Goal: Task Accomplishment & Management: Manage account settings

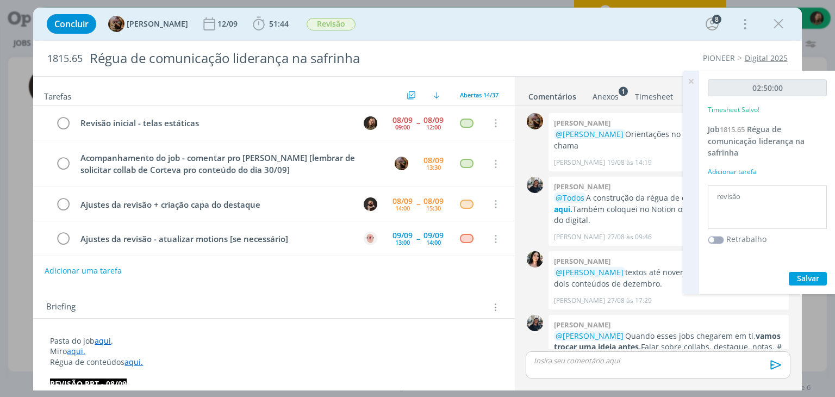
scroll to position [1542, 0]
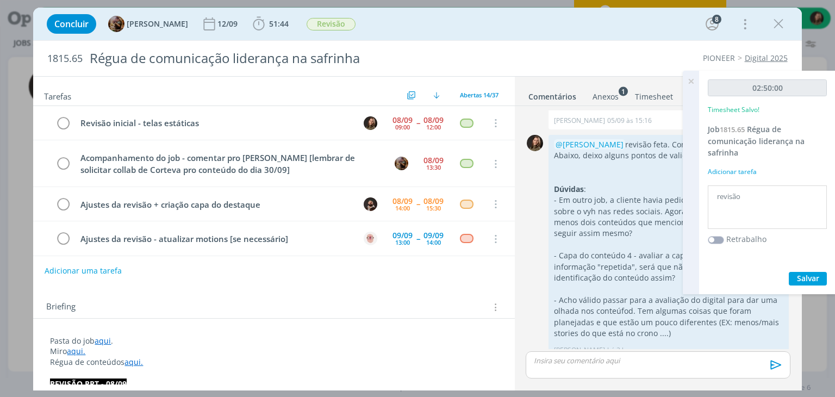
click at [691, 79] on icon at bounding box center [691, 81] width 20 height 21
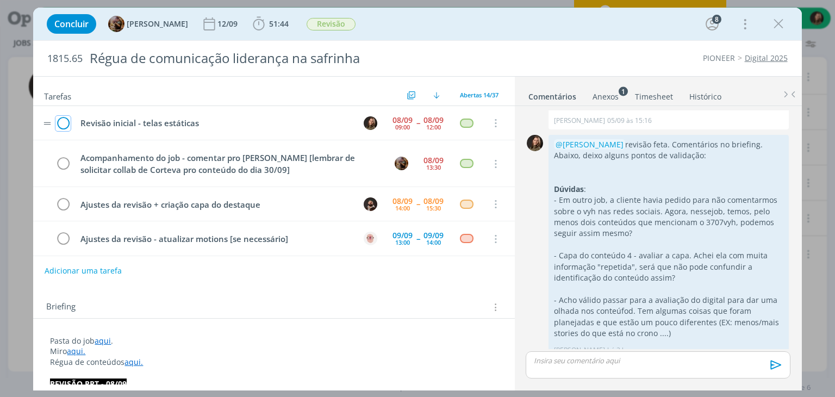
click at [66, 121] on icon "dialog" at bounding box center [62, 123] width 15 height 16
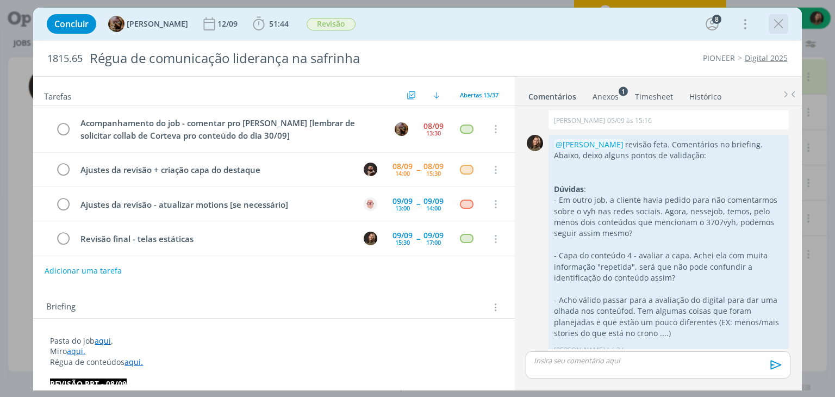
click at [779, 26] on icon "dialog" at bounding box center [778, 24] width 16 height 16
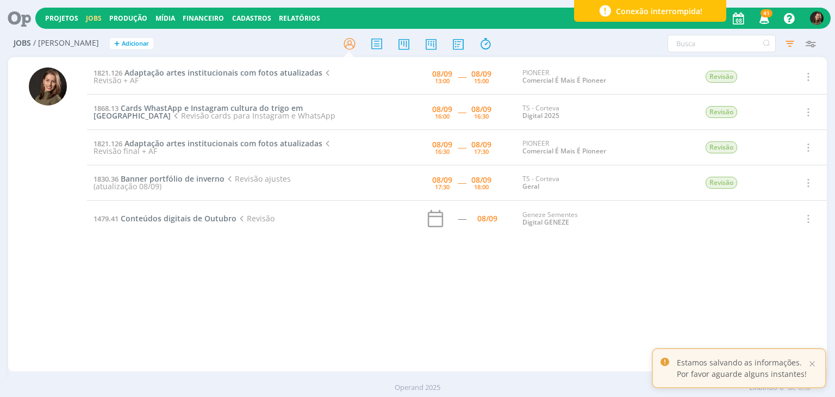
click at [146, 105] on span "Cards WhastApp e Instagram cultura do trigo em Dermacor" at bounding box center [197, 112] width 209 height 18
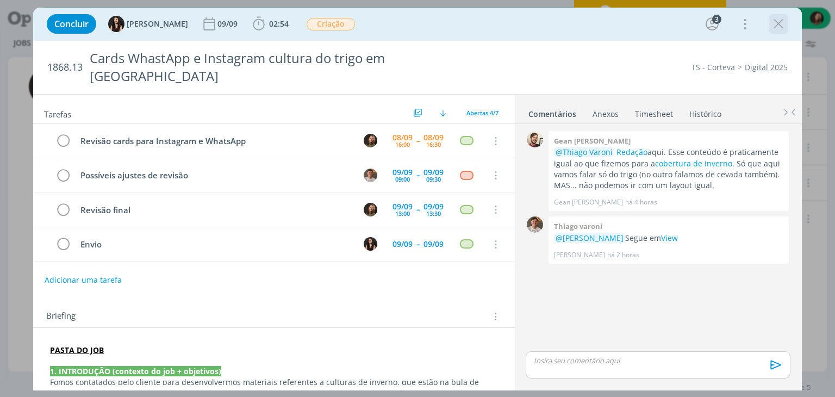
click at [779, 29] on icon "dialog" at bounding box center [778, 24] width 16 height 16
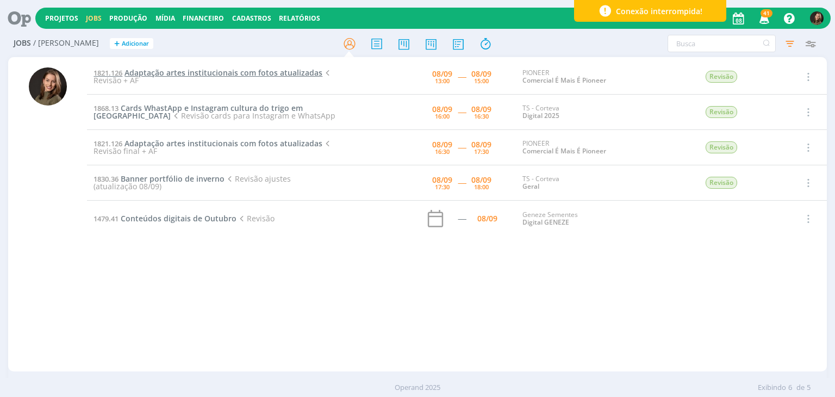
click at [177, 72] on span "Adaptação artes institucionais com fotos atualizadas" at bounding box center [223, 72] width 198 height 10
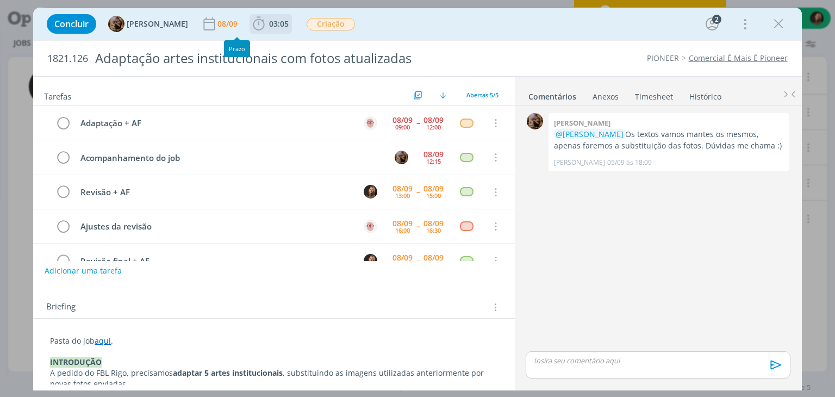
click at [264, 27] on icon "dialog" at bounding box center [259, 24] width 16 height 16
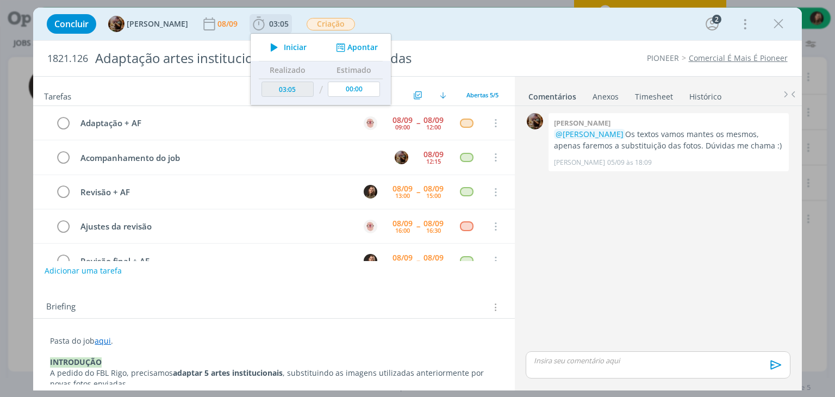
scroll to position [24, 0]
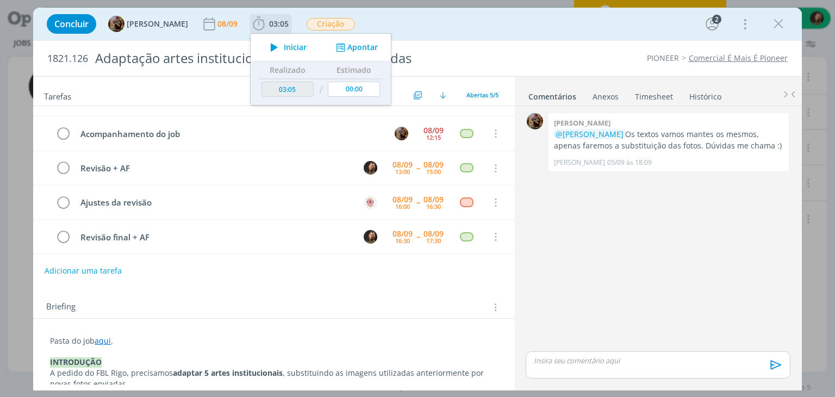
click at [284, 46] on icon "dialog" at bounding box center [274, 47] width 19 height 14
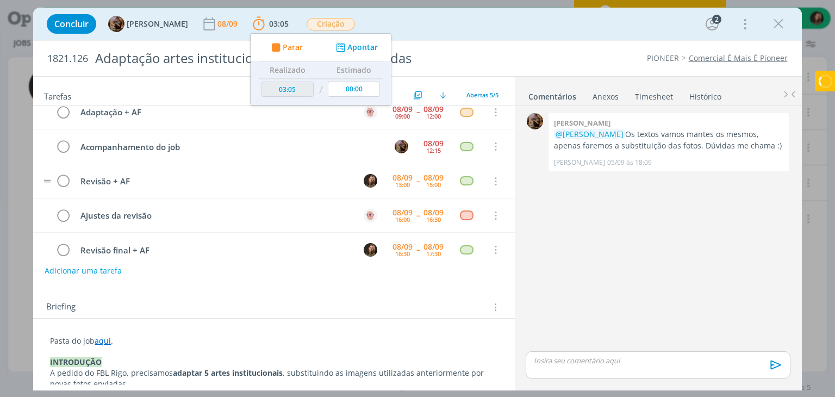
scroll to position [0, 0]
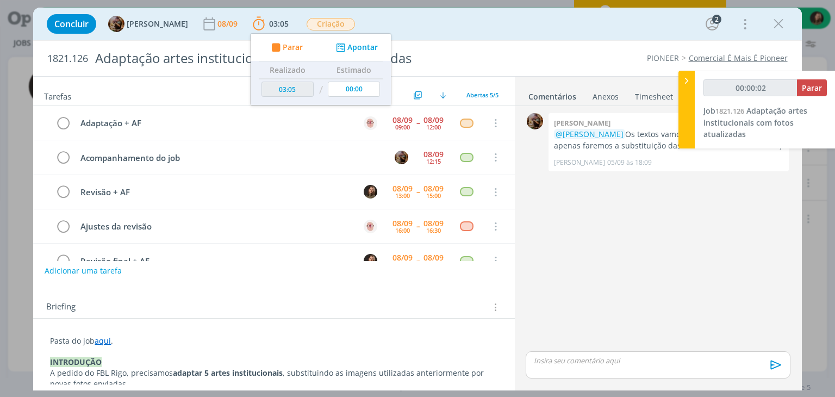
type input "00:00:03"
click at [809, 87] on span "Parar" at bounding box center [812, 88] width 20 height 10
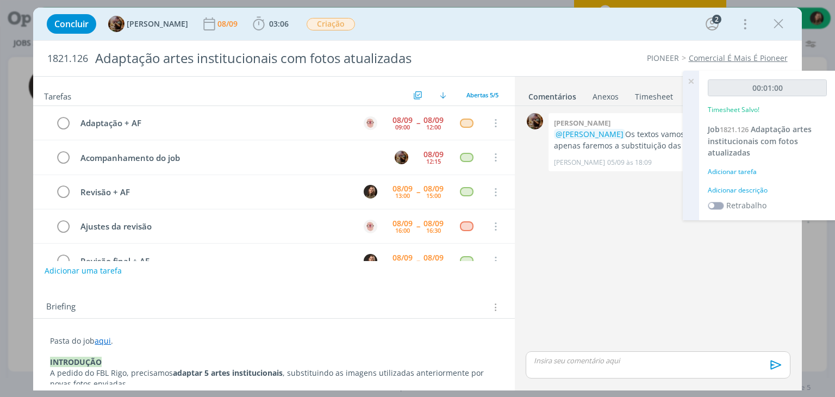
click at [693, 81] on icon at bounding box center [691, 81] width 20 height 21
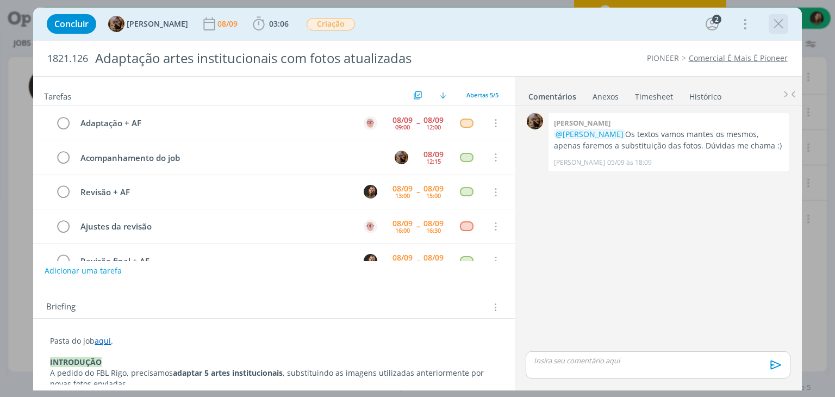
click at [774, 30] on icon "dialog" at bounding box center [778, 24] width 16 height 16
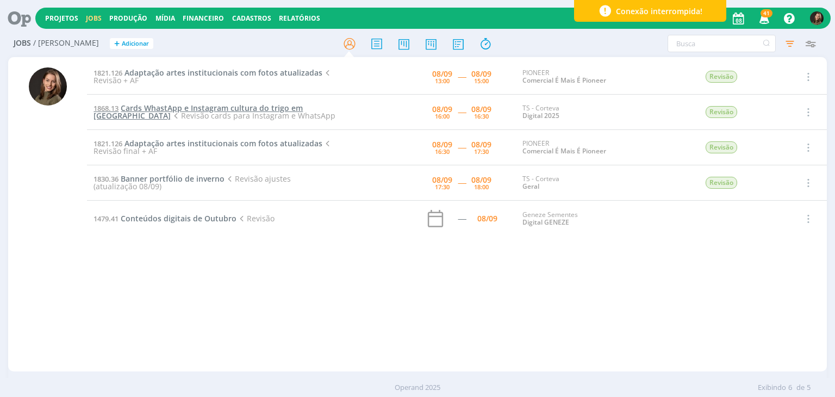
click at [137, 108] on span "Cards WhastApp e Instagram cultura do trigo em Dermacor" at bounding box center [197, 112] width 209 height 18
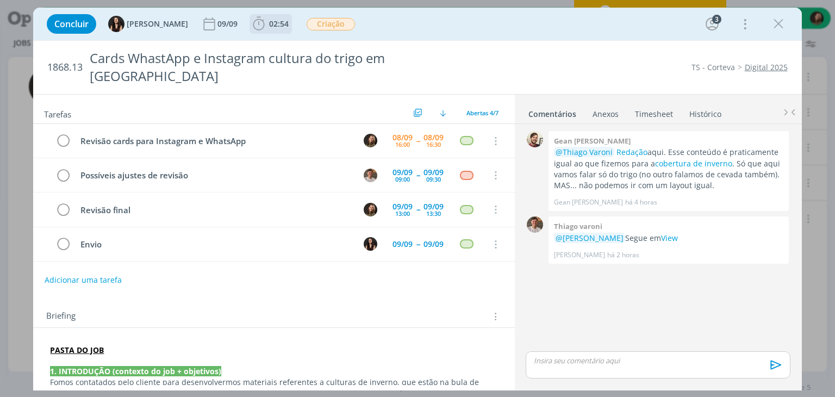
click at [269, 26] on span "02:54" at bounding box center [279, 23] width 20 height 10
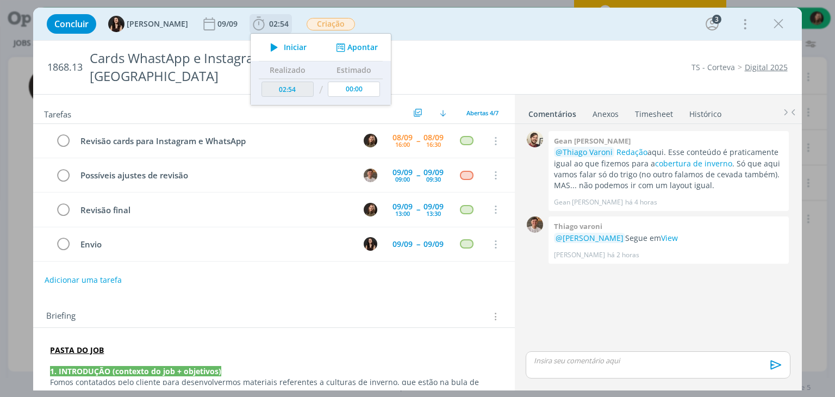
click at [264, 54] on button "Iniciar" at bounding box center [285, 47] width 43 height 15
click at [647, 225] on div "Thiago varoni @Julia Abich Segue em View Thiago Varoni há 2 horas 👍" at bounding box center [668, 239] width 240 height 47
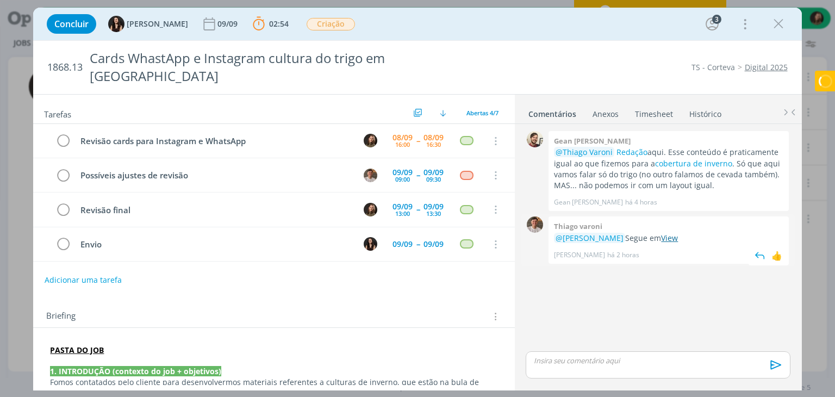
click at [661, 233] on link "View" at bounding box center [669, 238] width 17 height 10
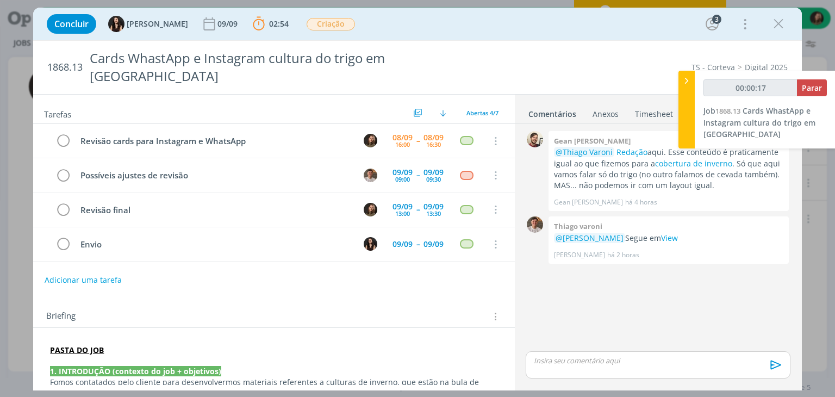
type input "00:00:18"
click at [686, 90] on div at bounding box center [686, 110] width 16 height 78
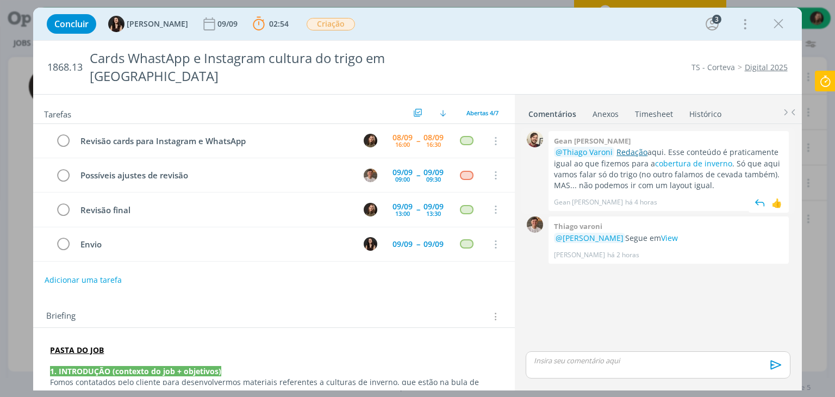
click at [639, 147] on link "Redação" at bounding box center [631, 152] width 31 height 10
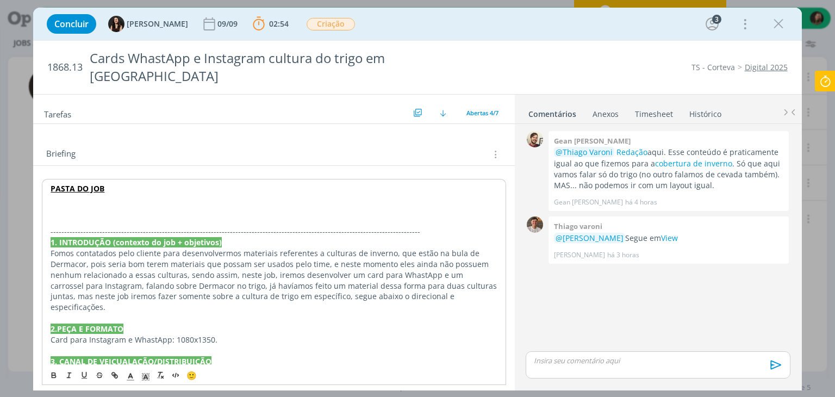
scroll to position [163, 0]
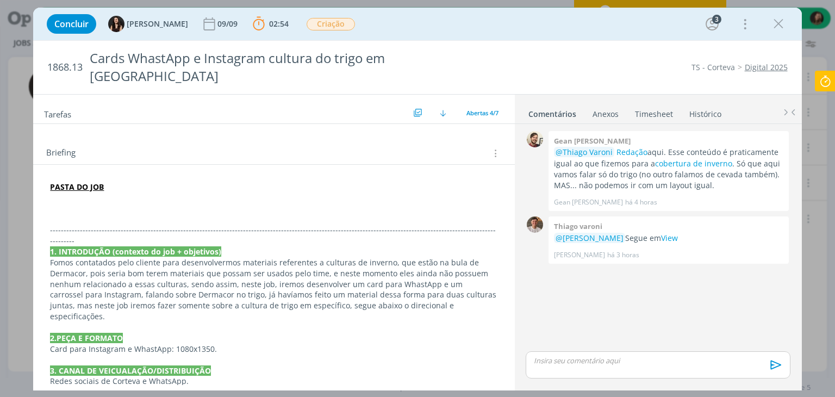
click at [145, 203] on p "dialog" at bounding box center [273, 208] width 447 height 11
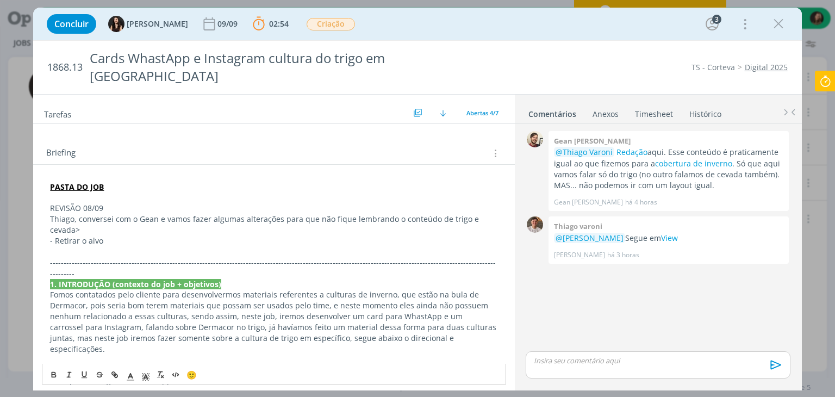
click at [92, 214] on p "Thiago, conversei com o Gean e vamos fazer algumas alterações para que não fiqu…" at bounding box center [273, 225] width 447 height 22
click at [108, 235] on p "- Retirar o alvo" at bounding box center [273, 240] width 447 height 11
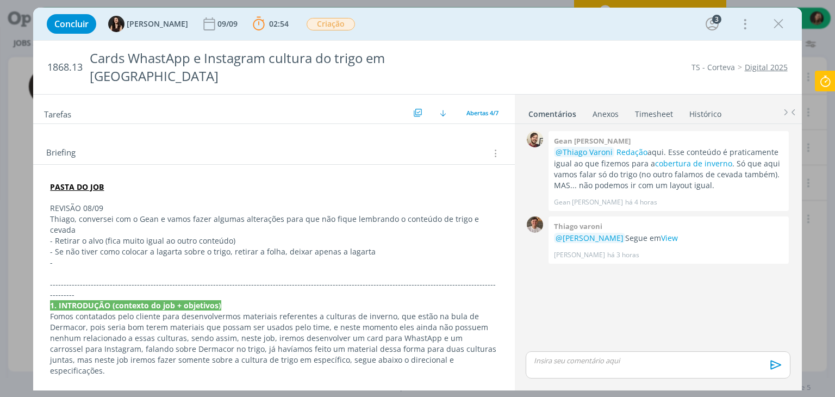
click at [103, 203] on p "REVISÃO 08/09" at bounding box center [273, 208] width 447 height 11
click at [50, 373] on icon "dialog" at bounding box center [53, 375] width 9 height 9
click at [153, 378] on span "dialog" at bounding box center [145, 374] width 15 height 13
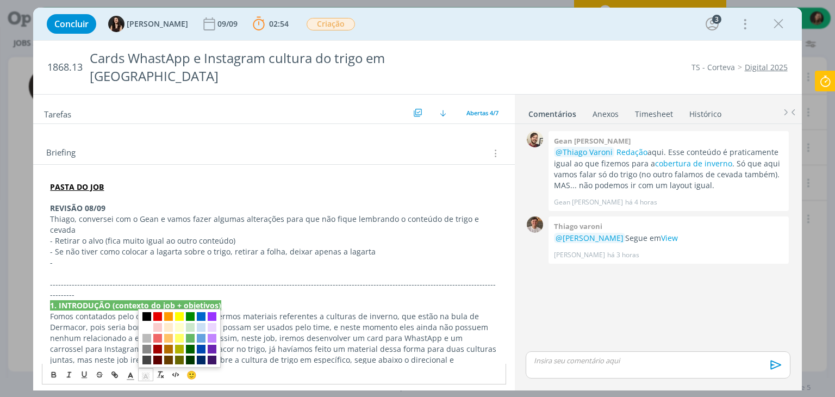
click at [148, 318] on span "dialog" at bounding box center [146, 316] width 9 height 9
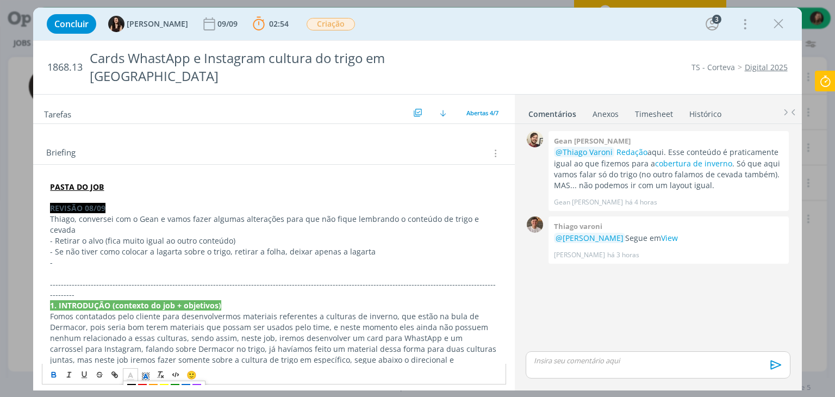
click at [128, 374] on icon "dialog" at bounding box center [131, 377] width 10 height 10
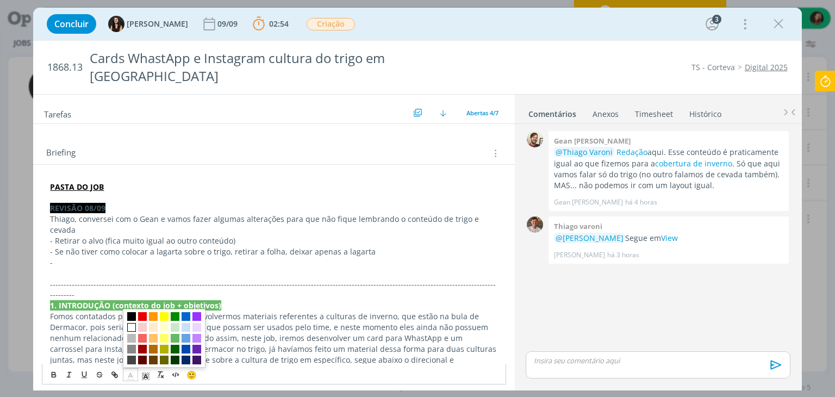
click at [132, 327] on span "dialog" at bounding box center [131, 327] width 9 height 9
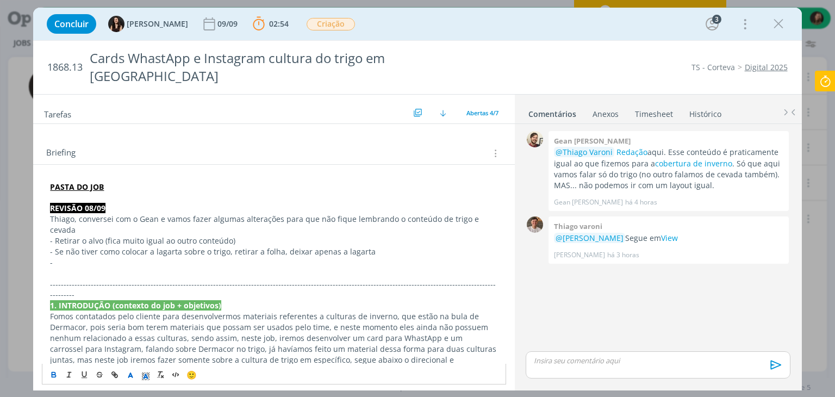
click at [146, 246] on p "- Se não tiver como colocar a lagarta sobre o trigo, retirar a folha, deixar ap…" at bounding box center [273, 251] width 447 height 11
click at [78, 214] on p "Thiago, conversei com o Gean e vamos fazer algumas alterações para que não fiqu…" at bounding box center [273, 225] width 447 height 22
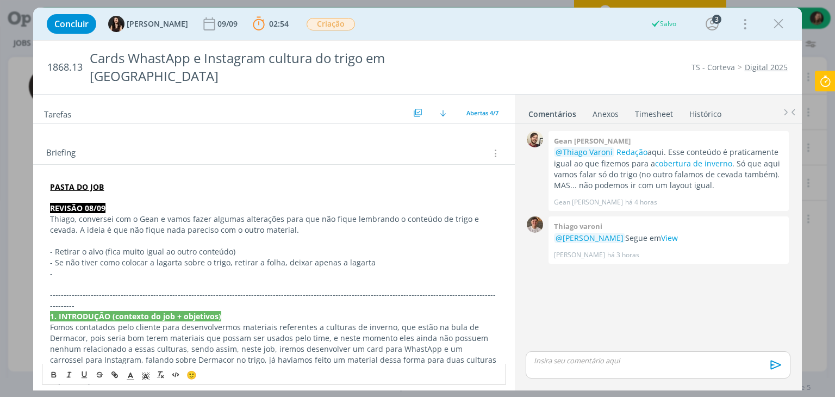
click at [196, 214] on p "Thiago, conversei com o Gean e vamos fazer algumas alterações para que não fiqu…" at bounding box center [273, 225] width 447 height 22
drag, startPoint x: 291, startPoint y: 210, endPoint x: 72, endPoint y: 212, distance: 219.0
click at [72, 214] on p "Thiago, conversei com o Gean e vamos fazer algumas alterações para que não fiqu…" at bounding box center [273, 225] width 447 height 22
click at [53, 379] on button "dialog" at bounding box center [54, 374] width 15 height 13
click at [95, 257] on p "- Se não tiver como colocar a lagarta sobre o trigo, retirar a folha, deixar ap…" at bounding box center [273, 262] width 447 height 11
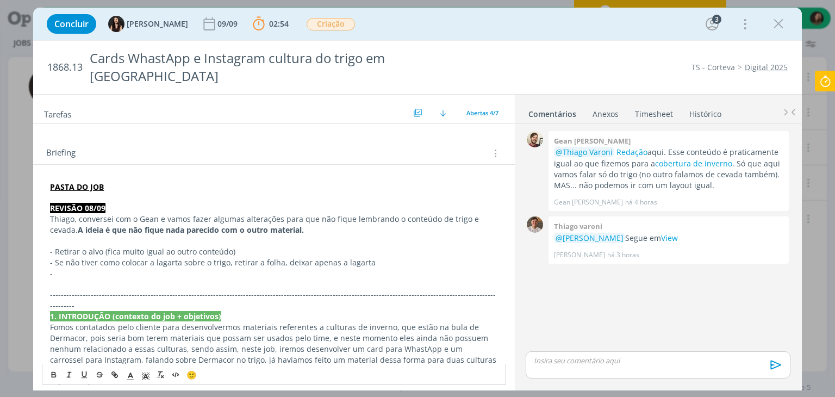
click at [80, 268] on p "-" at bounding box center [273, 273] width 447 height 11
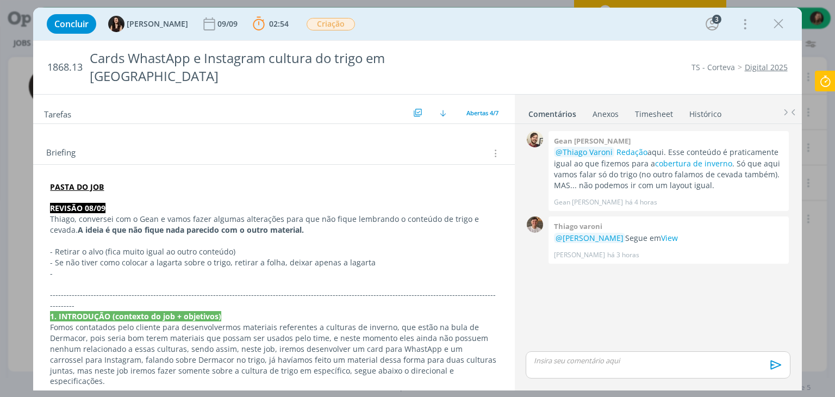
click at [64, 279] on p "dialog" at bounding box center [273, 284] width 447 height 11
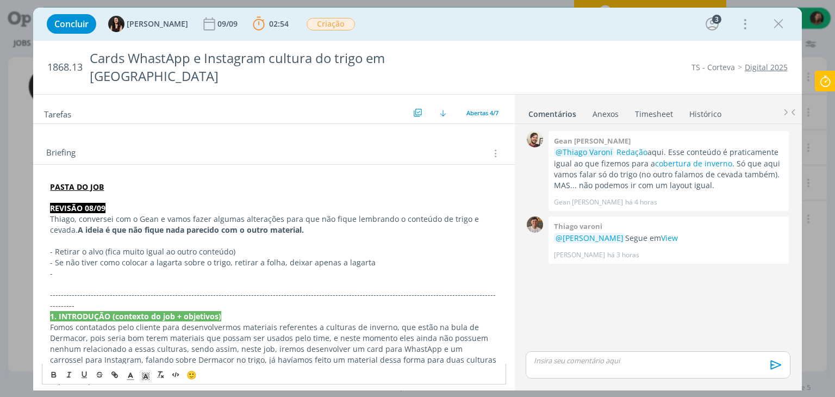
click at [59, 235] on p "dialog" at bounding box center [273, 240] width 447 height 11
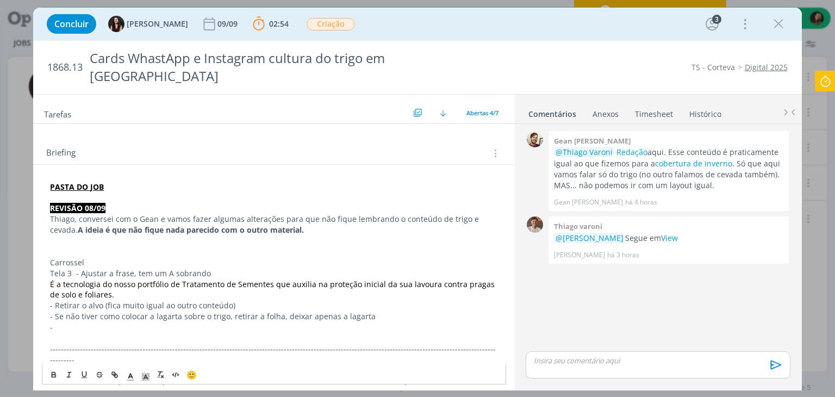
click at [63, 257] on p "Carrossel" at bounding box center [273, 262] width 447 height 11
click at [52, 372] on icon "dialog" at bounding box center [53, 373] width 3 height 2
drag, startPoint x: 61, startPoint y: 255, endPoint x: 36, endPoint y: 255, distance: 24.5
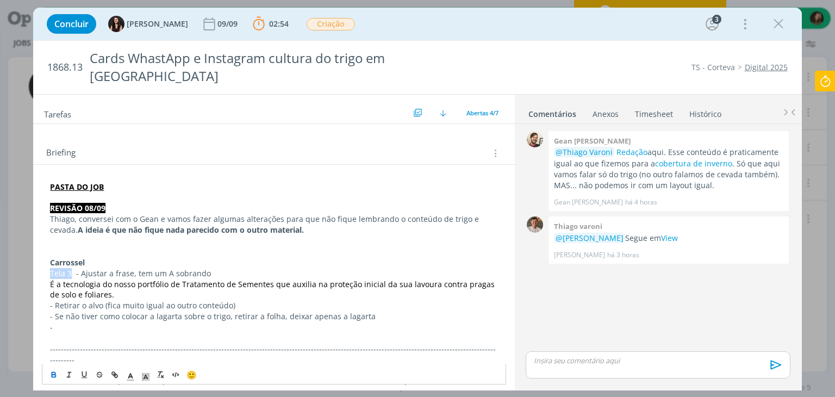
click at [56, 377] on icon "dialog" at bounding box center [53, 375] width 9 height 9
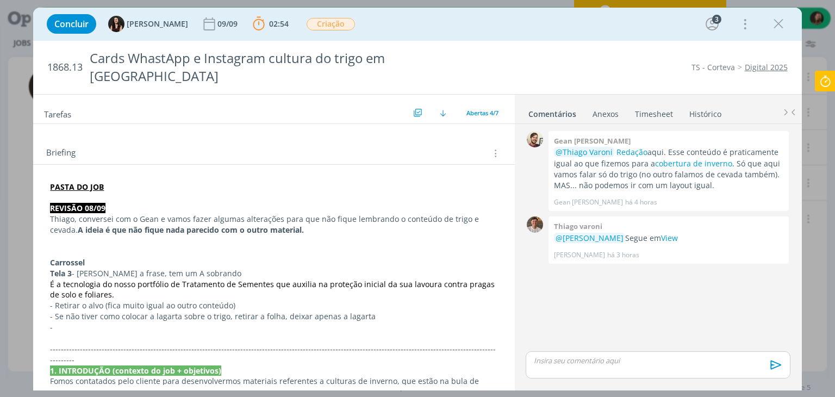
click at [140, 279] on p "É a tecnologia do nosso portfólio de Tratamento de Sementes que auxilia na prot…" at bounding box center [273, 290] width 447 height 22
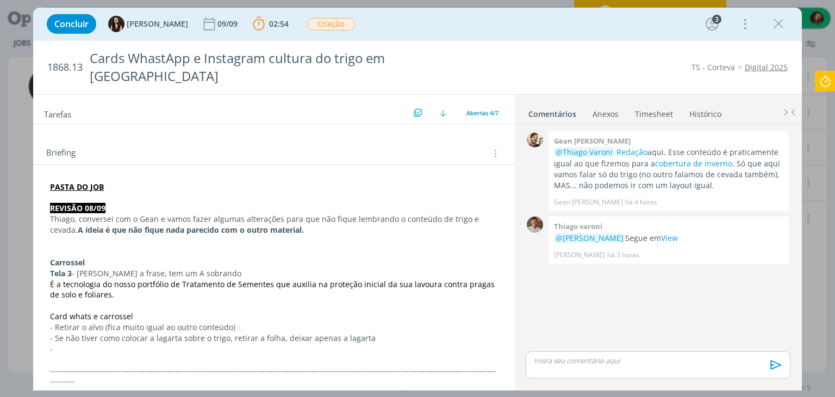
click at [79, 300] on p "dialog" at bounding box center [273, 305] width 447 height 11
click at [77, 311] on span "Card whats e carrossel" at bounding box center [91, 316] width 83 height 10
click at [54, 370] on button "dialog" at bounding box center [54, 374] width 15 height 13
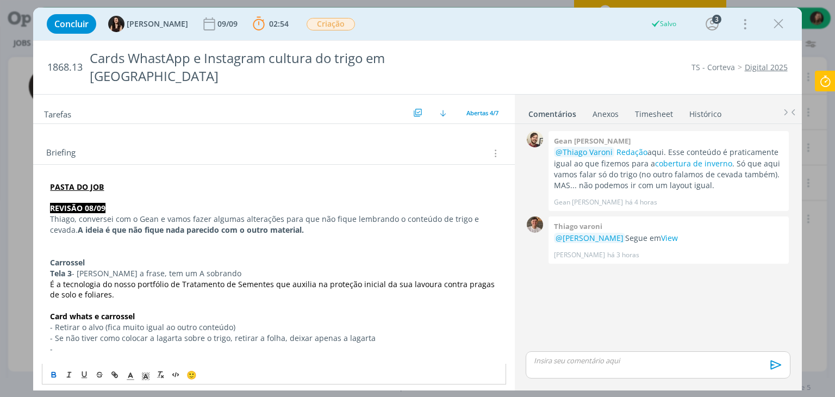
click at [92, 300] on p "dialog" at bounding box center [273, 305] width 447 height 11
click at [63, 257] on strong "Carrossel" at bounding box center [67, 262] width 35 height 10
click at [145, 376] on polyline "dialog" at bounding box center [146, 376] width 4 height 4
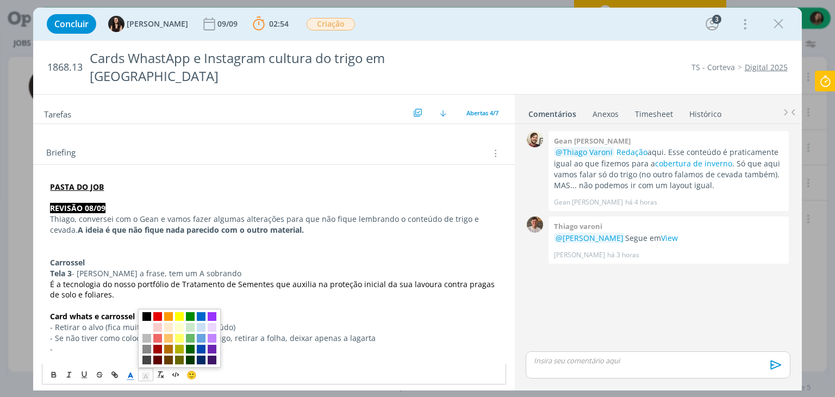
click at [130, 374] on polyline "dialog" at bounding box center [131, 375] width 4 height 4
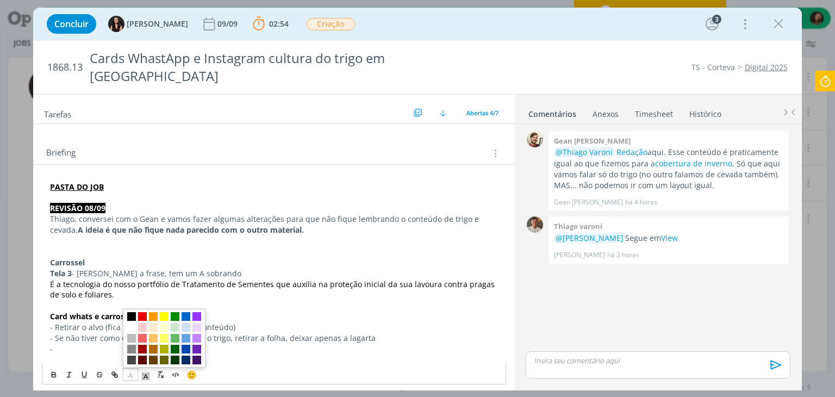
click at [130, 322] on span "dialog" at bounding box center [164, 338] width 83 height 59
click at [130, 317] on span "dialog" at bounding box center [131, 316] width 9 height 9
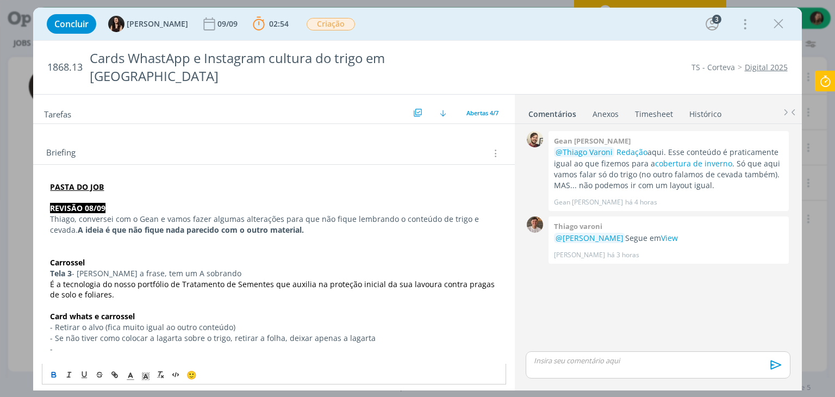
click at [142, 300] on p "dialog" at bounding box center [273, 305] width 447 height 11
click at [114, 279] on p "É a tecnologia do nosso portfólio de Tratamento de Sementes que auxilia na prot…" at bounding box center [273, 290] width 447 height 22
click at [63, 268] on strong "Tela 3" at bounding box center [61, 273] width 22 height 10
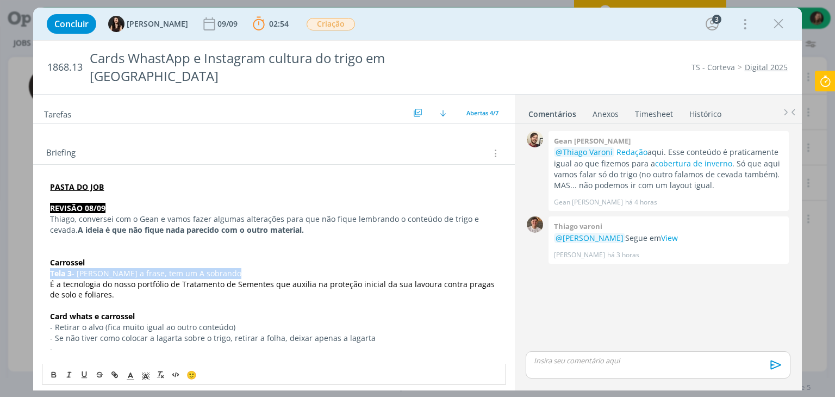
copy p "Tela 3 - Ajustar a frase, tem um A sobrando"
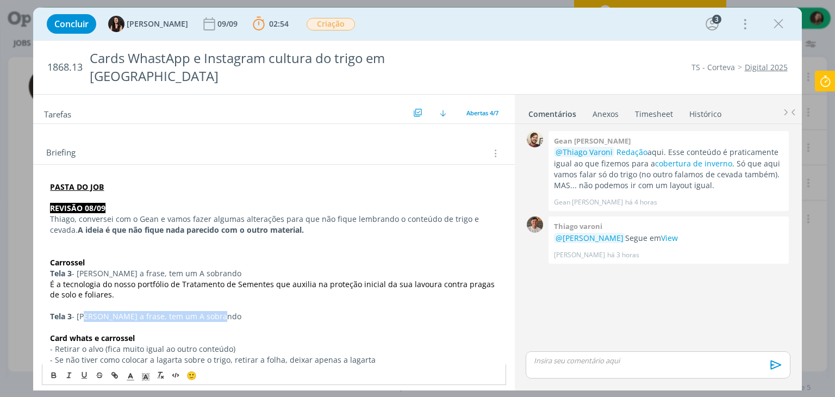
drag, startPoint x: 187, startPoint y: 297, endPoint x: 80, endPoint y: 297, distance: 107.1
click at [80, 311] on p "Tela 3 - Ajustar a frase, tem um A sobrando" at bounding box center [273, 316] width 447 height 11
click at [256, 311] on p "Tela 3 - tirar os dois pontos da palavra - benefícios" at bounding box center [273, 316] width 447 height 11
click at [82, 311] on p "Tela 3 - tirar os dois pontos da palavra - benefícios" at bounding box center [273, 316] width 447 height 11
click at [243, 311] on p "Tela 3 - tirar os dois pontos da palavra - benefícios" at bounding box center [273, 316] width 447 height 11
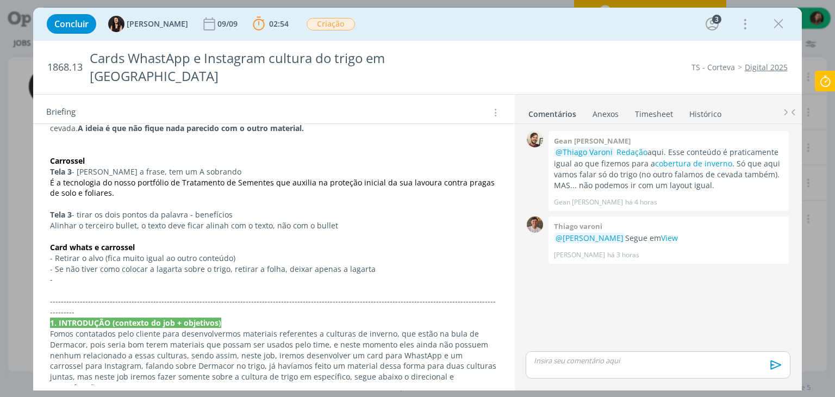
scroll to position [272, 0]
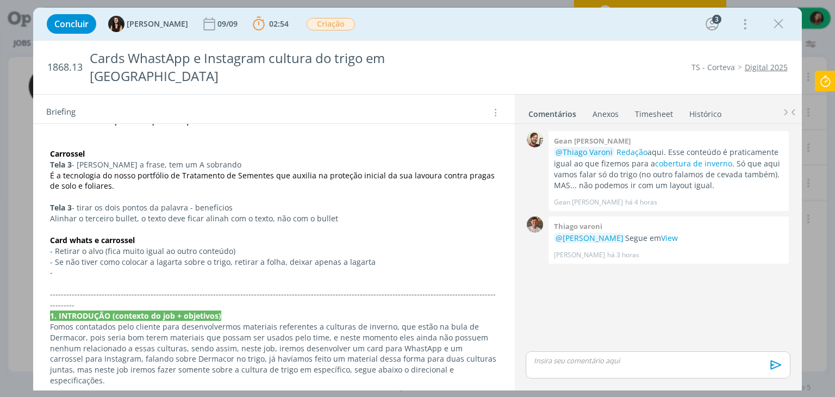
click at [58, 257] on p "- Se não tiver como colocar a lagarta sobre o trigo, retirar a folha, deixar ap…" at bounding box center [273, 262] width 447 height 11
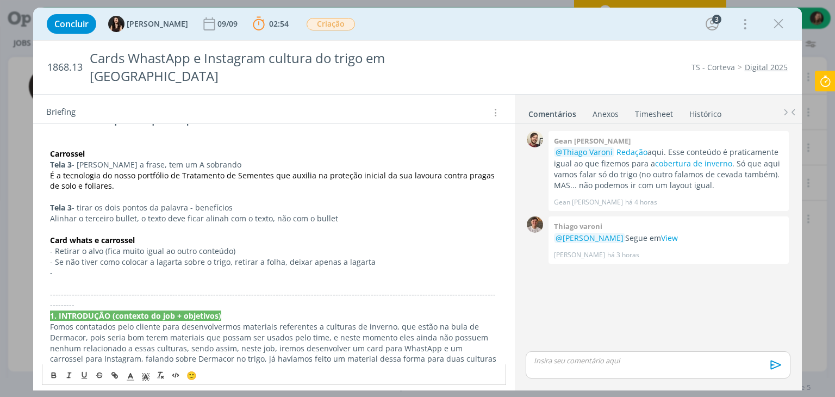
click at [57, 267] on p "-" at bounding box center [273, 272] width 447 height 11
click at [95, 224] on p "dialog" at bounding box center [273, 229] width 447 height 11
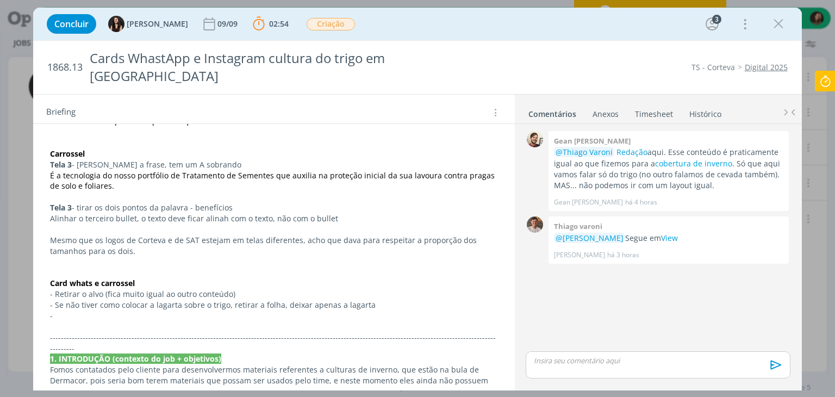
click at [77, 299] on p "- Se não tiver como colocar a lagarta sobre o trigo, retirar a folha, deixar ap…" at bounding box center [273, 304] width 447 height 11
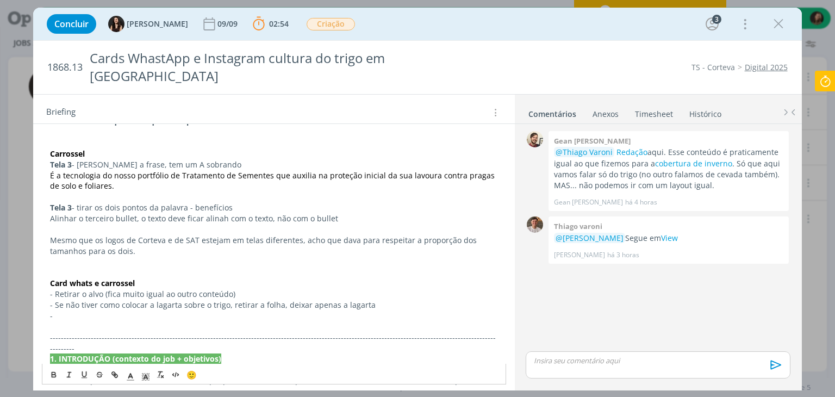
drag, startPoint x: 55, startPoint y: 290, endPoint x: 28, endPoint y: 292, distance: 27.3
click at [28, 292] on div "Concluir Isabelle Silva 09/09 02:54 Parar Apontar Data * 08/09/2025 Horas * 00:…" at bounding box center [417, 198] width 835 height 397
drag, startPoint x: 95, startPoint y: 261, endPoint x: 44, endPoint y: 259, distance: 50.6
drag, startPoint x: 92, startPoint y: 262, endPoint x: 45, endPoint y: 262, distance: 47.3
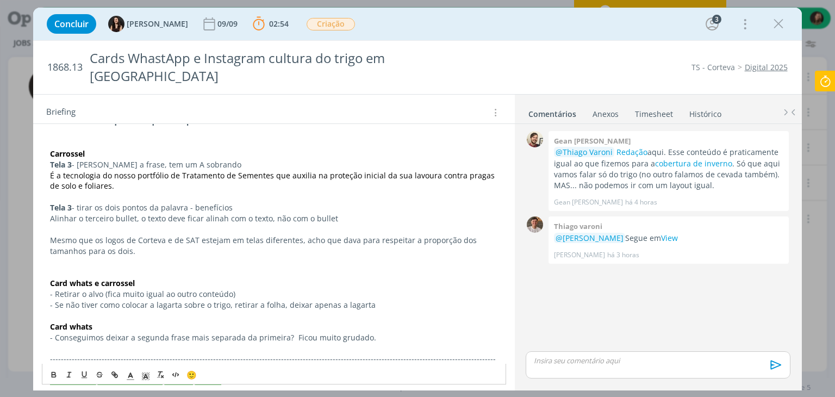
click at [74, 343] on p "dialog" at bounding box center [273, 348] width 447 height 11
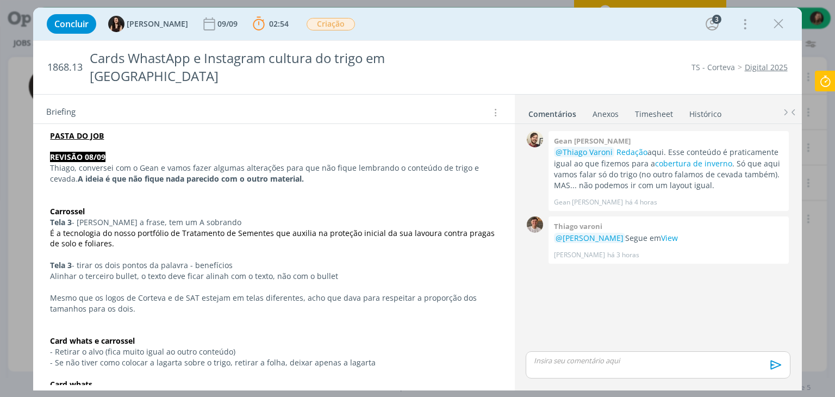
scroll to position [326, 0]
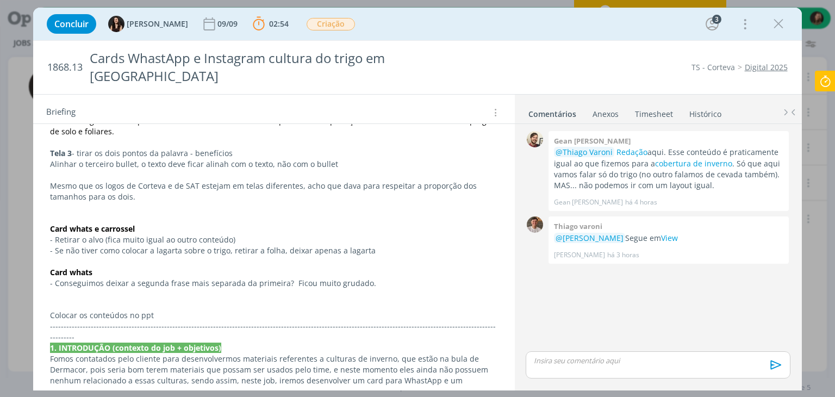
click at [126, 299] on p "dialog" at bounding box center [273, 304] width 447 height 11
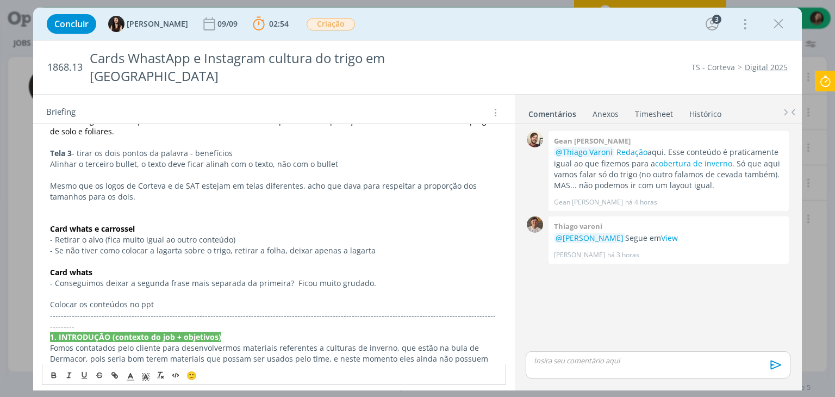
click at [596, 367] on div "dialog" at bounding box center [658, 364] width 264 height 27
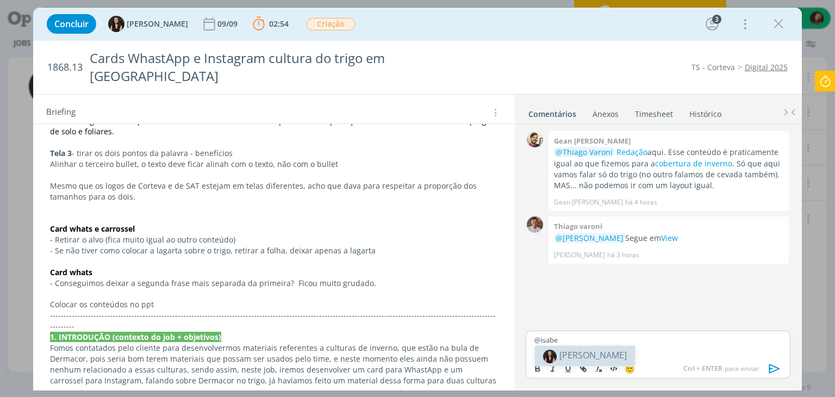
click at [589, 358] on span "Isabelle Silva" at bounding box center [592, 355] width 67 height 12
click at [777, 370] on icon "dialog" at bounding box center [774, 368] width 16 height 16
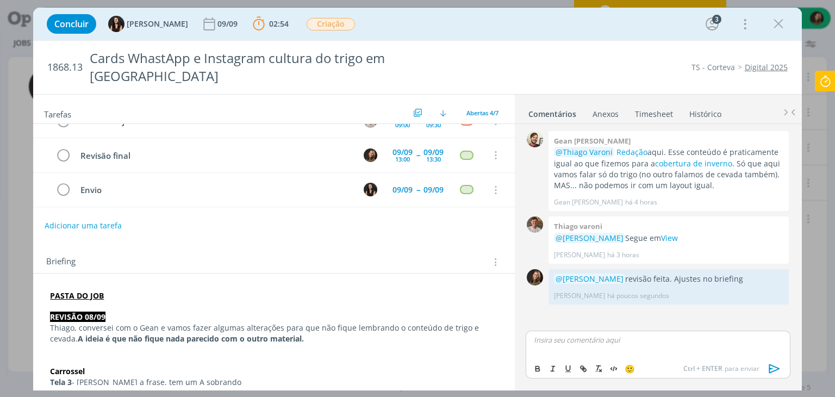
scroll to position [0, 0]
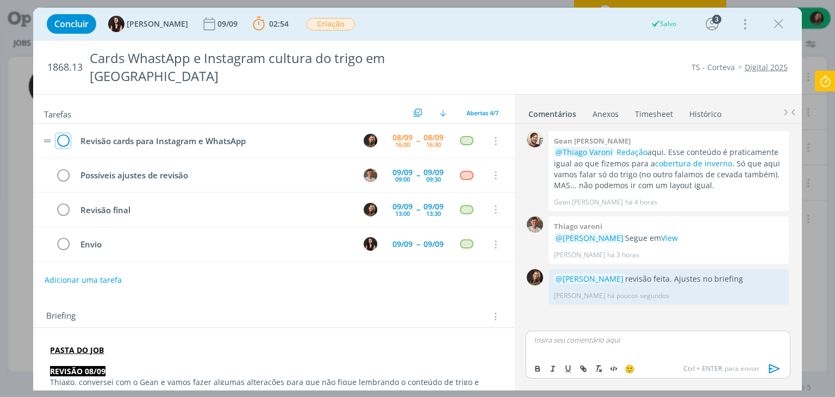
click at [64, 133] on icon "dialog" at bounding box center [62, 141] width 15 height 16
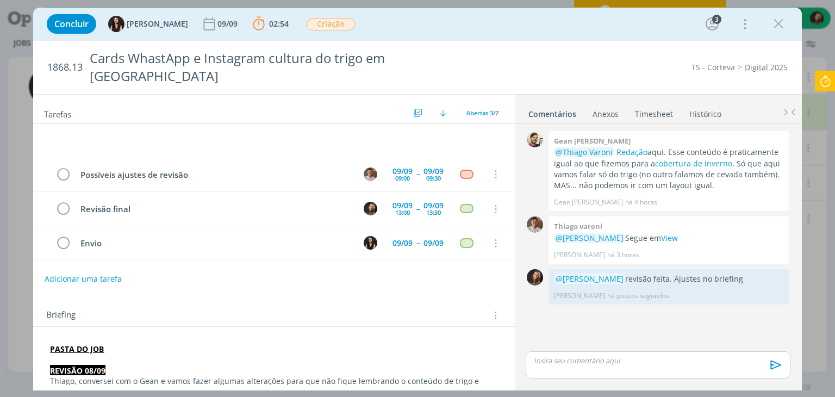
drag, startPoint x: 779, startPoint y: 22, endPoint x: 688, endPoint y: 259, distance: 254.4
click at [779, 22] on icon "dialog" at bounding box center [778, 24] width 16 height 16
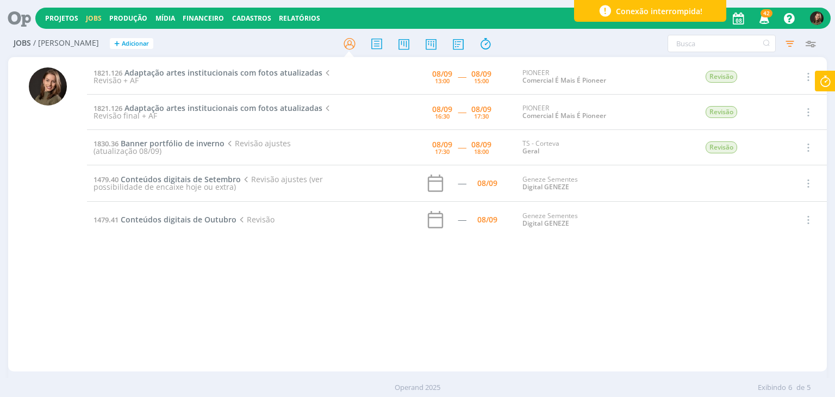
click at [825, 80] on icon at bounding box center [825, 81] width 20 height 21
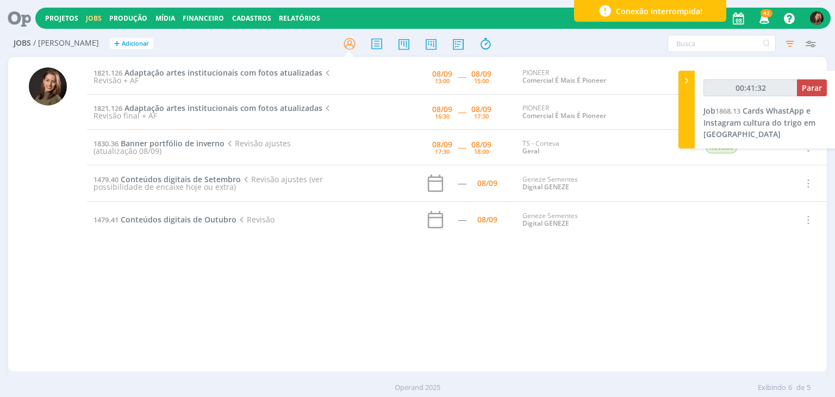
type input "00:41:33"
click at [807, 85] on span "Parar" at bounding box center [812, 88] width 20 height 10
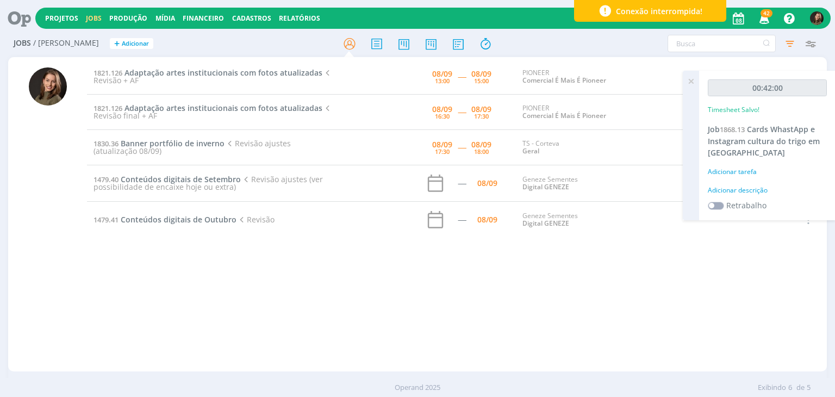
click at [755, 189] on div "Adicionar descrição" at bounding box center [767, 190] width 119 height 10
click at [754, 190] on textarea at bounding box center [767, 207] width 114 height 39
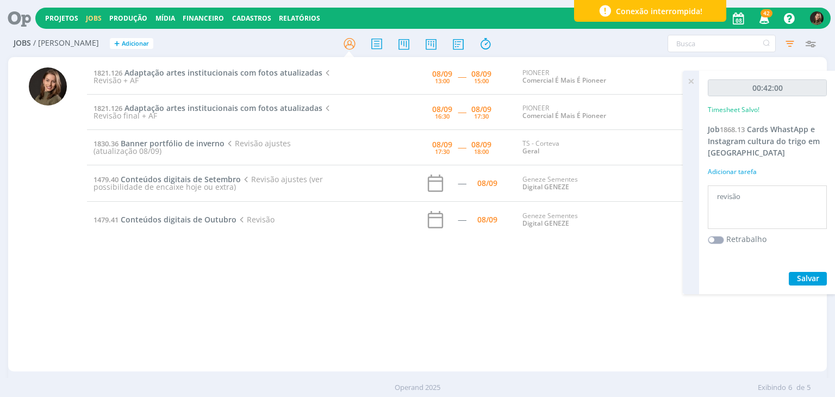
type textarea "revisão"
click at [799, 273] on span "Salvar" at bounding box center [808, 278] width 22 height 10
click at [170, 70] on span "Adaptação artes institucionais com fotos atualizadas" at bounding box center [223, 72] width 198 height 10
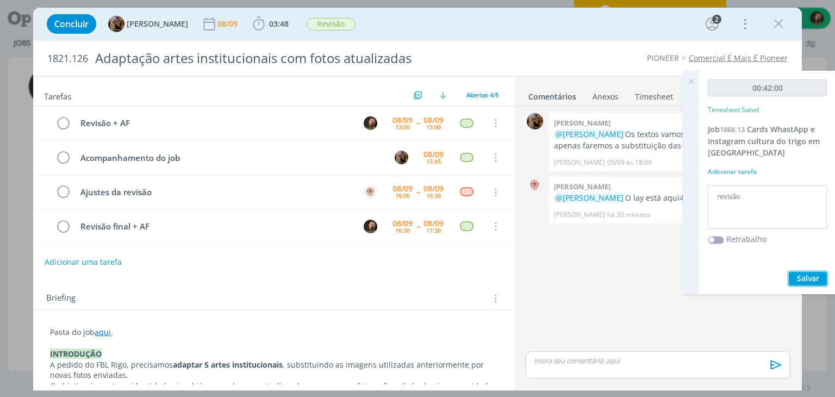
click at [805, 277] on span "Salvar" at bounding box center [808, 278] width 22 height 10
click at [693, 79] on icon at bounding box center [691, 81] width 20 height 21
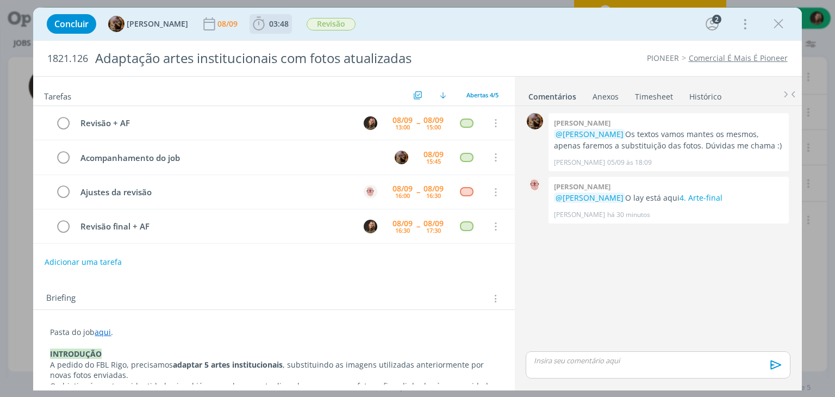
click at [266, 22] on icon "dialog" at bounding box center [259, 24] width 16 height 16
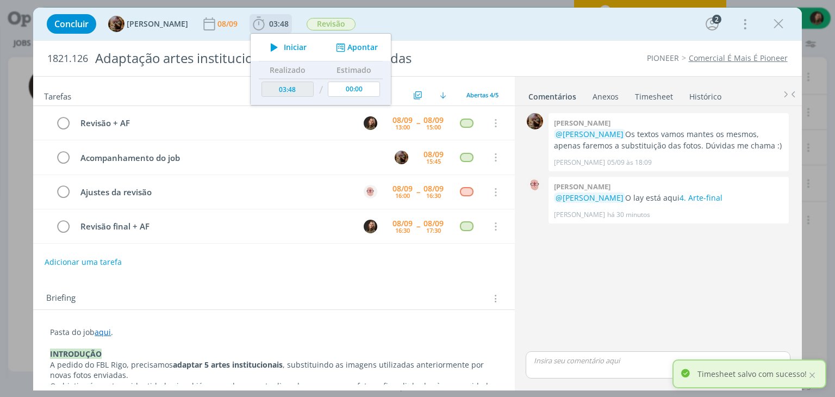
click at [284, 48] on icon "dialog" at bounding box center [274, 47] width 19 height 14
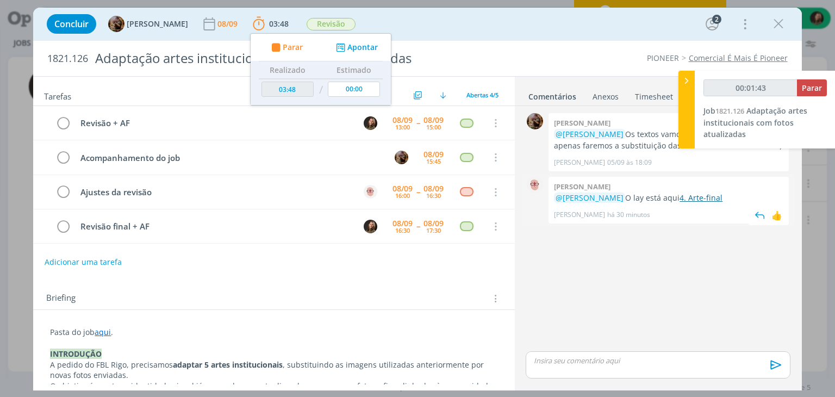
click at [704, 199] on link "4. Arte-final" at bounding box center [700, 197] width 43 height 10
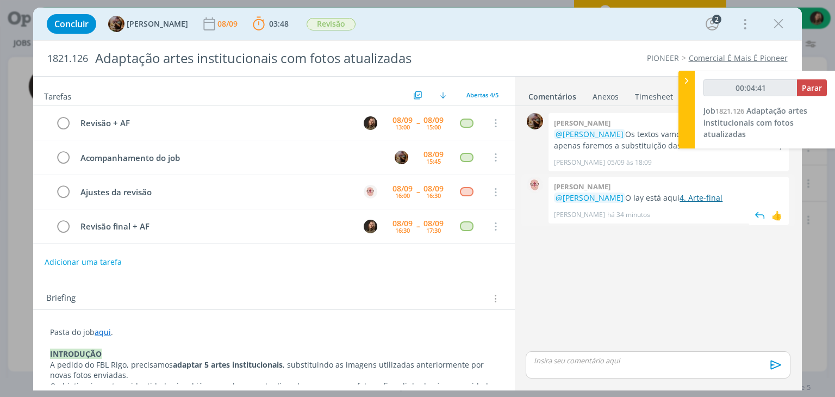
click at [712, 197] on link "4. Arte-final" at bounding box center [700, 197] width 43 height 10
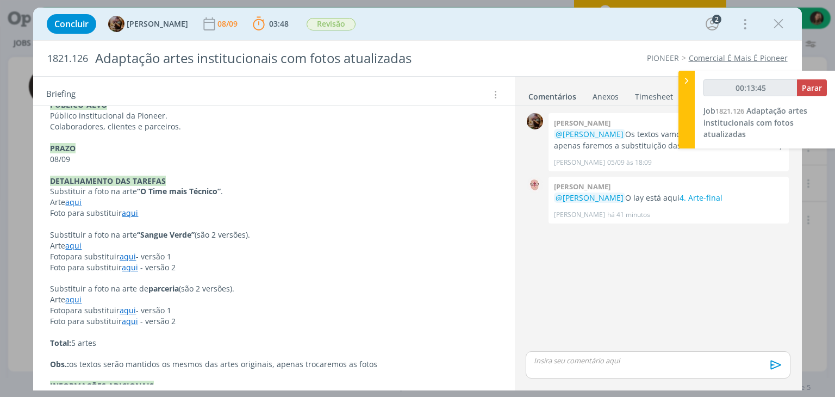
scroll to position [380, 0]
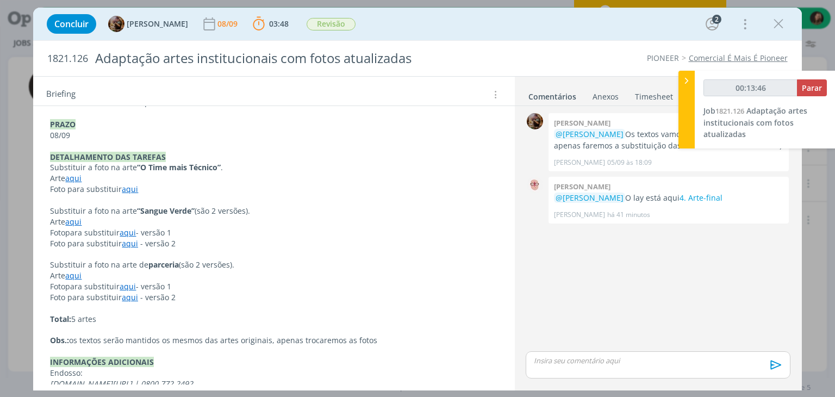
click at [124, 184] on link "aqui" at bounding box center [130, 189] width 16 height 10
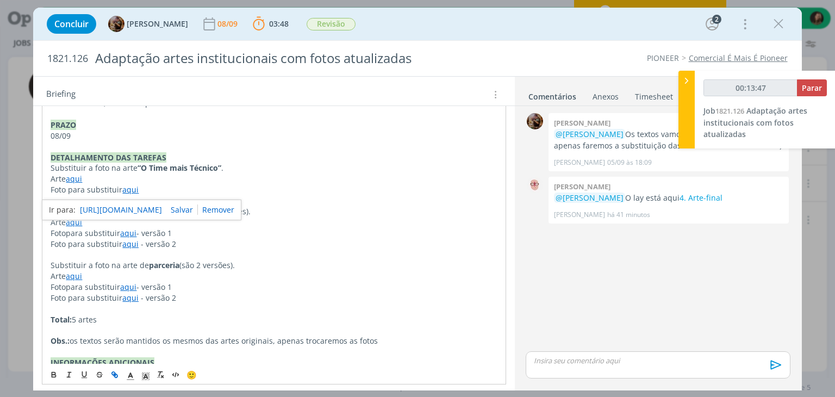
click at [76, 178] on link "aqui" at bounding box center [74, 178] width 16 height 10
click at [102, 200] on link "https://sobeae.sharepoint.com/:b:/s/SOBEAE/EeG_WxvZrm5DkJYgHbrKBb8Bf1V0-W6ux6_N…" at bounding box center [121, 199] width 82 height 14
click at [127, 191] on link "aqui" at bounding box center [130, 189] width 16 height 10
click at [127, 204] on link "https://sobeae.sharepoint.com/:i:/s/SOBEAE/EcVVC9JvH3NIkAxrSc5kfDABvufT_QHeNUCe…" at bounding box center [121, 210] width 82 height 14
click at [346, 260] on p "Substituir a foto na arte de parceria (são 2 versões)." at bounding box center [274, 265] width 446 height 11
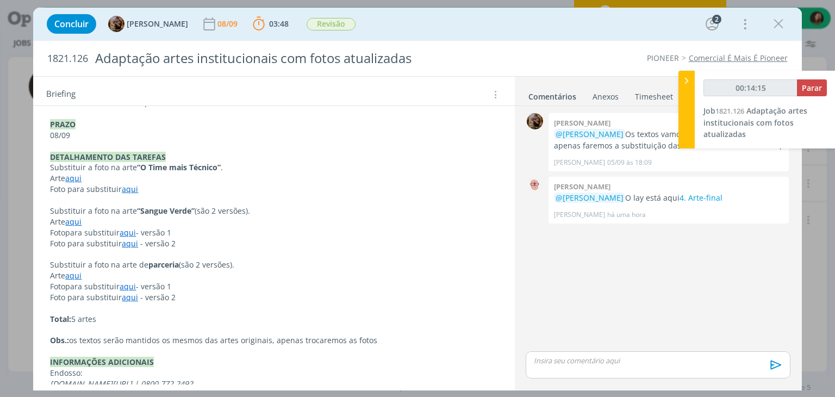
click at [77, 220] on link "aqui" at bounding box center [73, 221] width 16 height 10
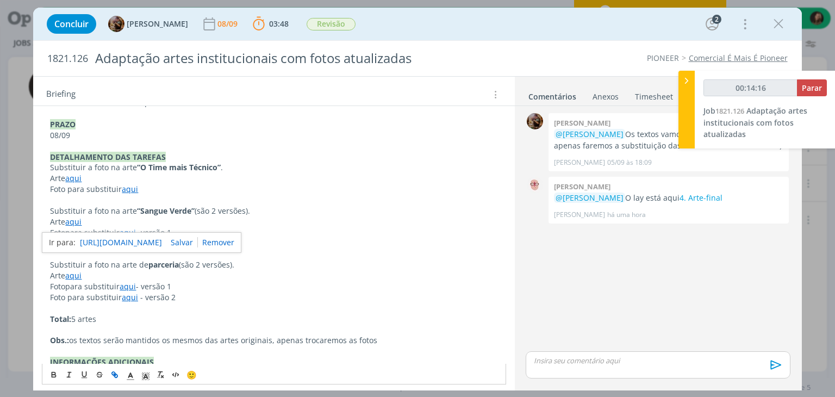
click at [82, 239] on link "https://sobeae.sharepoint.com/:b:/s/SOBEAE/EYDRLR0GCuZPkywOmETGIpcBR419P5HFFoN_…" at bounding box center [121, 242] width 82 height 14
click at [338, 266] on p "Substituir a foto na arte de parceria (são 2 versões)." at bounding box center [273, 264] width 447 height 11
click at [134, 231] on link "aqui" at bounding box center [128, 232] width 16 height 10
click at [140, 253] on link "https://sobeae.sharepoint.com/:i:/s/SOBEAE/EVzc6WyDfuhOuJlEF6Wm_8QBRrwp6xv1zXmJ…" at bounding box center [121, 253] width 82 height 14
click at [139, 281] on p "Foto para substituir aqui - versão 1" at bounding box center [273, 286] width 447 height 11
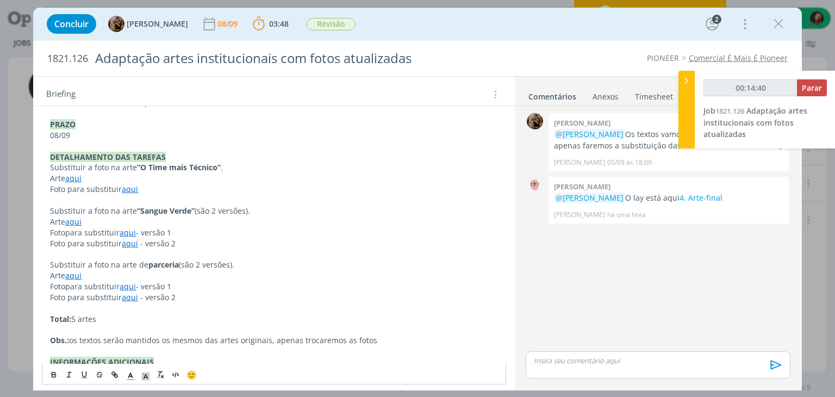
click at [134, 239] on link "aqui" at bounding box center [130, 243] width 16 height 10
click at [140, 259] on link "https://sobeae.sharepoint.com/:i:/s/SOBEAE/EcITfMeCdZ1KubF1kIQB8osB-SLRU3a_LGcc…" at bounding box center [121, 264] width 82 height 14
drag, startPoint x: 468, startPoint y: 229, endPoint x: 461, endPoint y: 226, distance: 7.8
click at [468, 228] on p "Foto para substituir aqui - versão 1" at bounding box center [273, 232] width 447 height 11
click at [73, 272] on link "aqui" at bounding box center [73, 275] width 16 height 10
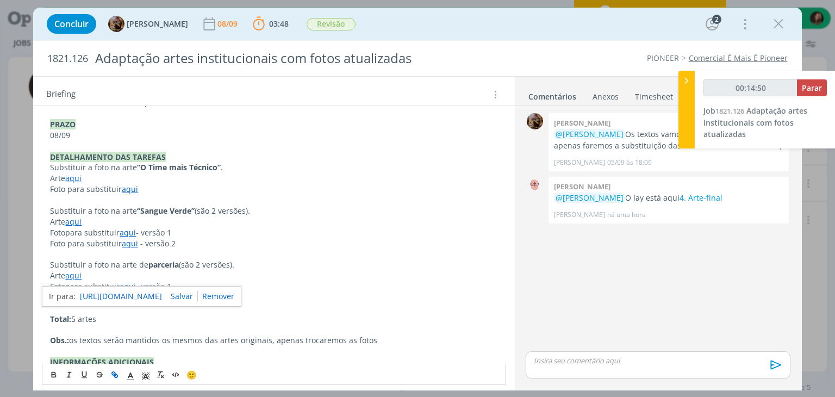
click at [87, 290] on link "https://sobeae.sharepoint.com/:b:/s/SOBEAE/EQu4VXGQo45Kmp2TPRg-jAoBATvVTfOo5WXl…" at bounding box center [121, 296] width 82 height 14
click at [379, 195] on p "dialog" at bounding box center [273, 200] width 447 height 11
click at [128, 284] on link "aqui" at bounding box center [128, 286] width 16 height 10
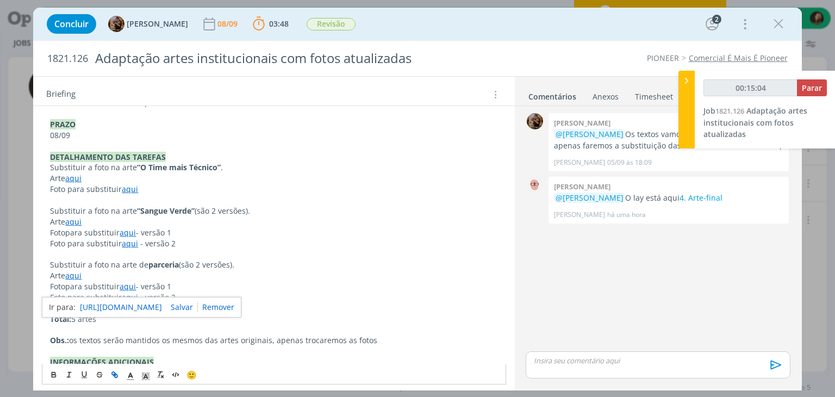
click at [129, 308] on link "https://sobeae.sharepoint.com/:i:/s/SOBEAE/EctLWPRigmNGhEgBdy2hA8IB7_t38vwWuszg…" at bounding box center [121, 307] width 82 height 14
click at [344, 259] on p "Substituir a foto na arte de parceria (são 2 versões)." at bounding box center [273, 264] width 447 height 11
click at [126, 294] on link "aqui" at bounding box center [130, 297] width 16 height 10
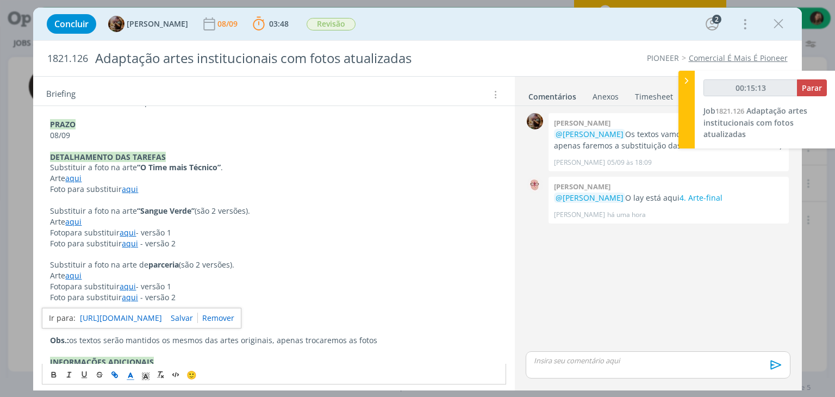
click at [137, 317] on link "https://sobeae.sharepoint.com/:i:/s/SOBEAE/Ea1gzjv_XiRFgxZzob02Y5YB3KRtqYk_aZuh…" at bounding box center [121, 318] width 82 height 14
click at [317, 229] on p "Foto para substituir aqui - versão 1" at bounding box center [273, 232] width 447 height 11
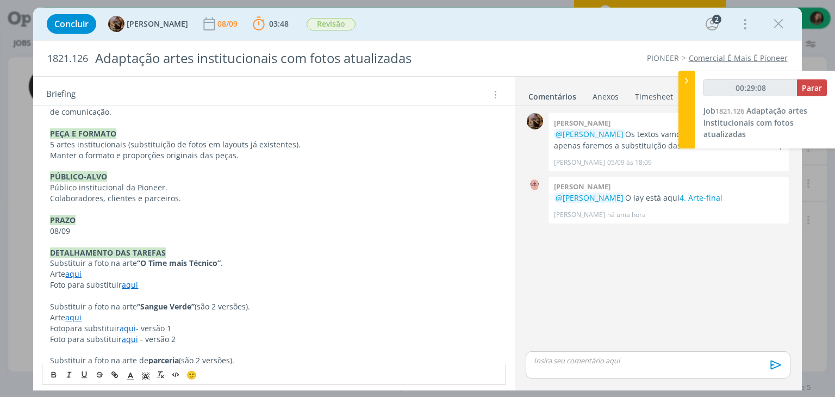
scroll to position [324, 0]
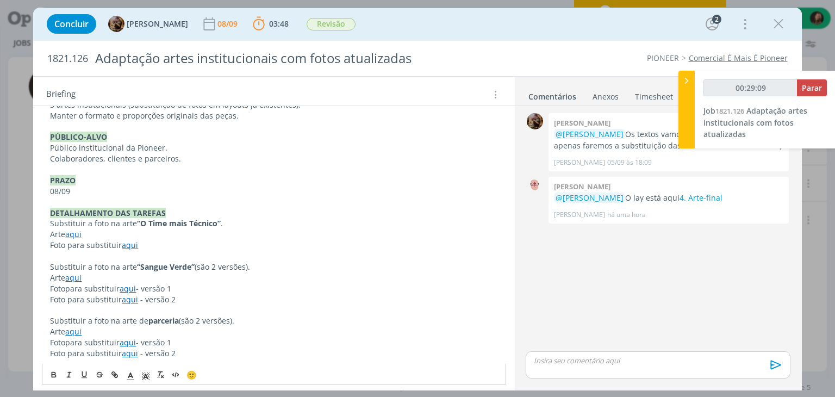
type input "00:29:10"
click at [683, 131] on div at bounding box center [686, 110] width 16 height 78
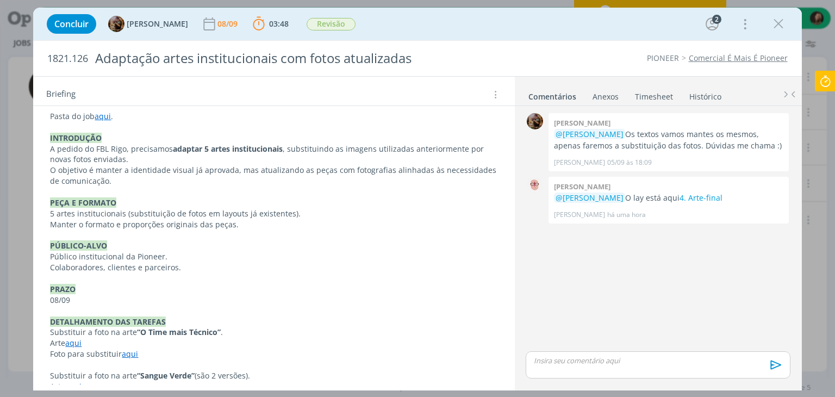
scroll to position [0, 0]
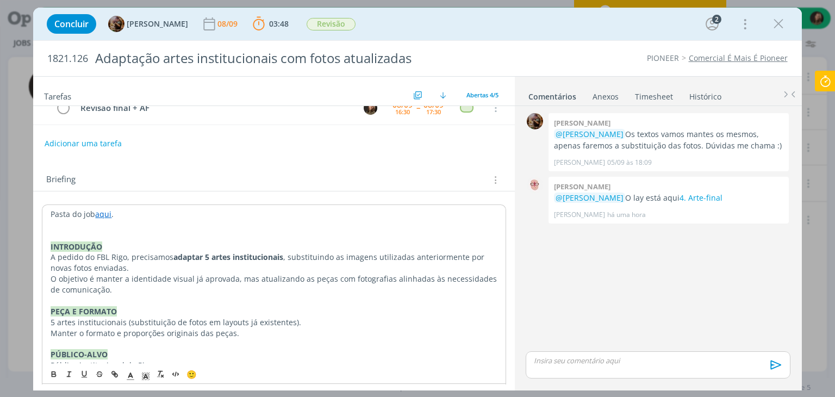
scroll to position [127, 0]
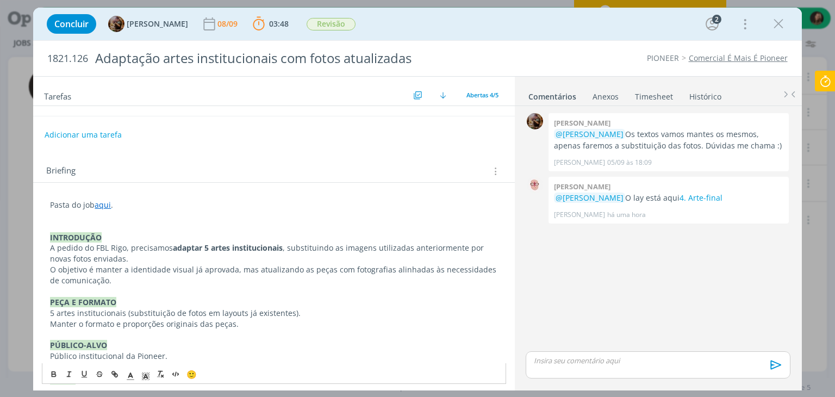
click at [71, 212] on p "dialog" at bounding box center [273, 215] width 447 height 11
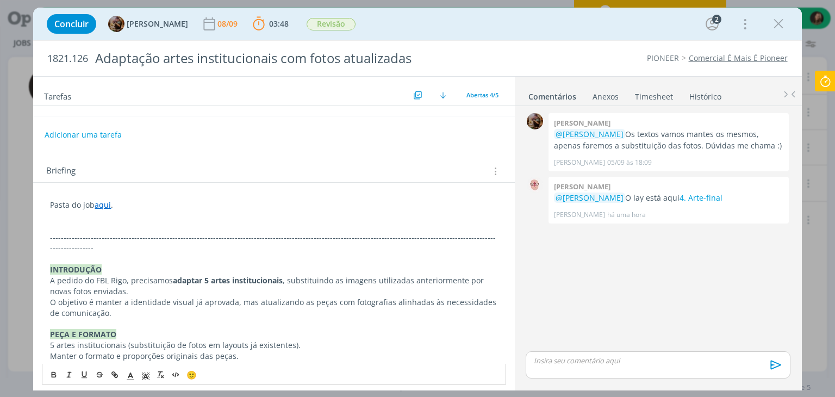
click at [76, 216] on p "dialog" at bounding box center [273, 215] width 447 height 11
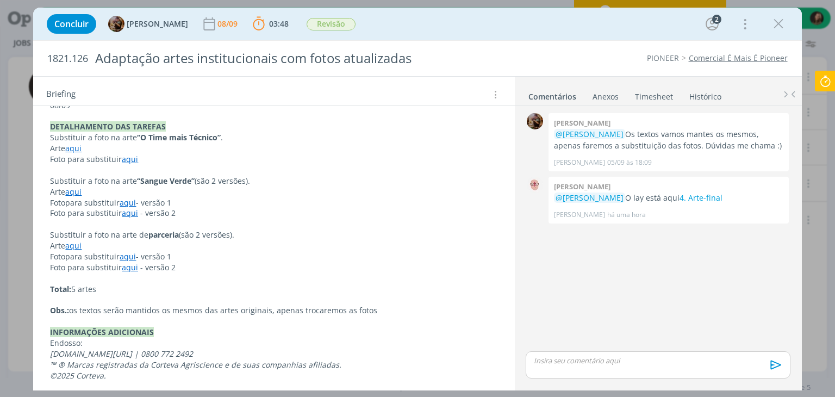
scroll to position [509, 0]
click at [74, 239] on link "aqui" at bounding box center [73, 244] width 16 height 10
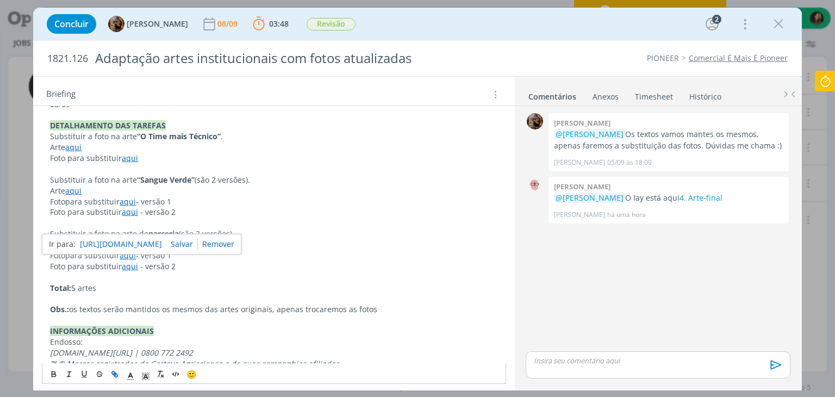
click at [94, 243] on link "https://sobeae.sharepoint.com/:b:/s/SOBEAE/EQu4VXGQo45Kmp2TPRg-jAoBATvVTfOo5WXl…" at bounding box center [121, 244] width 82 height 14
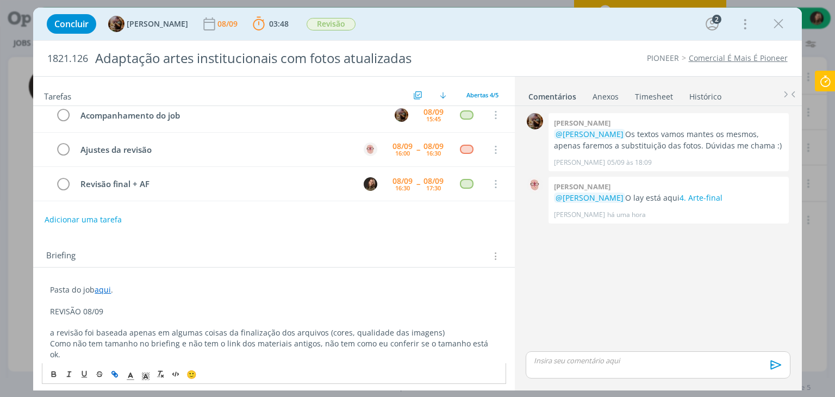
scroll to position [109, 0]
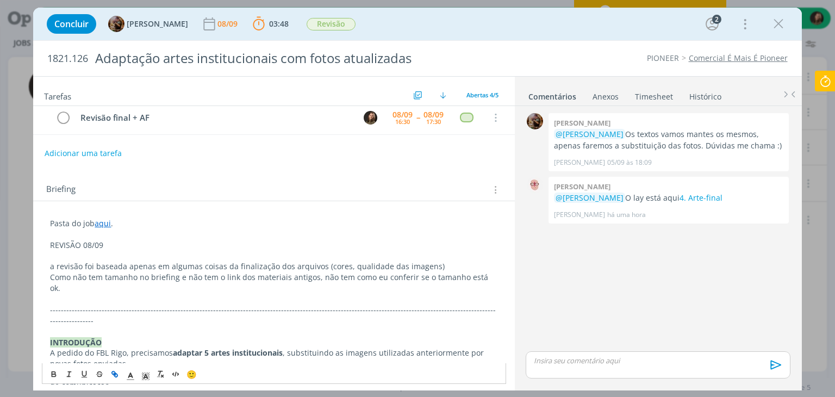
drag, startPoint x: 491, startPoint y: 277, endPoint x: 36, endPoint y: 258, distance: 455.3
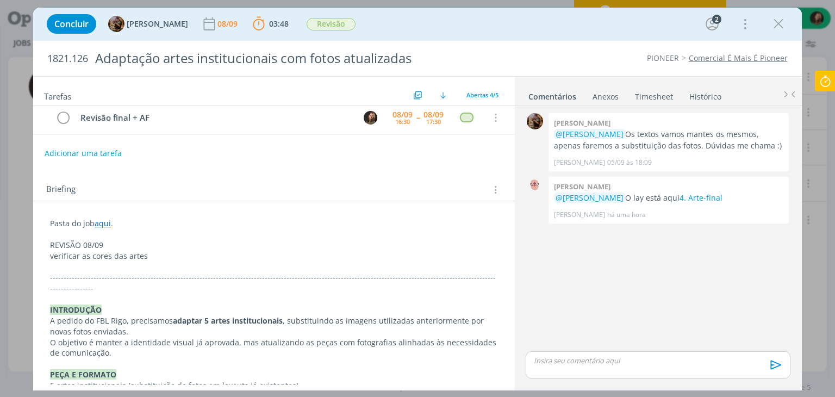
click at [32, 268] on div "Concluir Amanda Rodrigues 08/09 03:48 Parar Apontar Data * 08/09/2025 Horas * 0…" at bounding box center [417, 198] width 835 height 397
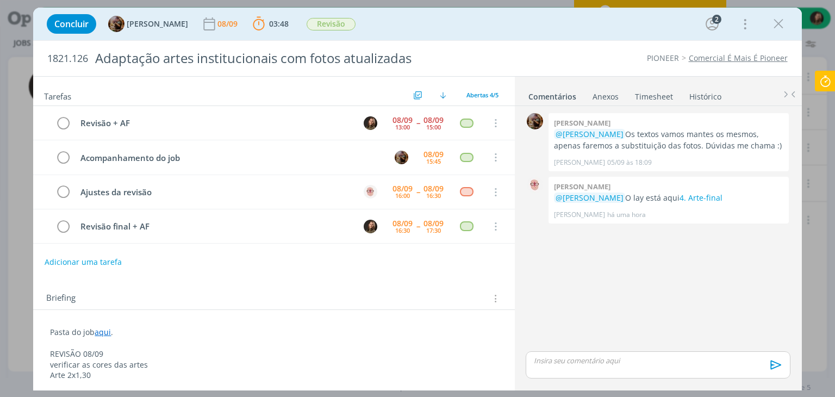
drag, startPoint x: 286, startPoint y: 360, endPoint x: 281, endPoint y: 353, distance: 8.5
click at [285, 359] on p "verificar as cores das artes" at bounding box center [273, 364] width 447 height 11
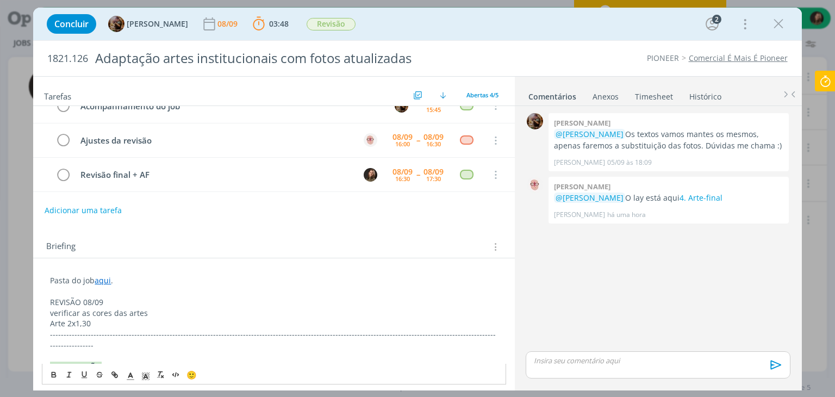
scroll to position [163, 0]
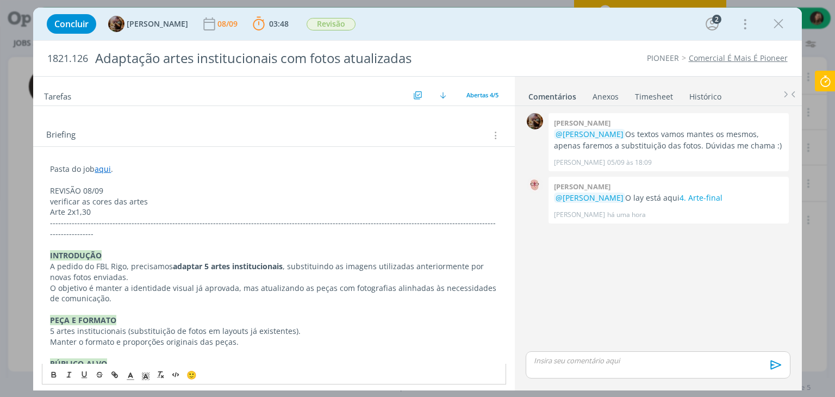
click at [112, 213] on p "Arte 2x1,30" at bounding box center [273, 212] width 447 height 11
click at [151, 196] on p "verificar as cores das artes" at bounding box center [273, 201] width 447 height 11
drag, startPoint x: 248, startPoint y: 199, endPoint x: 147, endPoint y: 201, distance: 100.6
click at [147, 201] on p "verificar as cores das artes (principalmente do lettering)" at bounding box center [273, 201] width 447 height 11
click at [247, 201] on p "verificar as cores das artes" at bounding box center [273, 201] width 447 height 11
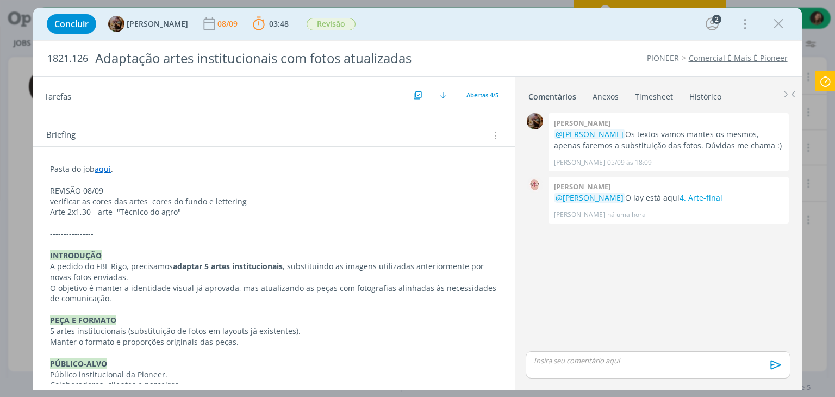
scroll to position [0, 0]
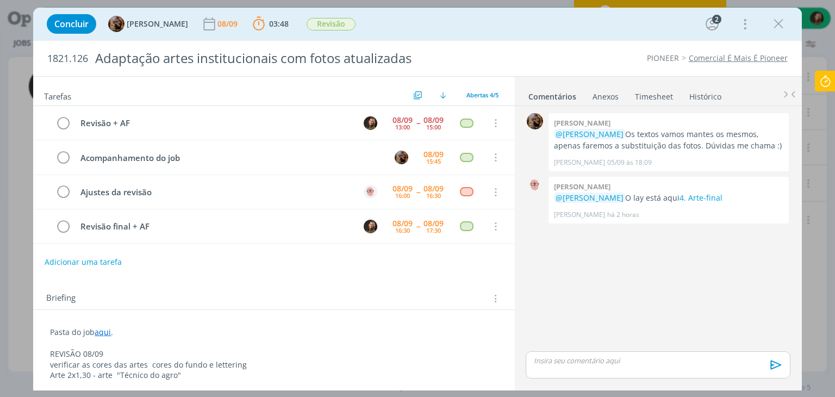
click at [102, 374] on line "dialog" at bounding box center [100, 374] width 7 height 1
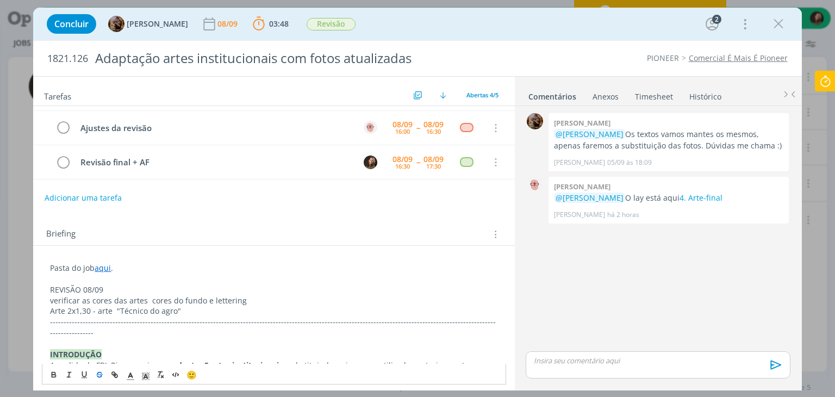
scroll to position [109, 0]
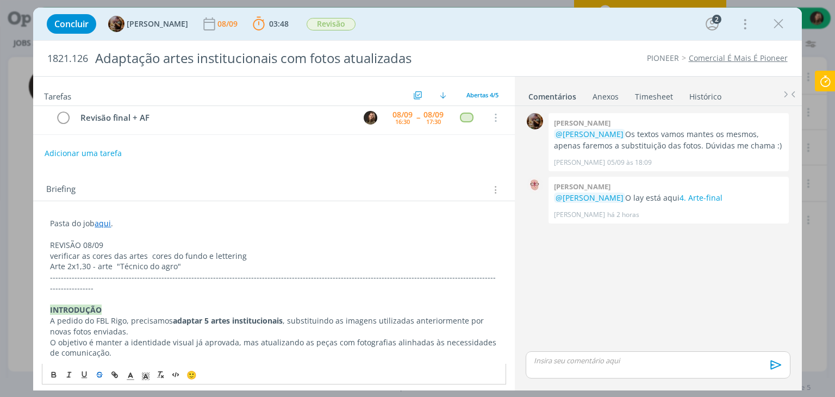
click at [135, 266] on p "Arte 2x1,30 - a ﻿ rte "Técnico do agro"" at bounding box center [273, 266] width 447 height 11
click at [135, 266] on p "Arte 2x1,30 - arte "Técnico do agro"" at bounding box center [273, 266] width 447 height 11
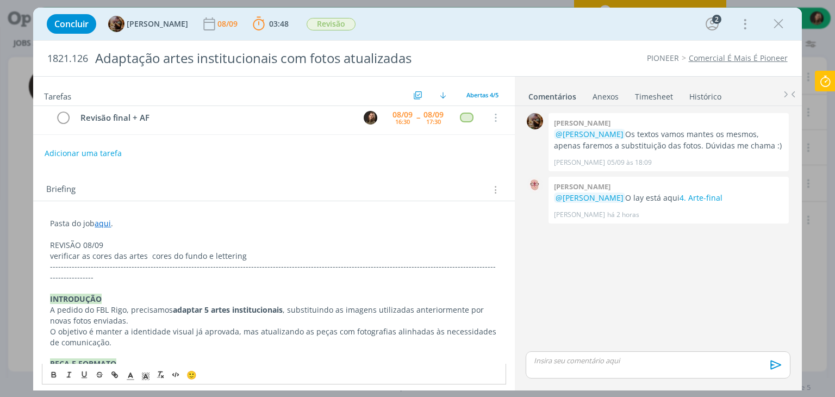
click at [70, 244] on p "REVISÃO 08/09" at bounding box center [273, 245] width 447 height 11
click at [52, 373] on icon "dialog" at bounding box center [53, 373] width 3 height 2
click at [141, 377] on icon "dialog" at bounding box center [146, 376] width 10 height 10
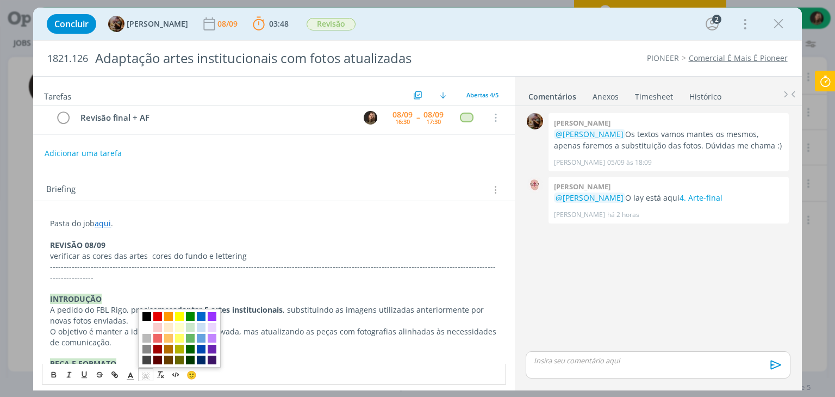
click at [148, 315] on span "dialog" at bounding box center [146, 316] width 9 height 9
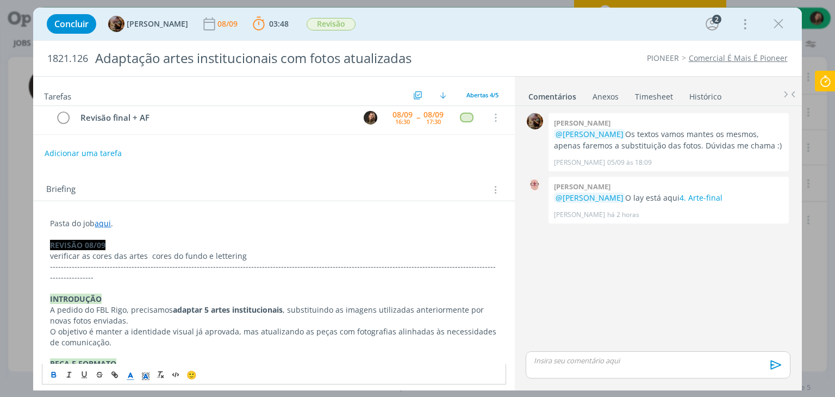
click at [134, 376] on icon "dialog" at bounding box center [131, 376] width 10 height 10
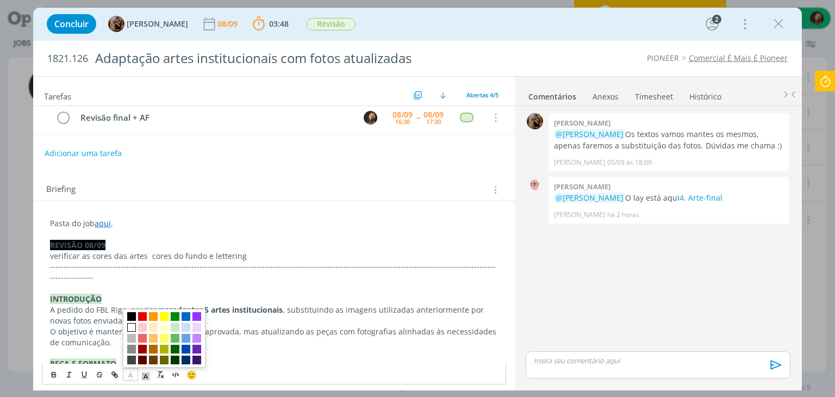
click at [129, 328] on span "dialog" at bounding box center [131, 327] width 9 height 9
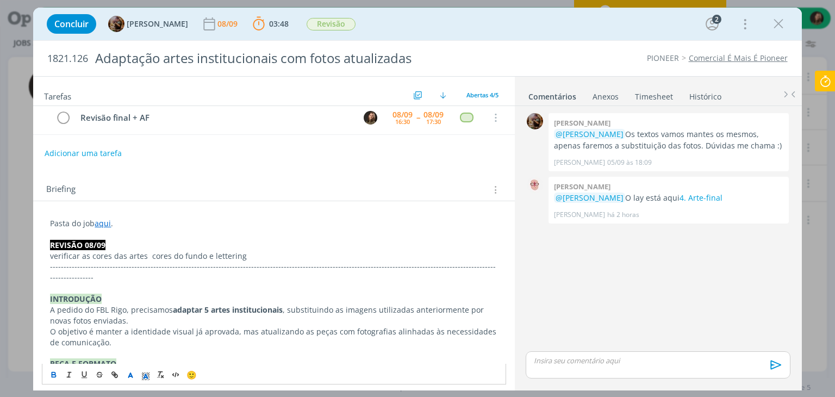
click at [166, 258] on p "verificar as cores das artes cores do fundo e lettering" at bounding box center [273, 256] width 447 height 11
click at [606, 368] on div "dialog" at bounding box center [658, 364] width 264 height 27
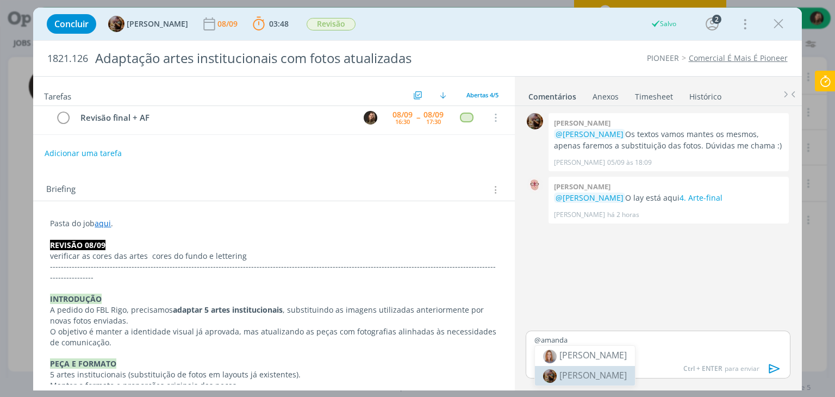
click at [611, 379] on span "Amanda Rodrigues" at bounding box center [592, 375] width 67 height 12
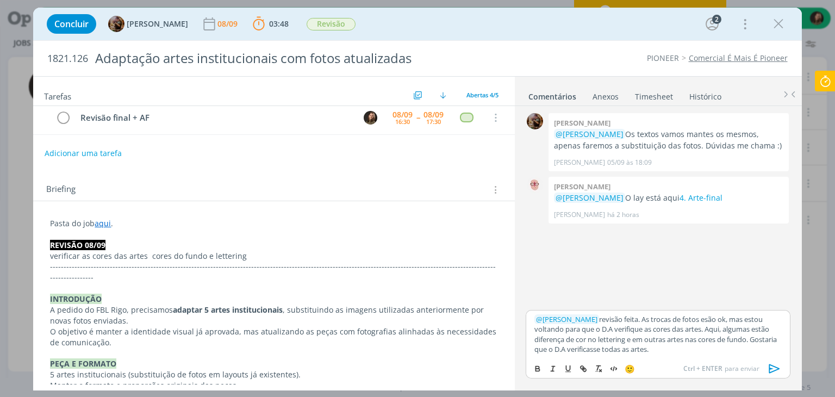
click at [772, 368] on icon "dialog" at bounding box center [773, 368] width 11 height 9
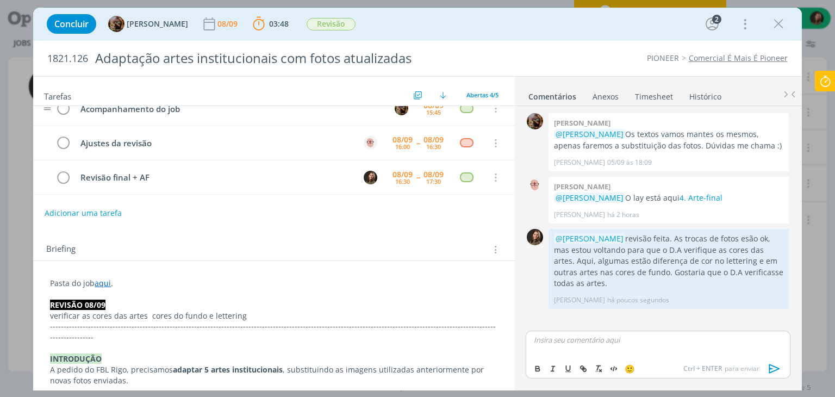
scroll to position [0, 0]
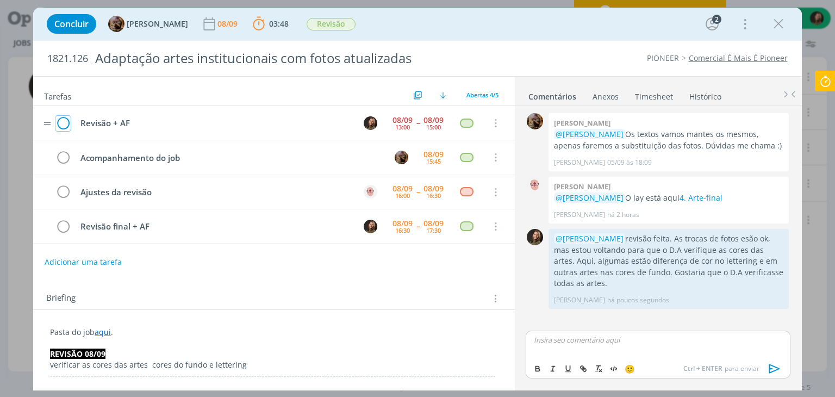
click at [65, 123] on icon "dialog" at bounding box center [62, 123] width 15 height 16
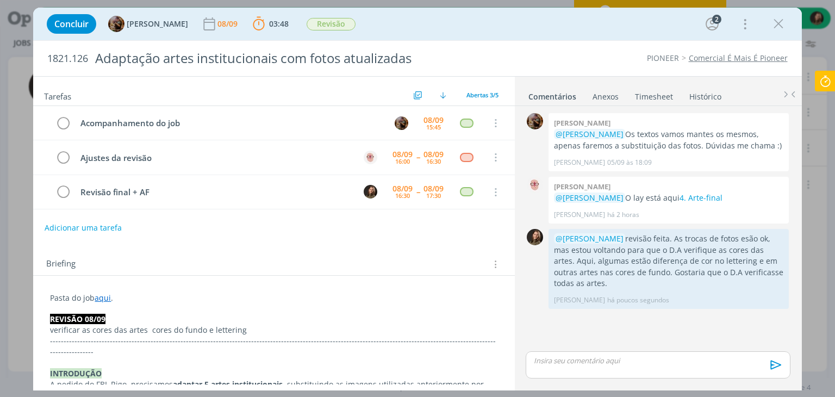
click at [829, 86] on icon at bounding box center [825, 81] width 20 height 21
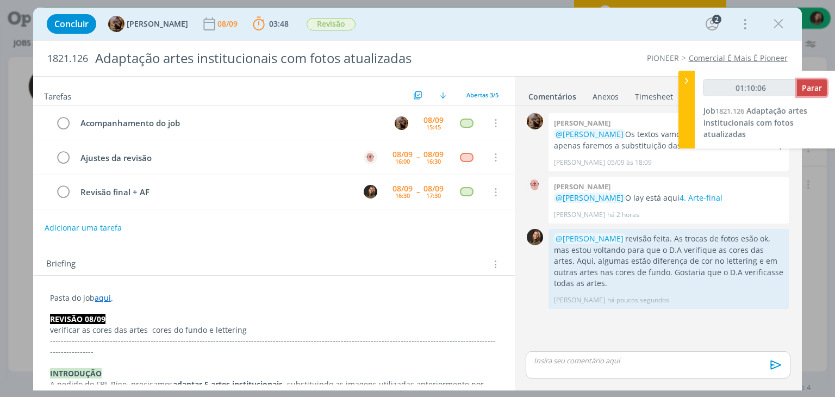
click at [830, 85] on div "01:10:06 Parar Job 1821.126 Adaptação artes institucionais com fotos atualizadas" at bounding box center [765, 110] width 141 height 78
type input "01:10:09"
click at [817, 90] on span "Parar" at bounding box center [812, 88] width 20 height 10
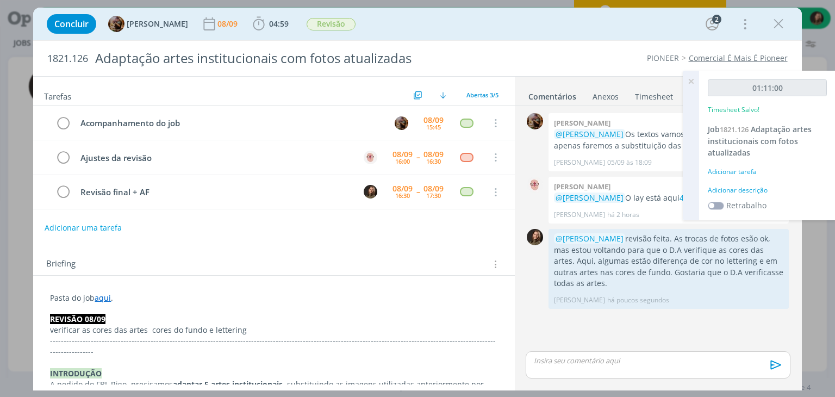
click at [730, 190] on div "Adicionar descrição" at bounding box center [767, 190] width 119 height 10
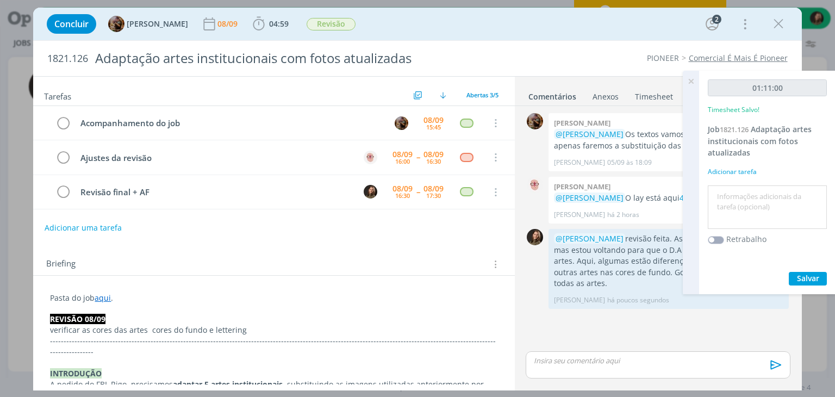
click at [730, 190] on textarea at bounding box center [767, 207] width 114 height 39
type textarea "revisão das artes"
click at [791, 278] on button "Salvar" at bounding box center [808, 279] width 38 height 14
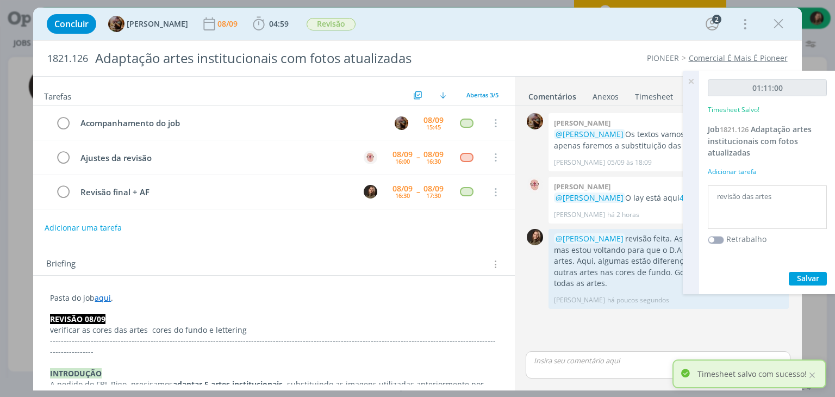
click at [687, 82] on icon at bounding box center [691, 81] width 20 height 21
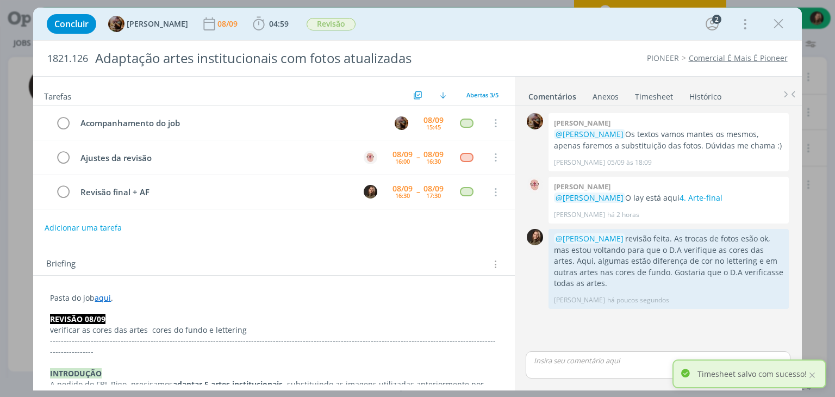
drag, startPoint x: 777, startPoint y: 22, endPoint x: 167, endPoint y: 166, distance: 627.2
click at [777, 22] on icon "dialog" at bounding box center [778, 24] width 16 height 16
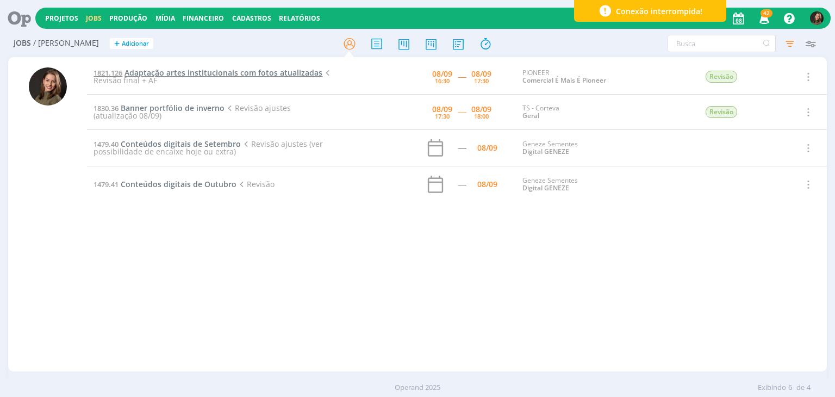
click at [184, 72] on span "Adaptação artes institucionais com fotos atualizadas" at bounding box center [223, 72] width 198 height 10
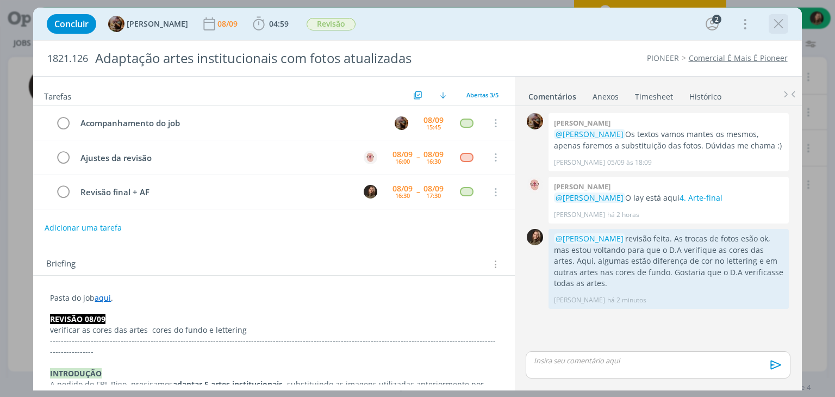
click at [779, 24] on icon "dialog" at bounding box center [778, 24] width 16 height 16
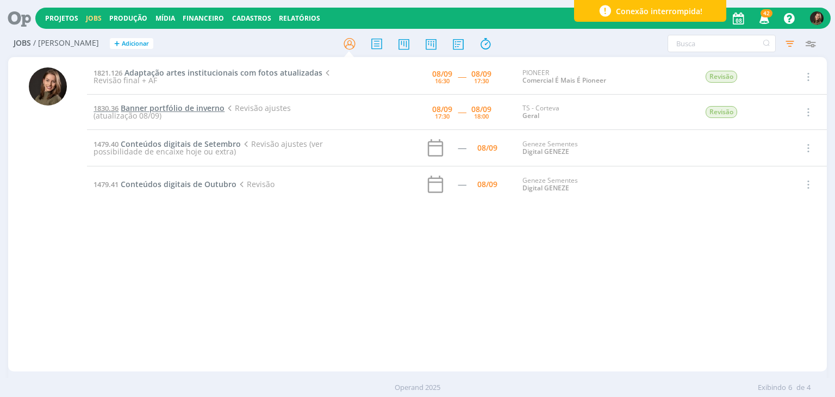
click at [169, 109] on span "Banner portfólio de inverno" at bounding box center [173, 108] width 104 height 10
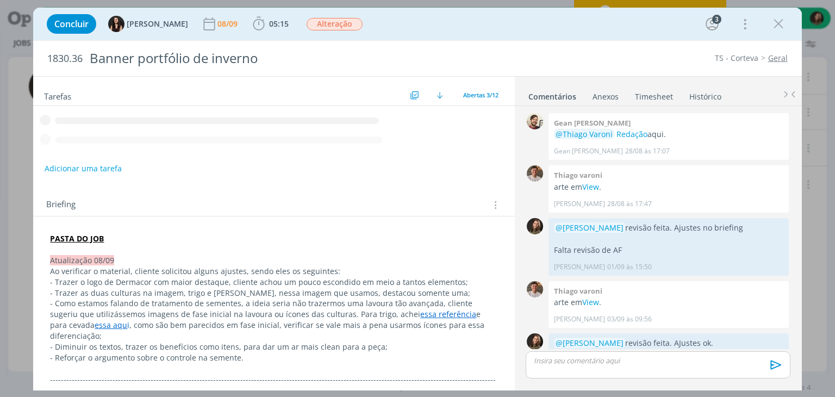
scroll to position [334, 0]
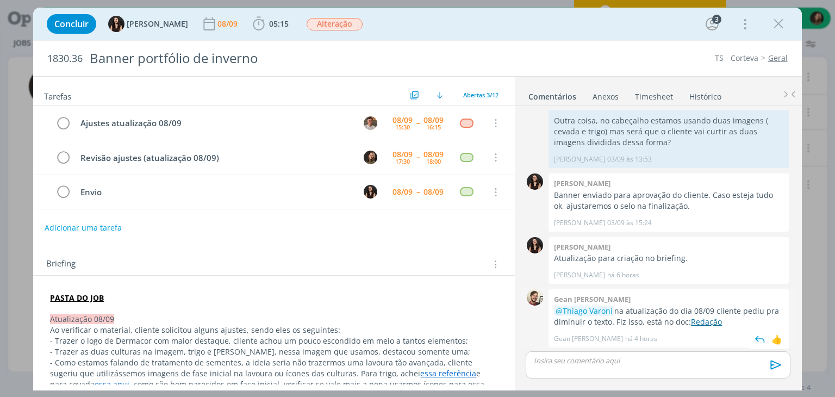
click at [703, 320] on link "Redação" at bounding box center [706, 321] width 31 height 10
click at [271, 23] on span "05:15" at bounding box center [279, 23] width 20 height 10
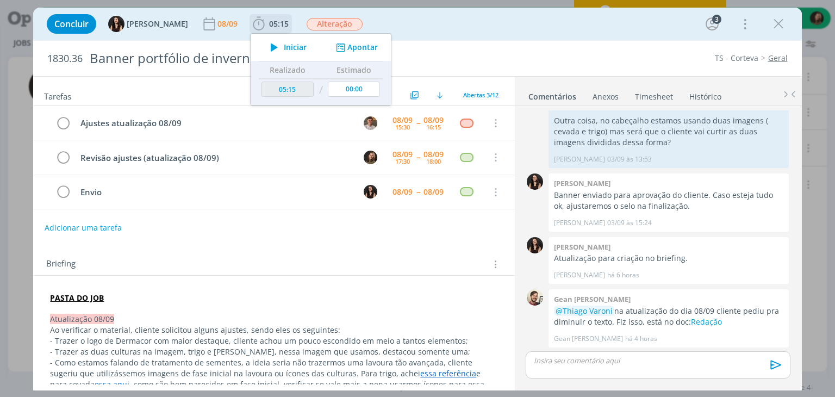
click at [284, 48] on span "Iniciar" at bounding box center [295, 47] width 23 height 8
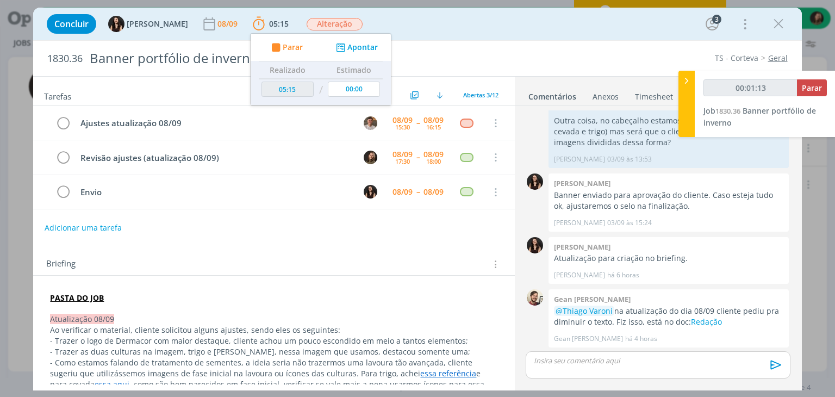
type input "00:01:14"
click at [811, 80] on button "Parar" at bounding box center [812, 87] width 30 height 17
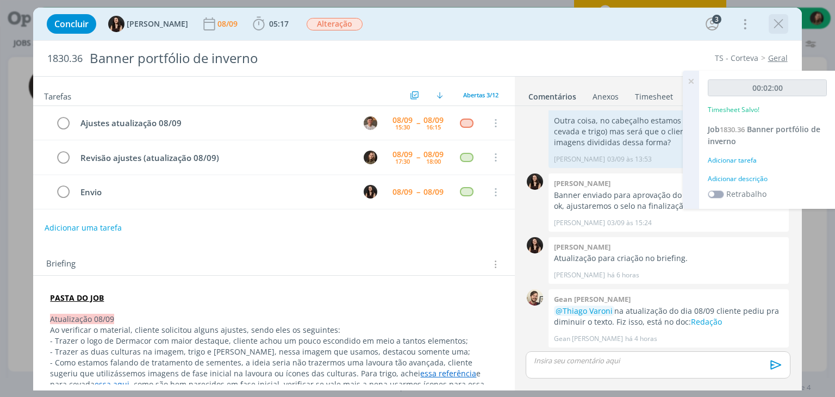
click at [782, 26] on icon "dialog" at bounding box center [778, 24] width 16 height 16
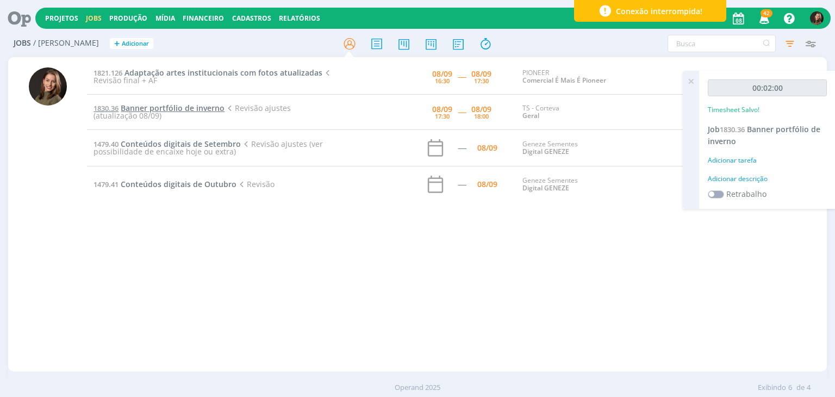
click at [158, 106] on span "Banner portfólio de inverno" at bounding box center [173, 108] width 104 height 10
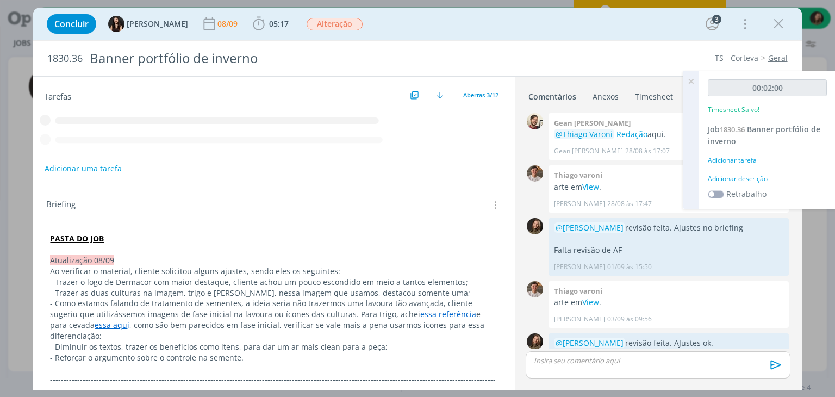
scroll to position [334, 0]
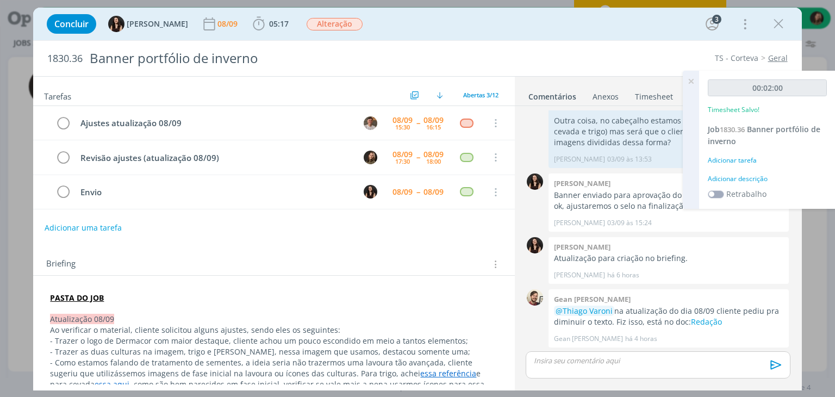
click at [690, 80] on icon at bounding box center [691, 81] width 20 height 21
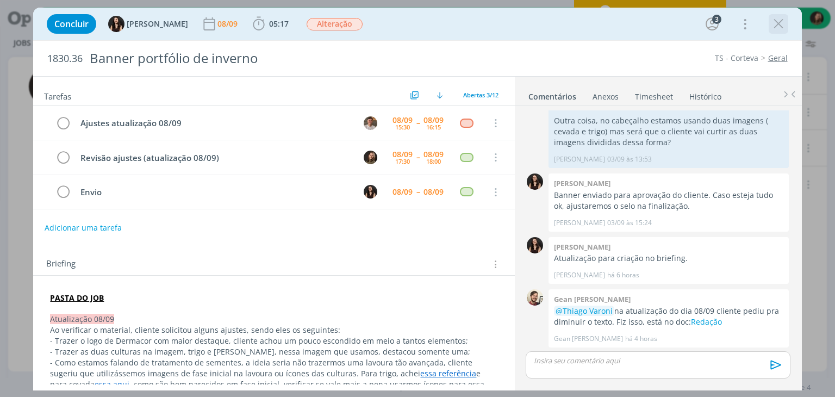
click at [780, 26] on icon "dialog" at bounding box center [778, 24] width 16 height 16
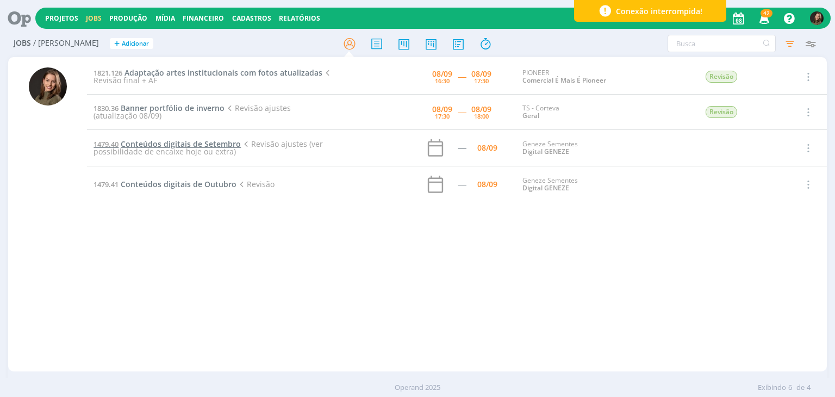
click at [167, 145] on span "Conteúdos digitais de Setembro" at bounding box center [181, 144] width 120 height 10
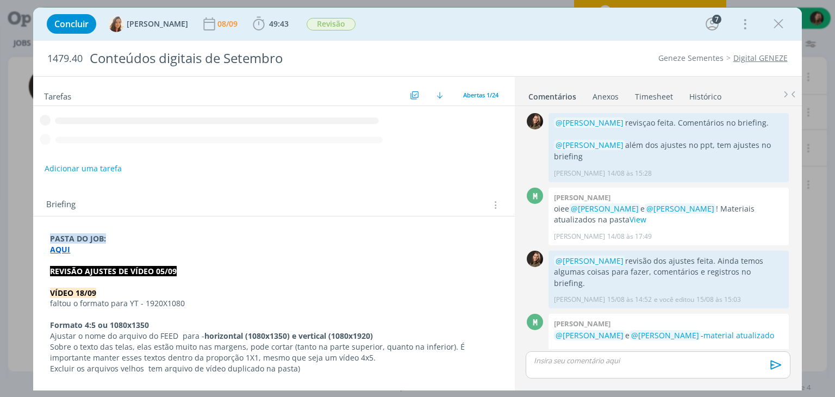
scroll to position [1015, 0]
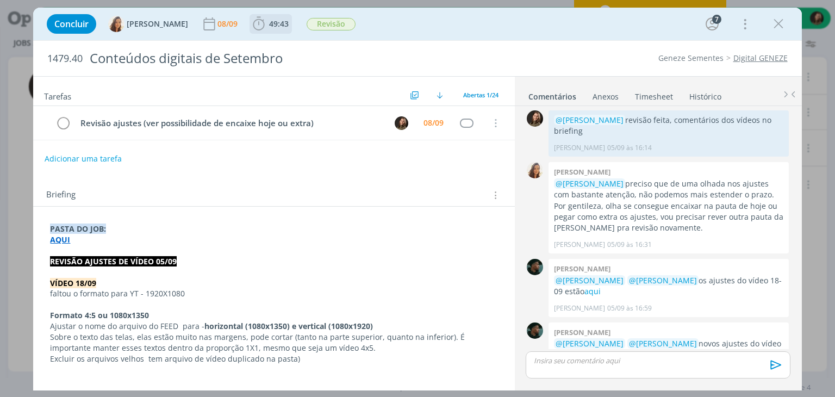
click at [269, 20] on span "49:43" at bounding box center [279, 23] width 20 height 10
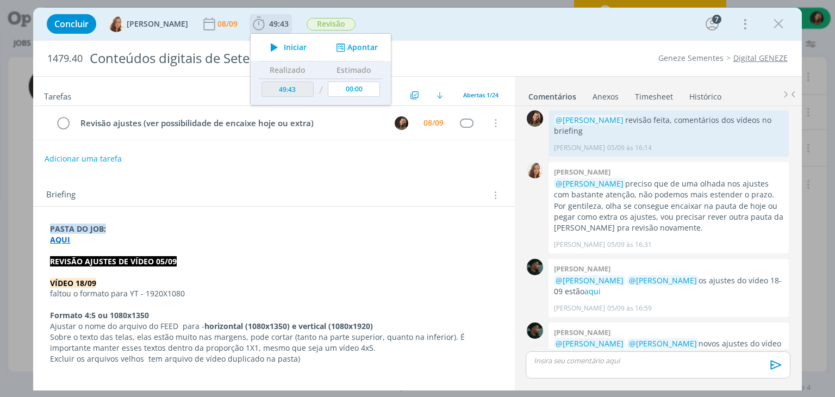
click at [285, 58] on div "Iniciar Apontar" at bounding box center [321, 47] width 140 height 27
click at [284, 51] on span "Iniciar" at bounding box center [295, 47] width 23 height 8
click at [584, 286] on link "aqui" at bounding box center [592, 291] width 16 height 10
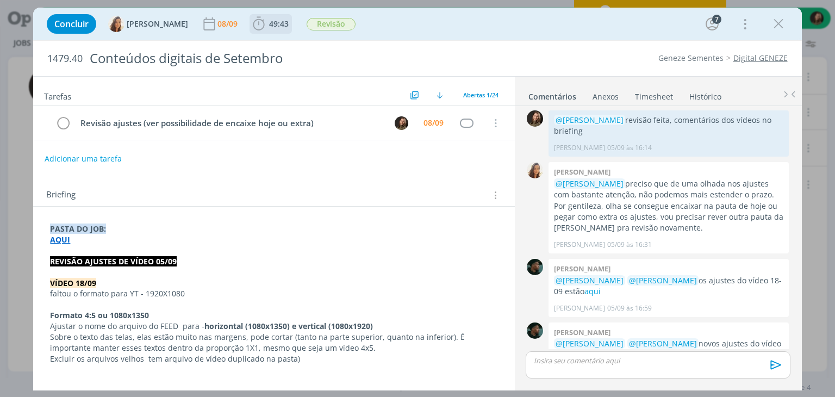
click at [269, 28] on span "49:43" at bounding box center [279, 23] width 20 height 10
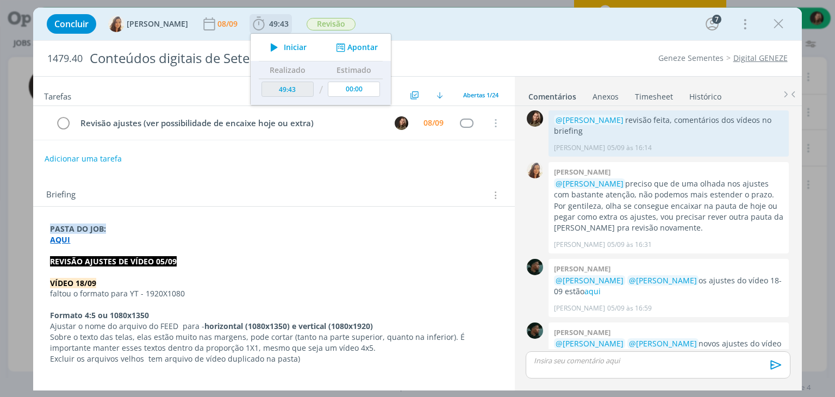
click at [274, 45] on icon "dialog" at bounding box center [274, 47] width 19 height 14
type input "49:44"
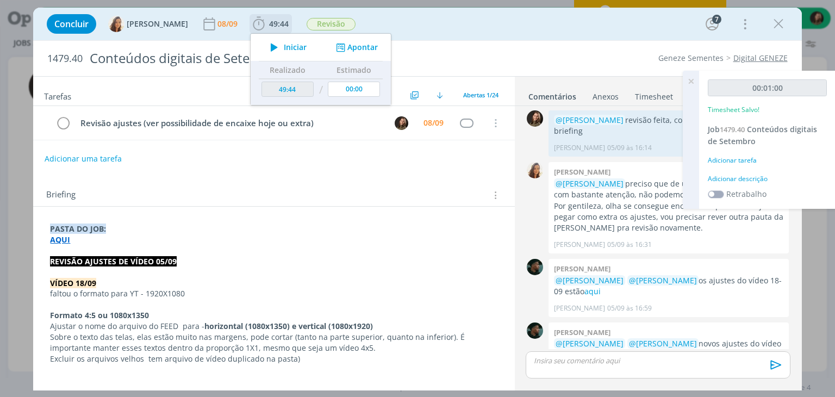
click at [269, 26] on span "49:44" at bounding box center [279, 23] width 20 height 10
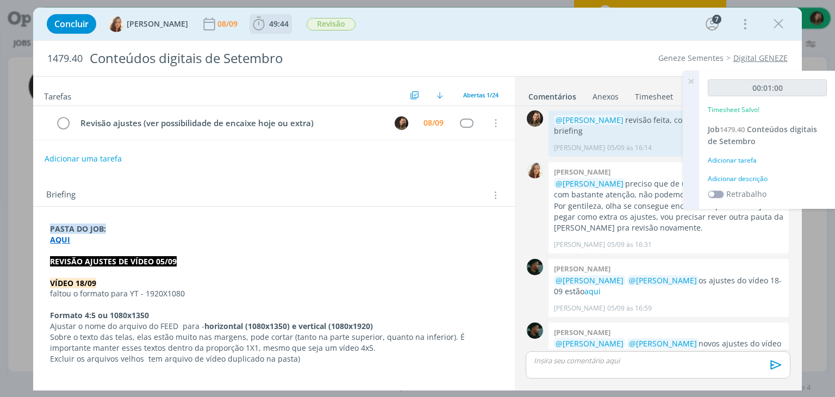
click at [269, 26] on span "49:44" at bounding box center [279, 23] width 20 height 10
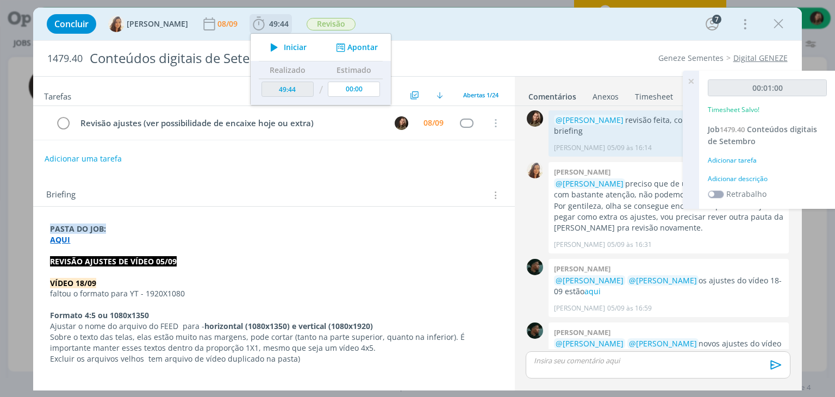
click at [269, 26] on span "49:44" at bounding box center [279, 23] width 20 height 10
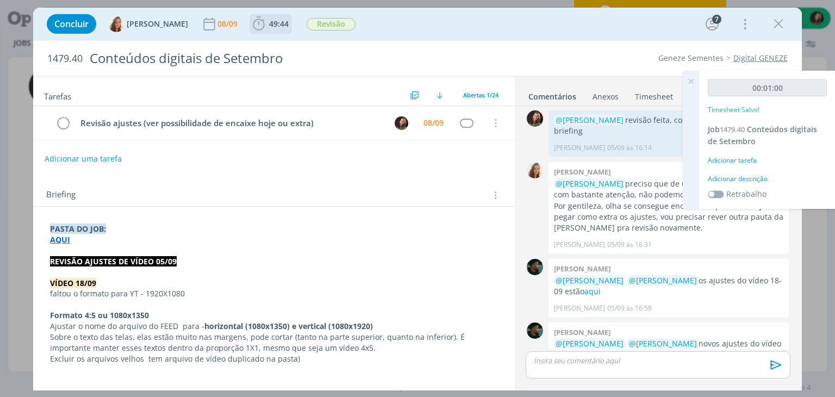
click at [269, 26] on span "49:44" at bounding box center [279, 23] width 20 height 10
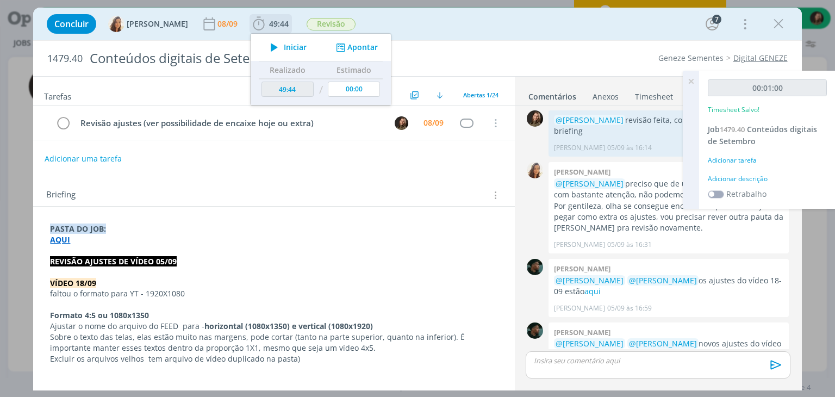
click at [269, 26] on span "49:44" at bounding box center [279, 23] width 20 height 10
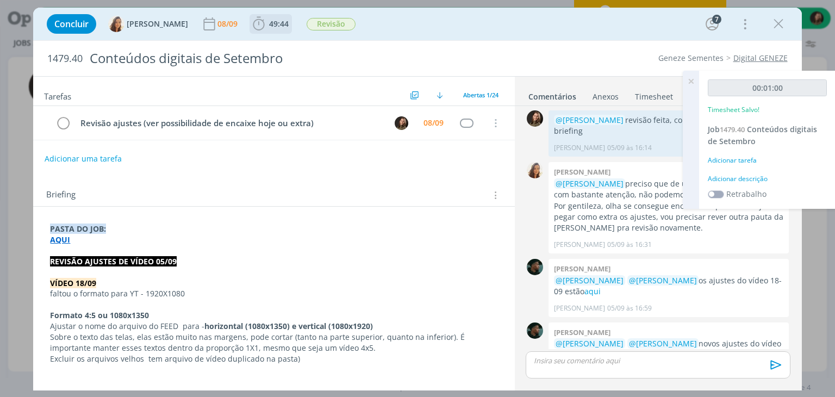
click at [269, 26] on span "49:44" at bounding box center [279, 23] width 20 height 10
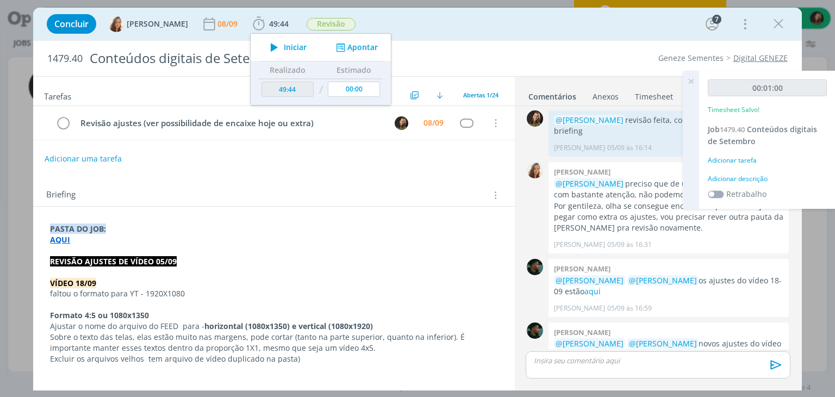
click at [260, 11] on div "Concluir Vanessa Feron 08/09 49:44 Iniciar Apontar Data * 08/09/2025 Horas * 00…" at bounding box center [417, 24] width 752 height 26
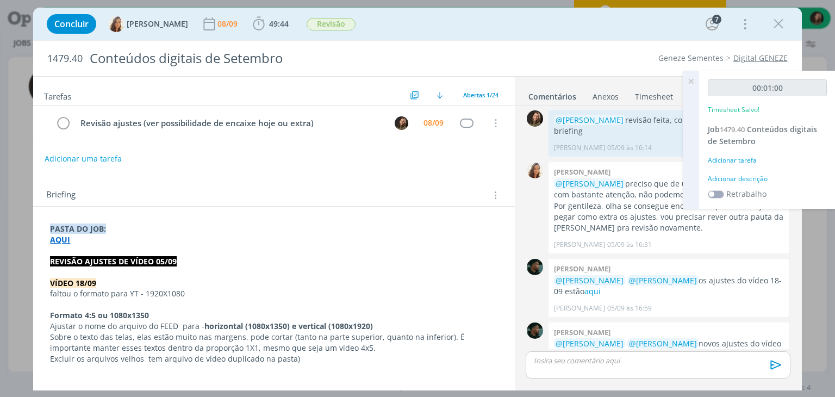
click at [691, 85] on icon at bounding box center [691, 81] width 20 height 21
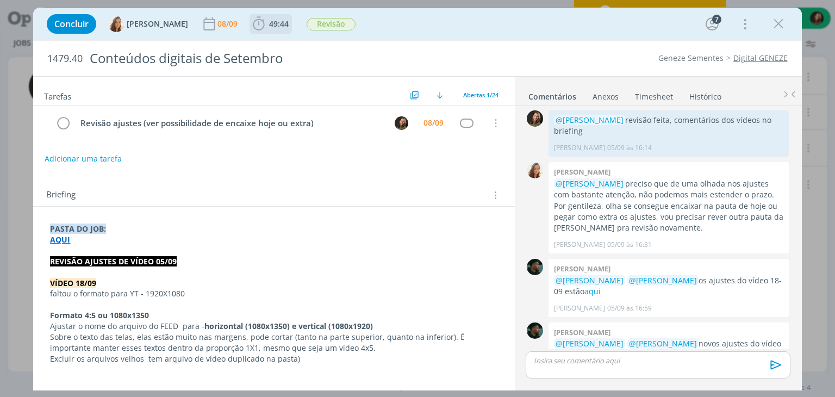
click at [264, 33] on span "49:44 Iniciar Apontar Data * 08/09/2025 Horas * 00:00 Tarefa Selecione a tarefa…" at bounding box center [270, 24] width 42 height 20
click at [269, 26] on span "49:44" at bounding box center [279, 23] width 20 height 10
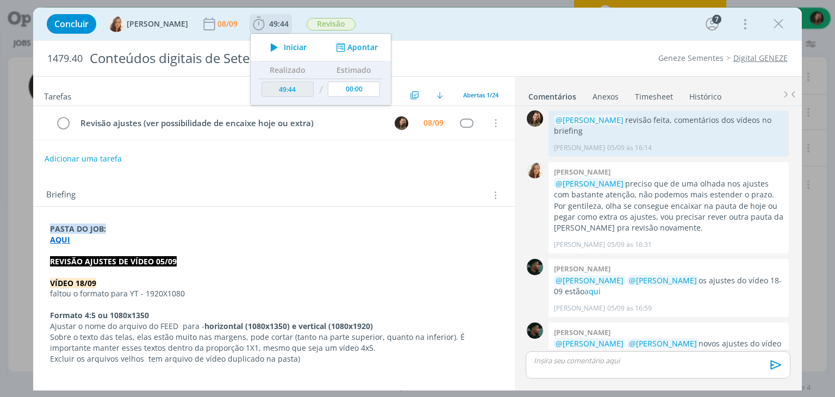
click at [284, 47] on span "Iniciar" at bounding box center [295, 47] width 23 height 8
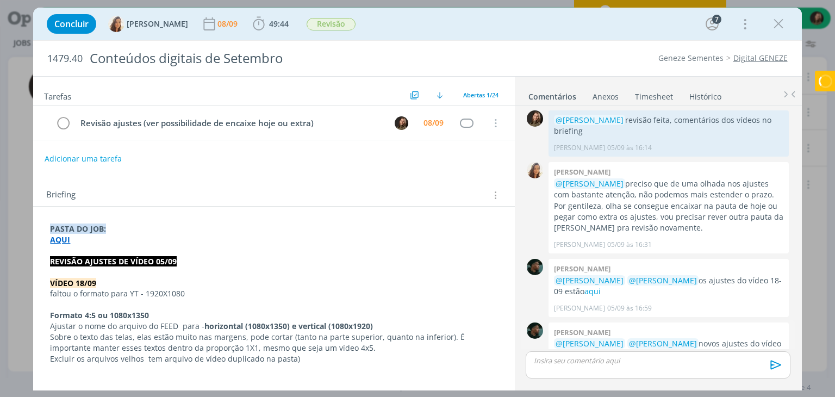
click at [574, 349] on link "aqui" at bounding box center [582, 354] width 16 height 10
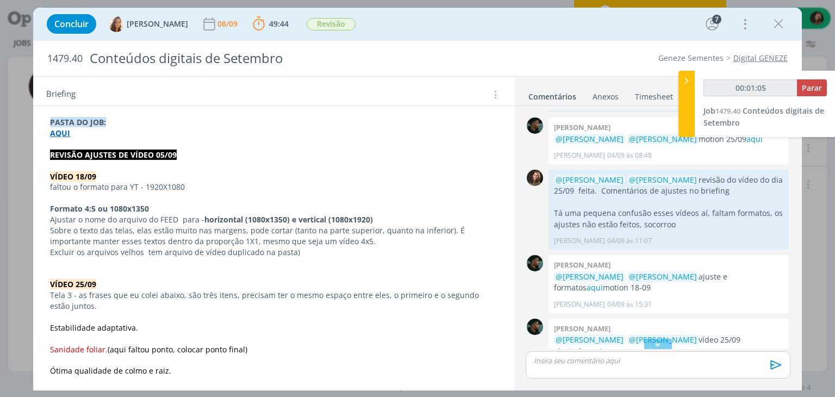
scroll to position [217, 0]
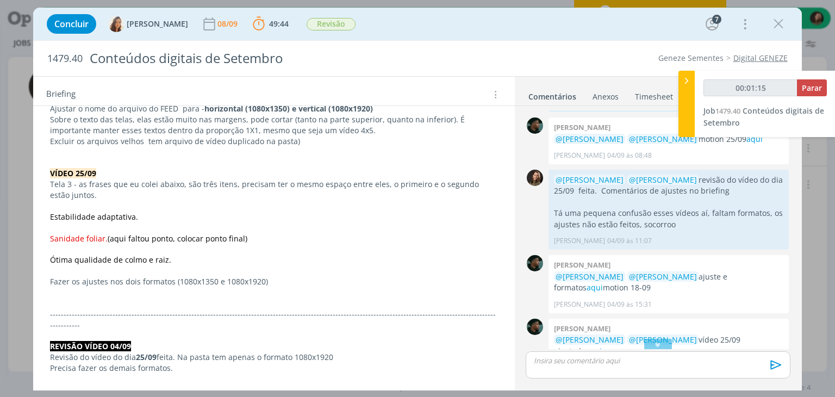
click at [324, 231] on p "dialog" at bounding box center [273, 227] width 447 height 11
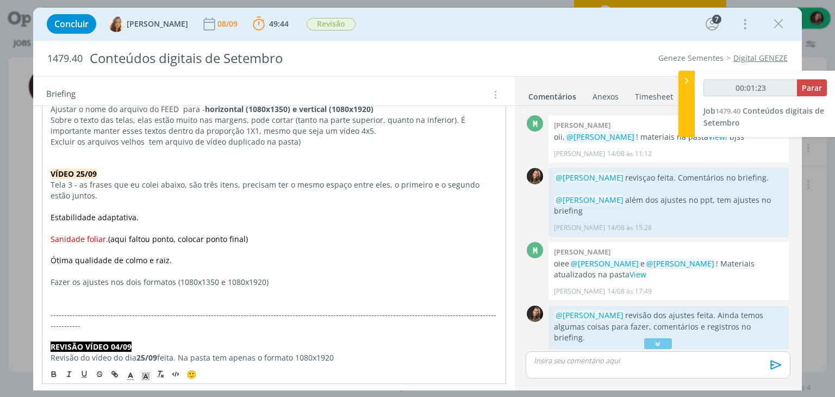
scroll to position [0, 0]
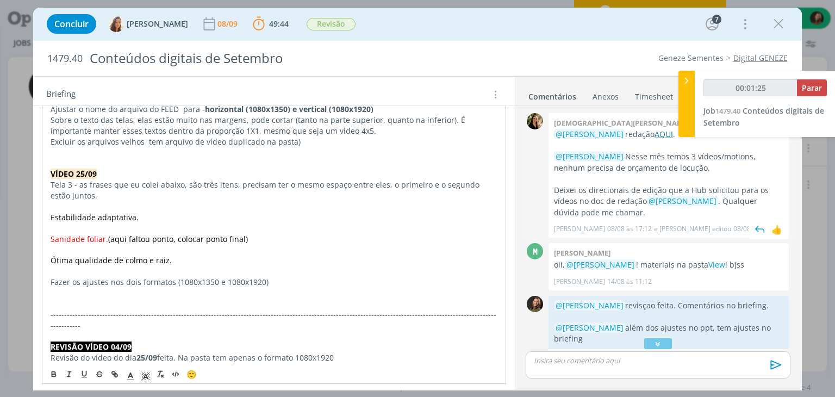
click at [654, 136] on link "AQUI" at bounding box center [663, 134] width 18 height 10
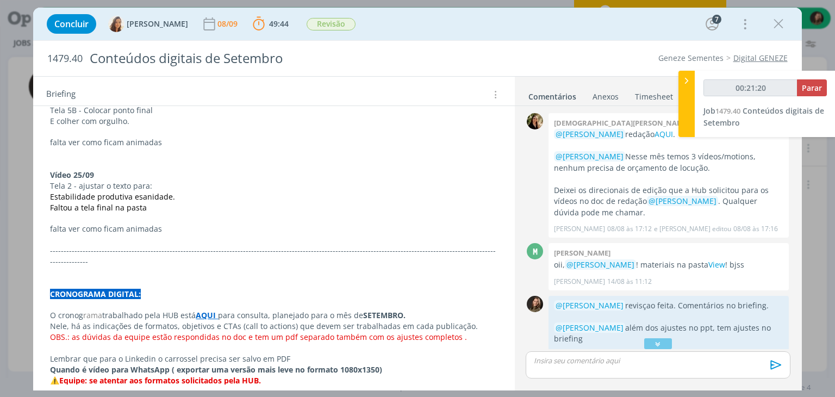
scroll to position [1033, 0]
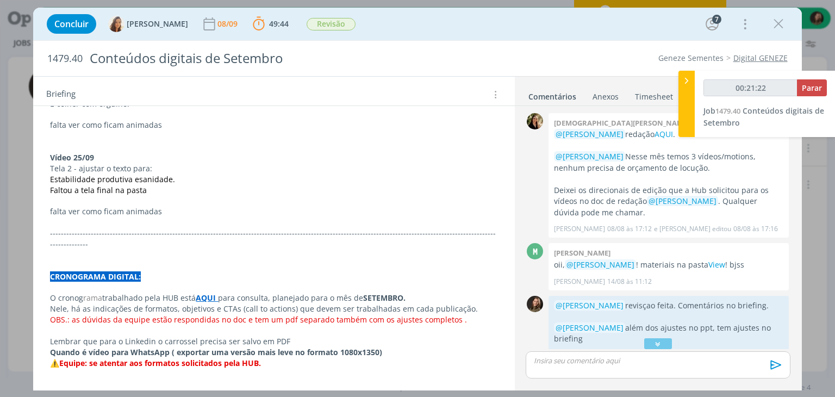
click at [200, 292] on strong "AQUI" at bounding box center [206, 297] width 20 height 10
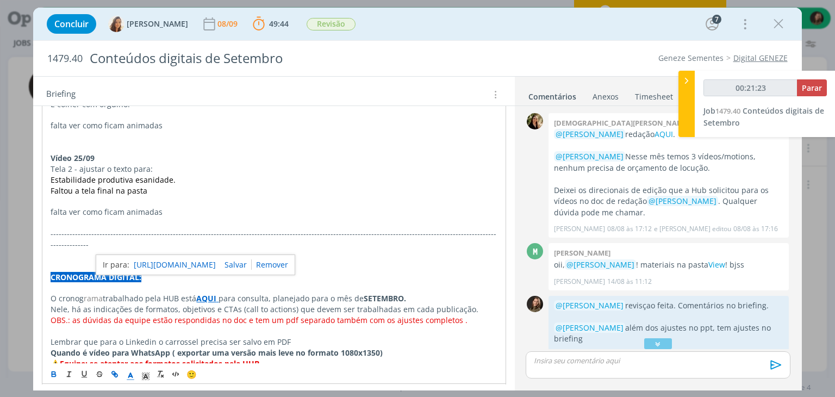
click at [216, 262] on link "https://sobeae.sharepoint.com/:f:/s/SOBEAE/EgciD-Dg0WZEm4lPPmrkTyABsdodDx_kEoyv…" at bounding box center [175, 265] width 82 height 14
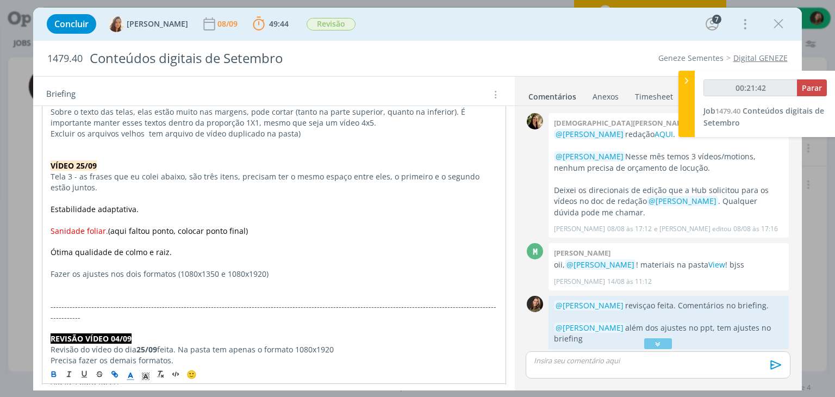
scroll to position [163, 0]
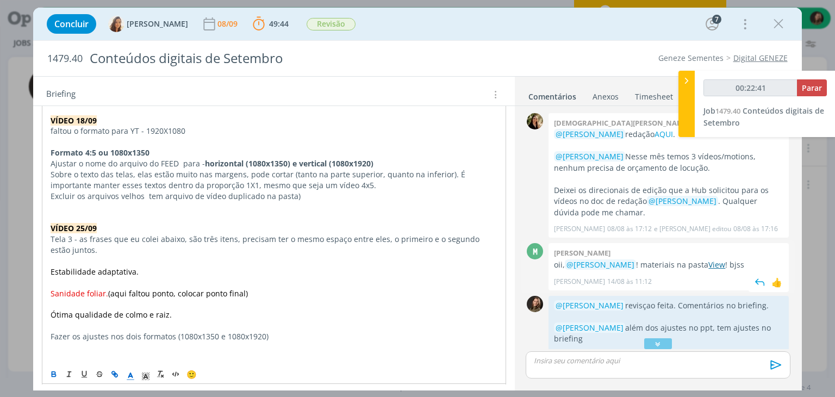
click at [708, 264] on link "View" at bounding box center [716, 264] width 17 height 10
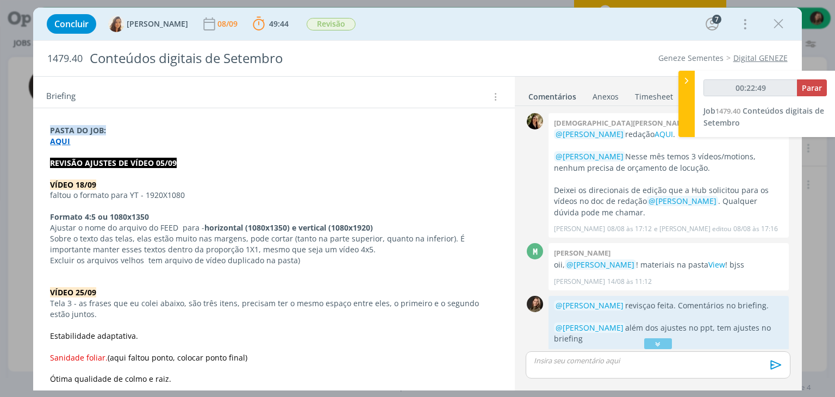
scroll to position [0, 0]
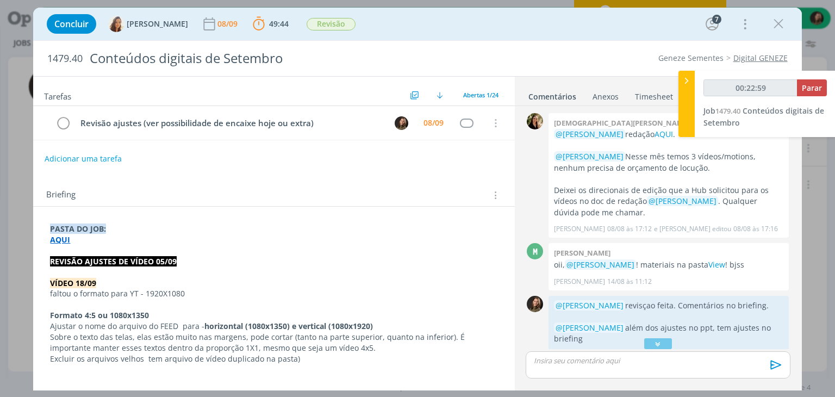
click at [527, 365] on div "dialog" at bounding box center [658, 364] width 264 height 27
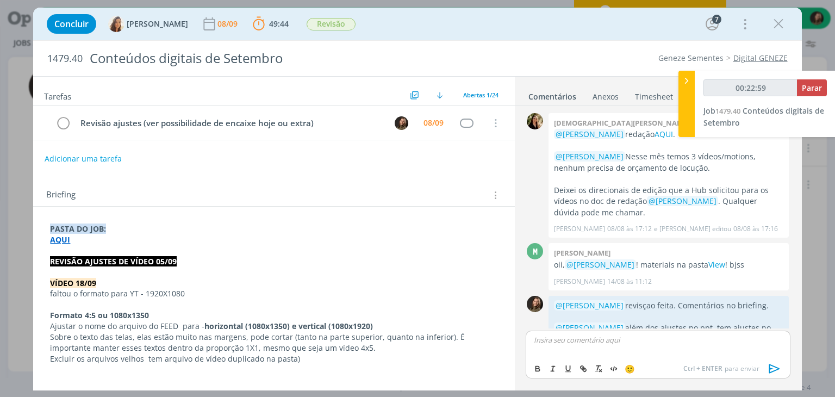
scroll to position [1217, 0]
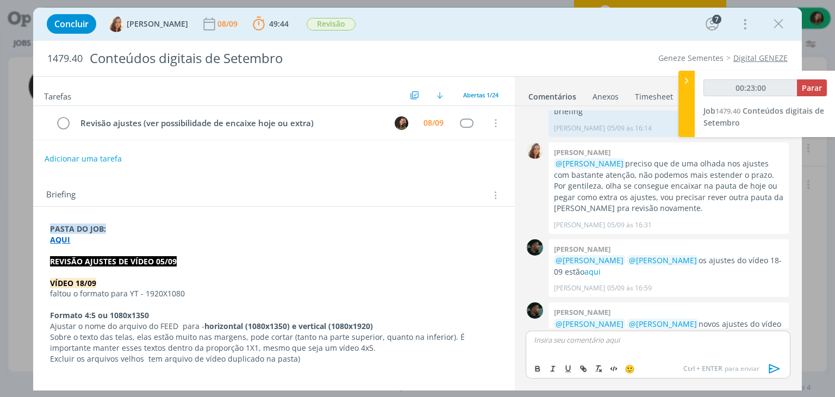
type input "00:23:01"
click at [577, 359] on span "Vanessa Feron" at bounding box center [592, 355] width 67 height 12
click at [592, 348] on p "﻿ @ Vanessa Feron ﻿ revisão dos vídeos do dia 18/09 e 25/09 feita. Os ajustes e…" at bounding box center [657, 344] width 247 height 20
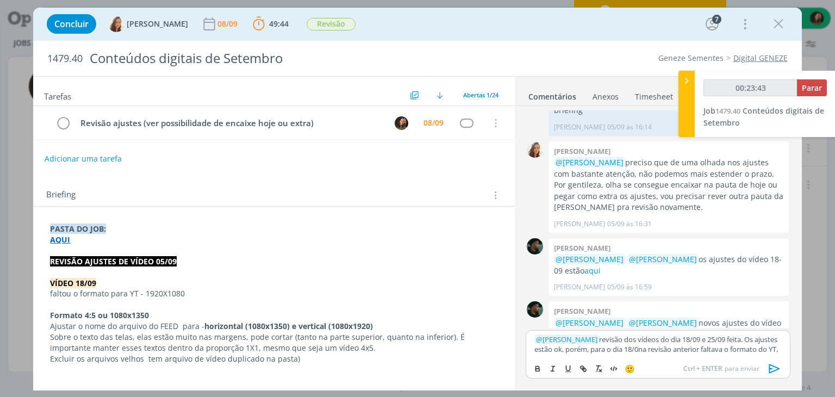
scroll to position [1228, 0]
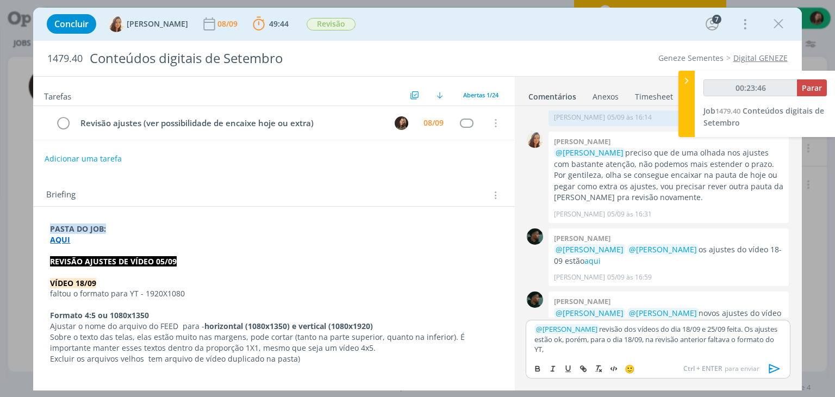
click at [554, 345] on p "﻿ @ Vanessa Feron ﻿ revisão dos vídeos do dia 18/09 e 25/09 feita. Os ajustes e…" at bounding box center [657, 339] width 247 height 30
click at [554, 348] on p "﻿ @ Vanessa Feron ﻿ revisão dos vídeos do dia 18/09 e 25/09 feita. Os ajustes e…" at bounding box center [657, 339] width 247 height 30
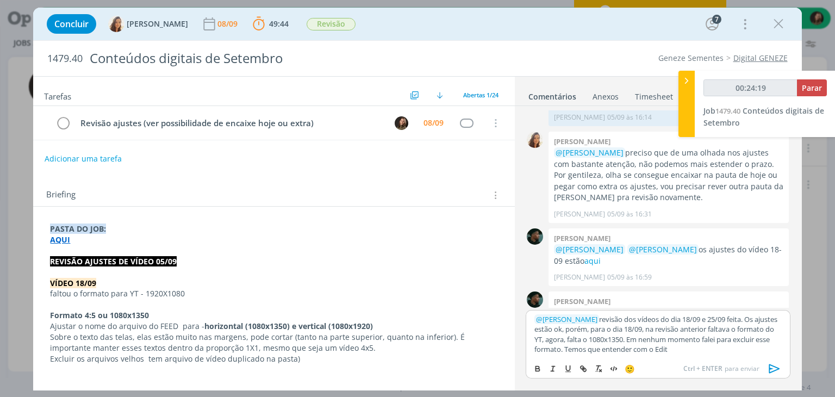
scroll to position [1239, 0]
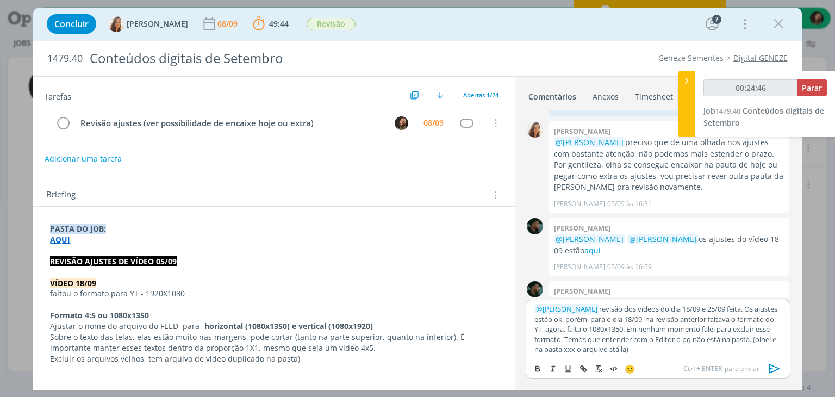
click at [613, 349] on p "﻿ @ Vanessa Feron ﻿ revisão dos vídeos do dia 18/09 e 25/09 feita. Os ajustes e…" at bounding box center [657, 329] width 247 height 50
click at [610, 349] on p "﻿ @ Vanessa Feron ﻿ revisão dos vídeos do dia 18/09 e 25/09 feita. Os ajustes e…" at bounding box center [657, 329] width 247 height 50
click at [664, 355] on div "﻿ @ Vanessa Feron ﻿ revisão dos vídeos do dia 18/09 e 25/09 feita. Os ajustes e…" at bounding box center [658, 328] width 264 height 58
click at [628, 370] on span "🙂" at bounding box center [629, 368] width 10 height 11
click at [635, 369] on span "🙂" at bounding box center [629, 368] width 10 height 11
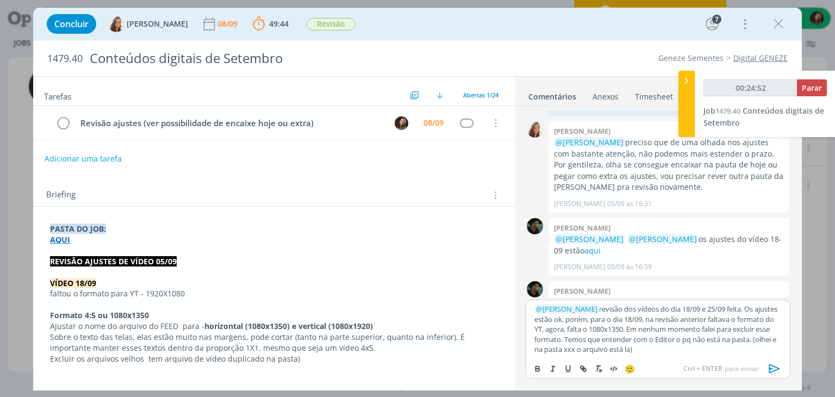
click at [630, 372] on span "🙂" at bounding box center [629, 368] width 10 height 11
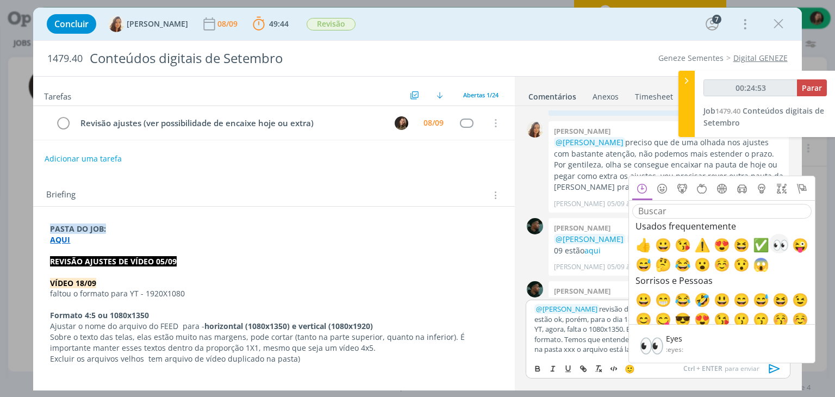
click at [780, 242] on span "👀" at bounding box center [778, 243] width 13 height 13
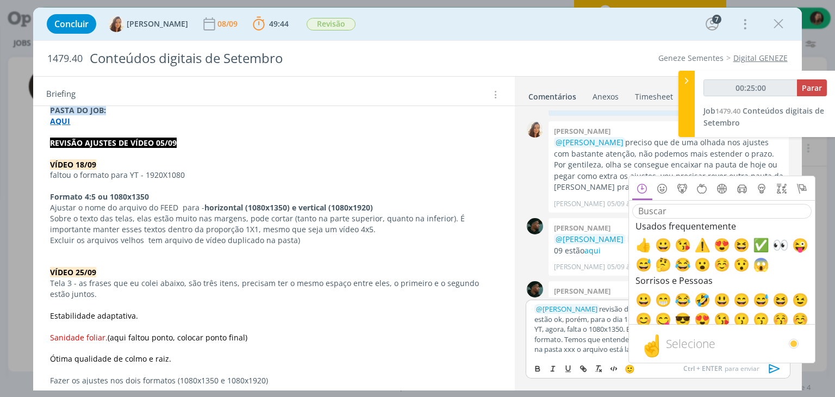
scroll to position [0, 0]
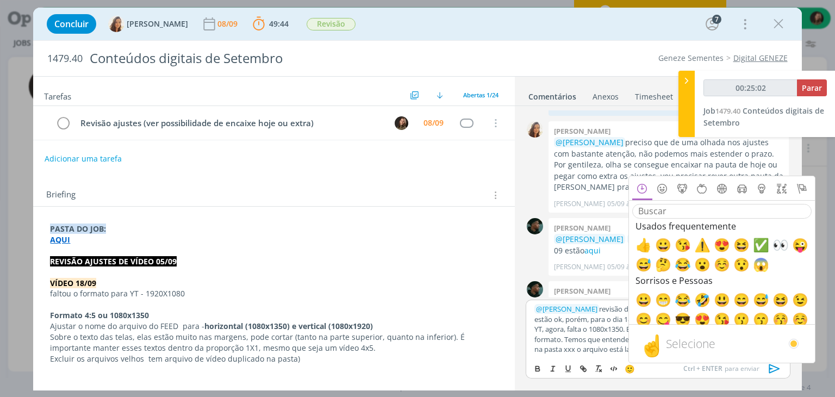
click at [584, 335] on p "﻿ @ Vanessa Feron ﻿ revisão dos vídeos do dia 18/09 e 25/09 feita. Os ajustes e…" at bounding box center [657, 329] width 247 height 50
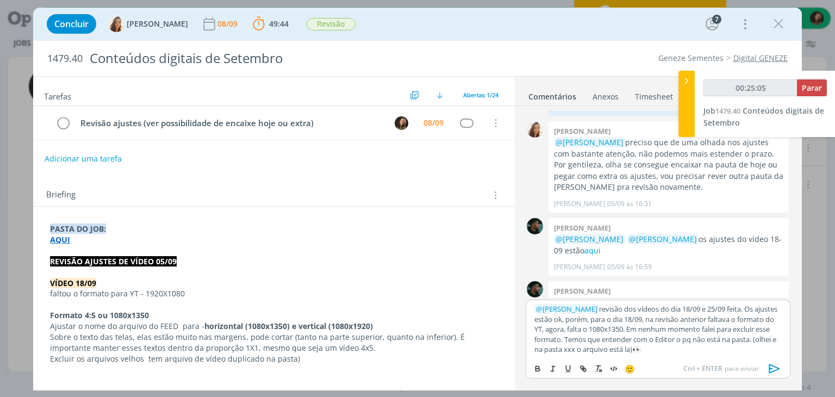
click at [742, 307] on p "﻿ @ Vanessa Feron ﻿ revisão dos vídeos do dia 18/09 e 25/09 feita. Os ajustes e…" at bounding box center [657, 329] width 247 height 50
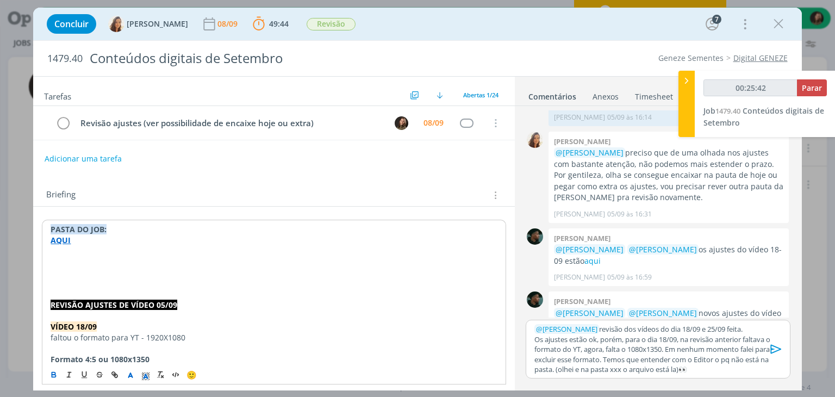
click at [52, 272] on p "dialog" at bounding box center [274, 272] width 446 height 11
type input "00:25:46"
click at [87, 297] on p "dialog" at bounding box center [274, 294] width 446 height 11
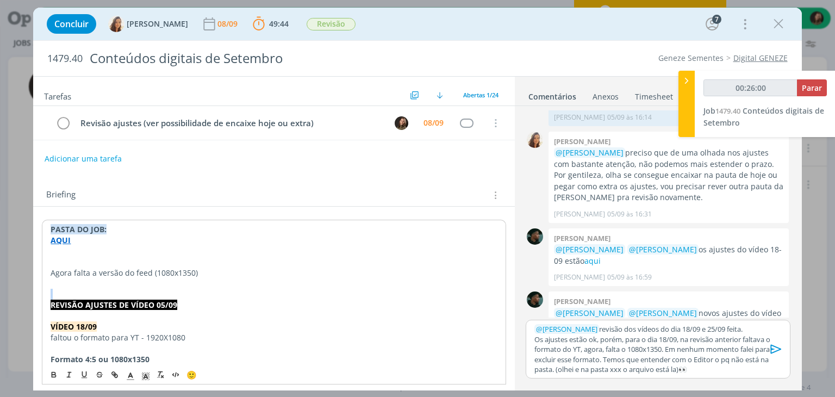
click at [87, 297] on p "dialog" at bounding box center [274, 294] width 446 height 11
click at [90, 301] on strong "REVISÃO AJUSTES DE VÍDEO 05/09" at bounding box center [114, 304] width 127 height 10
copy strong "REVISÃO AJUSTES DE VÍDEO 05/09"
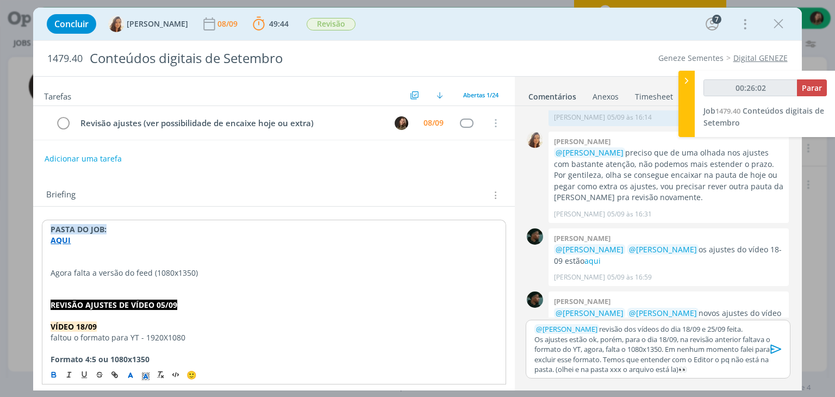
click at [91, 250] on p "dialog" at bounding box center [274, 251] width 446 height 11
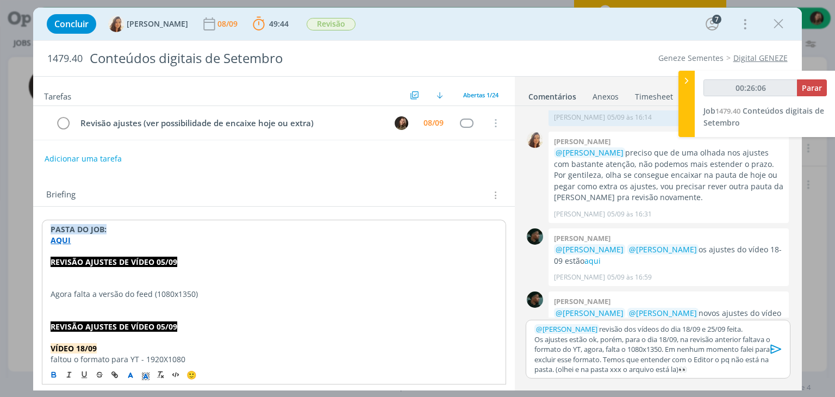
click at [166, 261] on strong "﻿ REVISÃO AJUSTES DE VÍDEO 05/09" at bounding box center [114, 262] width 127 height 10
click at [63, 345] on strong "VÍDEO 18/09" at bounding box center [74, 348] width 46 height 10
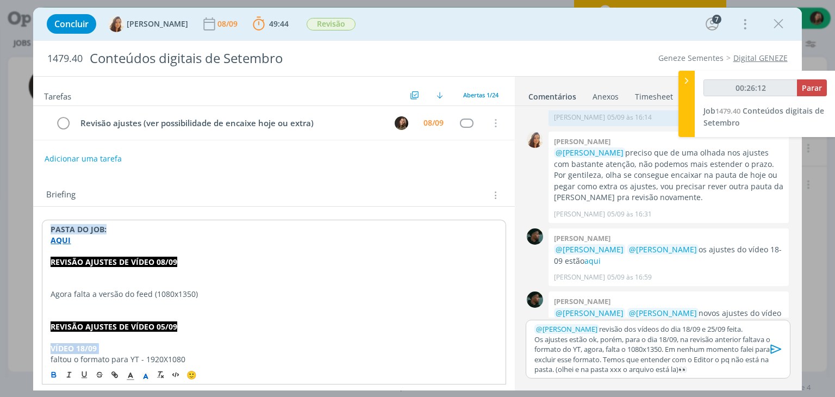
copy strong "VÍDEO 18/09"
click at [57, 285] on p "dialog" at bounding box center [274, 283] width 446 height 11
click at [59, 307] on p "dialog" at bounding box center [274, 304] width 446 height 11
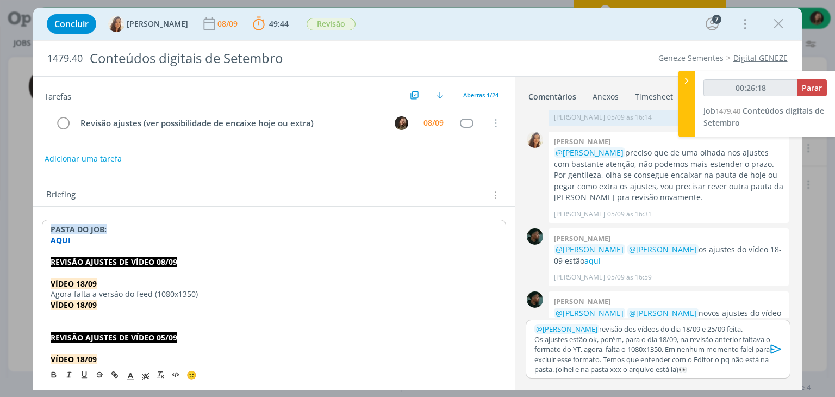
click at [83, 307] on strong "VÍDEO 18/09" at bounding box center [74, 304] width 46 height 10
click at [78, 316] on p "dialog" at bounding box center [274, 315] width 446 height 11
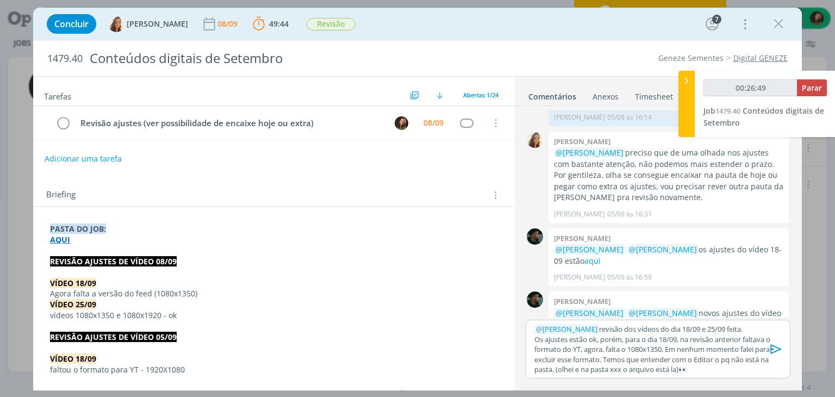
click at [126, 292] on p "Agora falta a versão do feed (1080x1350)" at bounding box center [273, 293] width 447 height 11
click at [126, 378] on icon "dialog" at bounding box center [131, 376] width 10 height 10
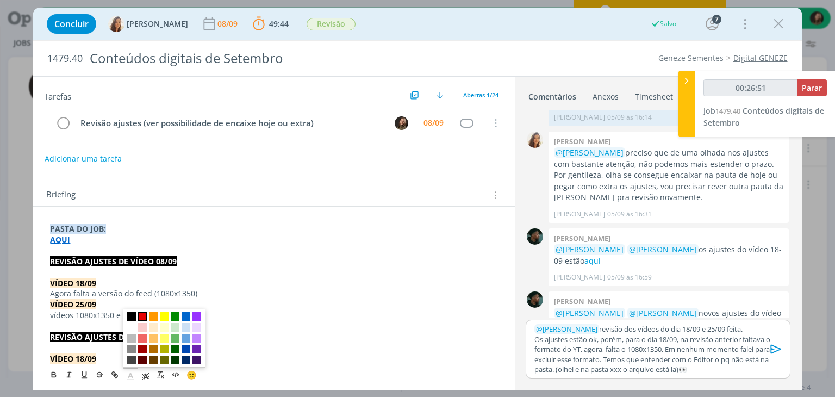
click at [143, 316] on span "dialog" at bounding box center [142, 316] width 9 height 9
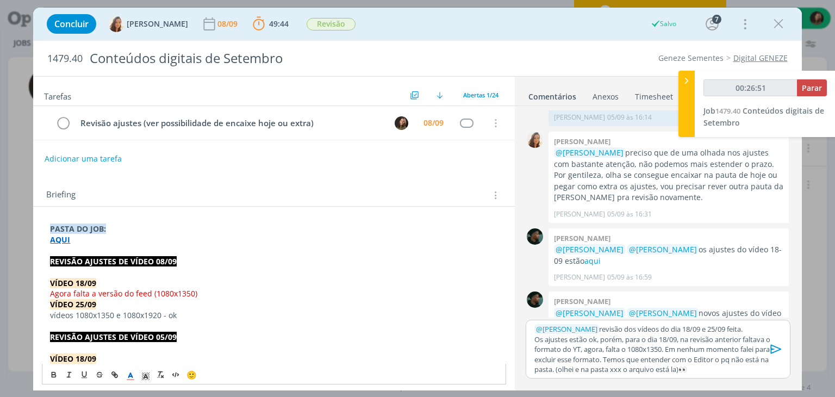
click at [181, 271] on p "dialog" at bounding box center [273, 272] width 447 height 11
click at [747, 329] on p "﻿ @ Vanessa Feron ﻿ revisão dos vídeos do dia 18/09 e 25/09 feita." at bounding box center [657, 329] width 247 height 10
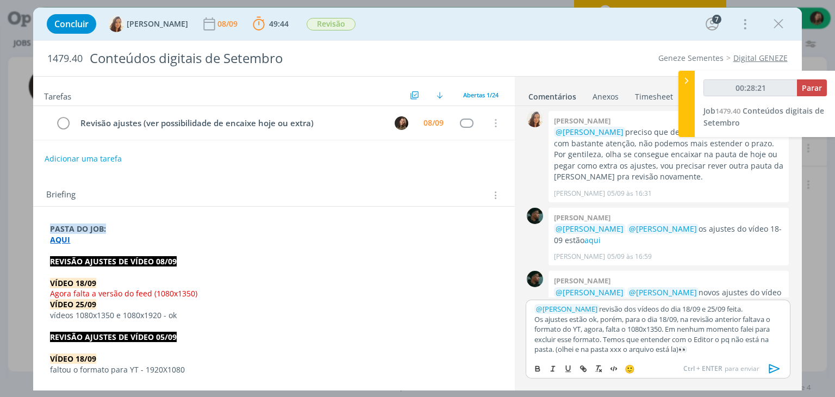
click at [701, 348] on p "Os ajustes estão ok, porém, para o dia 18/09, na revisão anterior faltava o for…" at bounding box center [657, 334] width 247 height 40
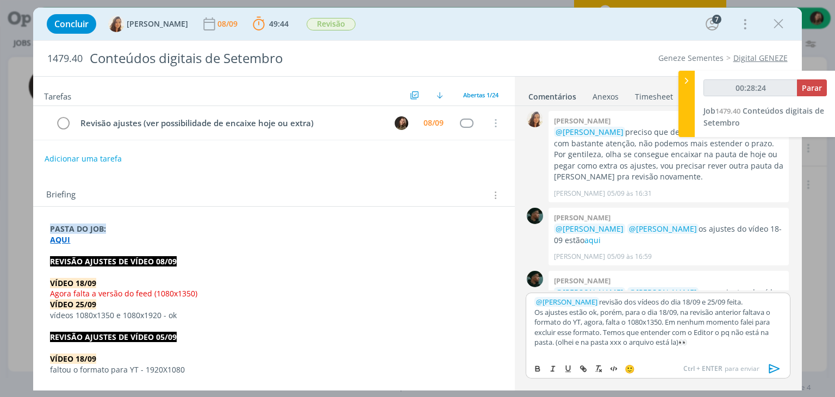
scroll to position [9, 0]
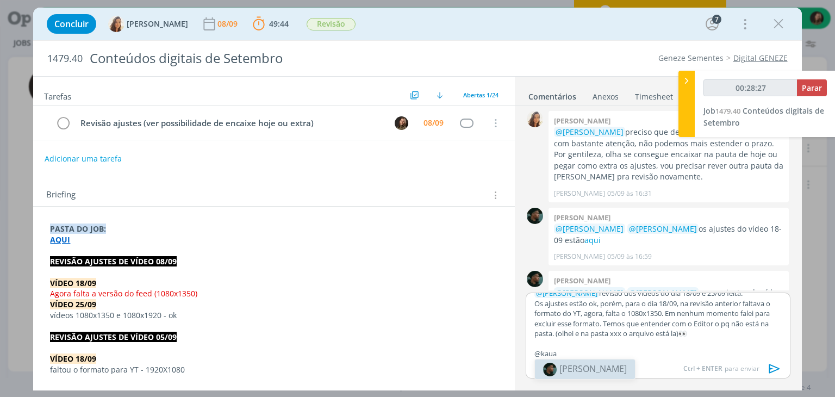
click at [574, 372] on span "Kauan Franco" at bounding box center [592, 368] width 67 height 12
drag, startPoint x: 635, startPoint y: 311, endPoint x: 674, endPoint y: 310, distance: 39.2
click at [674, 310] on p "Os ajustes estão ok, porém, para o dia 18/09, na revisão anterior faltava o for…" at bounding box center [657, 318] width 247 height 40
copy p "1080x1350."
click at [650, 346] on p "dialog" at bounding box center [657, 344] width 247 height 10
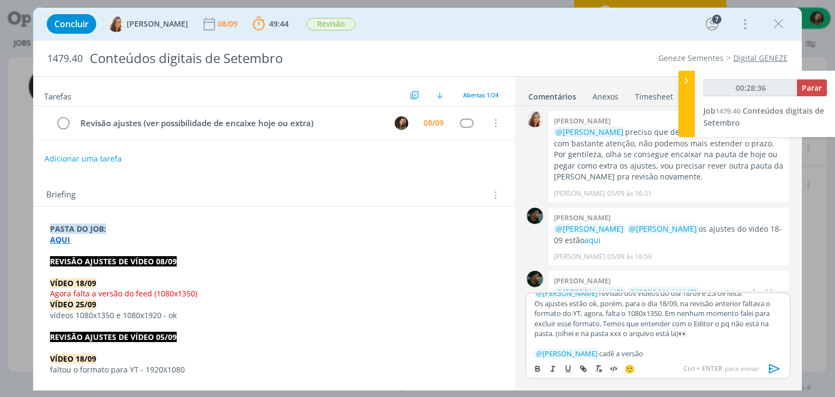
click at [645, 350] on p "﻿ @ Kauan Franco ﻿ cadê a versão" at bounding box center [657, 353] width 247 height 10
click at [635, 368] on span "🙂" at bounding box center [629, 368] width 10 height 11
click at [627, 370] on span "🙂" at bounding box center [629, 368] width 10 height 11
click at [634, 370] on span "🙂" at bounding box center [629, 368] width 10 height 11
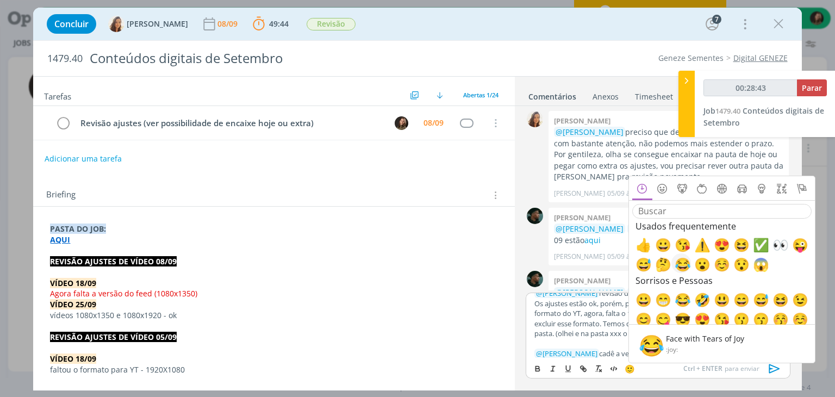
click at [685, 266] on span "😂" at bounding box center [680, 263] width 13 height 13
click at [602, 353] on p "﻿ @ Kauan Franco ﻿ cadê a versão 1080x1350. ﻿ 😂 ﻿" at bounding box center [657, 353] width 247 height 10
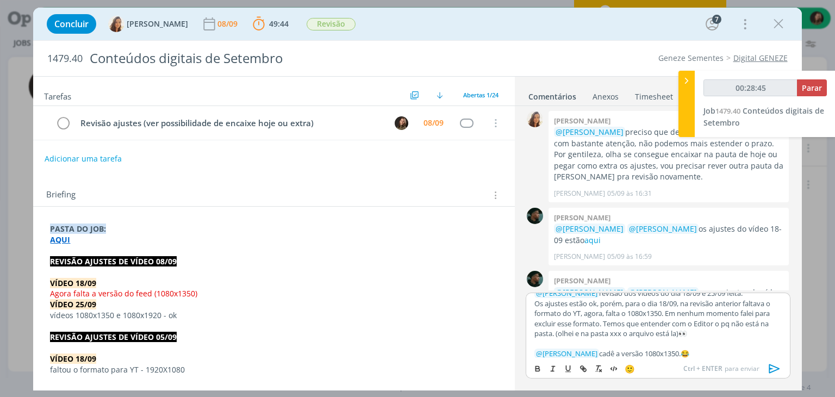
click at [673, 351] on p "﻿ @ Kauan Franco ﻿ cadê a versão 1080x1350. ﻿ 😂 ﻿" at bounding box center [657, 353] width 247 height 10
click at [773, 368] on icon "dialog" at bounding box center [774, 368] width 16 height 16
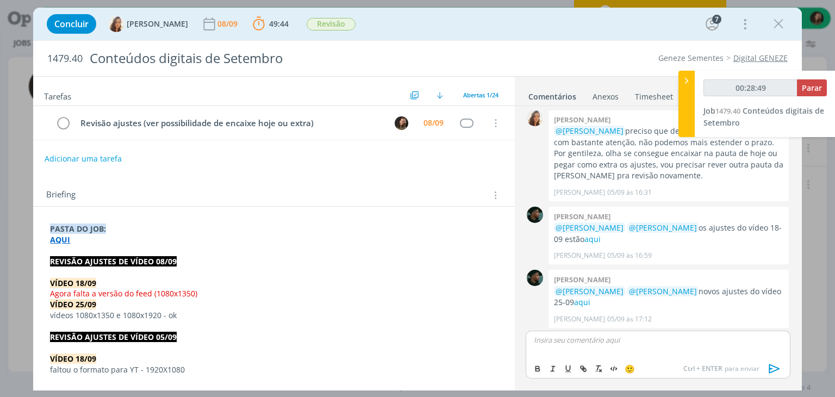
scroll to position [1336, 0]
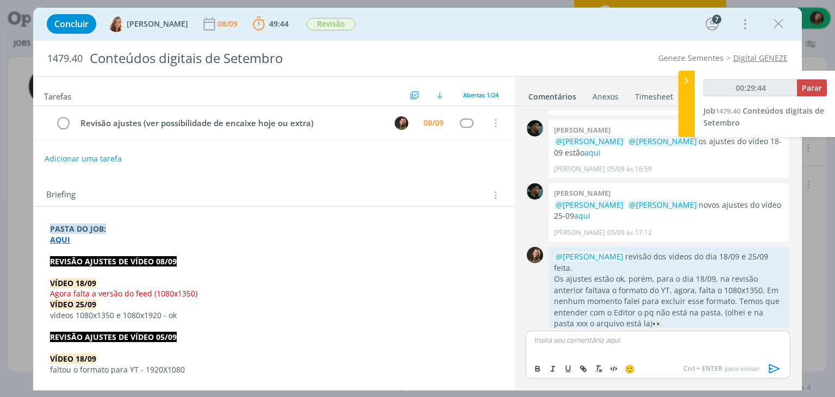
type input "00:29:45"
click at [807, 89] on span "Parar" at bounding box center [812, 88] width 20 height 10
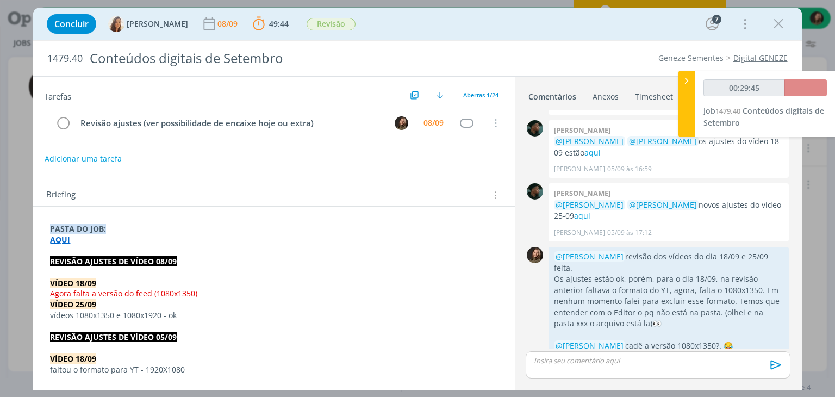
scroll to position [1316, 0]
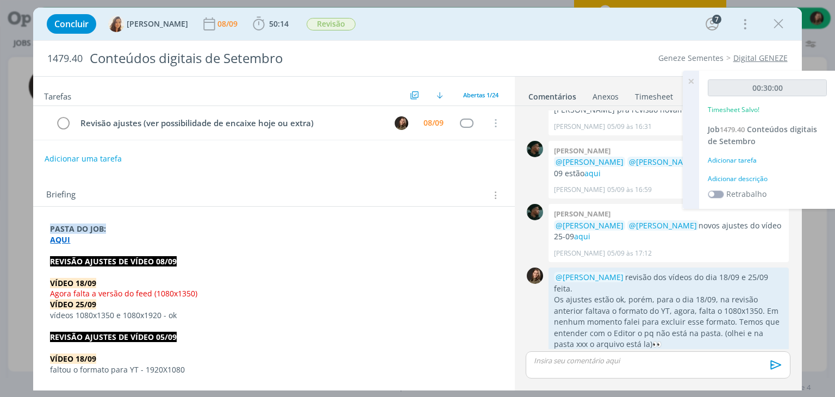
click at [721, 176] on div "Adicionar descrição" at bounding box center [767, 179] width 119 height 10
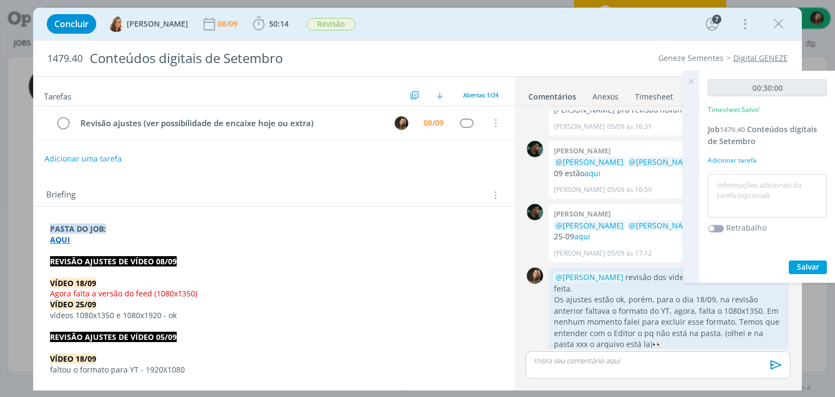
click at [724, 187] on textarea at bounding box center [767, 196] width 114 height 39
type textarea "revisão ajustes dos vídeos"
click at [799, 270] on span "Salvar" at bounding box center [808, 266] width 22 height 10
click at [802, 270] on span "Salvar" at bounding box center [808, 266] width 22 height 10
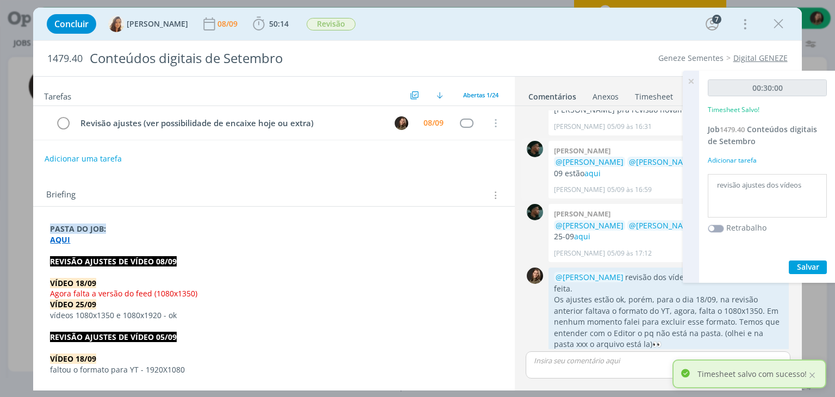
drag, startPoint x: 690, startPoint y: 78, endPoint x: 580, endPoint y: 123, distance: 118.9
click at [691, 77] on icon at bounding box center [691, 81] width 20 height 21
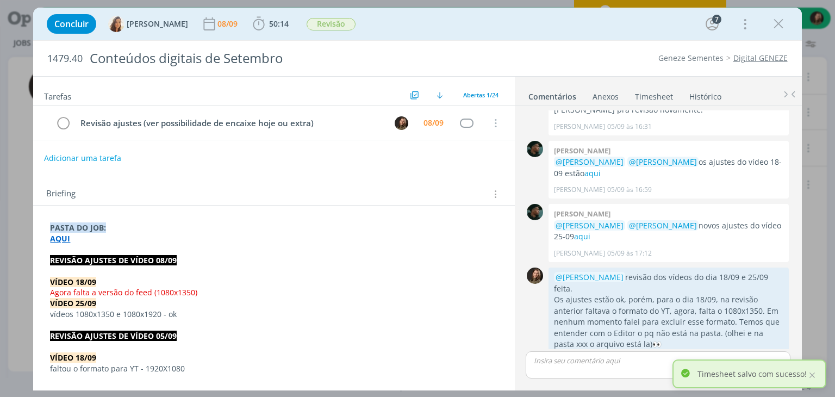
click at [65, 157] on button "Adicionar uma tarefa" at bounding box center [82, 158] width 77 height 18
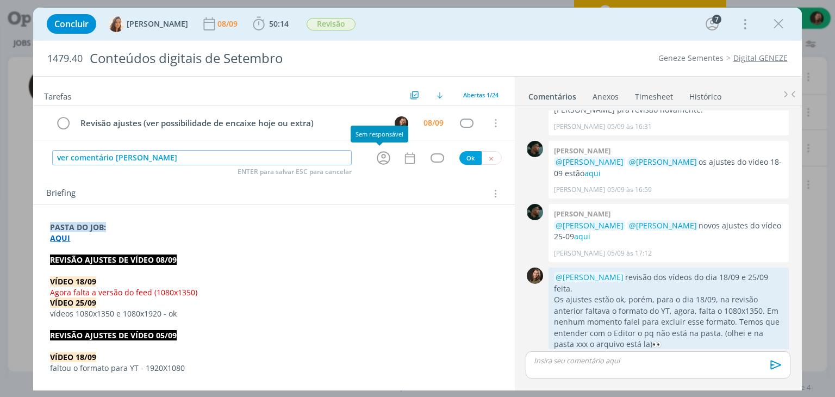
drag, startPoint x: 372, startPoint y: 154, endPoint x: 373, endPoint y: 174, distance: 20.7
click at [375, 157] on icon "dialog" at bounding box center [383, 157] width 17 height 17
type input "ver comentário Julia"
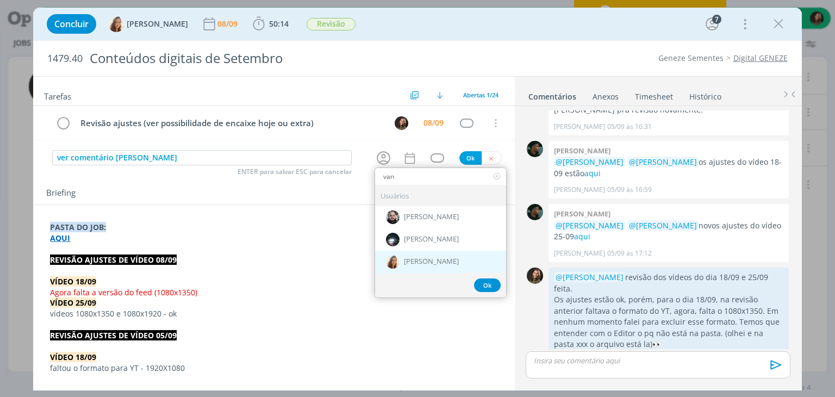
type input "van"
click at [428, 258] on span "Vanessa Feron" at bounding box center [431, 262] width 55 height 9
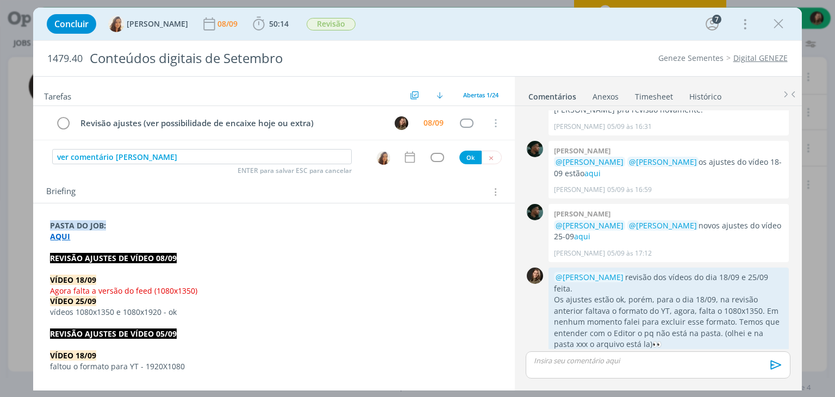
click at [403, 156] on icon "dialog" at bounding box center [410, 157] width 14 height 14
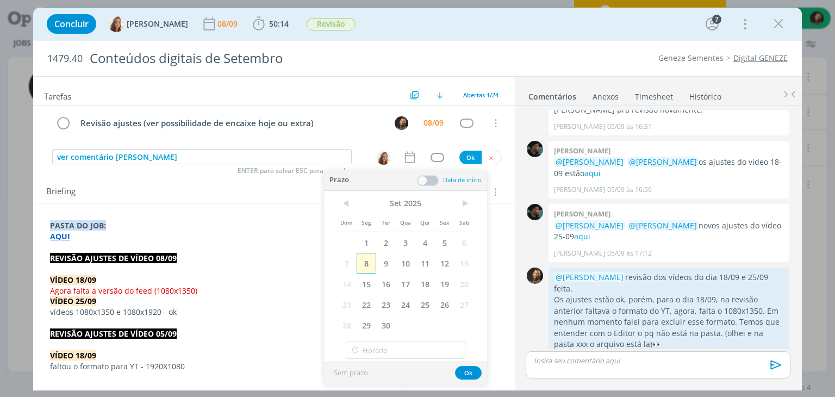
click at [359, 257] on span "8" at bounding box center [367, 263] width 20 height 21
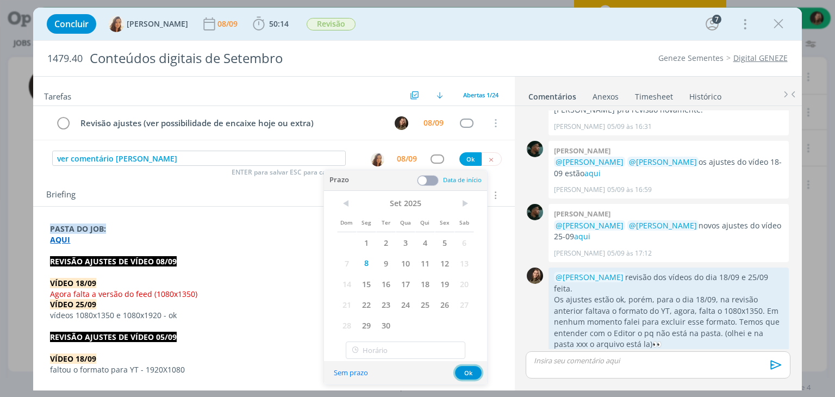
click at [466, 375] on button "Ok" at bounding box center [468, 373] width 27 height 14
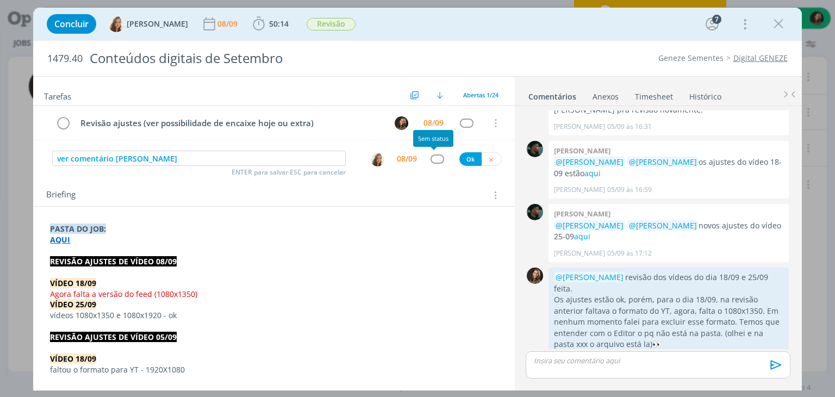
click at [433, 155] on div "dialog" at bounding box center [437, 158] width 14 height 9
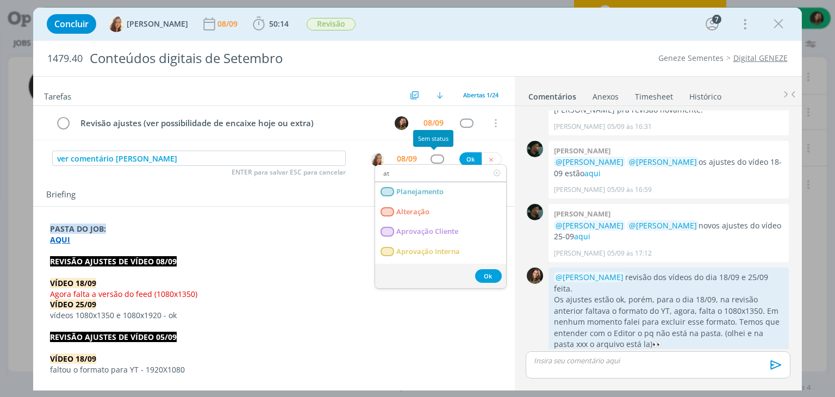
type input "ate"
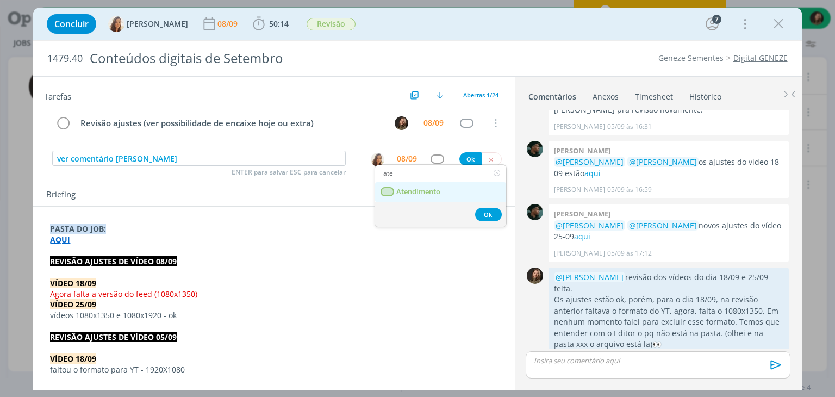
drag, startPoint x: 430, startPoint y: 191, endPoint x: 434, endPoint y: 183, distance: 8.8
click at [430, 191] on span "Atendimento" at bounding box center [419, 191] width 44 height 9
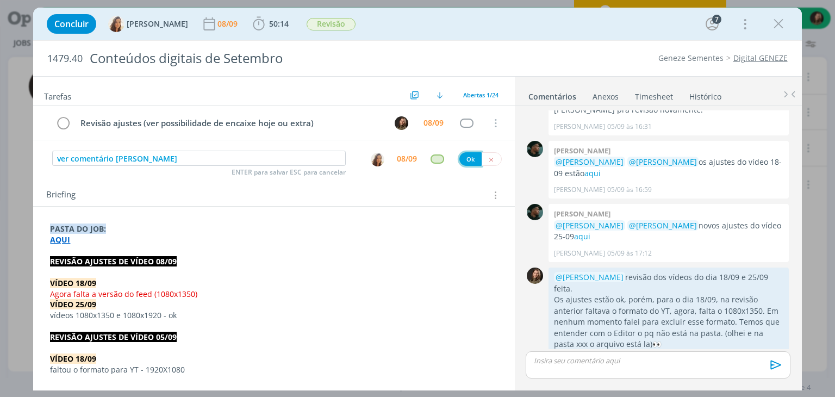
click at [462, 157] on button "Ok" at bounding box center [470, 159] width 22 height 14
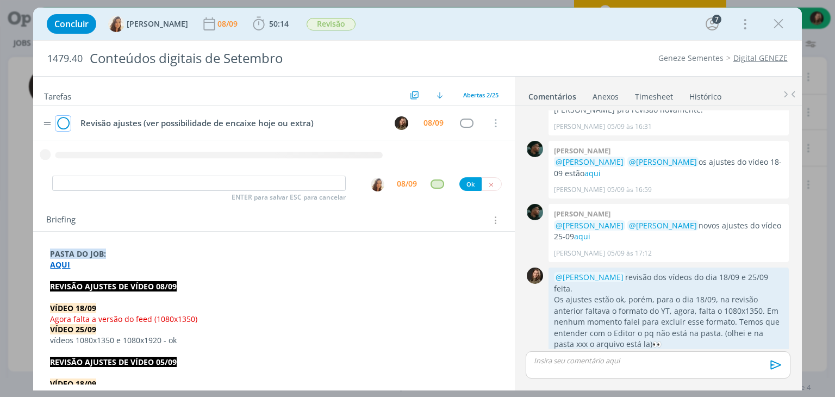
click at [60, 122] on icon "dialog" at bounding box center [62, 123] width 15 height 16
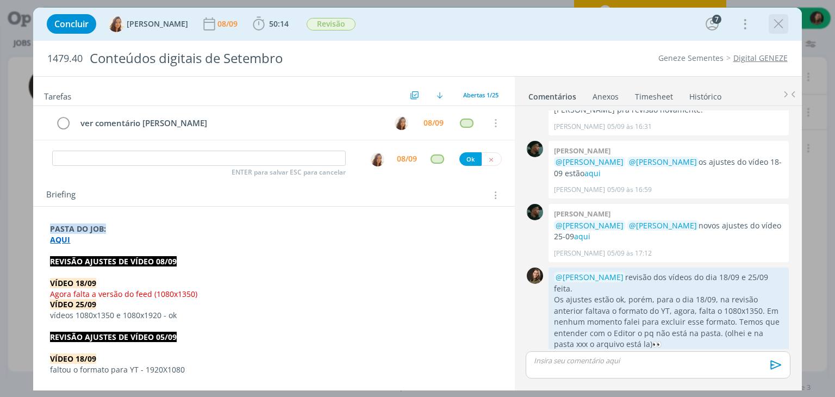
click at [775, 26] on icon "dialog" at bounding box center [778, 24] width 16 height 16
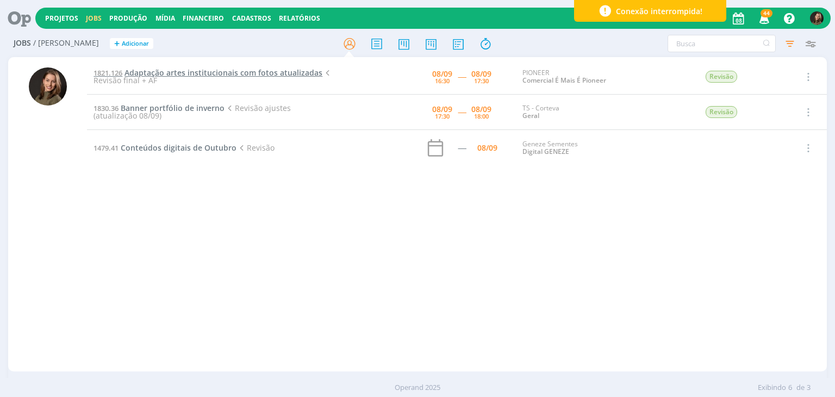
click at [165, 68] on span "Adaptação artes institucionais com fotos atualizadas" at bounding box center [223, 72] width 198 height 10
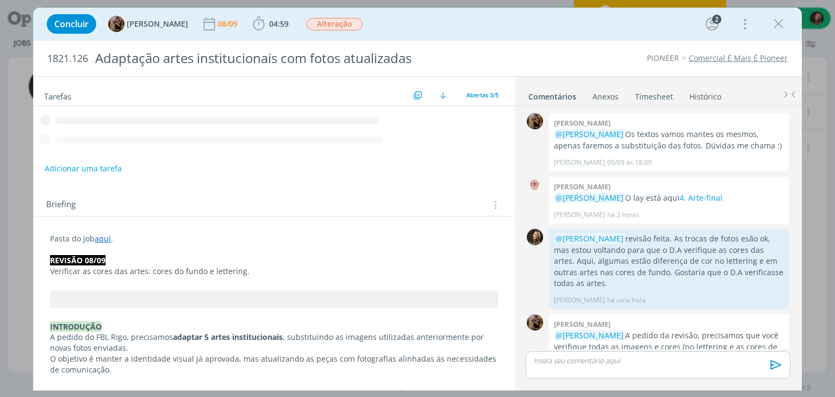
scroll to position [59, 0]
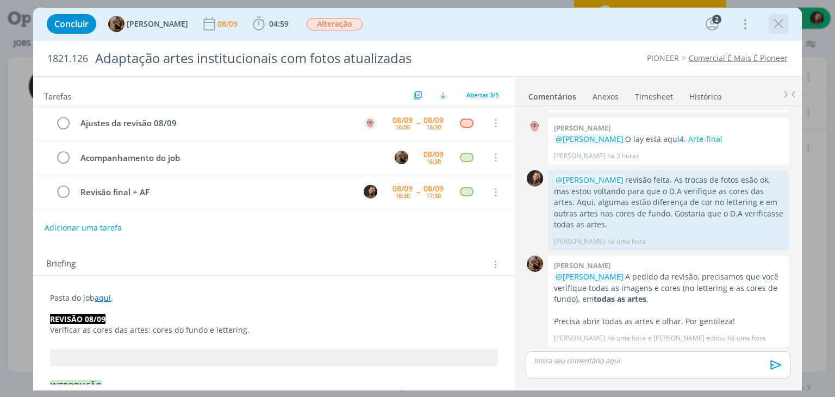
click at [774, 21] on icon "dialog" at bounding box center [778, 24] width 16 height 16
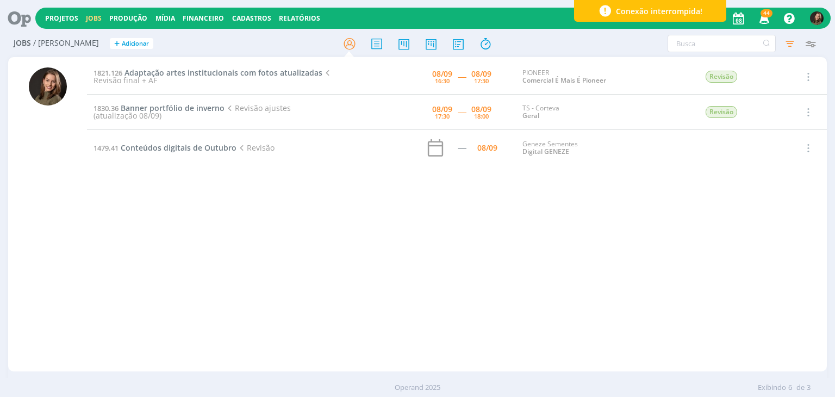
drag, startPoint x: 128, startPoint y: 98, endPoint x: 134, endPoint y: 118, distance: 20.3
click at [134, 118] on td "1830.36 Banner portfólio de inverno Revisão ajustes (atualização 08/09)" at bounding box center [214, 112] width 255 height 35
click at [134, 109] on span "Banner portfólio de inverno" at bounding box center [173, 108] width 104 height 10
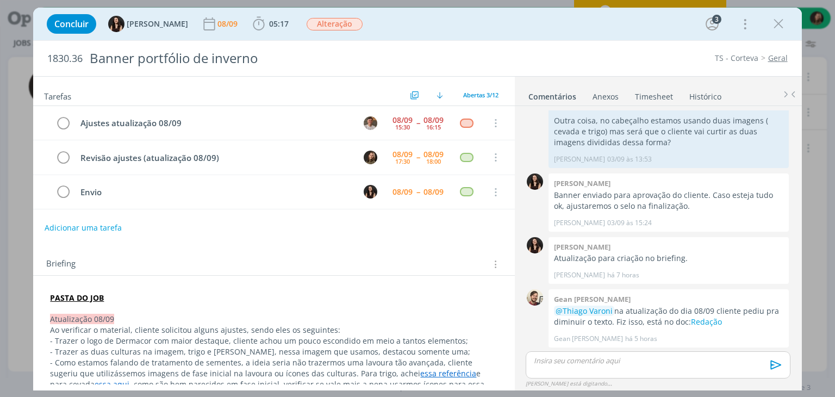
scroll to position [386, 0]
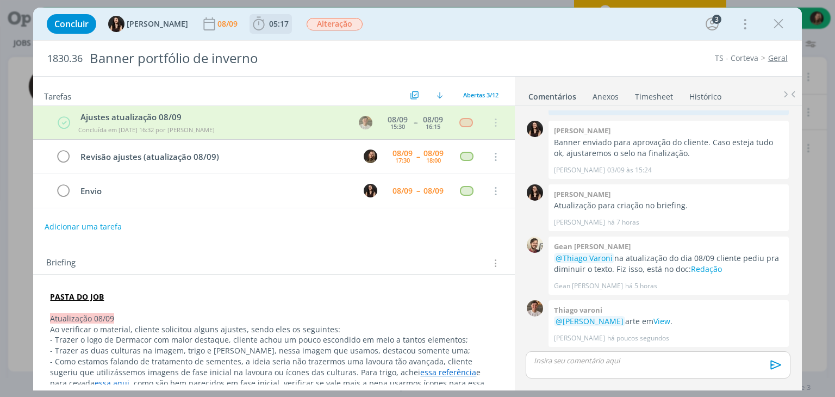
click at [255, 28] on span "05:17" at bounding box center [271, 24] width 40 height 16
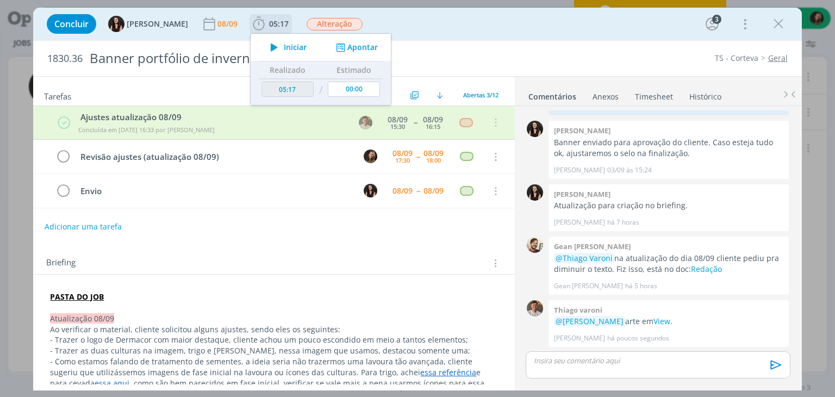
click at [267, 51] on icon "dialog" at bounding box center [274, 47] width 19 height 14
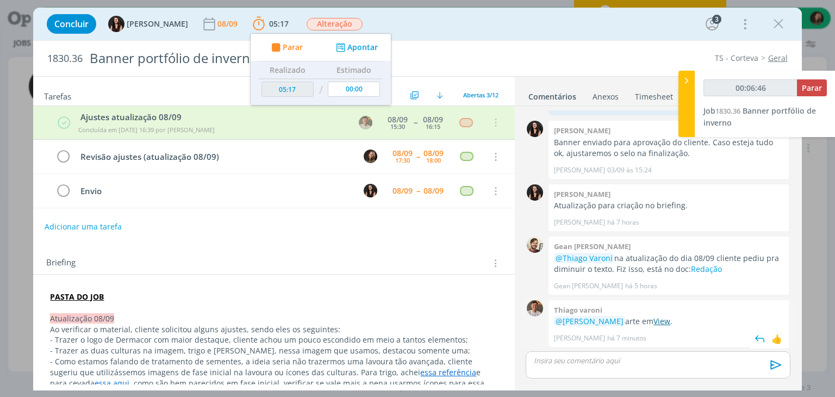
click at [653, 321] on link "View" at bounding box center [661, 321] width 17 height 10
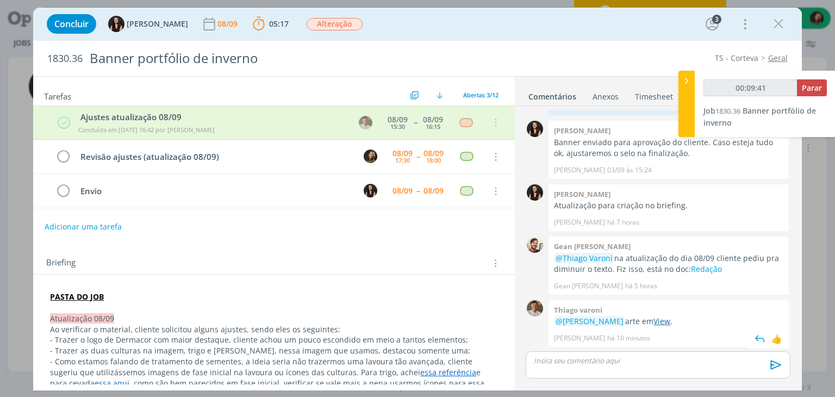
click at [653, 322] on link "View" at bounding box center [661, 321] width 17 height 10
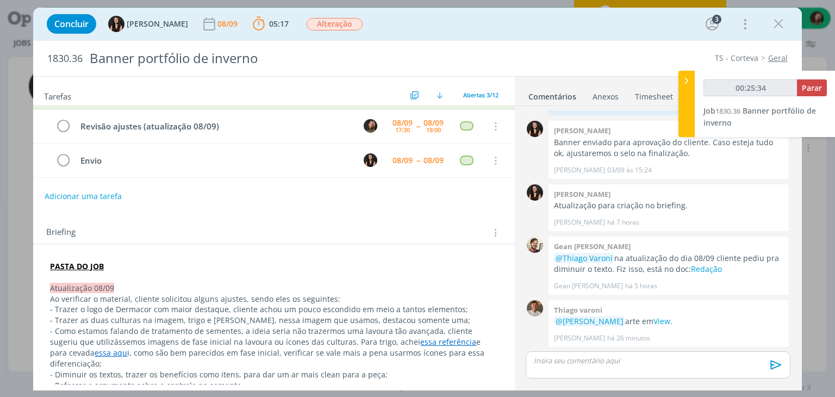
scroll to position [54, 0]
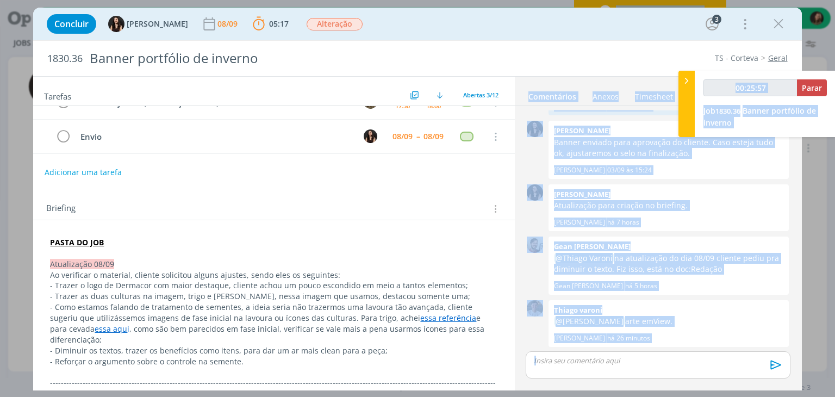
click at [277, 309] on span "- Como estamos falando de tratamento de sementes, a ideia seria não trazermos u…" at bounding box center [262, 312] width 424 height 21
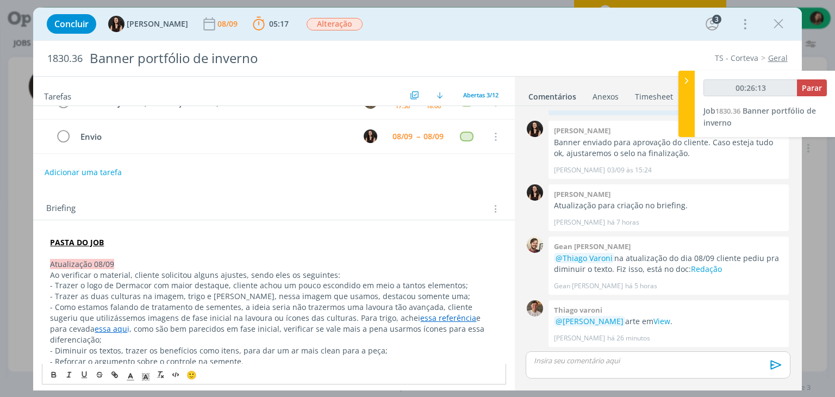
click at [267, 298] on span "- Trazer as duas culturas na imagem, trigo e cevada, nessa imagem que usamos, d…" at bounding box center [260, 296] width 420 height 10
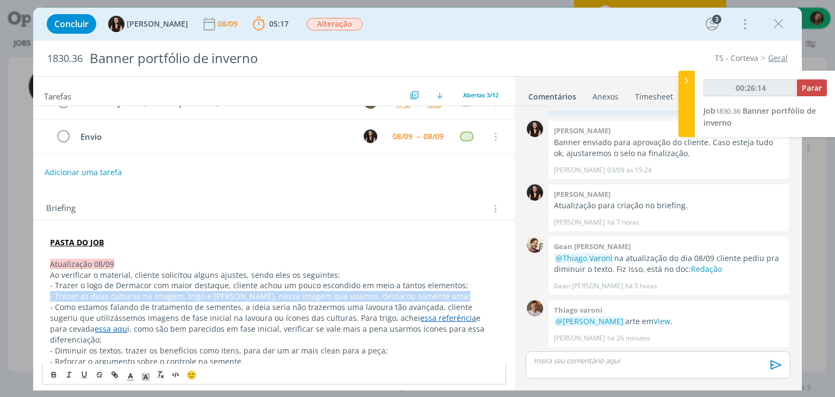
copy span "- Trazer as duas culturas na imagem, trigo e cevada, nessa imagem que usamos, d…"
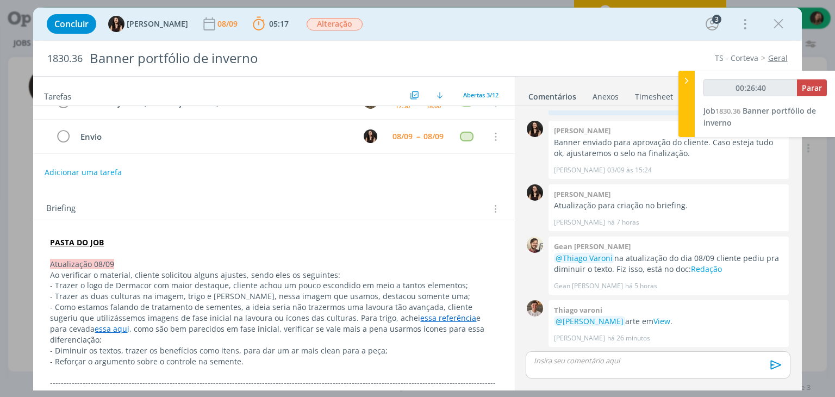
click at [420, 312] on link "essa referência" at bounding box center [448, 317] width 56 height 10
click at [404, 334] on link "https://www.google.com/url?sa=i&url=https%3A%2F%2Fbr.freepik.com%2Fimagem-ia-pr…" at bounding box center [370, 339] width 109 height 14
click at [95, 327] on link "essa aqu" at bounding box center [111, 328] width 33 height 10
click at [205, 342] on link "https://www.ruraltectv.com.br/wp-content/uploads/2024/07/CEVADA-34.2.jpg" at bounding box center [236, 349] width 82 height 14
click at [136, 280] on p "- Trazer o logo de Dermacor com maior destaque, cliente achou um pouco es condi…" at bounding box center [273, 285] width 447 height 11
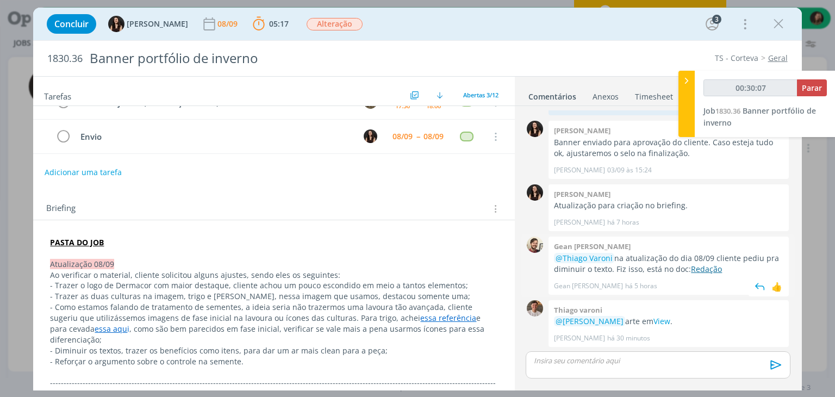
click at [691, 264] on link "Redação" at bounding box center [706, 269] width 31 height 10
click at [120, 356] on span "- Reforçar o argumento sobre o controle na semente." at bounding box center [146, 361] width 193 height 10
click at [120, 357] on span "- Reforçar o argumento sobre o controle na semente." at bounding box center [147, 362] width 193 height 10
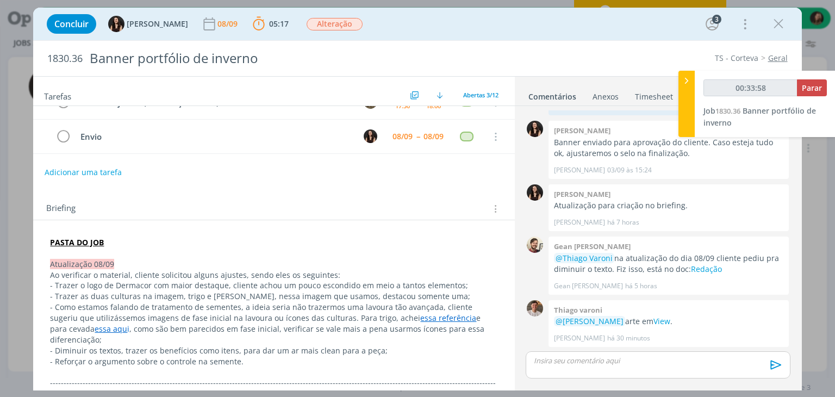
type input "00:33:59"
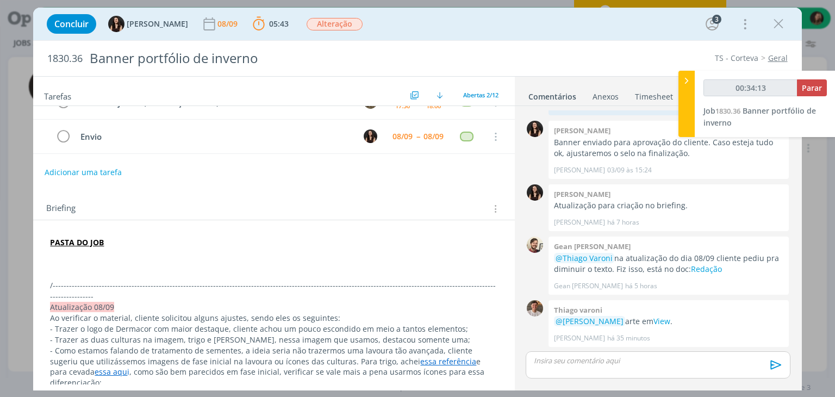
click at [66, 265] on p "dialog" at bounding box center [273, 264] width 447 height 11
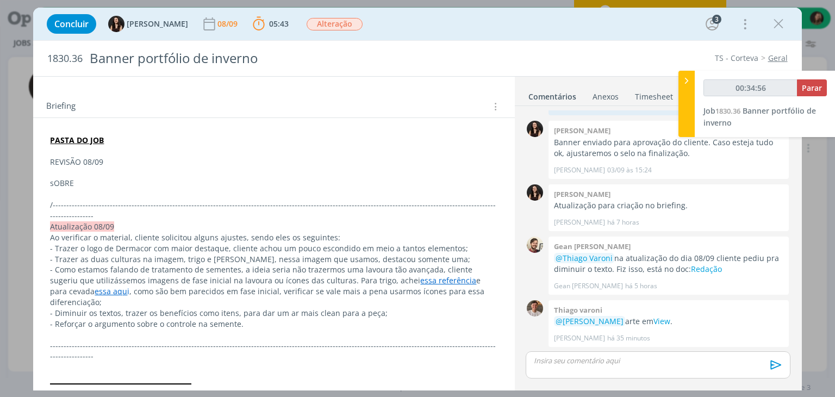
scroll to position [163, 0]
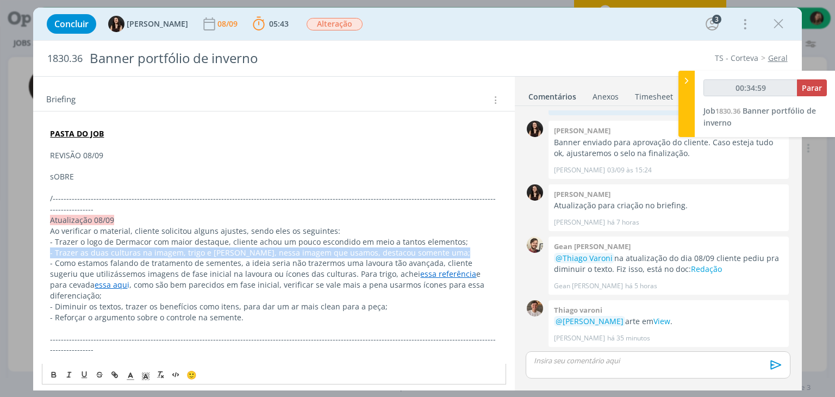
click at [164, 247] on span "- Trazer as duas culturas na imagem, trigo e cevada, nessa imagem que usamos, d…" at bounding box center [260, 252] width 420 height 10
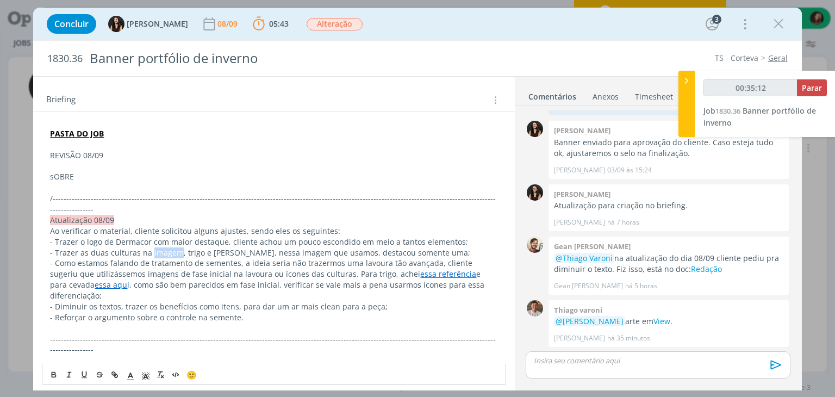
click at [164, 247] on span "- Trazer as duas culturas na imagem, trigo e cevada, nessa imagem que usamos, d…" at bounding box center [260, 252] width 420 height 10
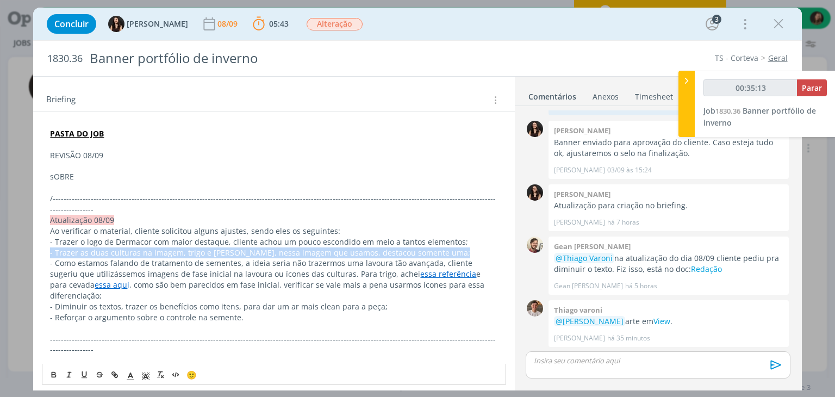
click at [164, 247] on span "- Trazer as duas culturas na imagem, trigo e cevada, nessa imagem que usamos, d…" at bounding box center [260, 252] width 420 height 10
copy span "- Trazer as duas culturas na imagem, trigo e cevada, nessa imagem que usamos, d…"
drag, startPoint x: 55, startPoint y: 174, endPoint x: 44, endPoint y: 173, distance: 11.0
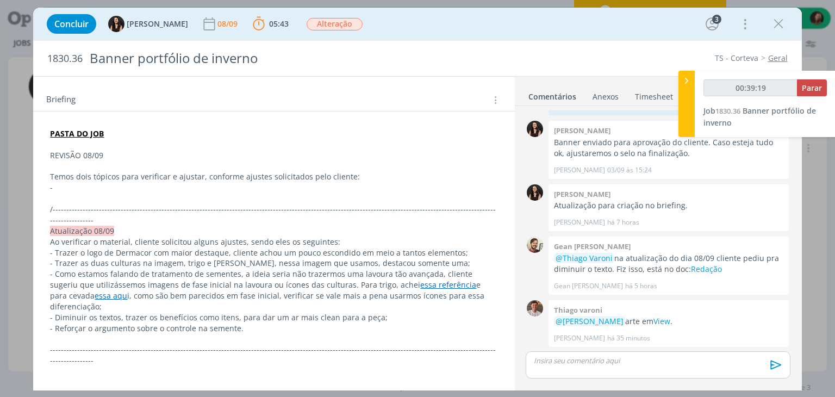
click at [122, 323] on span "- Reforçar o argumento sobre o controle na semente." at bounding box center [146, 328] width 193 height 10
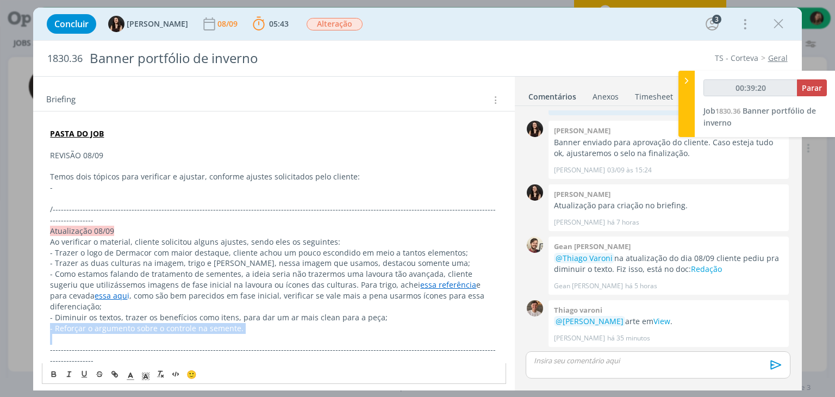
click at [122, 323] on span "- Reforçar o argumento sobre o controle na semente." at bounding box center [146, 328] width 193 height 10
copy span "- Reforçar o argumento sobre o controle na semente."
drag, startPoint x: 78, startPoint y: 205, endPoint x: 77, endPoint y: 196, distance: 8.8
click at [78, 204] on p "/------------------------------------------------------------------------------…" at bounding box center [273, 215] width 447 height 22
click at [67, 189] on p "-" at bounding box center [273, 187] width 447 height 11
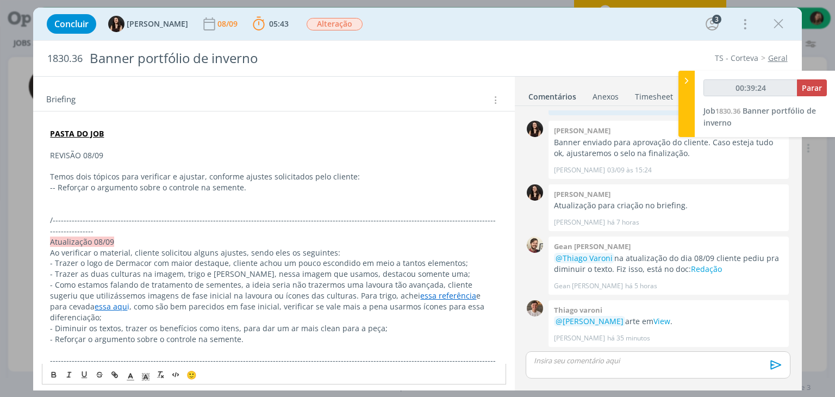
click at [59, 186] on span "- Reforçar o argumento sobre o controle na semente." at bounding box center [149, 187] width 193 height 10
click at [54, 185] on p "- - Reforçar o argumento sobre o controle na semente." at bounding box center [273, 187] width 447 height 11
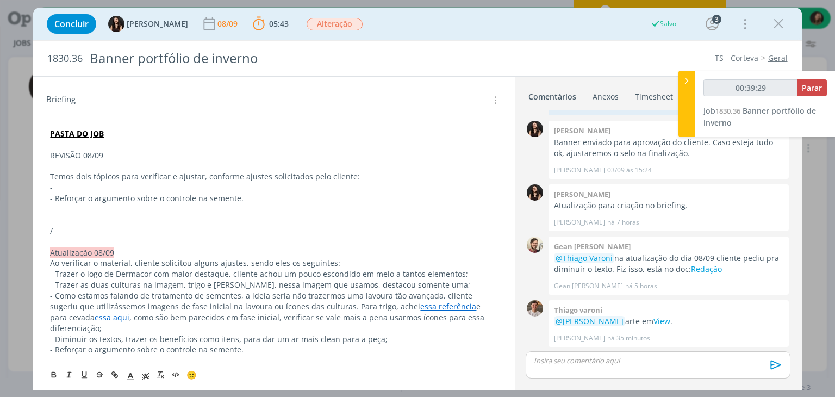
click at [113, 279] on span "- Trazer as duas culturas na imagem, trigo e cevada, nessa imagem que usamos, d…" at bounding box center [260, 284] width 420 height 10
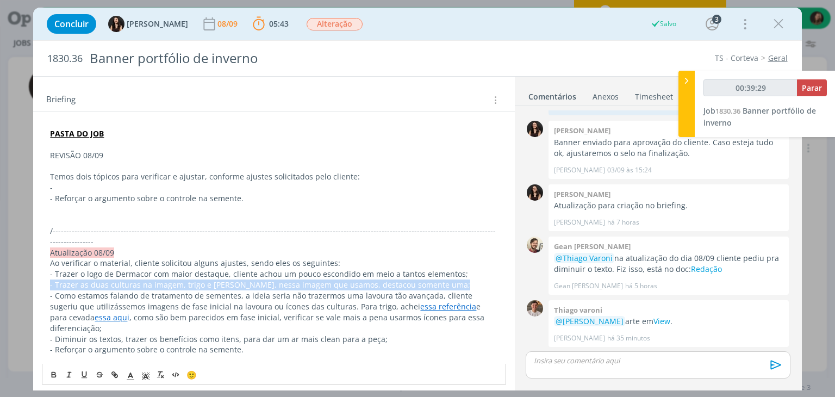
click at [113, 279] on span "- Trazer as duas culturas na imagem, trigo e cevada, nessa imagem que usamos, d…" at bounding box center [260, 284] width 420 height 10
copy span "- Trazer as duas culturas na imagem, trigo e cevada, nessa imagem que usamos, d…"
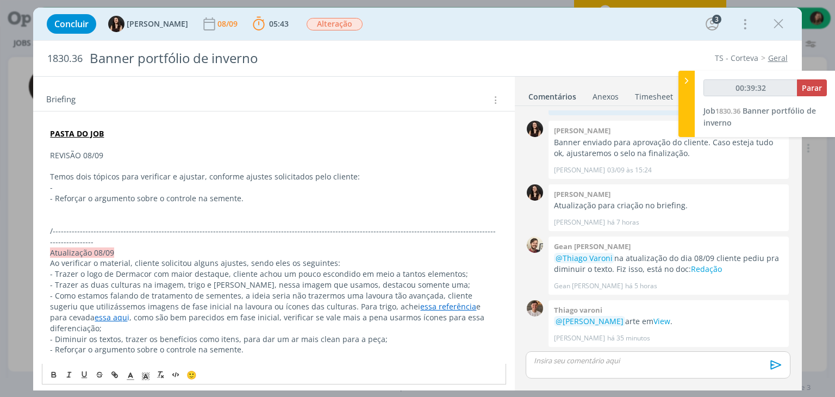
click at [69, 184] on p "-" at bounding box center [273, 187] width 447 height 11
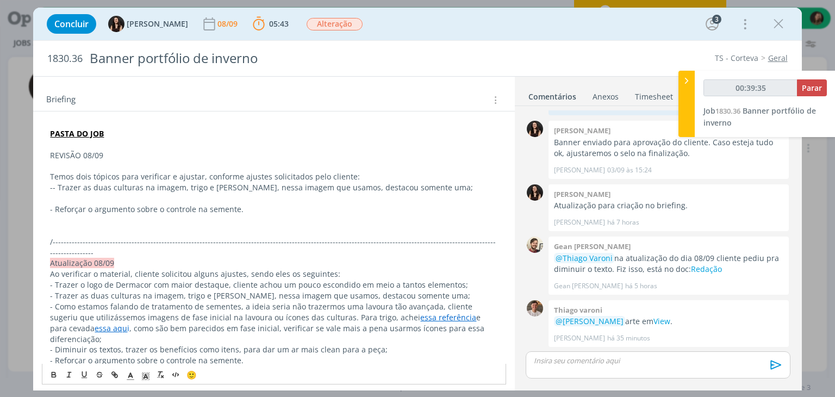
click at [60, 184] on span "- Trazer as duas culturas na imagem, trigo e cevada, nessa imagem que usamos, d…" at bounding box center [263, 187] width 420 height 10
click at [139, 184] on span "Trazer as duas culturas na imagem, trigo e cevada, nessa imagem que usamos, des…" at bounding box center [243, 187] width 380 height 10
click at [435, 190] on p "- Trazer as duas culturas na imagem, trigo e cevada, nessa imagem que usamos, d…" at bounding box center [273, 187] width 447 height 11
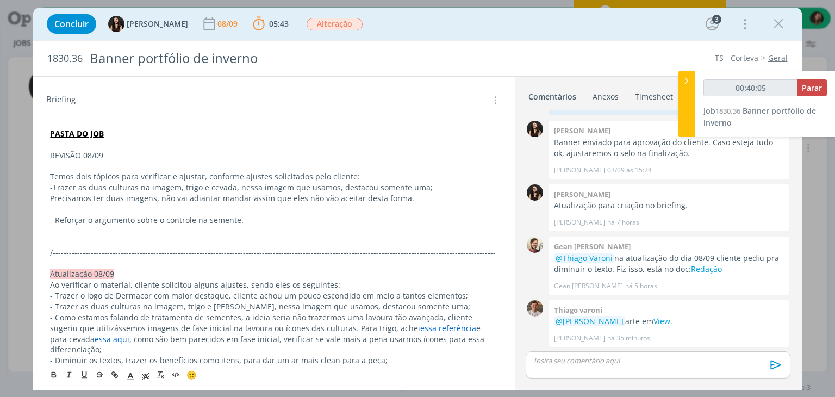
click at [196, 185] on span "Trazer as duas culturas na imagem, trigo e cevada, nessa imagem que usamos, des…" at bounding box center [243, 187] width 380 height 10
click at [197, 183] on span "Trazer as duas culturas na imagem, trigo e cevada, nessa imagem que usamos, des…" at bounding box center [243, 187] width 380 height 10
click at [198, 183] on span "Trazer as duas culturas na imagem, trigo e cevada, nessa imagem que usamos, des…" at bounding box center [243, 187] width 380 height 10
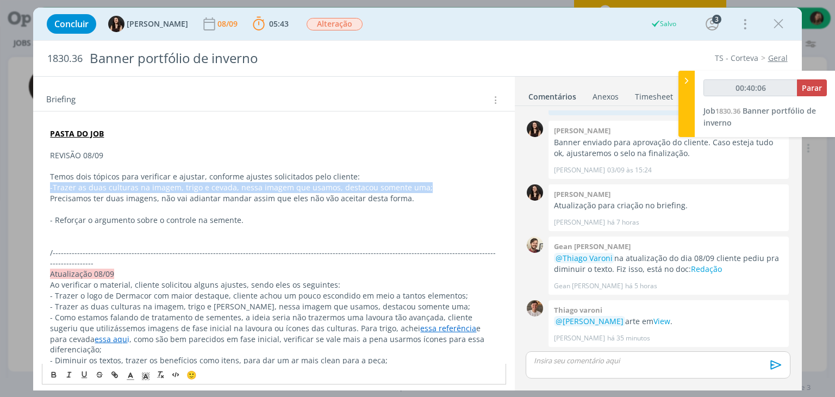
click at [198, 183] on span "Trazer as duas culturas na imagem, trigo e cevada, nessa imagem que usamos, des…" at bounding box center [243, 187] width 380 height 10
click at [51, 374] on icon "dialog" at bounding box center [53, 374] width 9 height 9
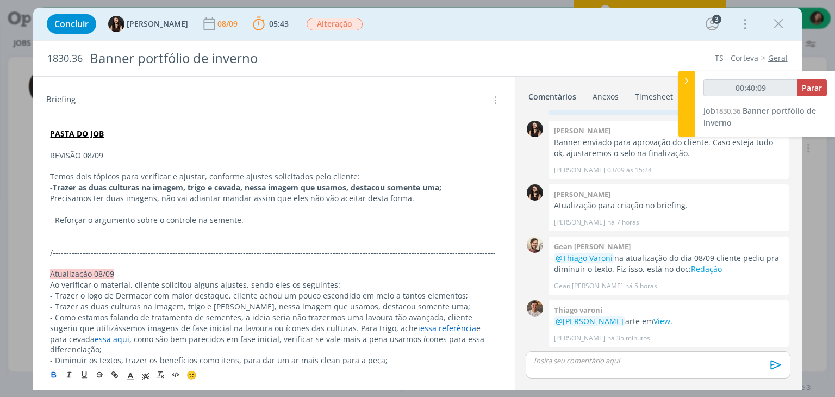
click at [84, 161] on p "dialog" at bounding box center [273, 166] width 447 height 11
click at [84, 155] on p "REVISÃO 08/09" at bounding box center [273, 155] width 447 height 11
click at [47, 373] on button "dialog" at bounding box center [54, 374] width 15 height 13
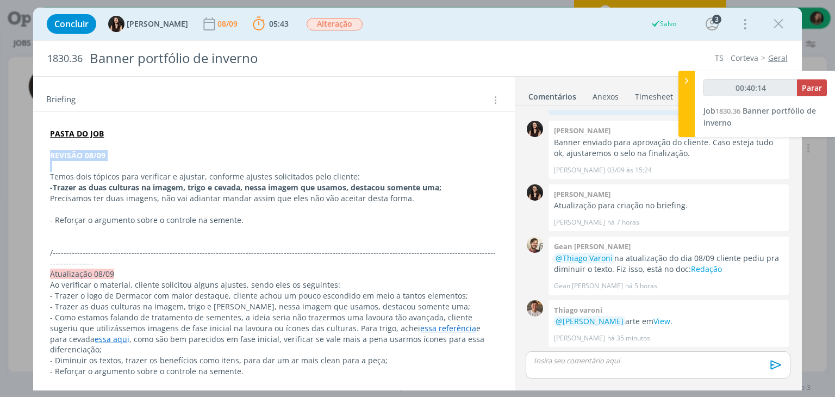
click at [104, 162] on p "dialog" at bounding box center [273, 166] width 447 height 11
click at [103, 151] on strong "REVISÃO 08/09" at bounding box center [77, 155] width 55 height 10
click at [101, 153] on strong "REVISÃO 08/09" at bounding box center [77, 155] width 55 height 10
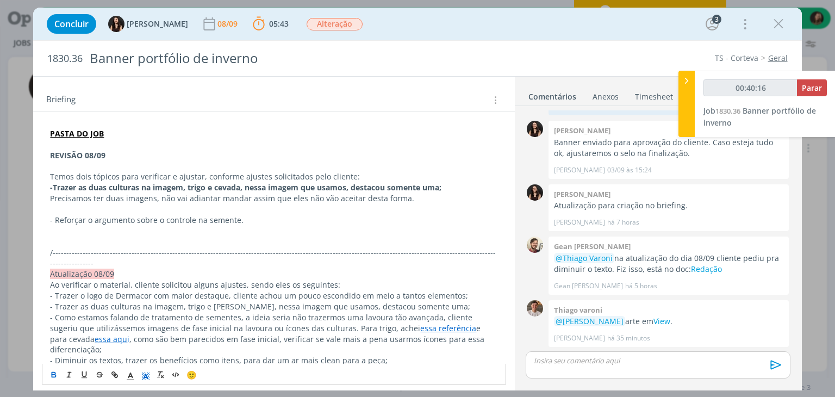
click at [143, 378] on icon "dialog" at bounding box center [146, 376] width 10 height 10
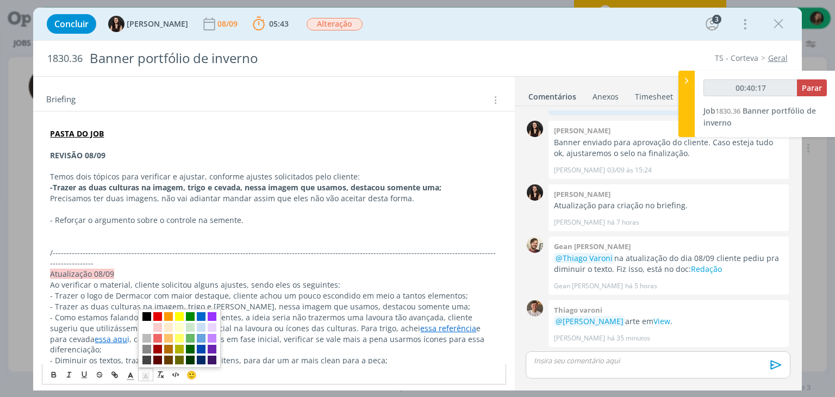
click at [148, 318] on span "dialog" at bounding box center [146, 316] width 9 height 9
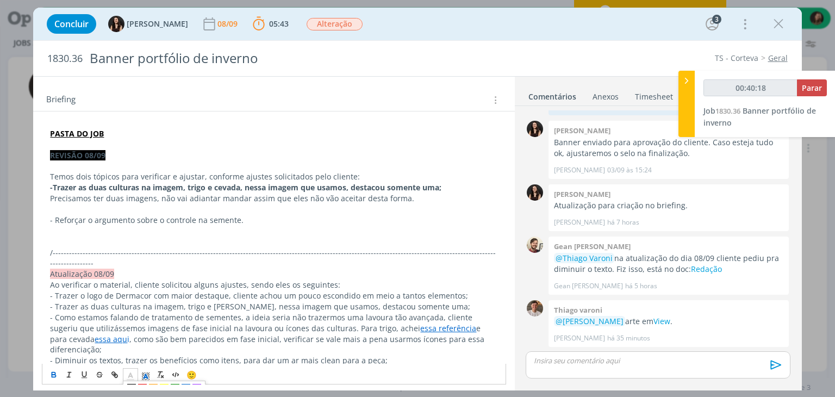
click at [130, 374] on icon "dialog" at bounding box center [131, 376] width 10 height 10
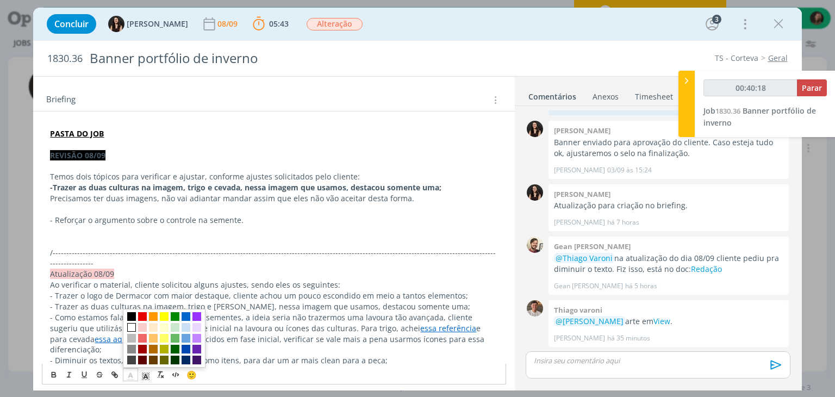
click at [131, 328] on span "dialog" at bounding box center [131, 327] width 9 height 9
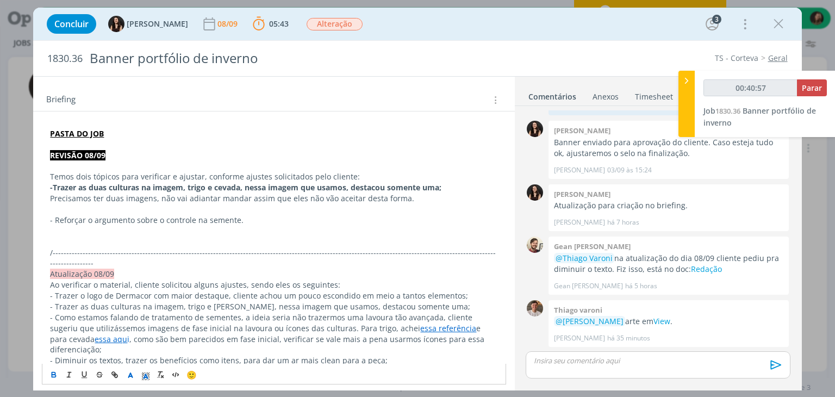
click at [413, 198] on p "Precisamos ter duas imagens, não vai adiantar mandar assim que eles não vão ace…" at bounding box center [273, 198] width 447 height 11
click at [417, 199] on p "Precisamos ter duas imagens, não vai adiantar mandar assim que eles não vão ace…" at bounding box center [273, 198] width 447 height 11
click at [136, 226] on p "dialog" at bounding box center [273, 231] width 447 height 11
click at [258, 215] on p "- Reforçar o argumento sobre o controle na semente." at bounding box center [273, 220] width 447 height 11
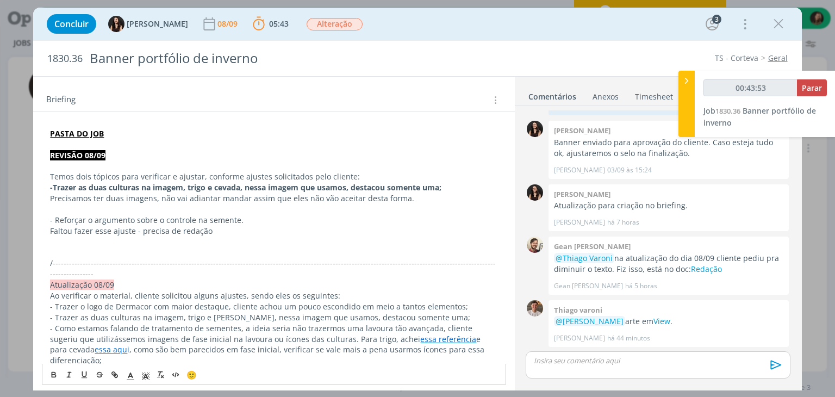
click at [177, 219] on span "- Reforçar o argumento sobre o controle na semente." at bounding box center [146, 220] width 193 height 10
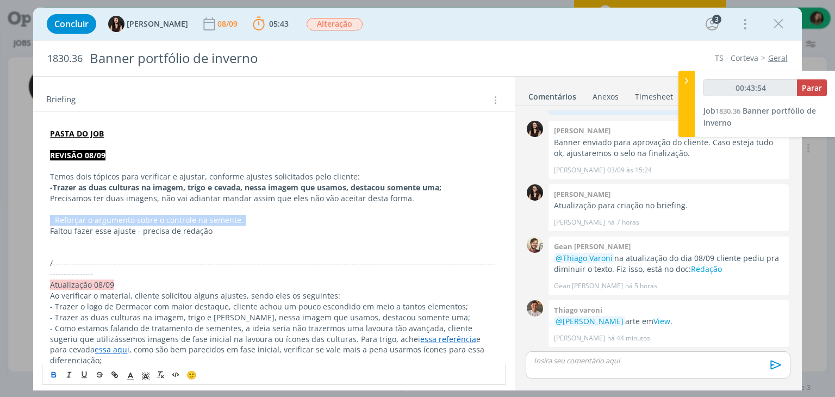
click at [51, 374] on icon "dialog" at bounding box center [53, 374] width 9 height 9
drag, startPoint x: 166, startPoint y: 212, endPoint x: 200, endPoint y: 191, distance: 40.6
click at [166, 215] on strong "- Reforçar o argumento sobre o controle na semente." at bounding box center [150, 220] width 200 height 10
click at [384, 179] on p "Temos dois tópicos para verificar e ajustar, conforme ajustes solicitados pelo …" at bounding box center [273, 176] width 447 height 11
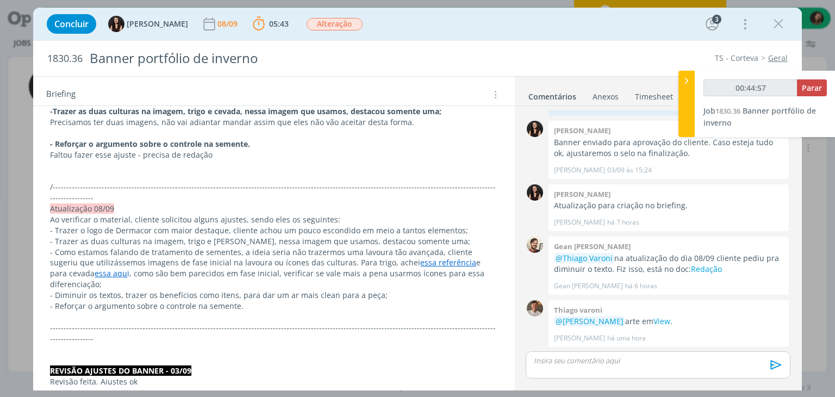
scroll to position [217, 0]
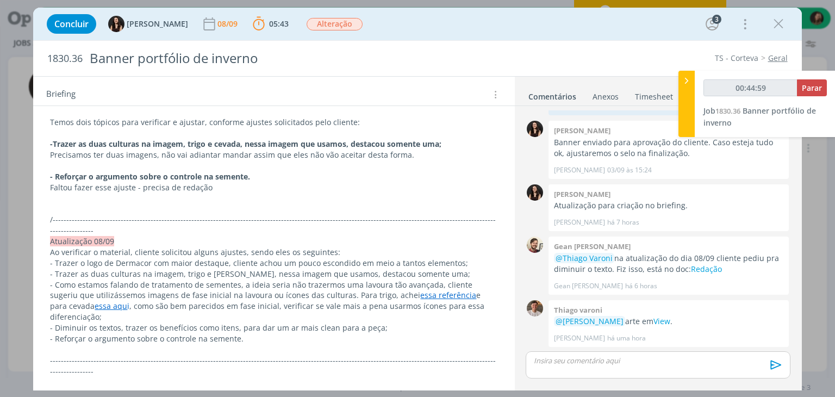
click at [208, 187] on p "Faltou fazer esse ajuste - precisa de redação" at bounding box center [273, 187] width 447 height 11
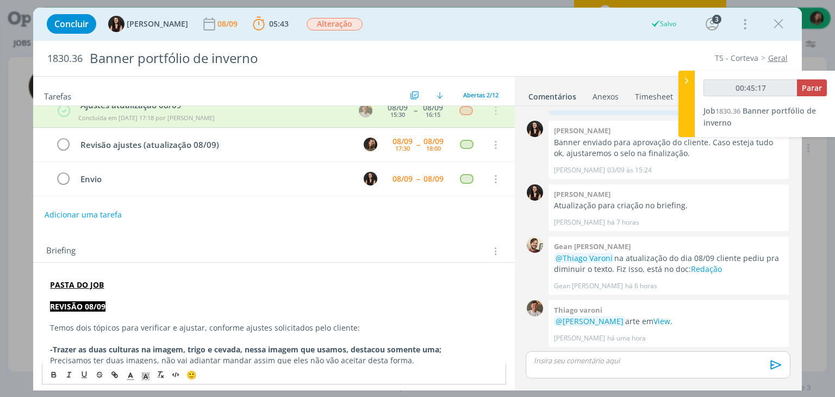
scroll to position [0, 0]
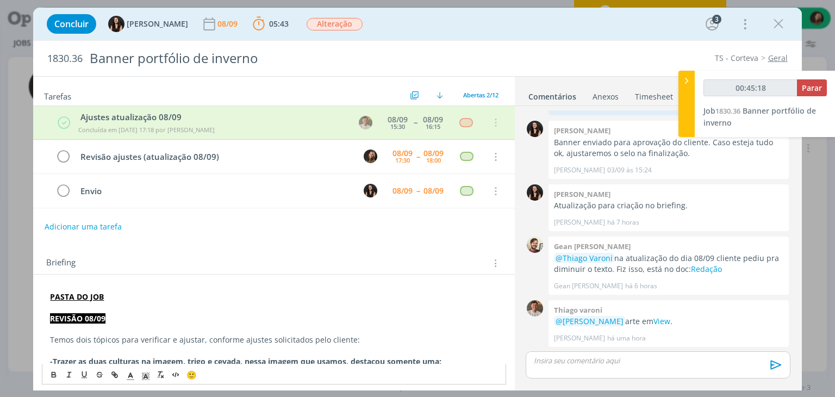
click at [77, 327] on p "dialog" at bounding box center [273, 329] width 447 height 11
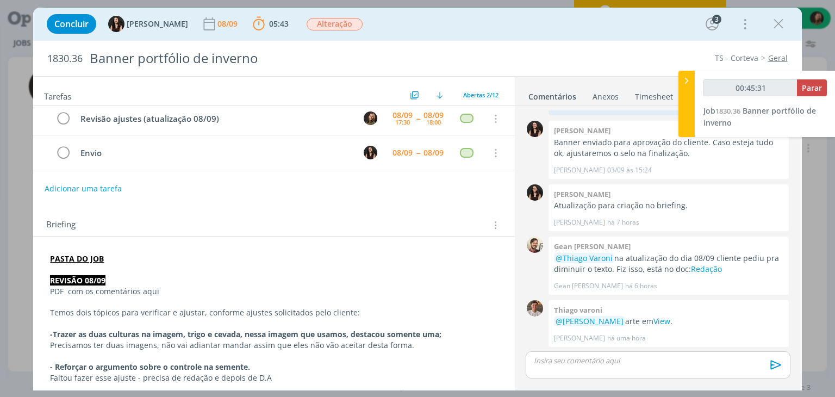
scroll to position [54, 0]
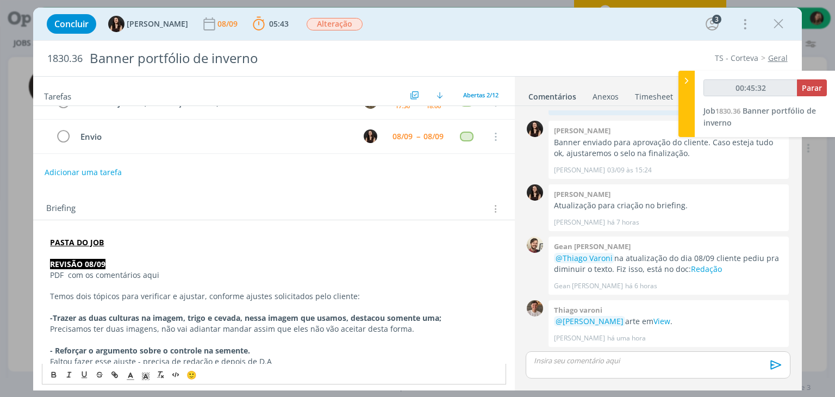
click at [417, 327] on p "Precisamos ter duas imagens, não vai adiantar mandar assim que eles não vão ace…" at bounding box center [273, 328] width 447 height 11
click at [405, 326] on span "Precisamos ter duas imagens, não vai adiantar mandar assim que eles não vão ace…" at bounding box center [270, 333] width 441 height 21
click at [257, 335] on p "Precisamos ter duas imagens, não vai adiantar mandar assim que eles não vão ace…" at bounding box center [273, 334] width 447 height 22
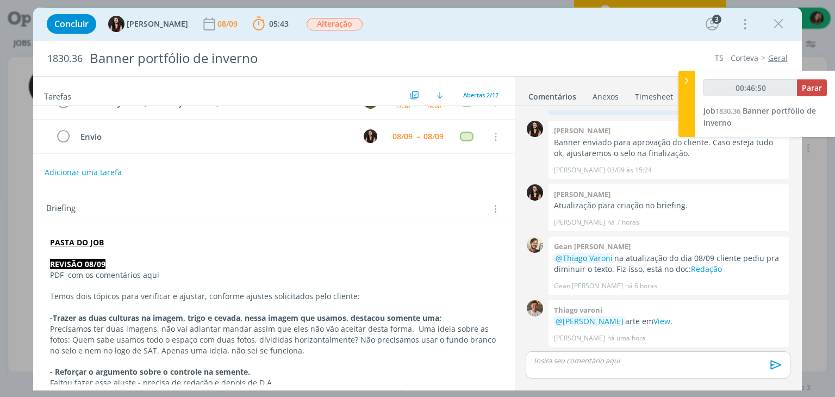
drag, startPoint x: 287, startPoint y: 348, endPoint x: 296, endPoint y: 346, distance: 8.8
click at [293, 347] on p "Precisamos ter duas imagens, não vai adiantar mandar assim que eles não vão ace…" at bounding box center [273, 339] width 447 height 33
click at [286, 356] on p "dialog" at bounding box center [273, 361] width 447 height 11
click at [282, 351] on span "Precisamos ter duas imagens, não vai adiantar mandar assim que eles não vão ace…" at bounding box center [274, 339] width 448 height 32
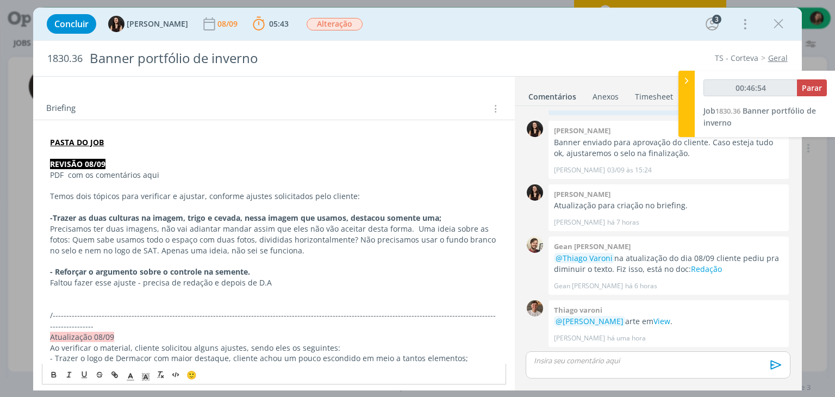
scroll to position [163, 0]
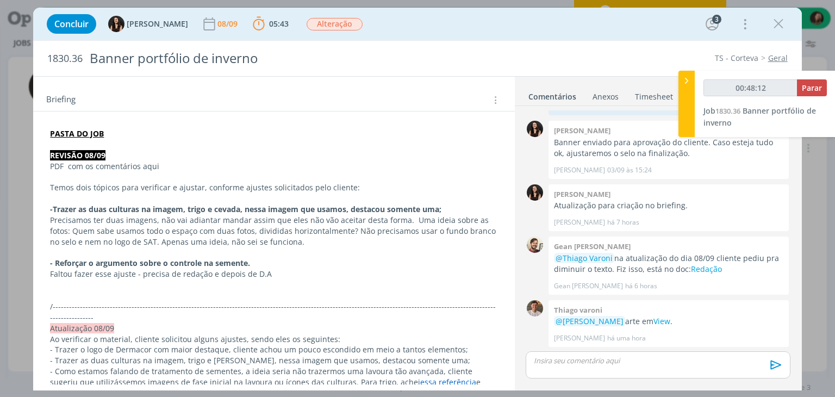
click at [99, 131] on strong "PASTA DO JOB" at bounding box center [77, 133] width 54 height 10
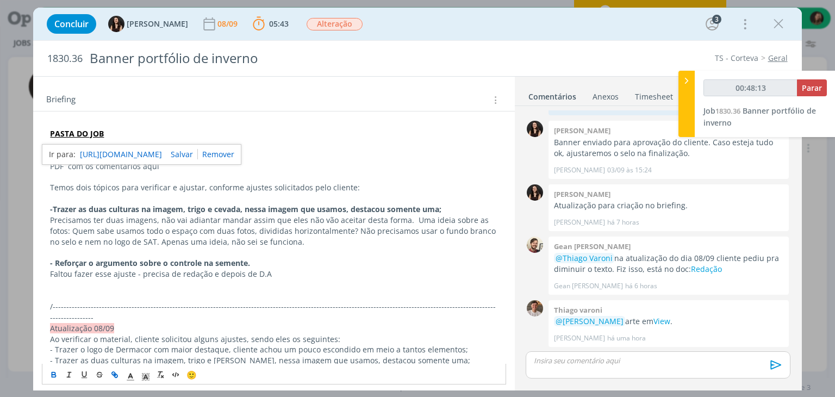
click at [122, 152] on link "https://sobeae.sharepoint.com/:f:/s/SOBEAE/Etw9O_Dgu3RDtZnPYEbmNoAB3QccN3Evd6vU…" at bounding box center [121, 154] width 82 height 14
click at [192, 179] on p "dialog" at bounding box center [273, 176] width 447 height 11
drag, startPoint x: 172, startPoint y: 168, endPoint x: 154, endPoint y: 181, distance: 21.7
click at [145, 167] on p "PDF com os comentários aqui" at bounding box center [273, 166] width 447 height 11
type input "00:48:53"
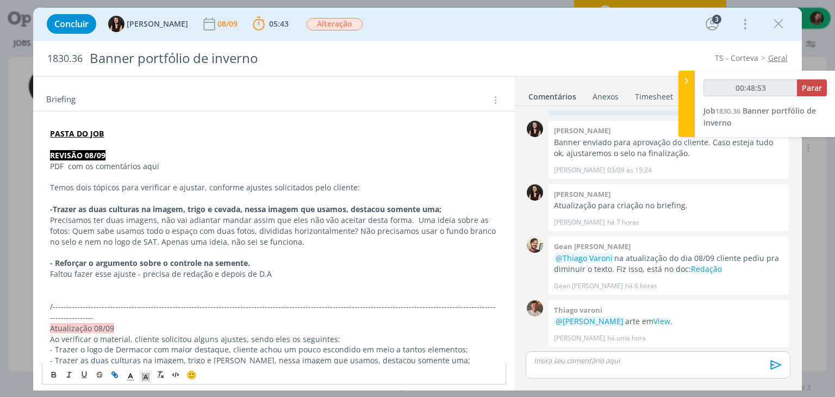
click at [116, 372] on icon "dialog" at bounding box center [114, 374] width 9 height 9
type input "qui"
click at [184, 145] on p "dialog" at bounding box center [273, 144] width 447 height 11
drag, startPoint x: 141, startPoint y: 166, endPoint x: 177, endPoint y: 168, distance: 36.5
click at [177, 168] on p "PDF com os comentários aqui" at bounding box center [273, 166] width 447 height 11
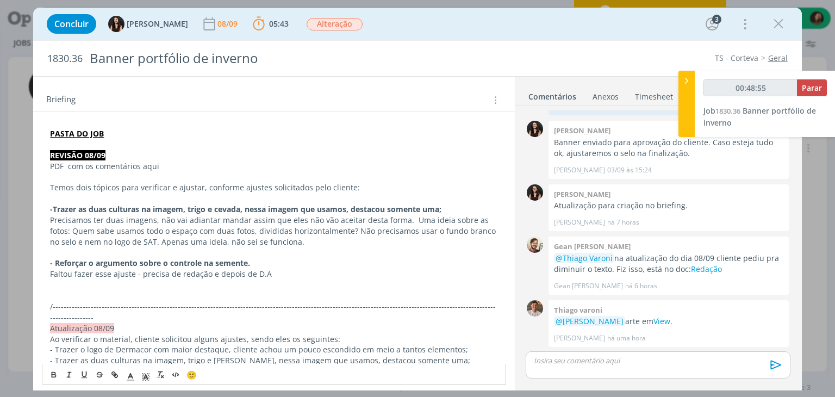
type input "00:48:56"
click at [116, 372] on icon "dialog" at bounding box center [114, 374] width 9 height 9
type input "aqui"
type input "00:48:57"
paste input "https://sobeae.sharepoint.com/sites/SOBEAE/Documentos%20Compartilhados/Forms/Al…"
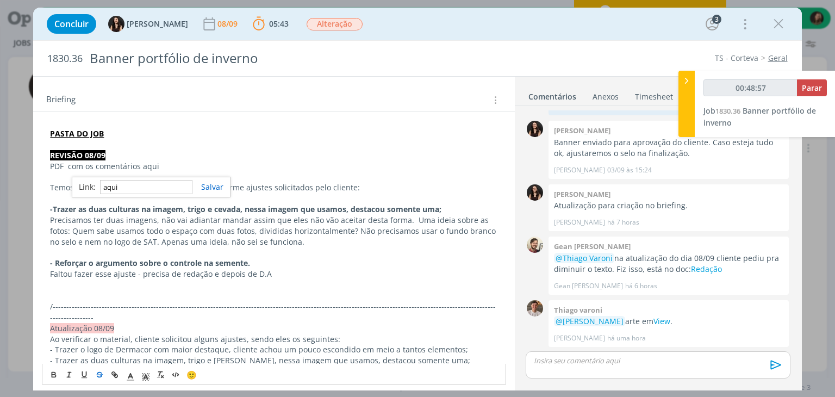
type input "https://sobeae.sharepoint.com/sites/SOBEAE/Documentos%20Compartilhados/Forms/Al…"
type input "00:49:00"
type input "https://sobeae.sharepoint.com/sites/SOBEAE/Documentos%20Compartilhados/Forms/Al…"
click at [208, 182] on link "dialog" at bounding box center [207, 187] width 31 height 10
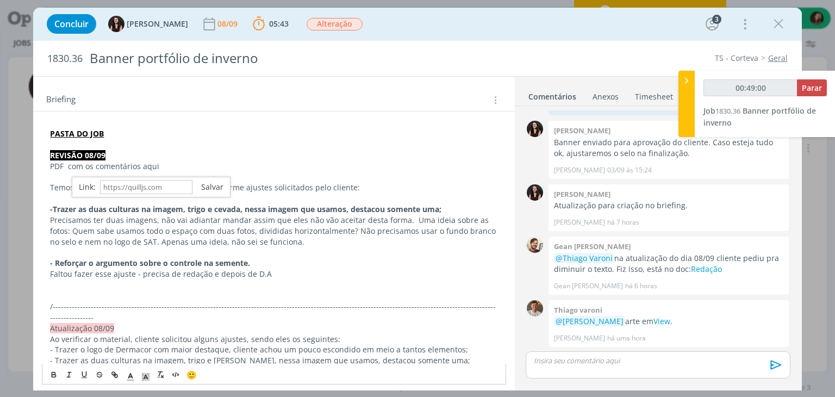
scroll to position [0, 0]
click at [293, 166] on p "PDF com os comentários aqui" at bounding box center [273, 166] width 447 height 11
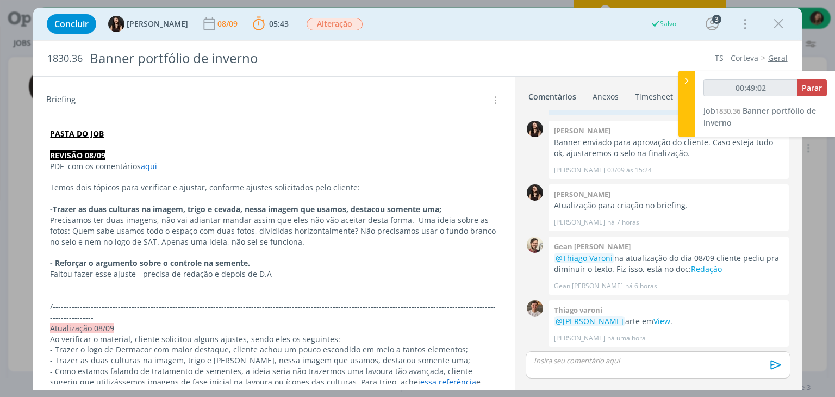
click at [577, 364] on p "dialog" at bounding box center [657, 360] width 247 height 10
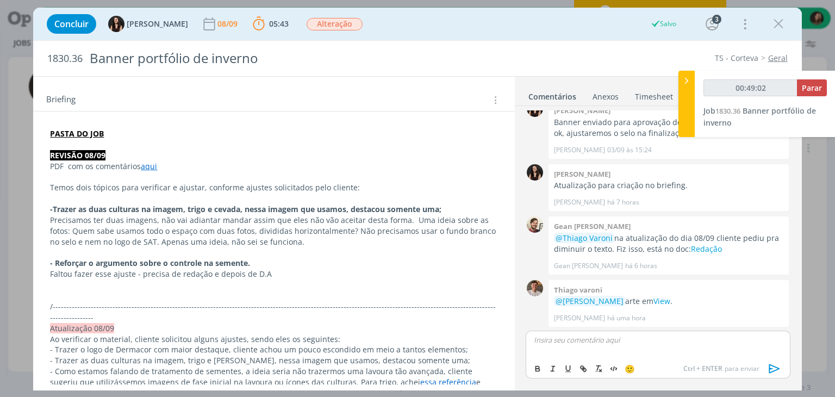
type input "00:49:03"
drag, startPoint x: 572, startPoint y: 342, endPoint x: 536, endPoint y: 340, distance: 35.4
click at [536, 340] on p "@amanda" at bounding box center [657, 340] width 247 height 10
click at [582, 360] on span "Isabelle Silva" at bounding box center [592, 355] width 67 height 12
click at [779, 373] on icon "dialog" at bounding box center [774, 368] width 16 height 16
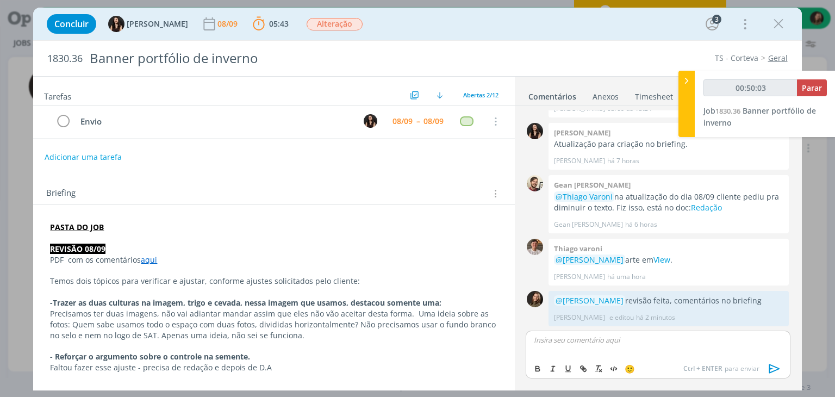
scroll to position [0, 0]
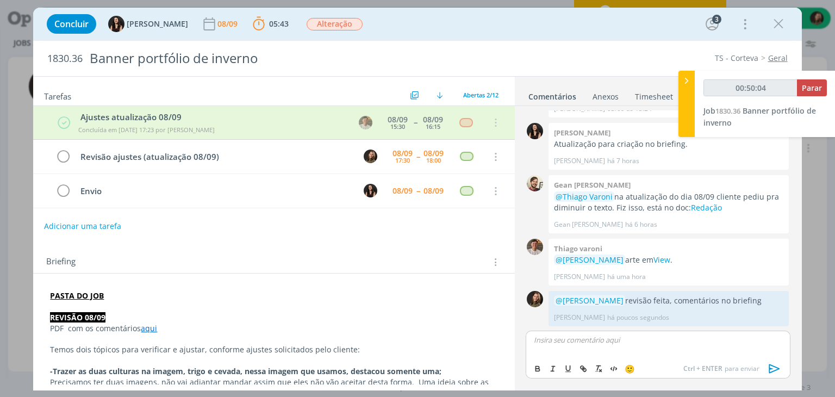
click at [92, 227] on button "Adicionar uma tarefa" at bounding box center [82, 226] width 77 height 18
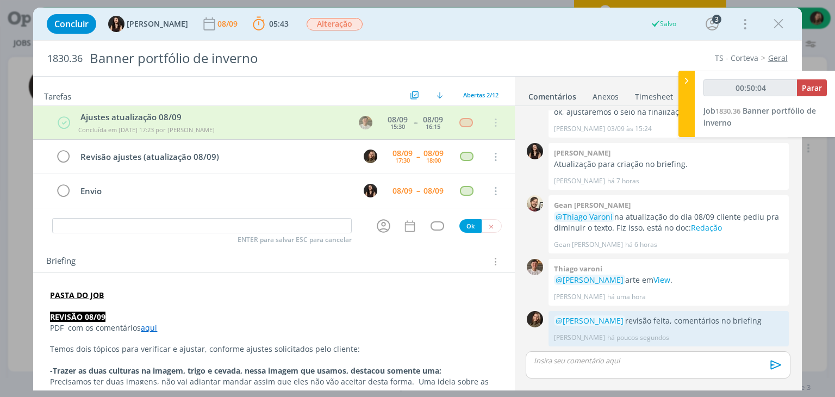
scroll to position [427, 0]
type input "00:50:05"
type input "P"
type input "00:50:06"
type input "Puata"
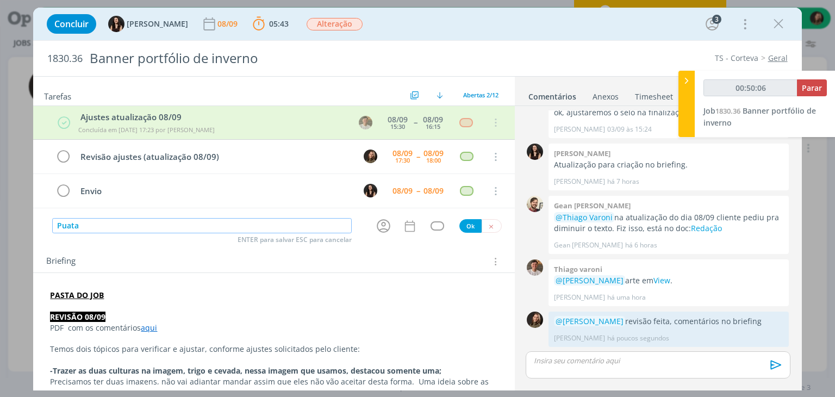
type input "00:50:07"
type input "Pua"
type input "00:50:08"
type input "Pau"
type input "00:50:09"
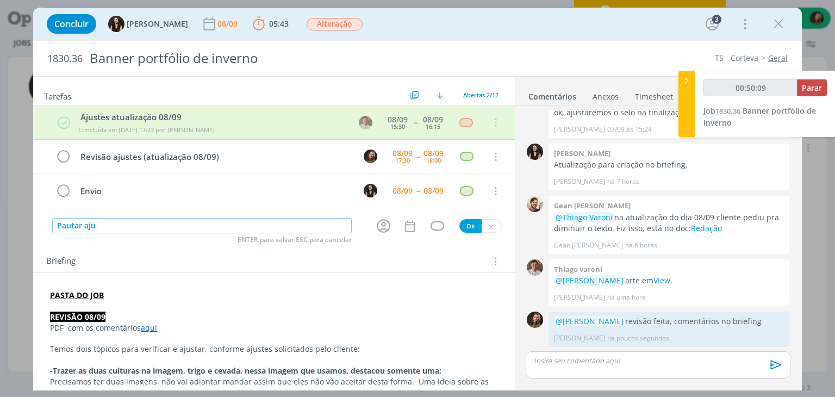
type input "Pautar ajus"
type input "00:50:10"
type input "Pautar ajustes de r"
type input "00:50:11"
type input "Pautar ajustes de redaçã"
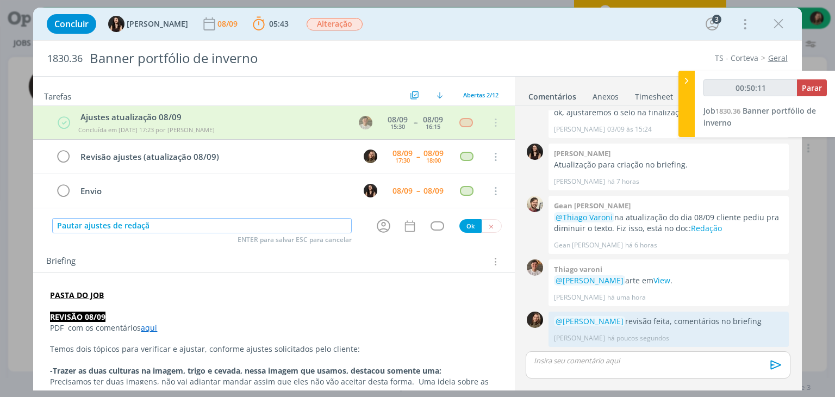
type input "00:50:12"
type input "Pautar ajustes de redação e D"
type input "00:50:13"
type input "Pautar ajustes de redação e D.A"
type input "00:50:15"
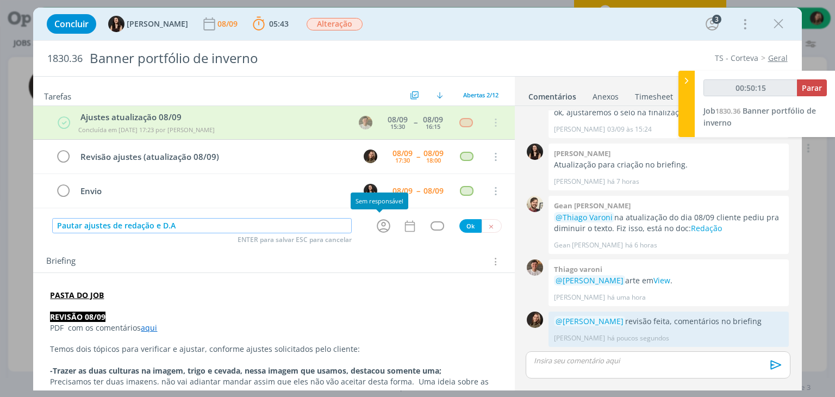
click at [377, 227] on icon "dialog" at bounding box center [384, 226] width 14 height 14
type input "Pautar ajustes de redação e D.A"
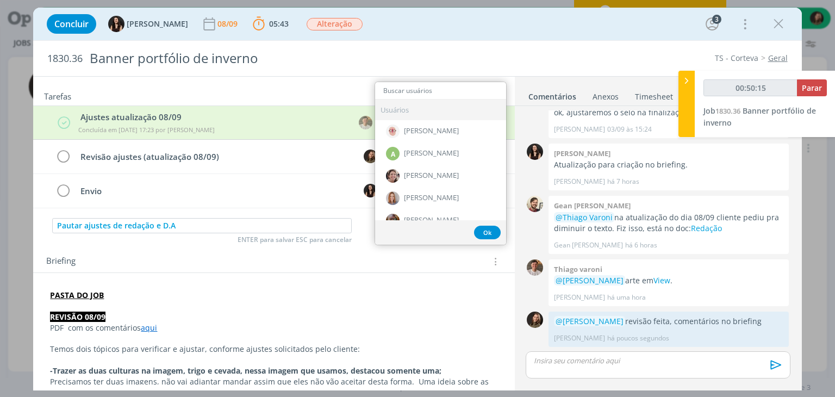
type input "00:50:16"
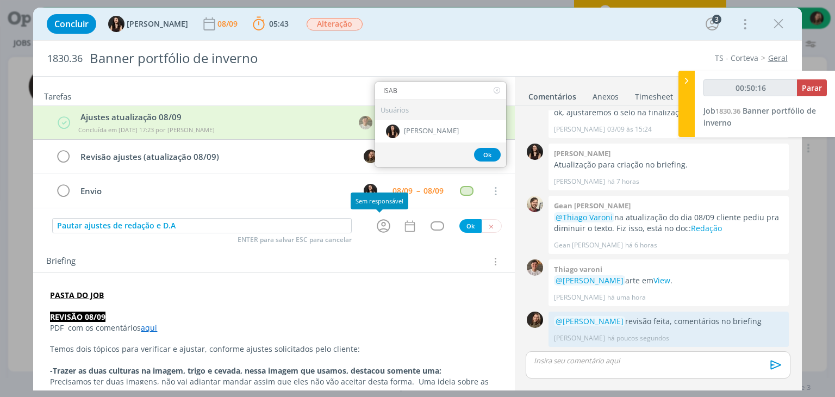
type input "ISABE"
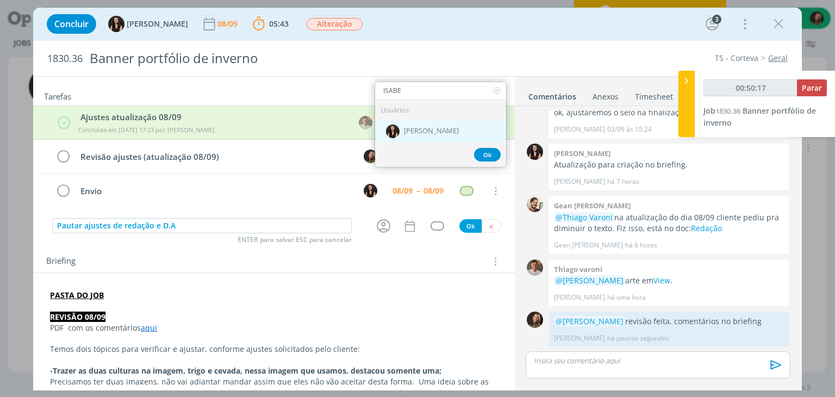
type input "00:50:18"
type input "ISABE"
click at [417, 127] on span "Isabelle Silva" at bounding box center [431, 131] width 55 height 9
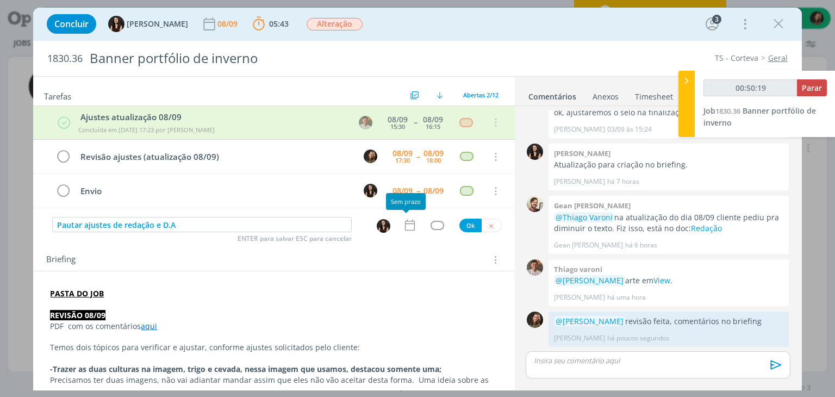
click at [403, 225] on icon "dialog" at bounding box center [410, 225] width 14 height 14
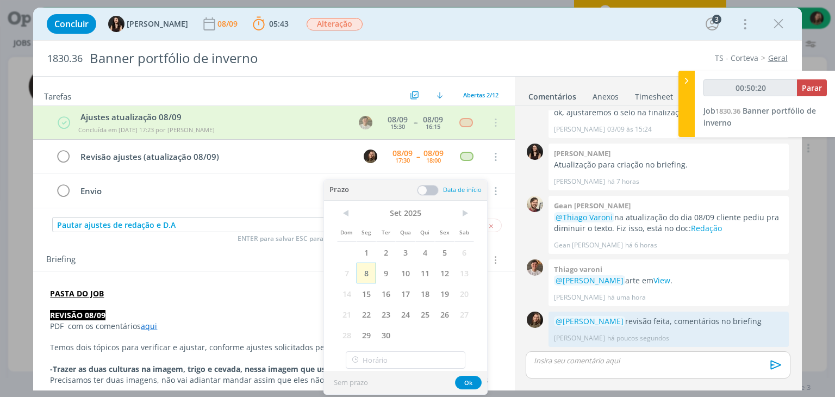
click at [370, 274] on span "8" at bounding box center [367, 272] width 20 height 21
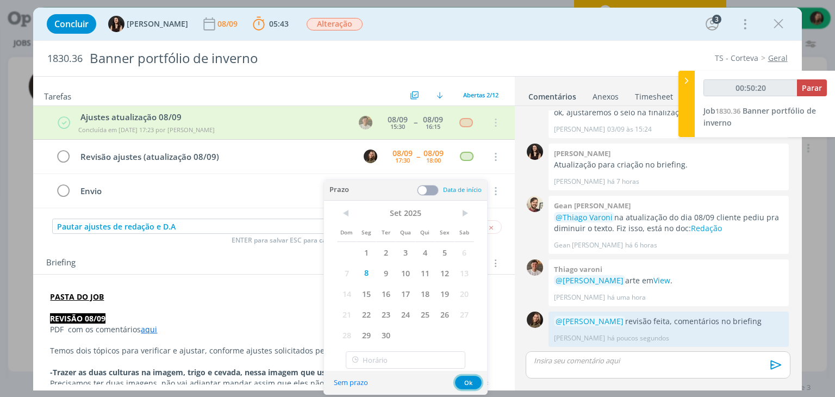
click at [464, 382] on button "Ok" at bounding box center [468, 383] width 27 height 14
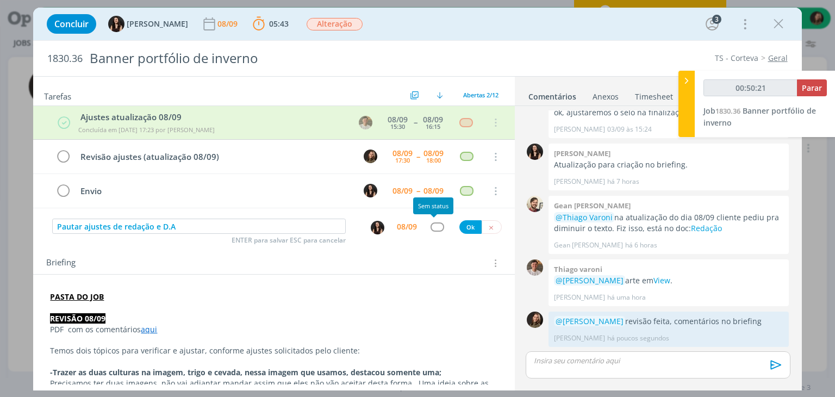
click at [434, 222] on div "dialog" at bounding box center [437, 226] width 14 height 9
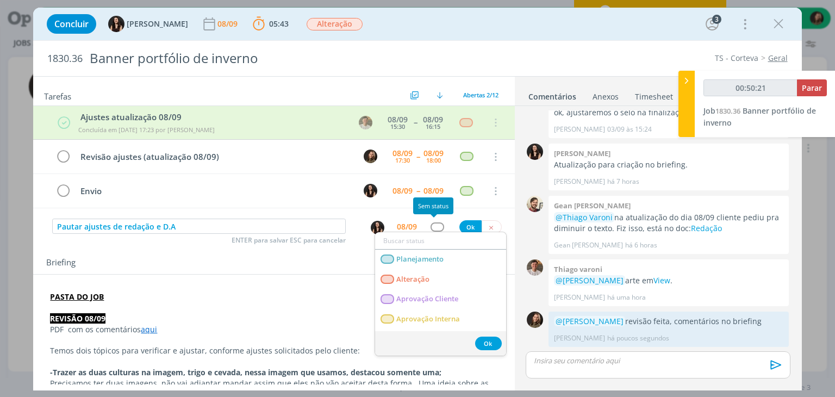
type input "00:50:22"
type input "ATE"
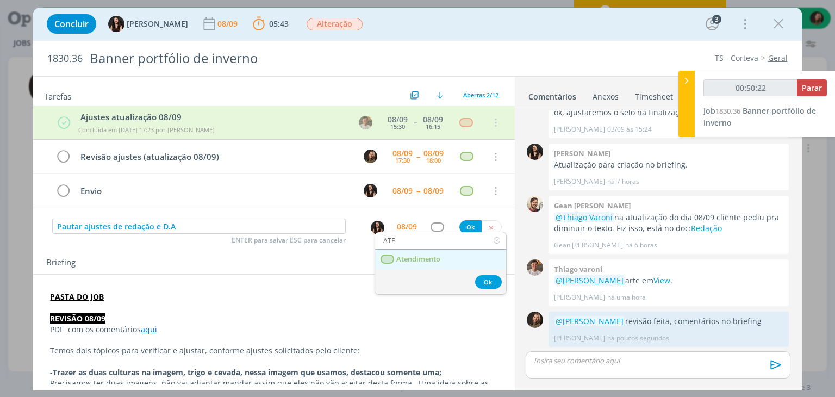
type input "00:50:23"
type input "ATE"
click at [413, 264] on link "Atendimento" at bounding box center [440, 259] width 131 height 20
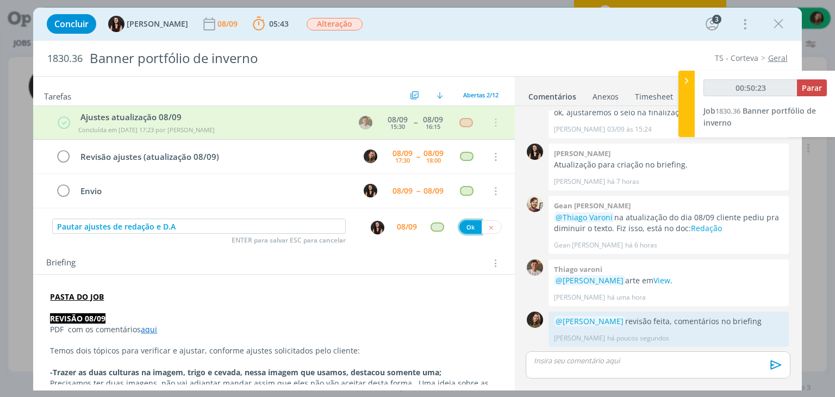
click at [471, 227] on button "Ok" at bounding box center [470, 227] width 22 height 14
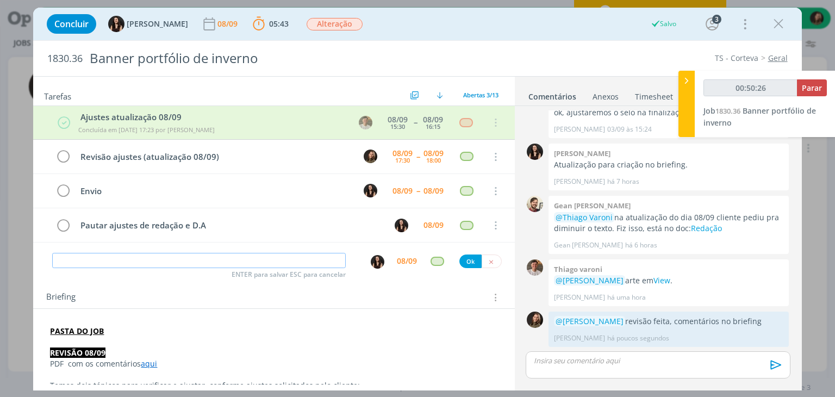
type input "00:50:27"
drag, startPoint x: 820, startPoint y: 86, endPoint x: 832, endPoint y: 90, distance: 12.4
click at [822, 86] on button "Parar" at bounding box center [812, 87] width 30 height 17
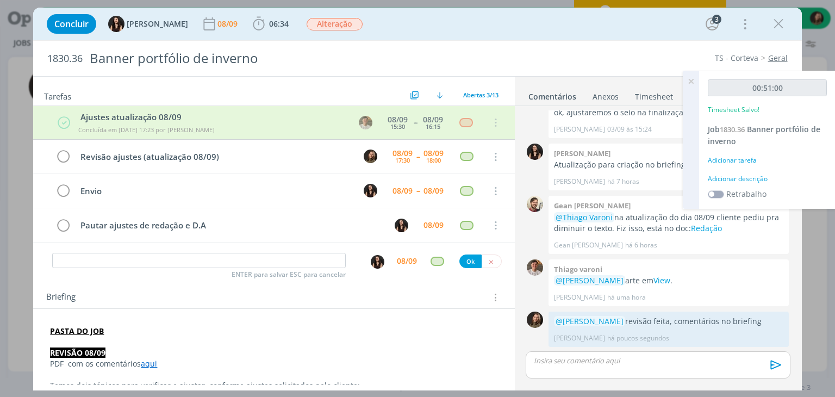
click at [757, 177] on div "Adicionar descrição" at bounding box center [767, 179] width 119 height 10
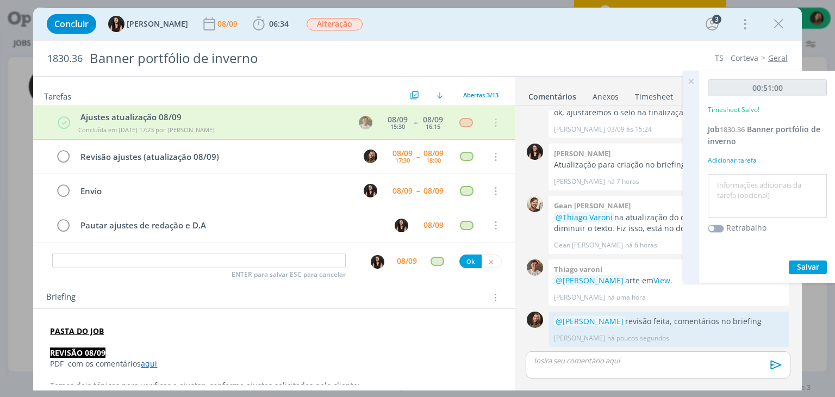
click at [757, 177] on textarea at bounding box center [767, 196] width 114 height 39
type textarea "Revisão ajustes do cliente"
click at [799, 270] on span "Salvar" at bounding box center [808, 266] width 22 height 10
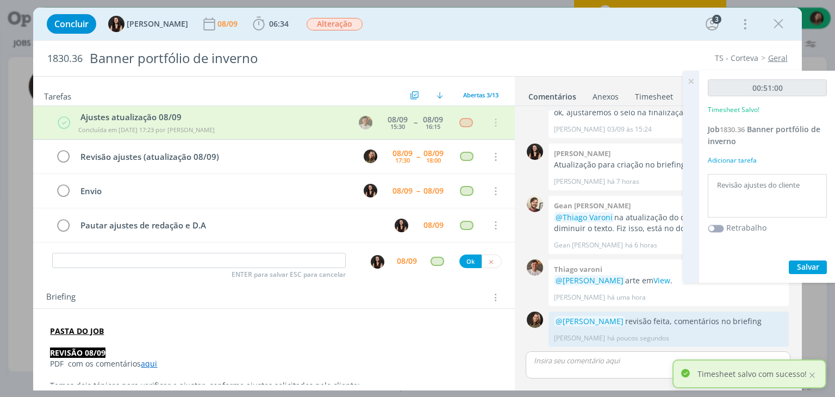
click at [685, 79] on icon at bounding box center [691, 81] width 20 height 21
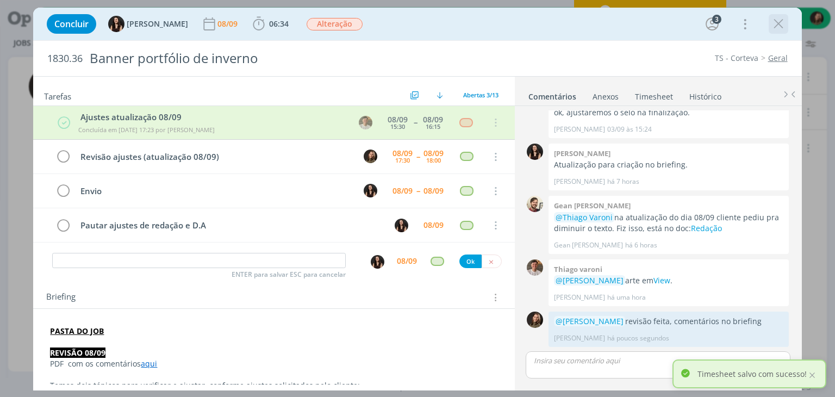
click at [774, 24] on icon "dialog" at bounding box center [778, 24] width 16 height 16
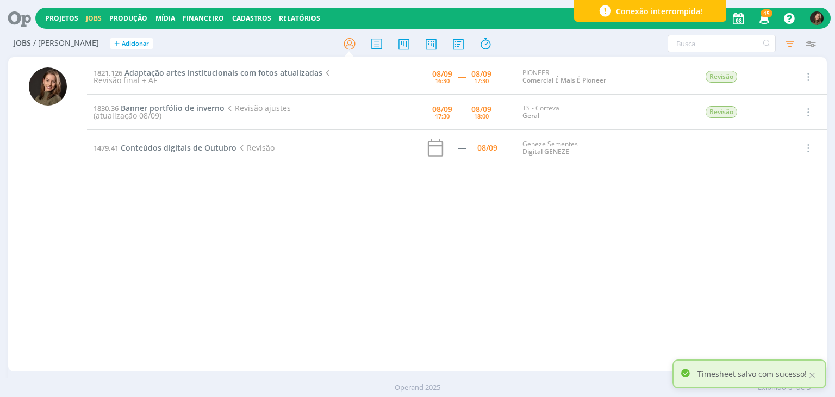
click at [299, 312] on div "1821.126 Adaptação artes institucionais com fotos atualizadas Revisão final + A…" at bounding box center [456, 214] width 739 height 310
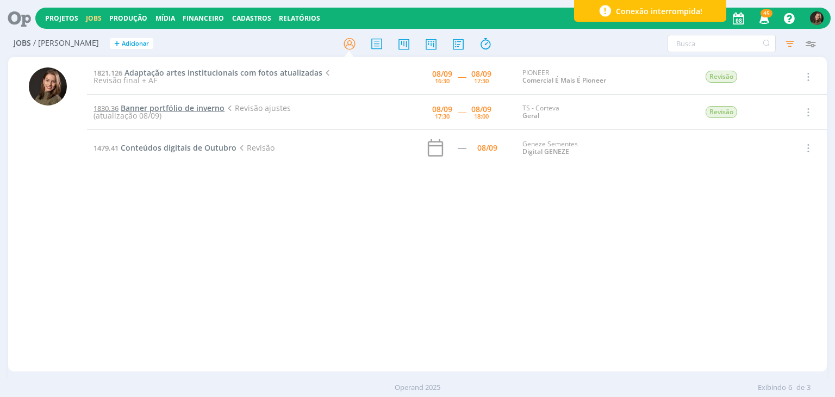
click at [186, 108] on span "Banner portfólio de inverno" at bounding box center [173, 108] width 104 height 10
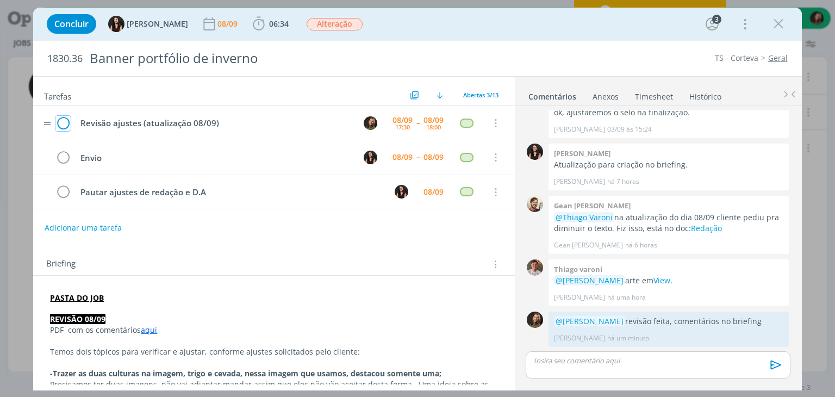
click at [60, 122] on icon "dialog" at bounding box center [62, 123] width 15 height 16
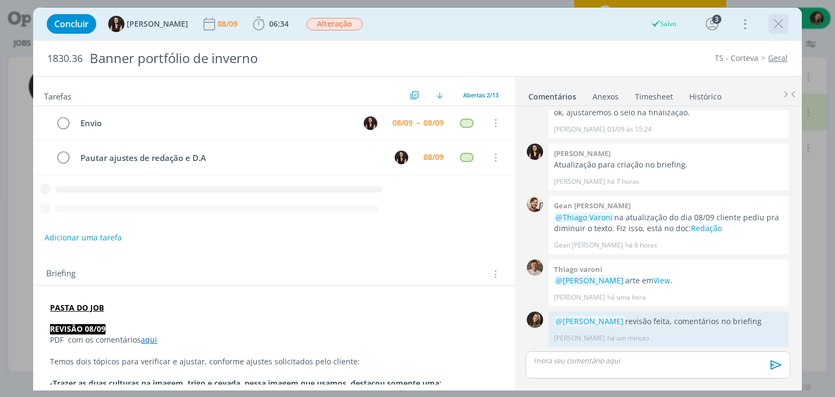
click at [780, 23] on icon "dialog" at bounding box center [778, 24] width 16 height 16
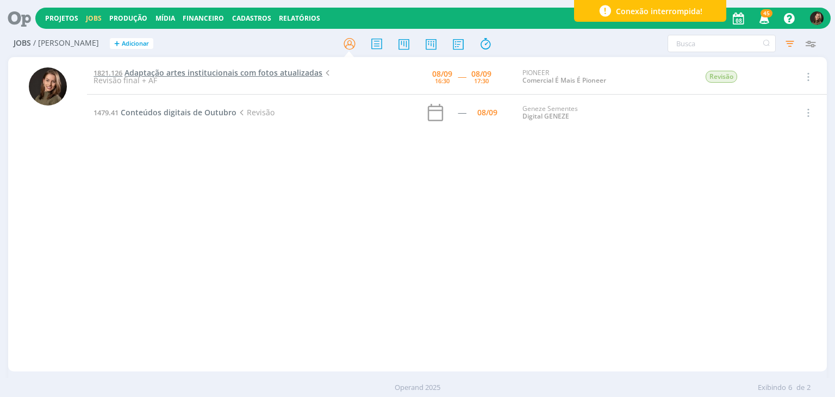
click at [167, 68] on span "Adaptação artes institucionais com fotos atualizadas" at bounding box center [223, 72] width 198 height 10
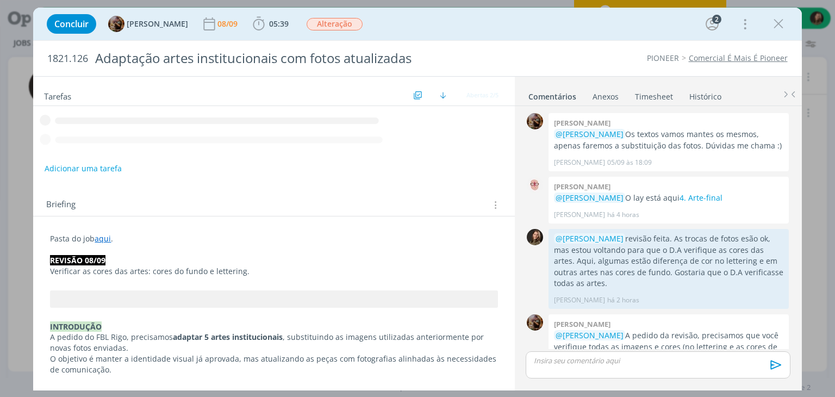
scroll to position [111, 0]
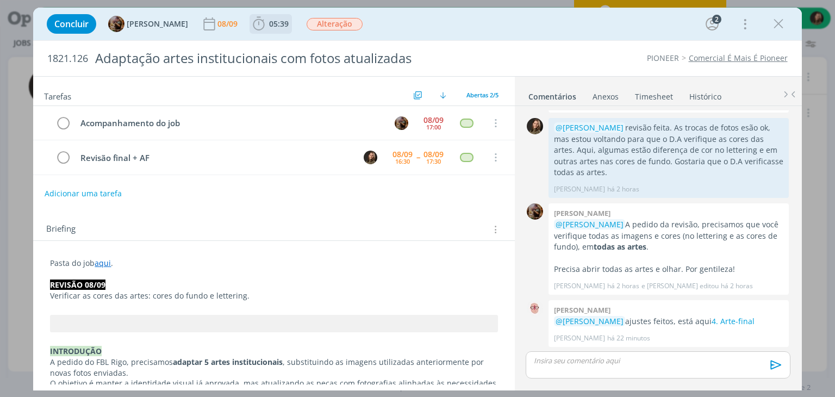
click at [288, 24] on span "05:39" at bounding box center [279, 23] width 20 height 10
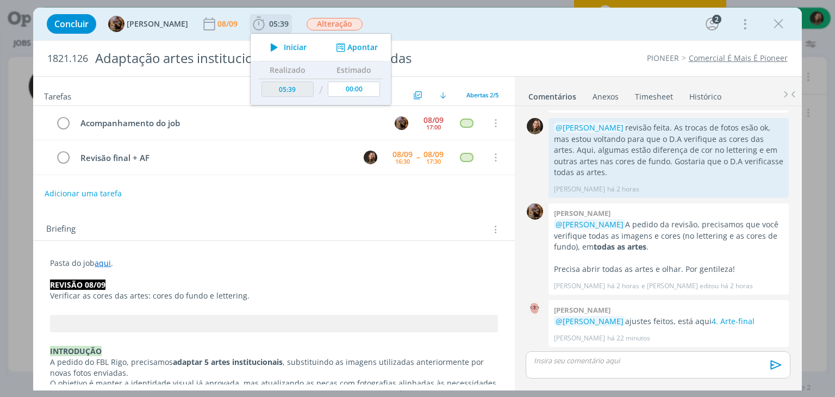
click at [300, 49] on span "Iniciar" at bounding box center [295, 47] width 23 height 8
click at [724, 321] on link "4. Arte-final" at bounding box center [732, 321] width 43 height 10
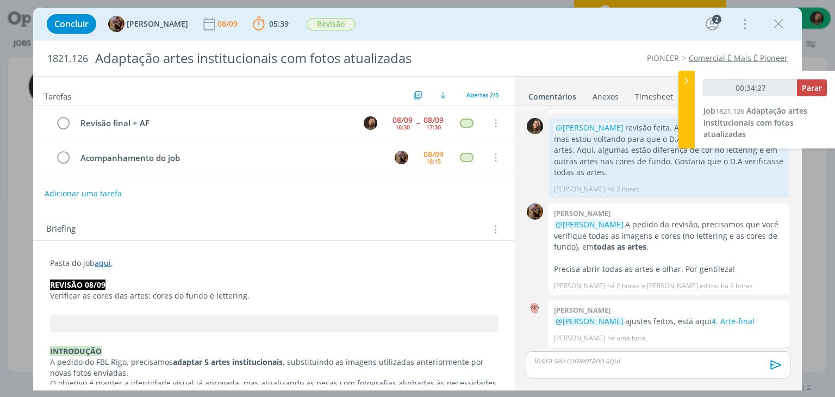
drag, startPoint x: 546, startPoint y: 366, endPoint x: 561, endPoint y: 354, distance: 19.0
click at [546, 366] on div "dialog" at bounding box center [658, 364] width 264 height 27
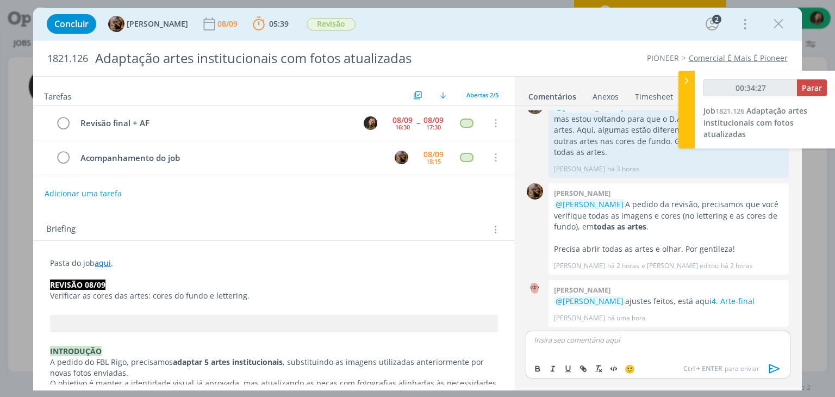
type input "00:34:28"
click at [565, 369] on span "Amanda Rodrigues" at bounding box center [592, 375] width 67 height 12
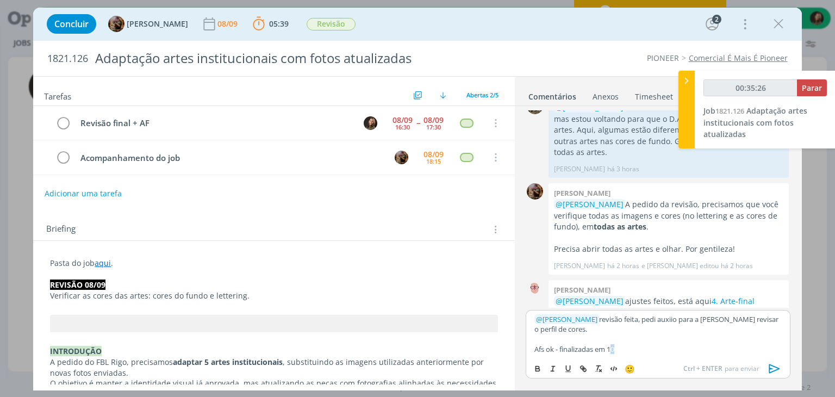
drag, startPoint x: 616, startPoint y: 349, endPoint x: 607, endPoint y: 357, distance: 12.7
click at [612, 351] on p "Afs ok - finalizadas em 10" at bounding box center [657, 349] width 247 height 10
drag, startPoint x: 687, startPoint y: 313, endPoint x: 682, endPoint y: 318, distance: 7.3
click at [684, 326] on p "﻿ @ Amanda Rodrigues ﻿ revisão feita, pedi auxiio para a Carol revisar o perfil…" at bounding box center [657, 324] width 247 height 20
click at [685, 316] on p "﻿ @ Amanda Rodrigues ﻿ revisão feita, pedi auxiio para a Carol revisar o perfil…" at bounding box center [657, 324] width 247 height 20
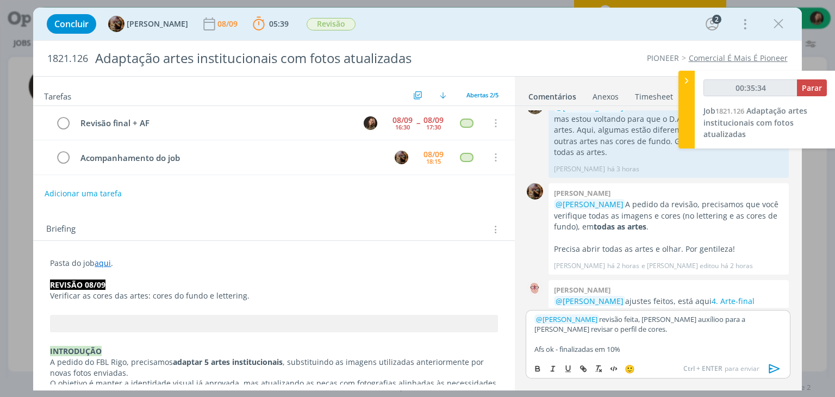
scroll to position [152, 0]
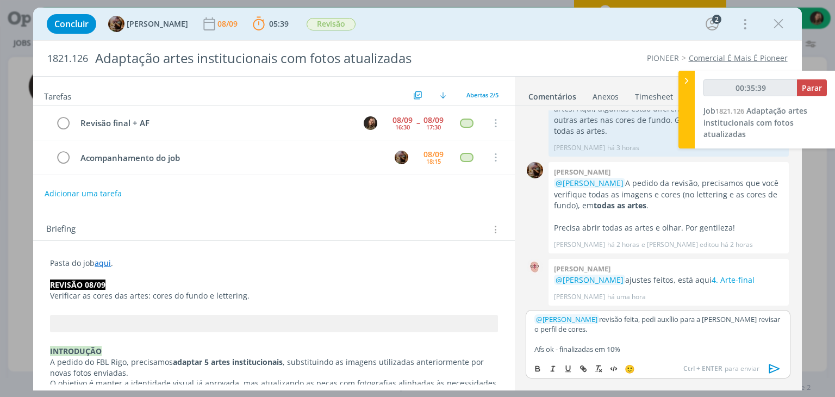
click at [772, 370] on icon "dialog" at bounding box center [774, 368] width 16 height 16
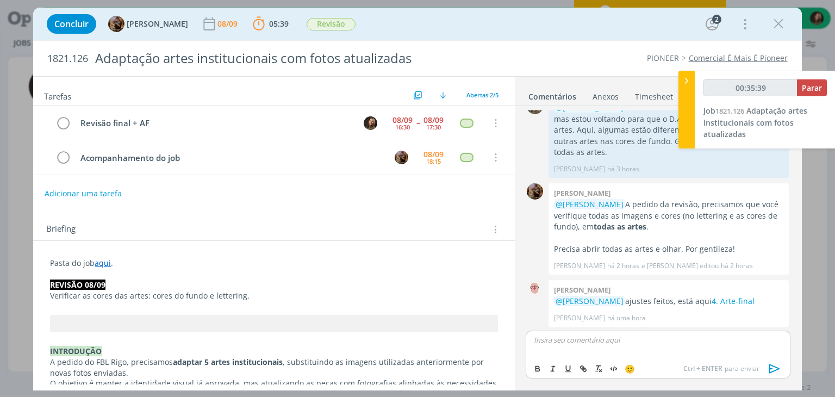
scroll to position [205, 0]
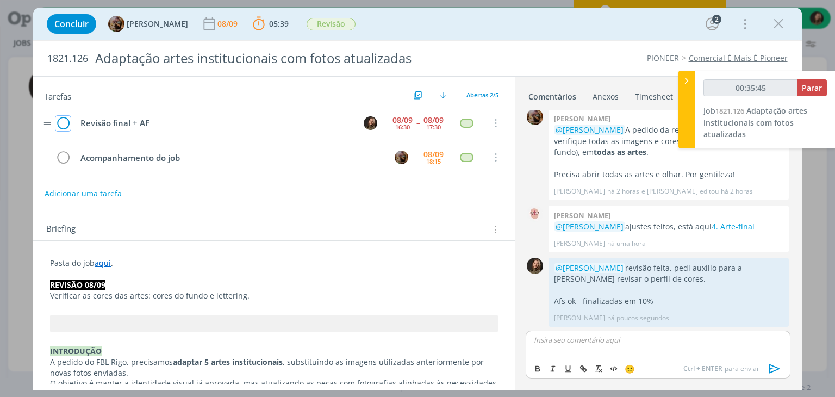
click at [61, 122] on icon "dialog" at bounding box center [62, 123] width 15 height 16
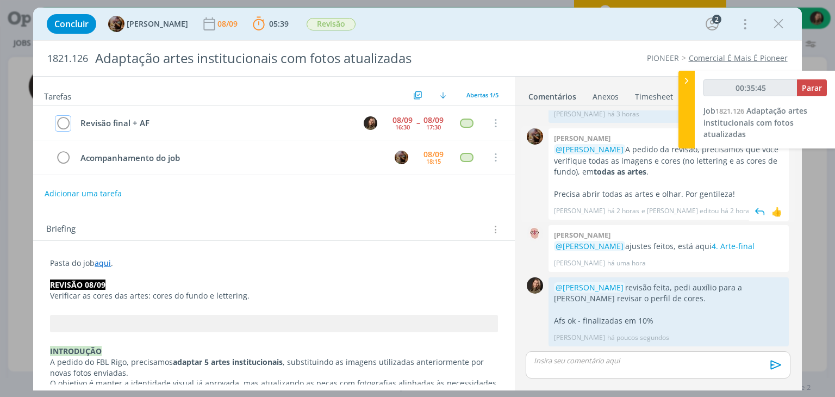
scroll to position [185, 0]
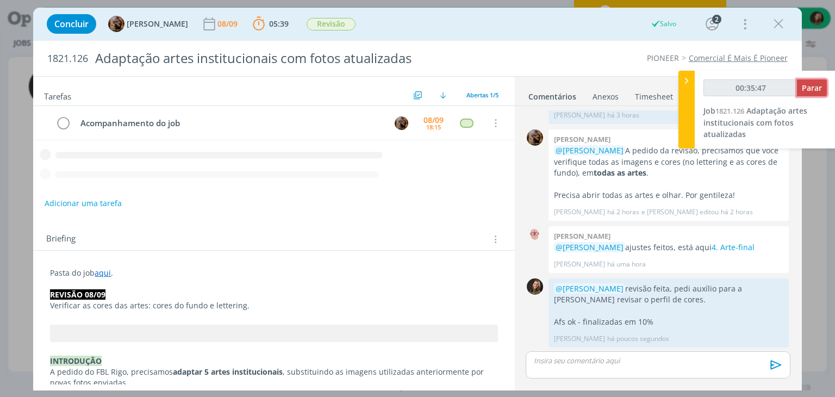
click at [805, 90] on span "Parar" at bounding box center [812, 88] width 20 height 10
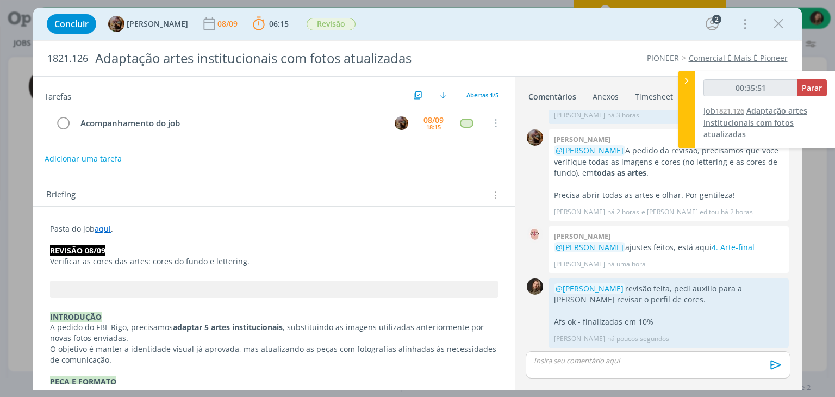
click at [724, 130] on span "Adaptação artes institucionais com fotos atualizadas" at bounding box center [755, 122] width 104 height 34
click at [819, 88] on span "Parar" at bounding box center [812, 88] width 20 height 10
type input "00:36:00"
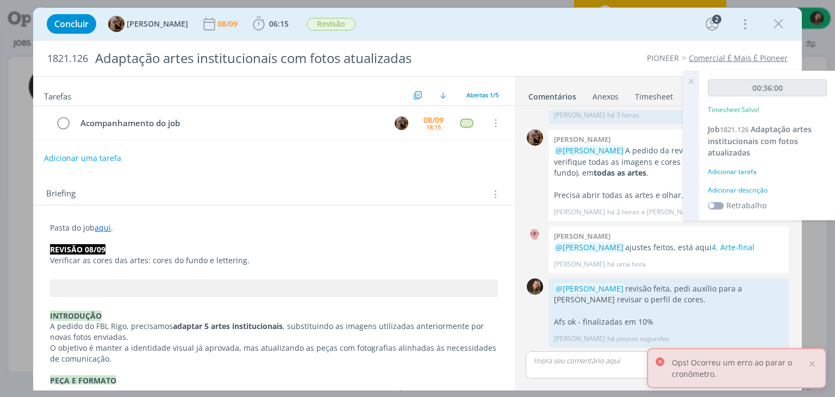
click at [99, 157] on button "Adicionar uma tarefa" at bounding box center [82, 158] width 77 height 18
type input "r"
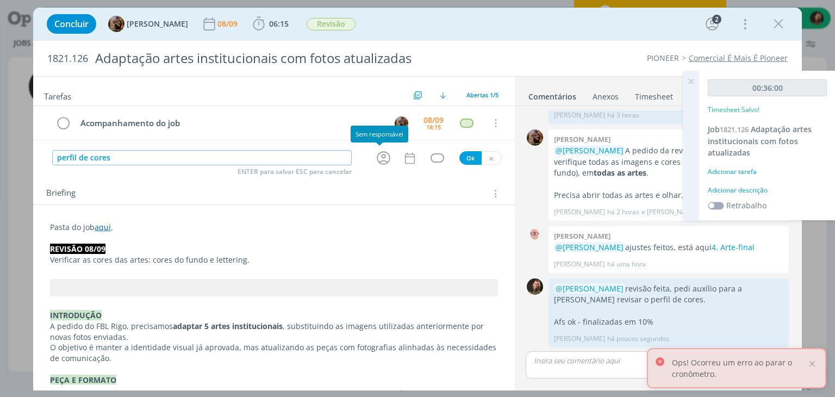
click at [378, 153] on icon "dialog" at bounding box center [383, 157] width 17 height 17
type input "perfil de cores"
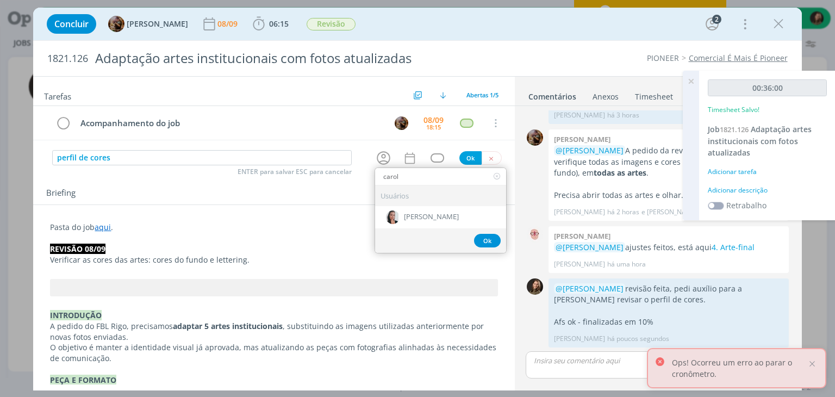
type input "carol"
click at [435, 210] on div "Caroline Pieczarka" at bounding box center [440, 217] width 131 height 22
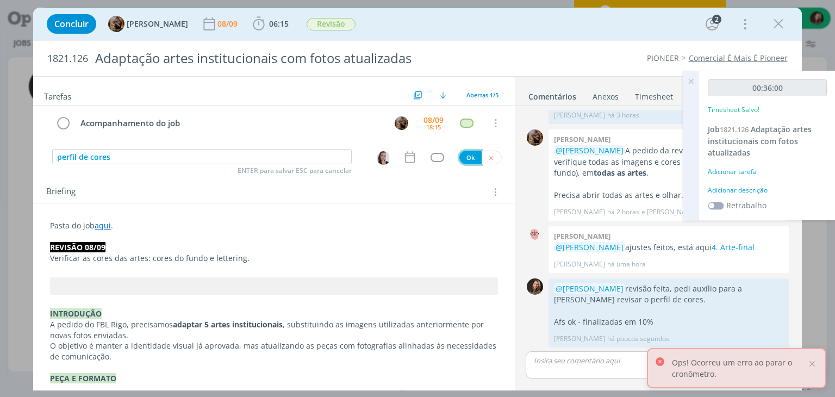
click at [463, 158] on button "Ok" at bounding box center [470, 158] width 22 height 14
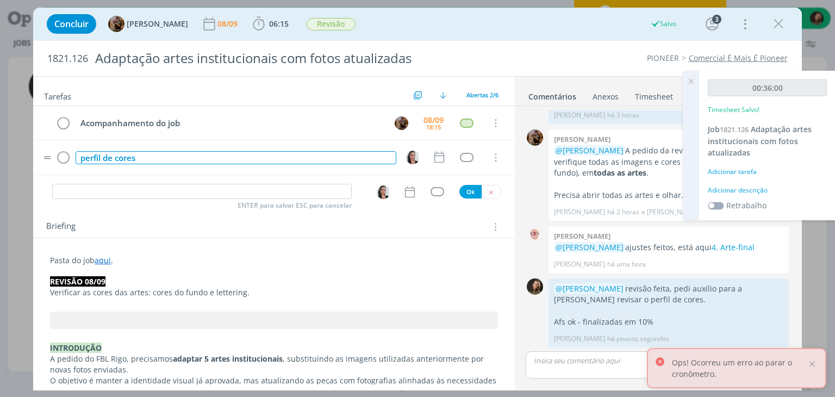
click at [77, 160] on div "perfil de cores" at bounding box center [236, 158] width 320 height 14
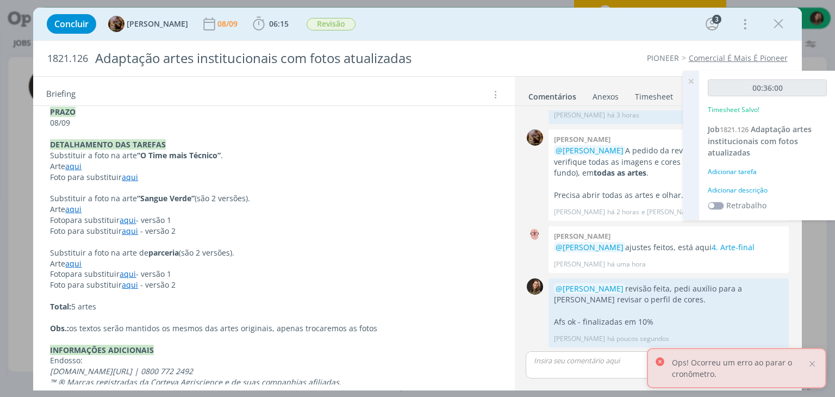
scroll to position [408, 0]
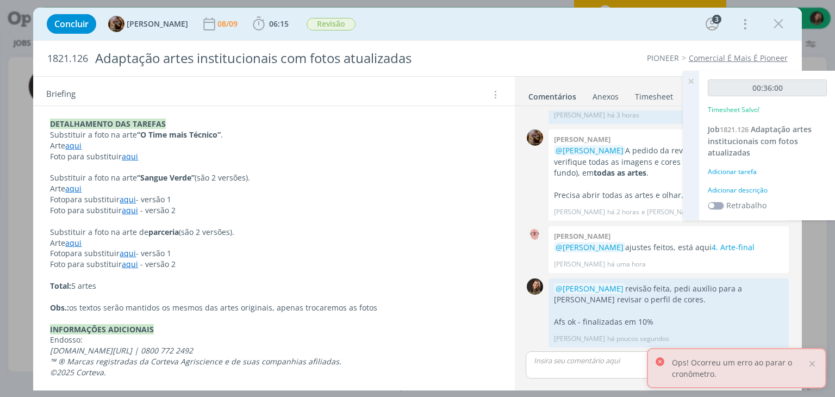
click at [745, 190] on div "Adicionar descrição" at bounding box center [767, 190] width 119 height 10
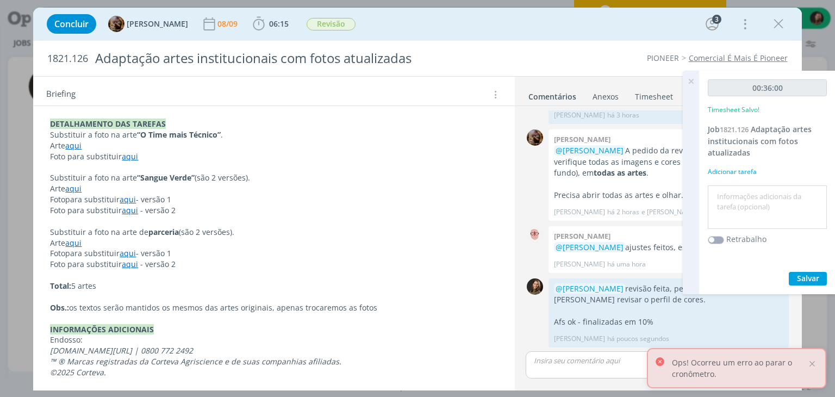
click at [745, 192] on textarea at bounding box center [767, 207] width 114 height 39
type textarea "revisão ajustes e af"
click at [809, 278] on span "Salvar" at bounding box center [808, 278] width 22 height 10
click at [686, 78] on icon at bounding box center [691, 81] width 20 height 21
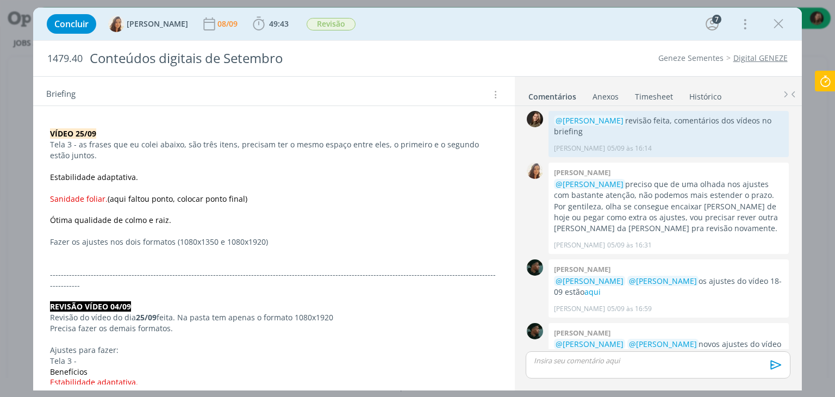
scroll to position [272, 0]
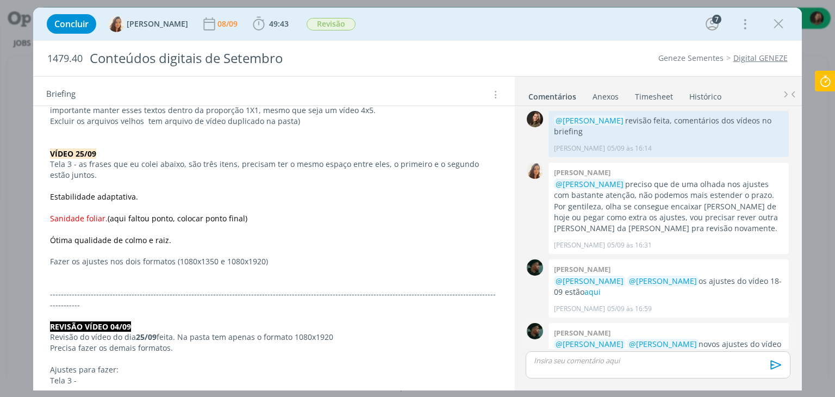
click at [574, 350] on link "aqui" at bounding box center [582, 355] width 16 height 10
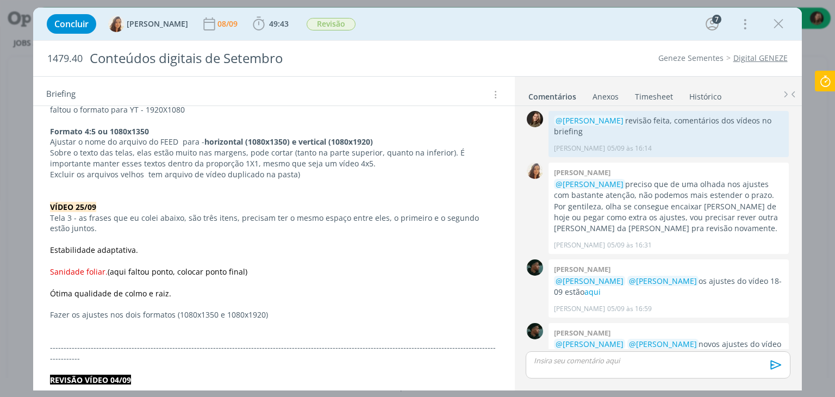
scroll to position [1015, 0]
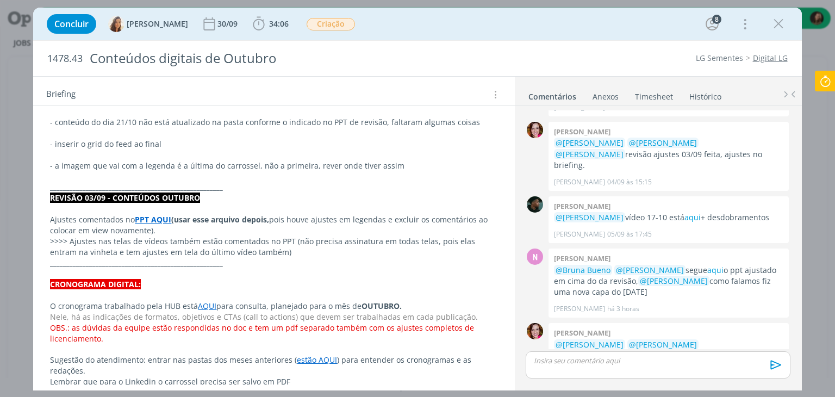
scroll to position [380, 0]
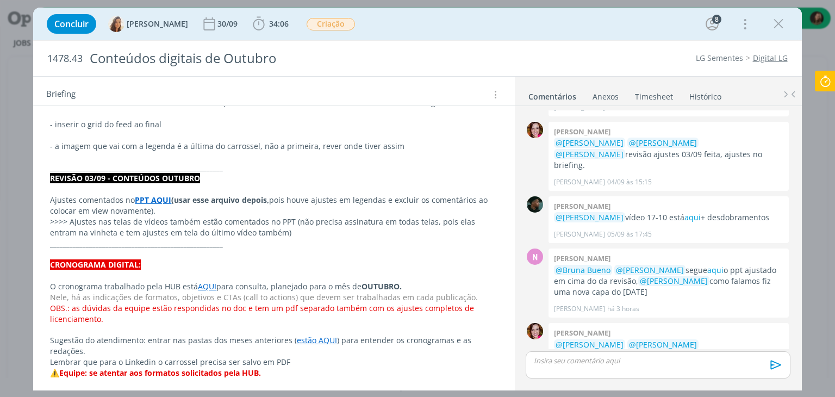
drag, startPoint x: 771, startPoint y: 21, endPoint x: 417, endPoint y: 53, distance: 354.7
click at [771, 21] on icon "dialog" at bounding box center [778, 24] width 16 height 16
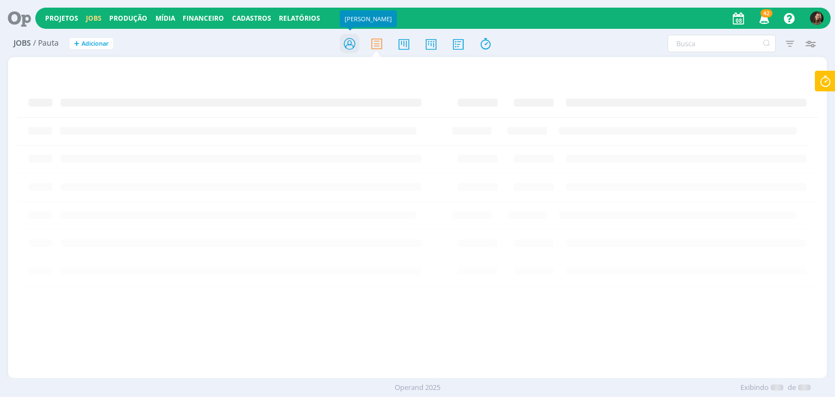
click at [351, 44] on icon at bounding box center [350, 43] width 20 height 21
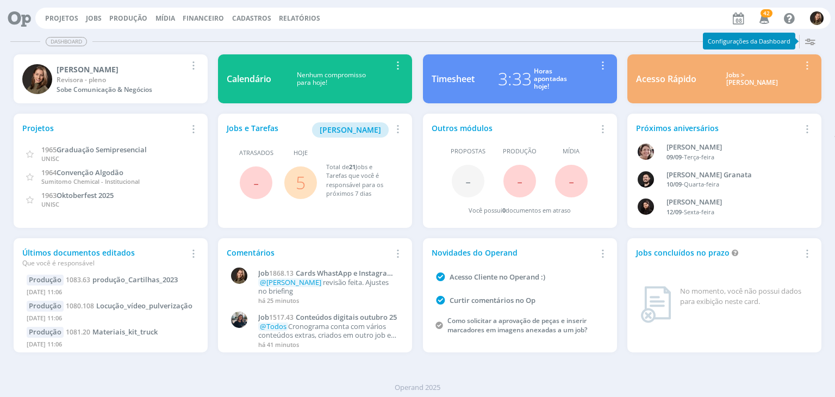
click at [297, 187] on link "5" at bounding box center [301, 182] width 10 height 23
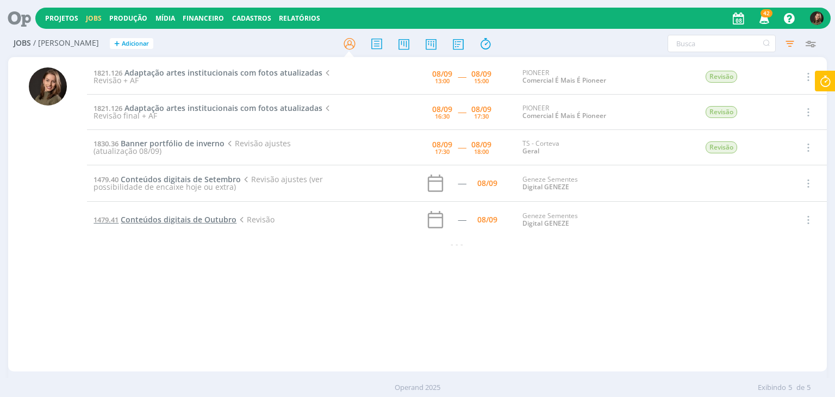
click at [212, 217] on span "Conteúdos digitais de Outubro" at bounding box center [179, 219] width 116 height 10
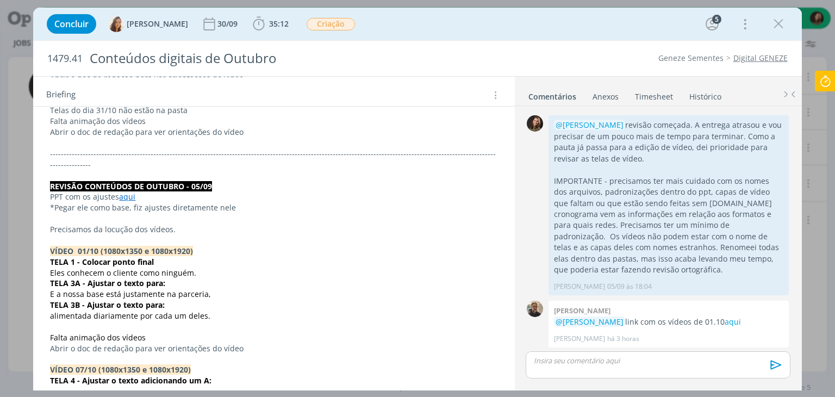
scroll to position [483, 0]
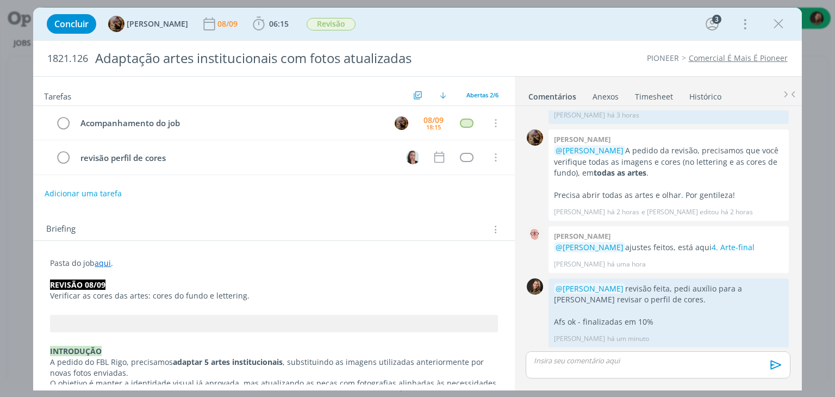
scroll to position [411, 0]
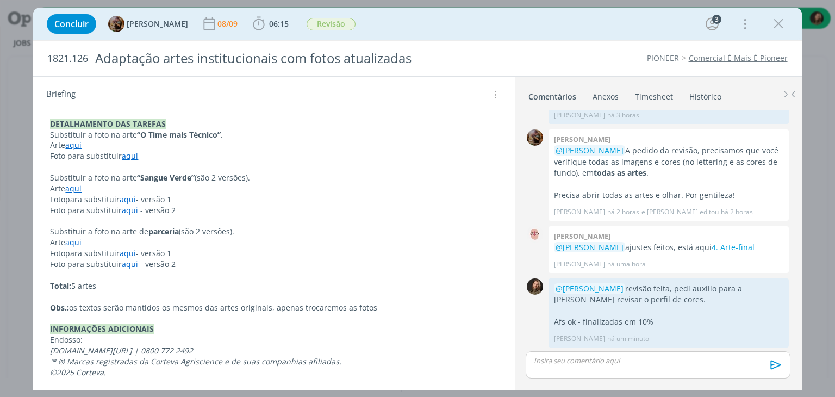
click at [353, 367] on p "©2025 Corteva." at bounding box center [273, 372] width 447 height 11
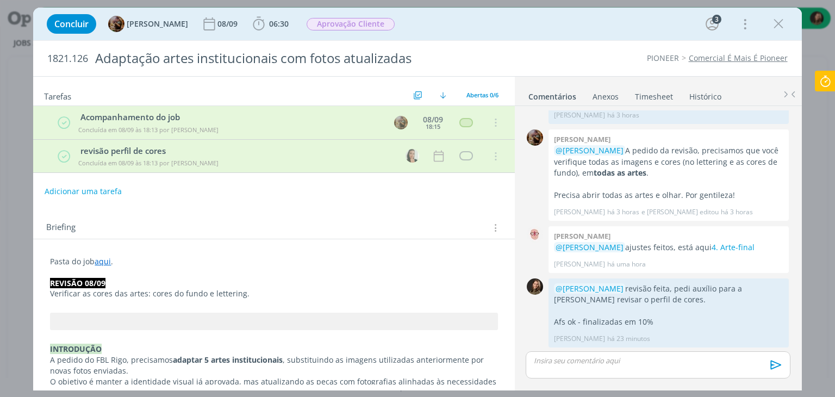
scroll to position [237, 0]
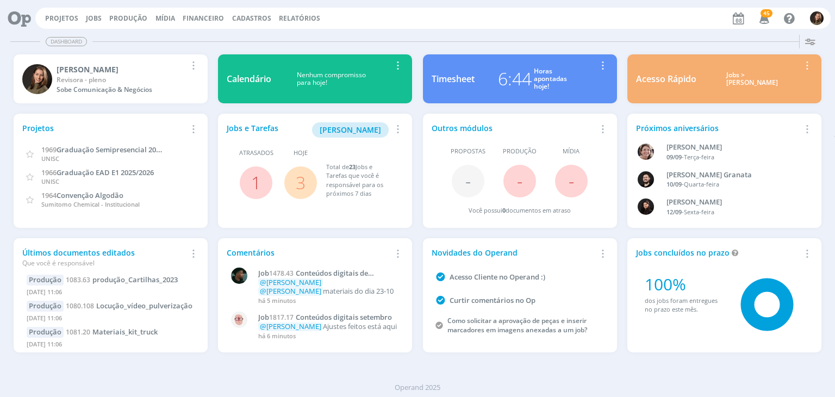
click at [304, 185] on link "3" at bounding box center [301, 182] width 10 height 23
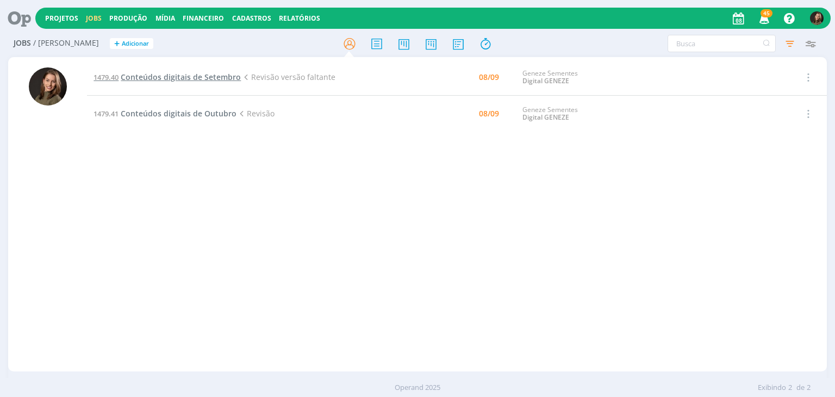
click at [166, 72] on span "Conteúdos digitais de Setembro" at bounding box center [181, 77] width 120 height 10
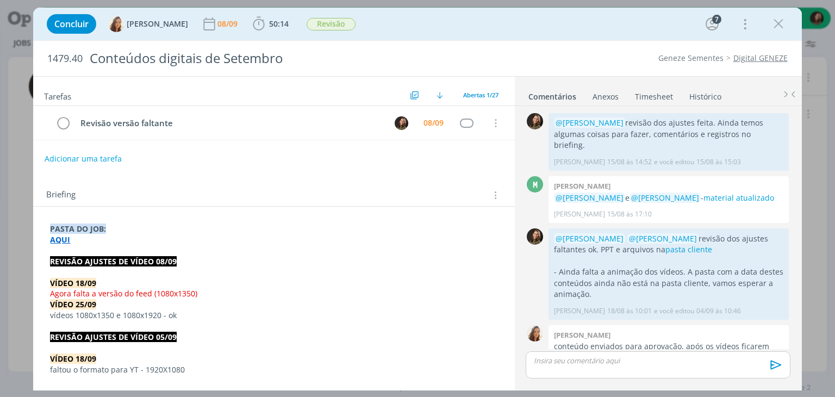
scroll to position [1115, 0]
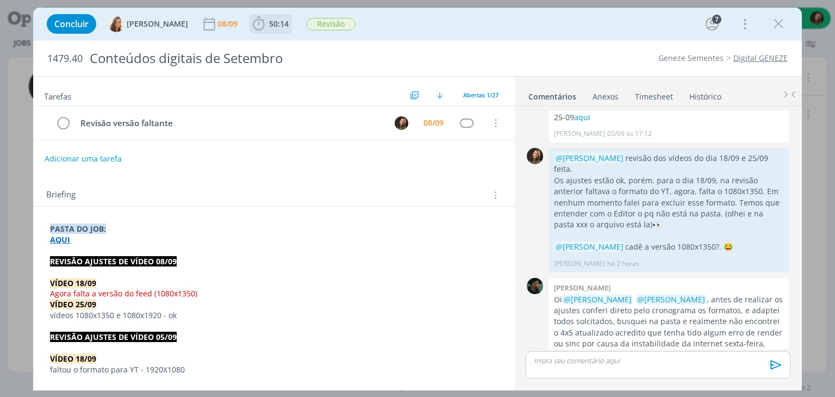
drag, startPoint x: 279, startPoint y: 35, endPoint x: 272, endPoint y: 33, distance: 7.9
click at [278, 34] on div "Concluir Vanessa Feron 08/09 50:14 Iniciar Apontar Data * 08/09/2025 Horas * 00…" at bounding box center [417, 24] width 752 height 26
click at [272, 30] on span "50:14" at bounding box center [271, 24] width 40 height 16
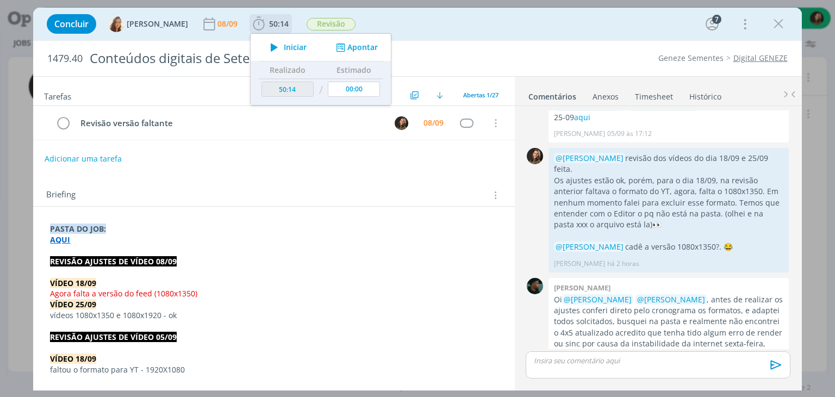
click at [284, 46] on span "Iniciar" at bounding box center [295, 47] width 23 height 8
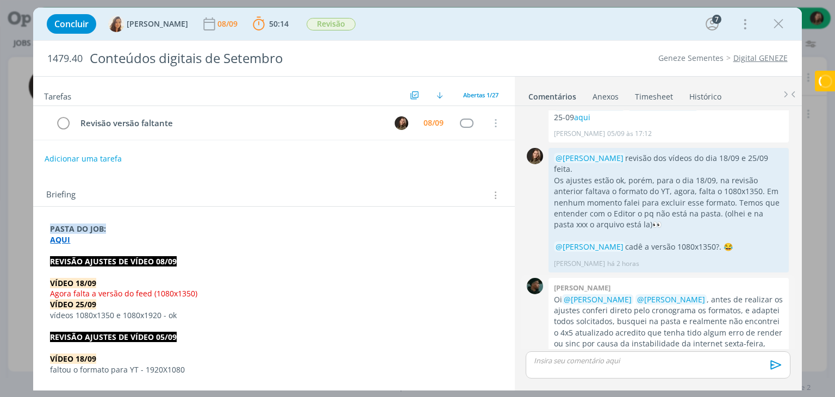
click at [676, 349] on link "aqui" at bounding box center [684, 354] width 16 height 10
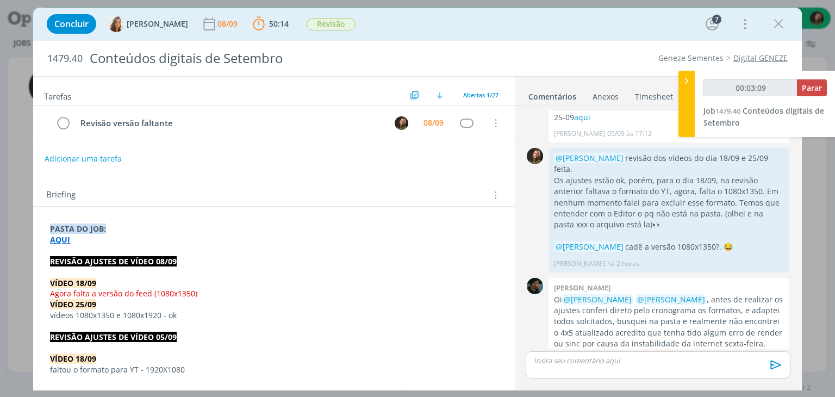
click at [834, 248] on html "Projetos Jobs Produção Mídia Financeiro Cadastros Relatórios 45 Notificações Ce…" at bounding box center [417, 198] width 835 height 397
click at [676, 349] on link "aqui" at bounding box center [684, 354] width 16 height 10
type input "00:09:48"
click at [569, 355] on p "dialog" at bounding box center [657, 360] width 247 height 10
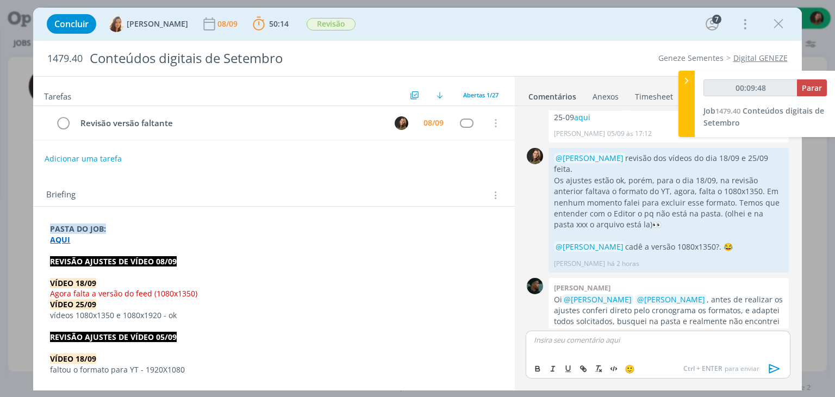
scroll to position [1135, 0]
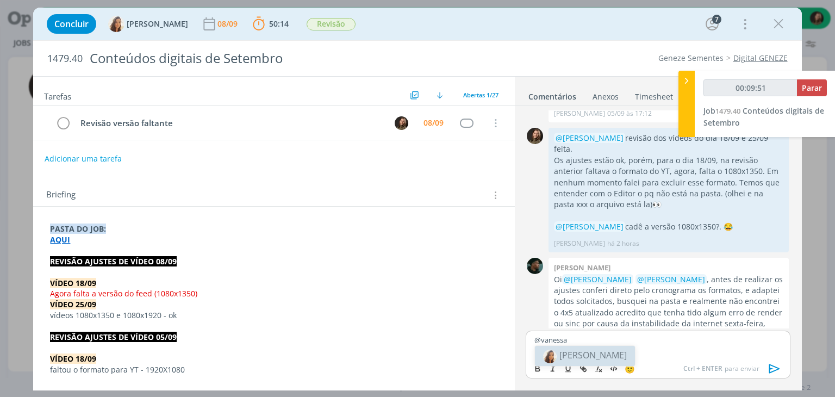
click at [593, 353] on span "Vanessa Feron" at bounding box center [592, 355] width 67 height 12
drag, startPoint x: 693, startPoint y: 348, endPoint x: 663, endPoint y: 350, distance: 30.5
click at [663, 350] on p "Arquivos do dia 18/09 e 25/09 na pasta cliente" at bounding box center [657, 349] width 247 height 10
type input "00:10:28"
click at [586, 365] on icon "dialog" at bounding box center [583, 368] width 9 height 9
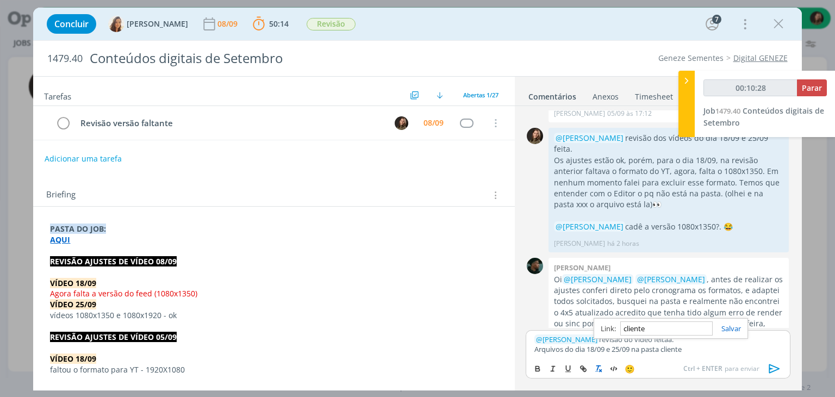
paste input "https://sobeae.sharepoint.com/sites/SOBEAE/Documentos%20Compartilhados/Forms/Al…"
type input "https://sobeae.sharepoint.com/sites/SOBEAE/Documentos%20Compartilhados/Forms/Al…"
type input "00:10:29"
type input "https://sobeae.sharepoint.com/sites/SOBEAE/Documentos%20Compartilhados/Forms/Al…"
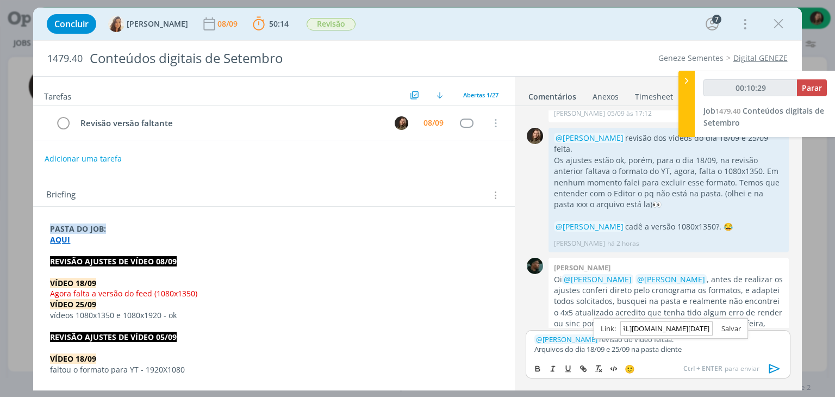
click at [723, 325] on link "dialog" at bounding box center [726, 328] width 28 height 10
click at [666, 339] on p "﻿ @ Vanessa Feron ﻿ revisão do vídeo feitaa." at bounding box center [657, 339] width 247 height 10
click at [764, 368] on button "dialog" at bounding box center [775, 368] width 22 height 13
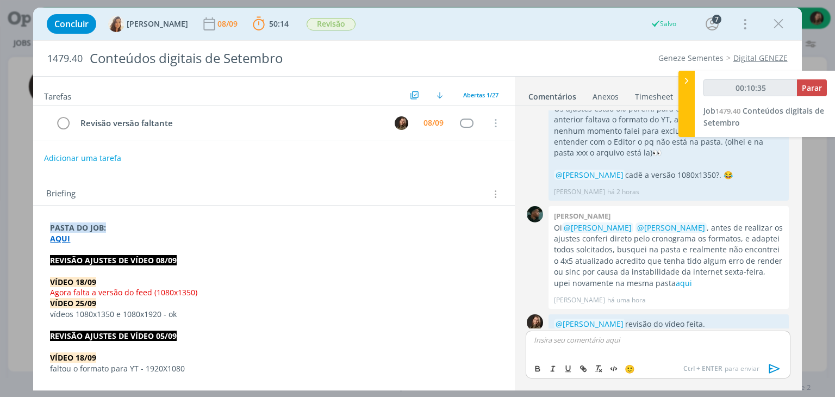
click at [114, 159] on button "Adicionar uma tarefa" at bounding box center [82, 158] width 77 height 18
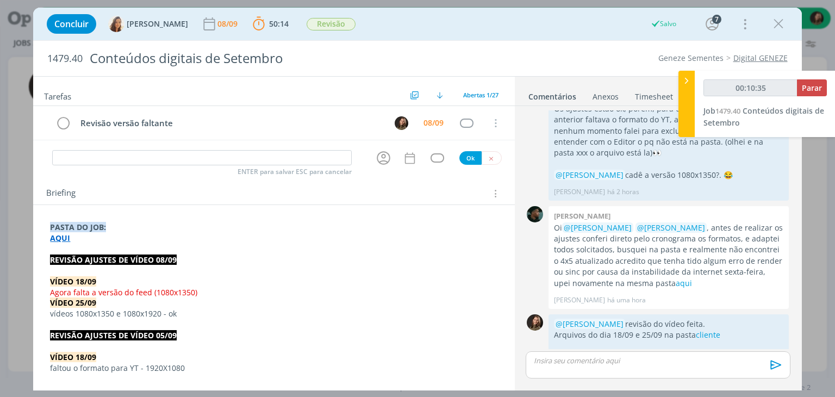
scroll to position [1167, 0]
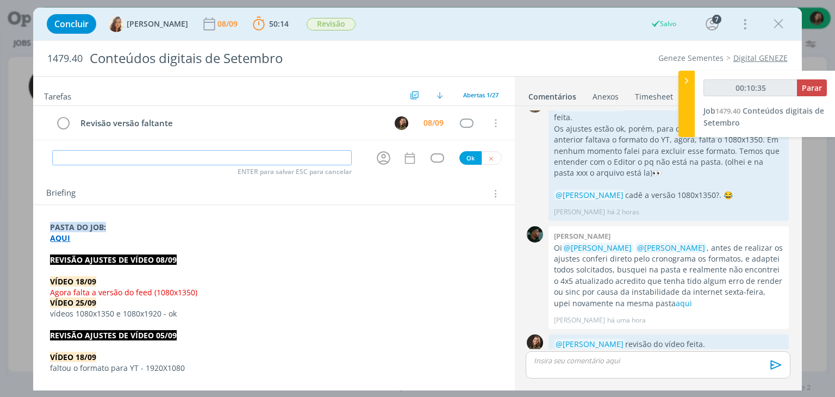
type input "00:10:36"
type input "Con"
type input "00:10:37"
type input "Continuidad"
type input "00:10:38"
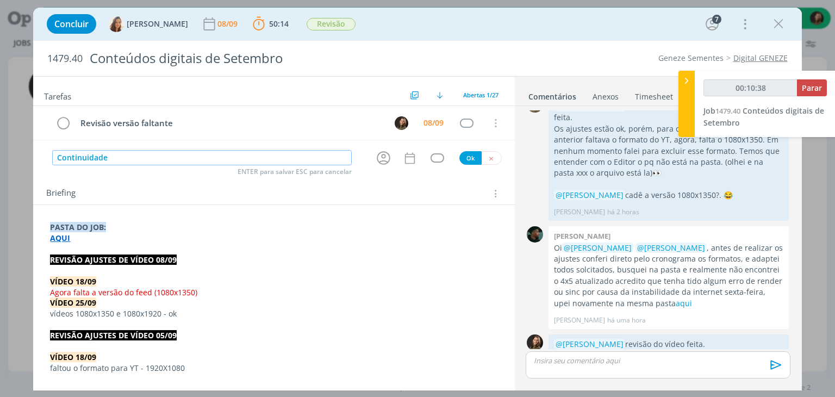
type input "Continuidade"
type input "00:10:39"
click at [375, 157] on icon "dialog" at bounding box center [383, 157] width 17 height 17
type input "Continuidade"
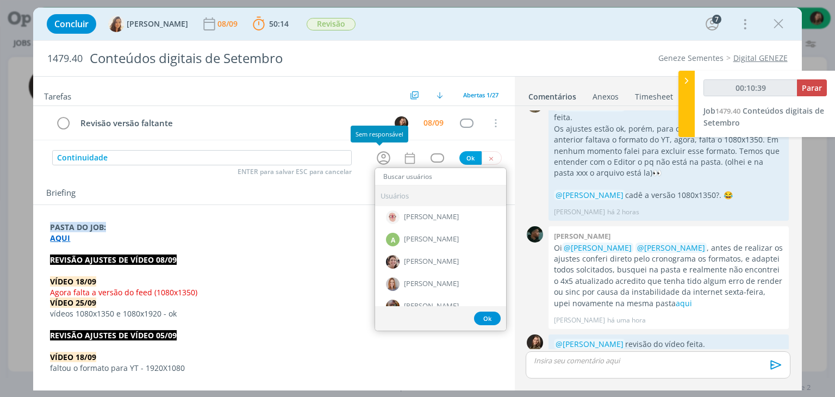
type input "00:10:40"
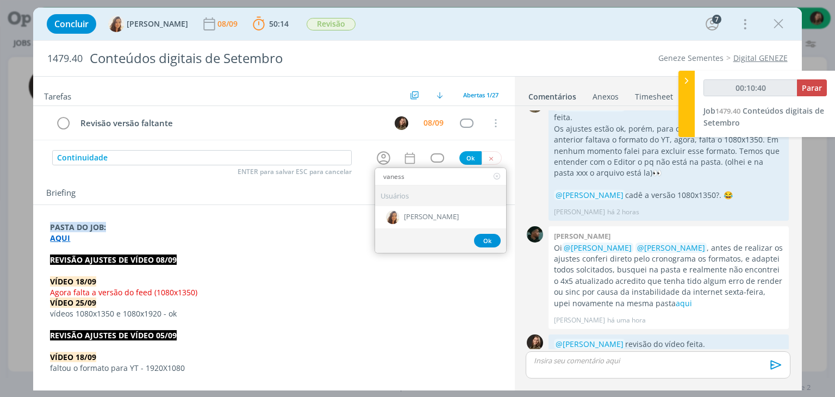
type input "vanessa"
type input "00:10:41"
type input "vanessa"
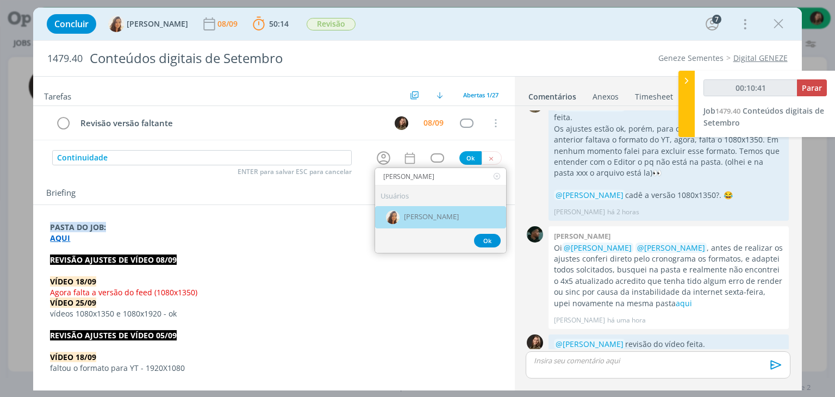
click at [422, 213] on span "Vanessa Feron" at bounding box center [431, 217] width 55 height 9
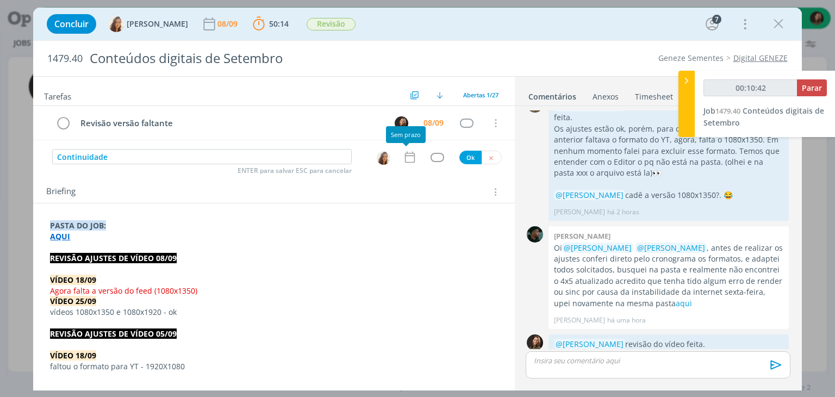
click at [410, 160] on icon "dialog" at bounding box center [409, 157] width 10 height 11
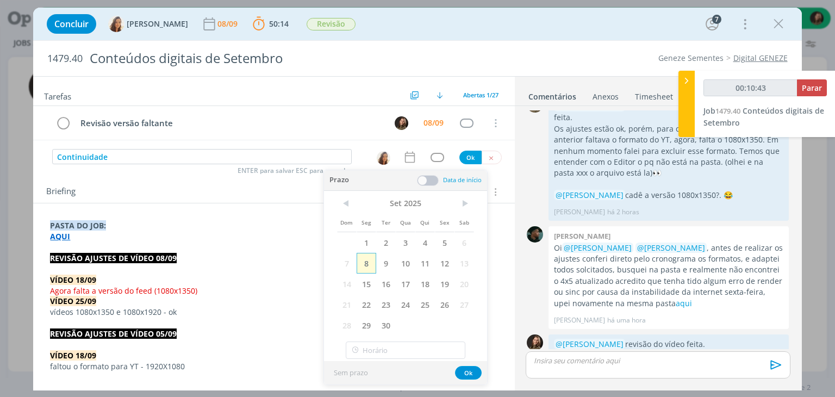
click at [364, 257] on span "8" at bounding box center [367, 263] width 20 height 21
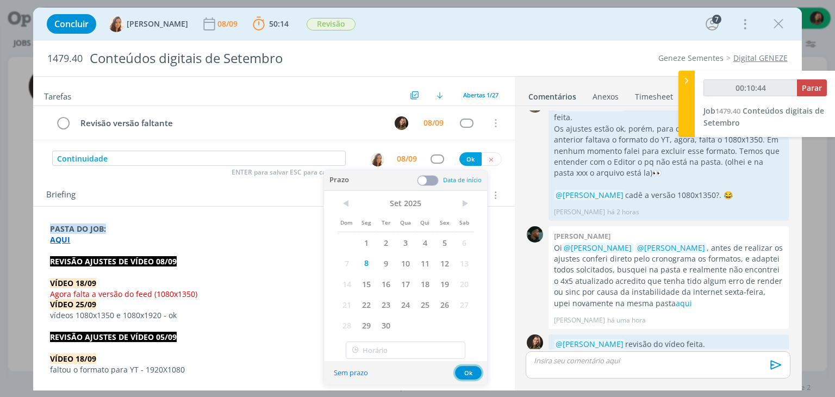
drag, startPoint x: 464, startPoint y: 374, endPoint x: 455, endPoint y: 282, distance: 92.8
click at [465, 374] on button "Ok" at bounding box center [468, 373] width 27 height 14
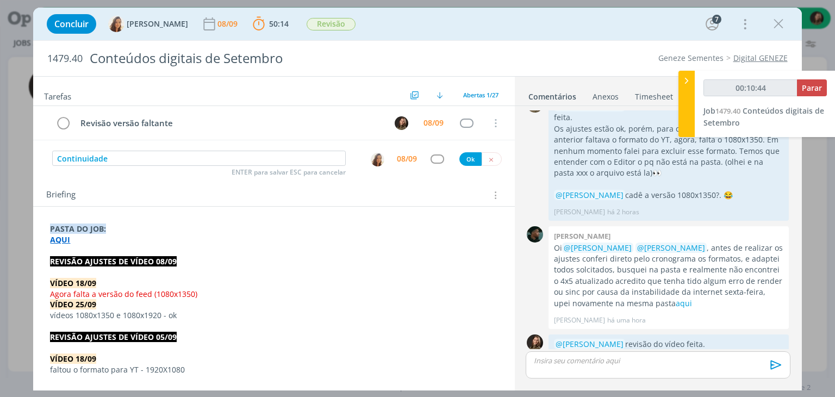
type input "00:10:45"
click at [436, 158] on div "dialog" at bounding box center [437, 158] width 14 height 9
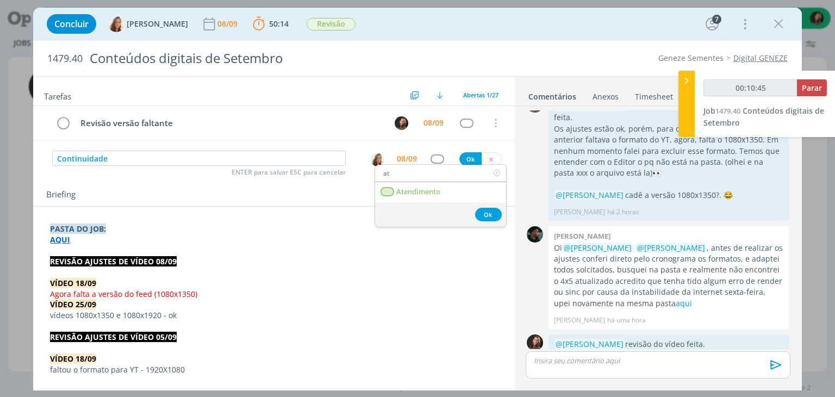
type input "ate"
type input "00:10:46"
type input "ate"
click at [422, 194] on span "Atendimento" at bounding box center [419, 191] width 44 height 9
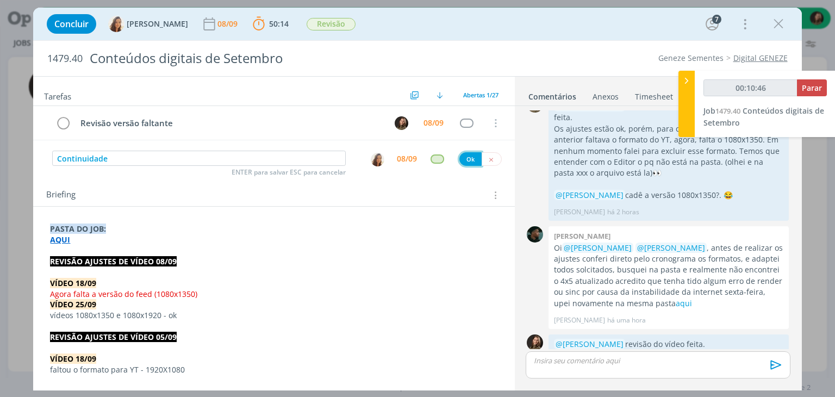
click at [464, 157] on button "Ok" at bounding box center [470, 159] width 22 height 14
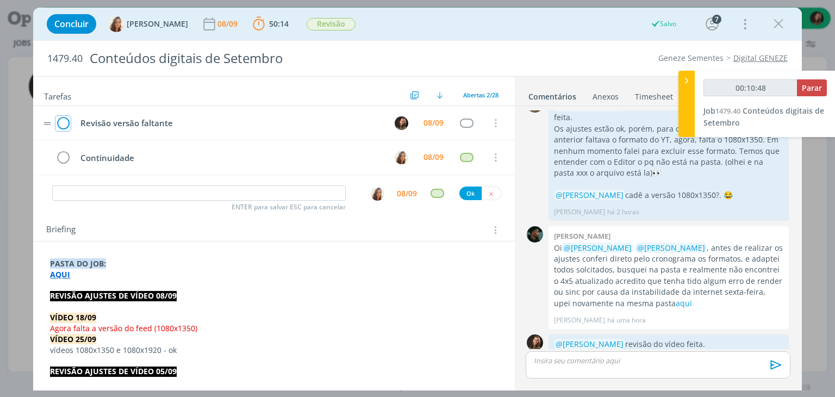
click at [67, 123] on icon "dialog" at bounding box center [62, 123] width 15 height 16
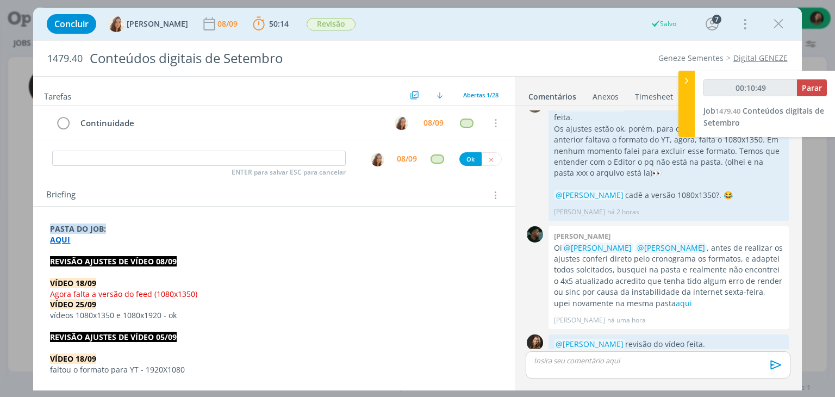
type input "00:10:50"
click at [797, 87] on button "Parar" at bounding box center [812, 87] width 30 height 17
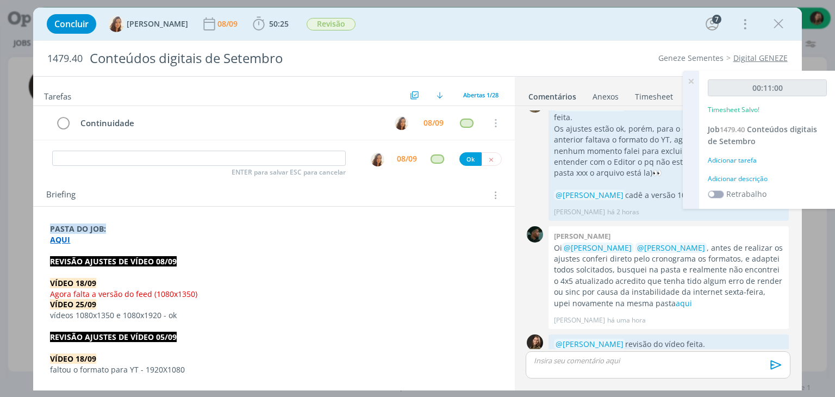
click at [752, 180] on div "Adicionar descrição" at bounding box center [767, 179] width 119 height 10
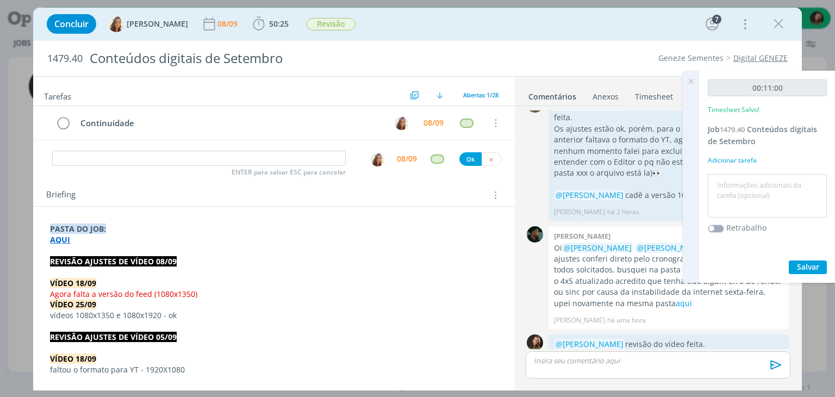
click at [752, 179] on textarea at bounding box center [767, 196] width 114 height 39
type textarea "revisão vídeos"
click at [801, 266] on span "Salvar" at bounding box center [808, 266] width 22 height 10
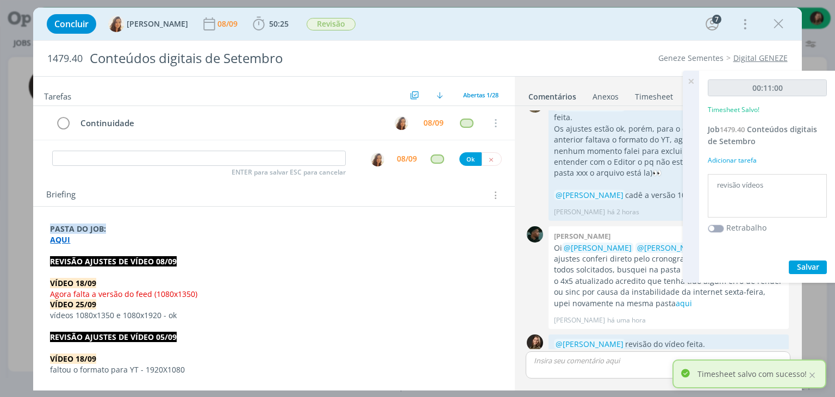
click at [691, 82] on icon at bounding box center [691, 81] width 20 height 21
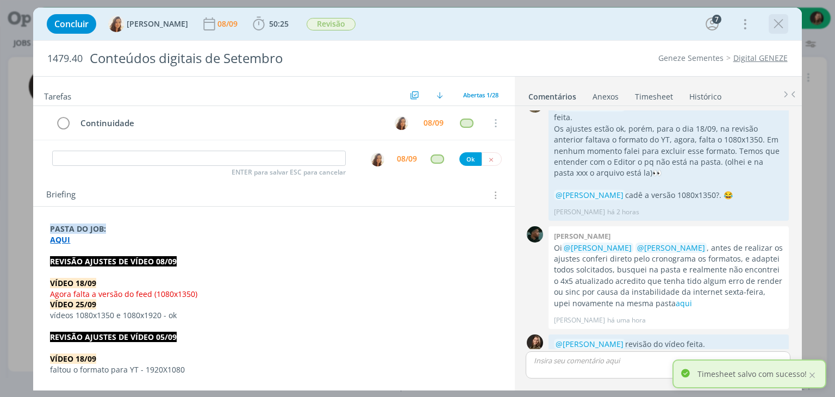
click at [776, 27] on icon "dialog" at bounding box center [778, 24] width 16 height 16
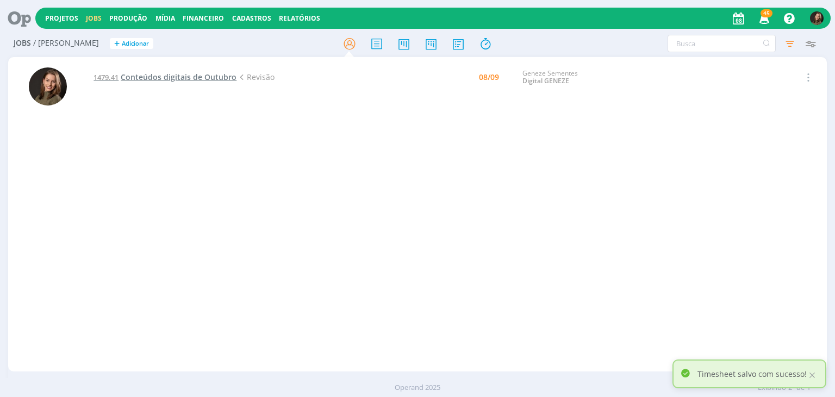
click at [200, 77] on span "Conteúdos digitais de Outubro" at bounding box center [179, 77] width 116 height 10
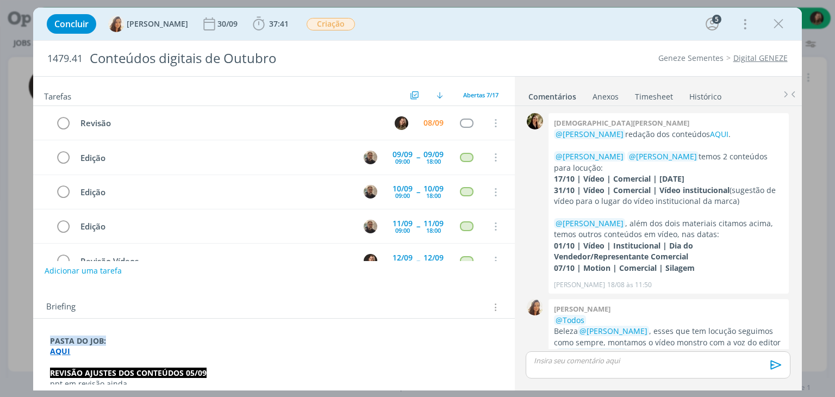
scroll to position [500, 0]
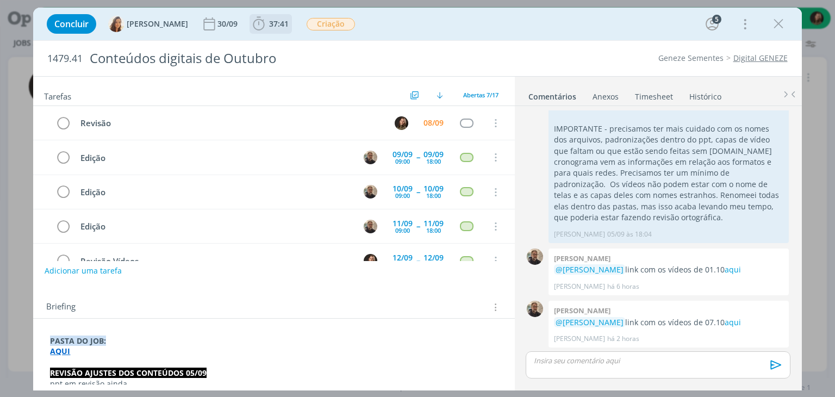
click at [276, 22] on span "37:41" at bounding box center [279, 23] width 20 height 10
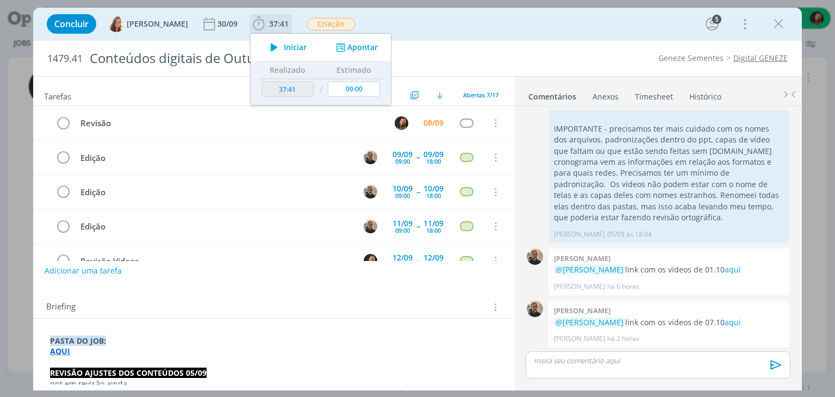
click at [284, 51] on span "Iniciar" at bounding box center [295, 47] width 23 height 8
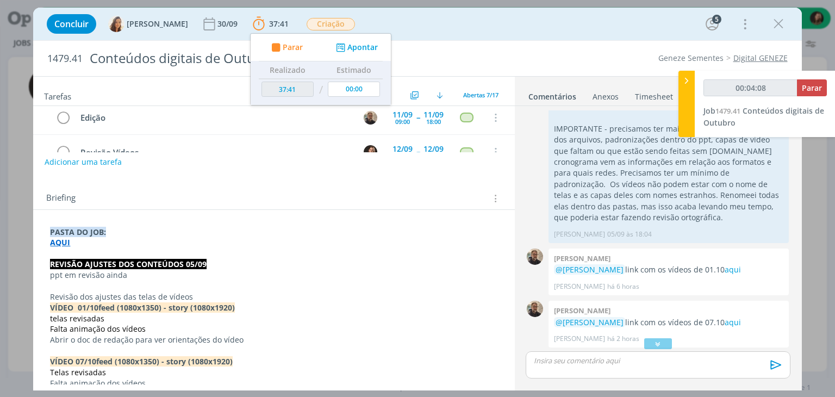
scroll to position [283, 0]
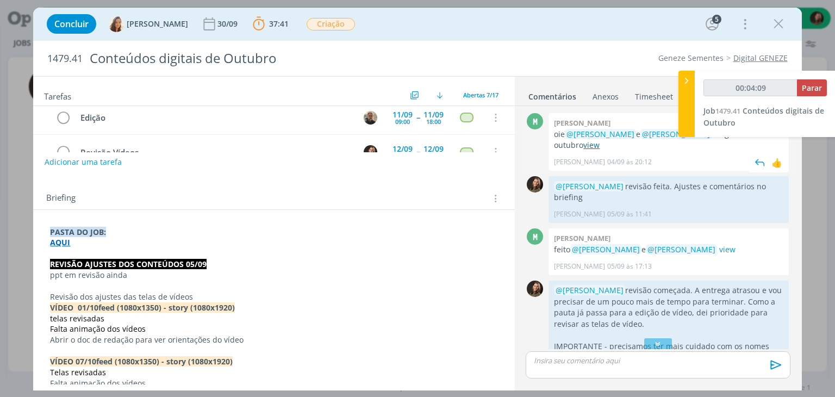
click at [593, 146] on link "view" at bounding box center [591, 145] width 16 height 10
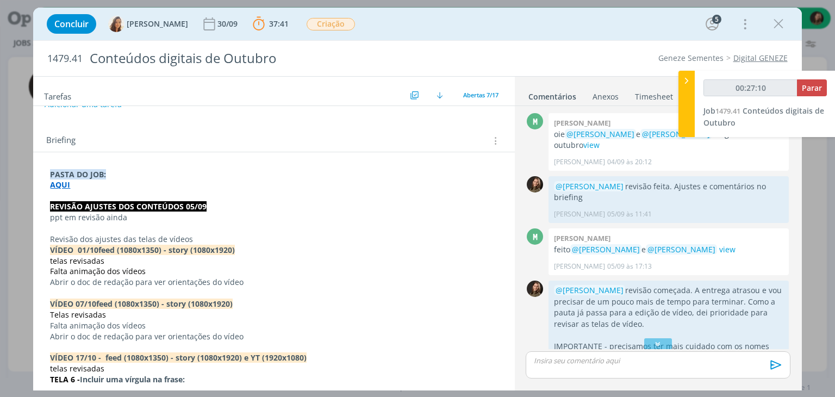
scroll to position [163, 0]
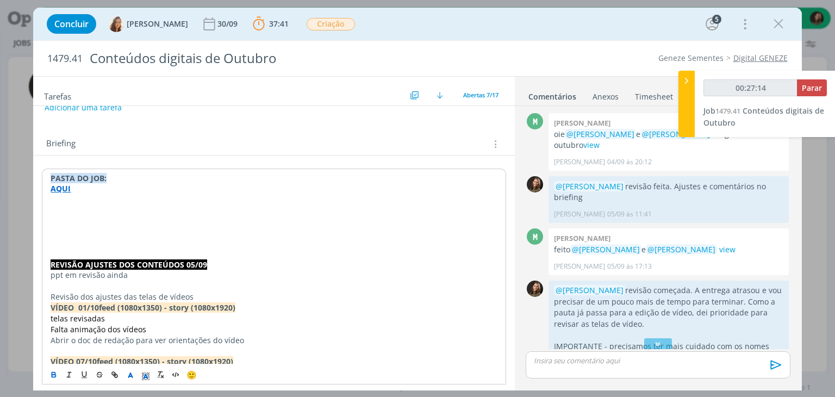
click at [126, 280] on p "dialog" at bounding box center [274, 285] width 446 height 11
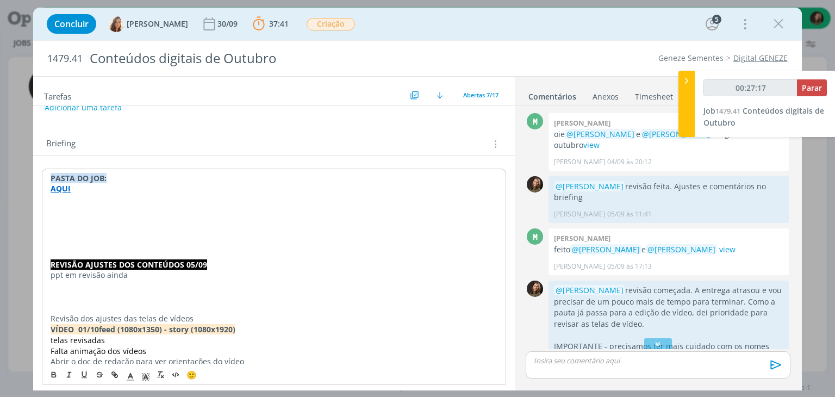
type input "00:27:18"
click at [87, 294] on p "Faltou" at bounding box center [273, 296] width 447 height 11
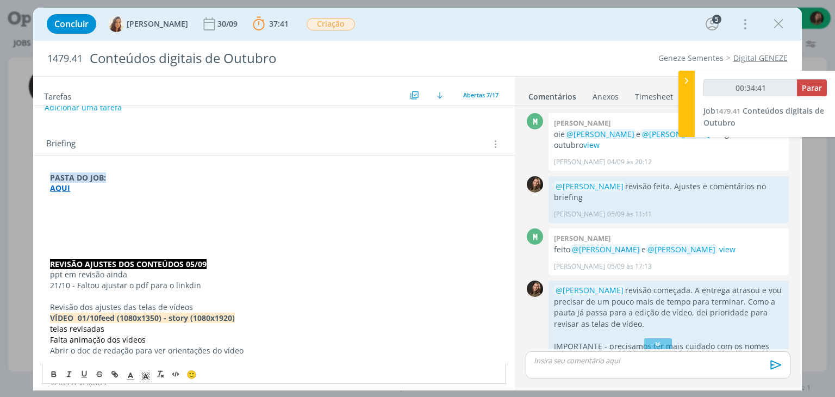
click at [187, 289] on p "21/10 - Faltou ajustar o pdf para o linkdin" at bounding box center [273, 285] width 447 height 11
click at [209, 285] on p "21/10 - Faltou ajustar o pdf para o linkdein" at bounding box center [273, 285] width 447 height 11
click at [193, 287] on p "21/10 - Faltou ajustar o pdf para o linkdein" at bounding box center [273, 285] width 447 height 11
click at [210, 277] on p "ppt em revisão ainda" at bounding box center [273, 274] width 447 height 11
click at [210, 292] on p "dialog" at bounding box center [273, 296] width 447 height 11
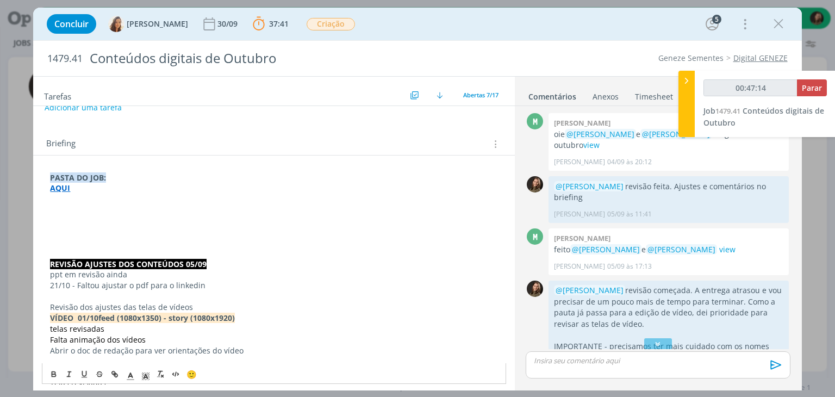
click at [211, 283] on p "21/10 - Faltou ajustar o pdf para o linkedin" at bounding box center [273, 285] width 447 height 11
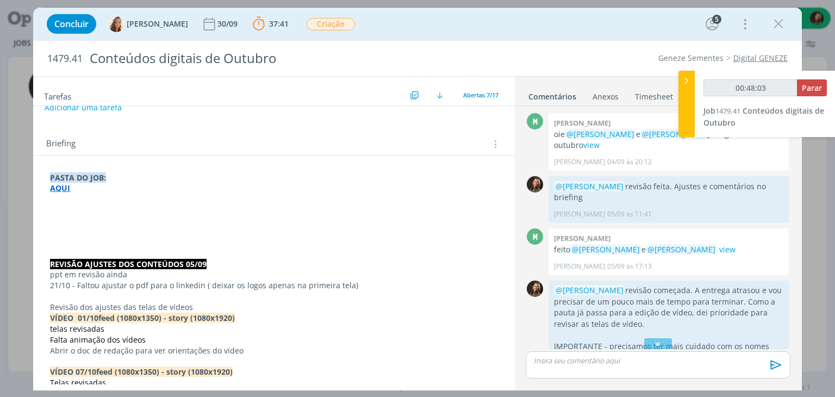
click at [73, 234] on p "dialog" at bounding box center [273, 231] width 447 height 11
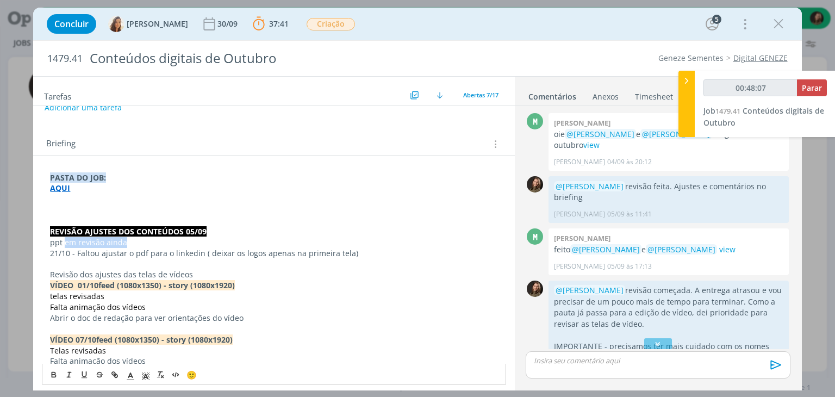
drag, startPoint x: 127, startPoint y: 237, endPoint x: 76, endPoint y: 231, distance: 51.0
click at [65, 242] on p "ppt em revisão ainda" at bounding box center [273, 242] width 447 height 11
click at [167, 242] on p "ppt revisado na pasta view" at bounding box center [273, 242] width 447 height 11
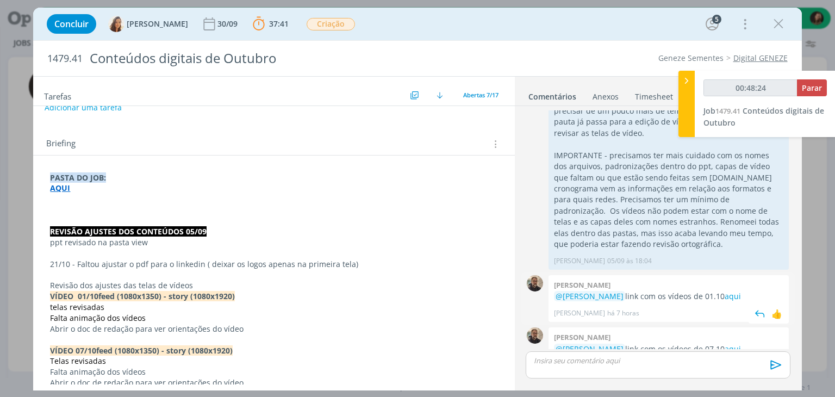
scroll to position [500, 0]
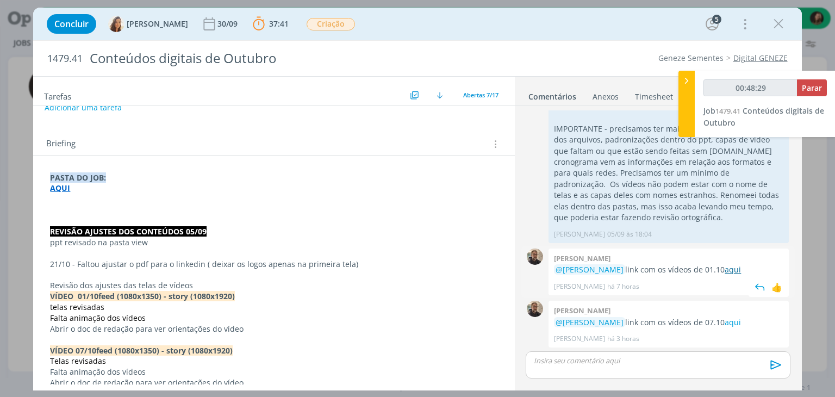
click at [726, 270] on link "aqui" at bounding box center [732, 269] width 16 height 10
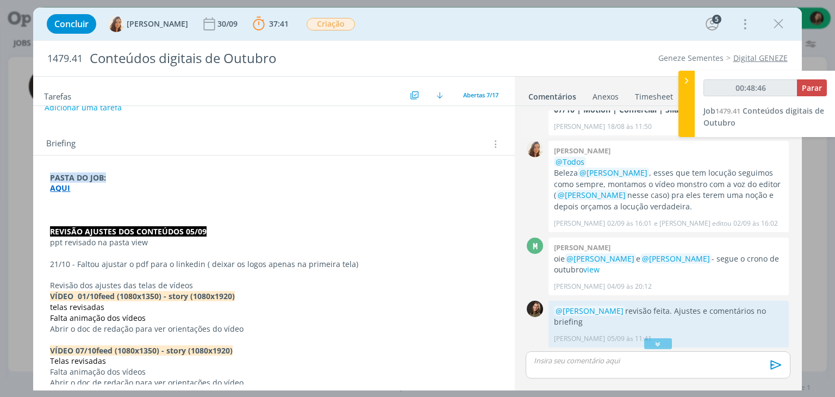
scroll to position [65, 0]
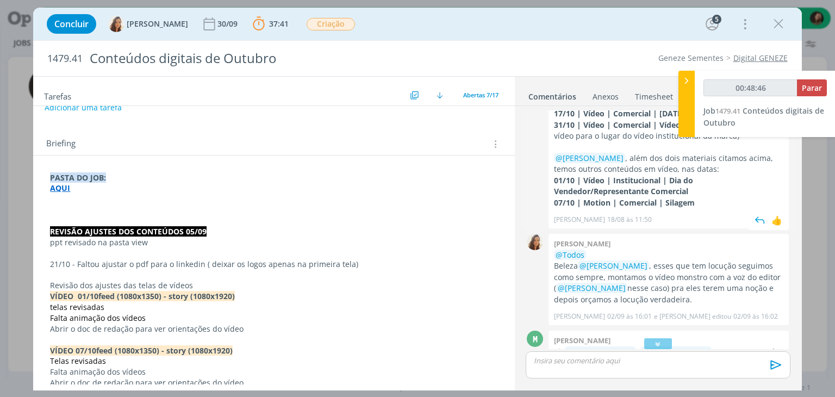
type input "00:48:47"
click at [685, 121] on div at bounding box center [686, 104] width 16 height 66
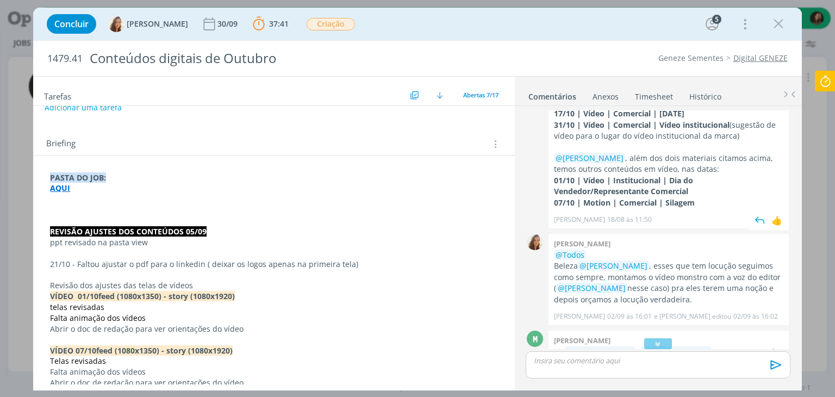
scroll to position [0, 0]
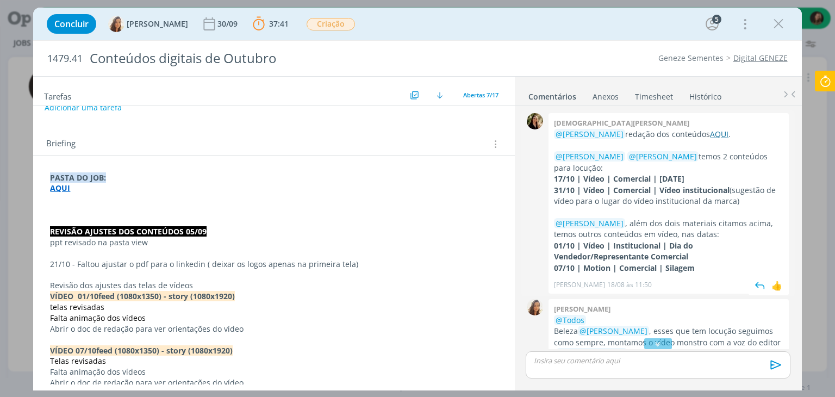
click at [710, 136] on link "AQUI" at bounding box center [719, 134] width 18 height 10
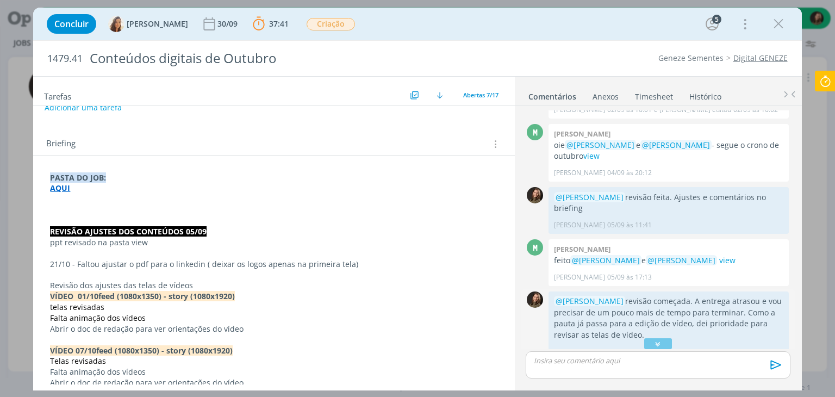
scroll to position [500, 0]
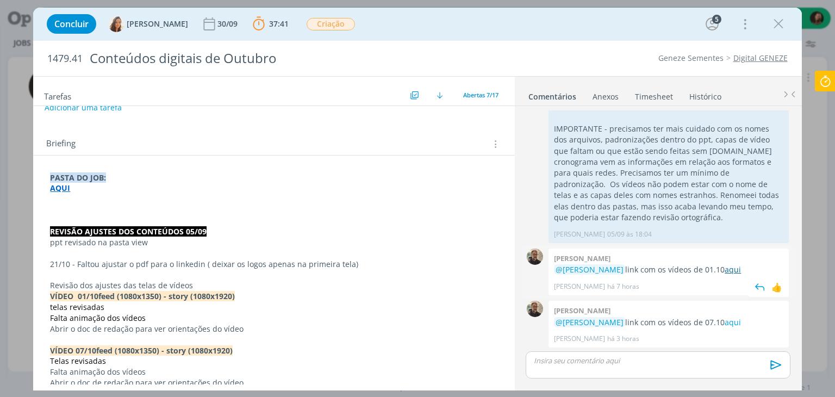
click at [724, 272] on link "aqui" at bounding box center [732, 269] width 16 height 10
click at [148, 240] on p "ppt revisado na pasta view" at bounding box center [273, 242] width 447 height 11
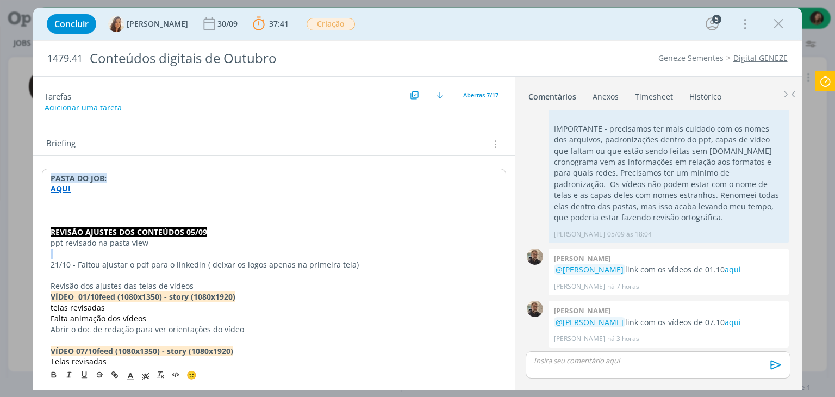
drag, startPoint x: 336, startPoint y: 266, endPoint x: 43, endPoint y: 243, distance: 294.4
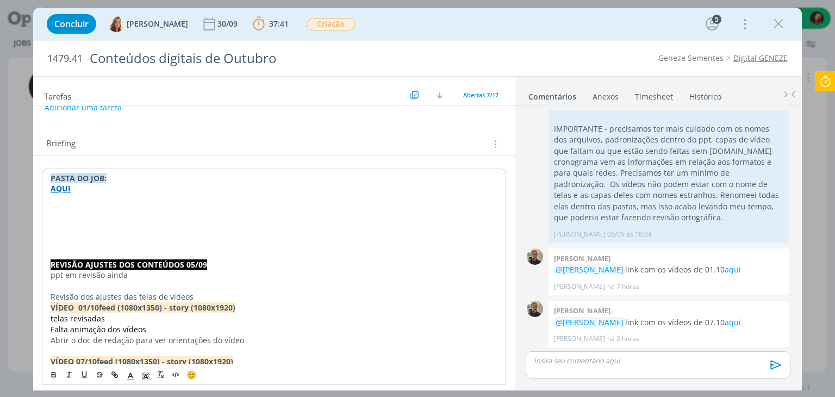
click at [66, 221] on p "dialog" at bounding box center [274, 221] width 446 height 11
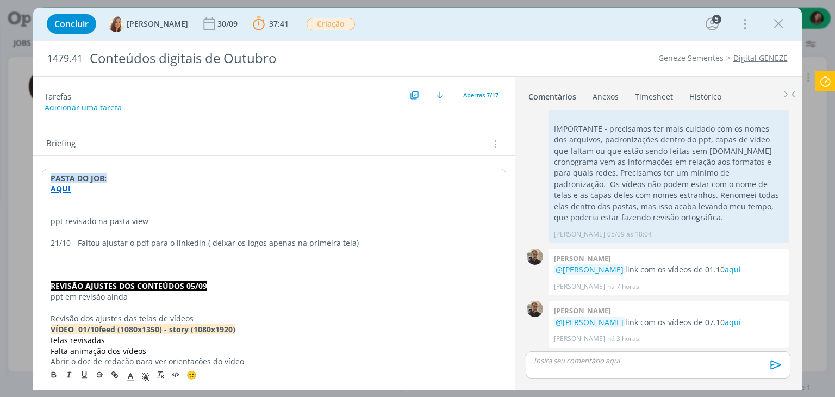
click at [150, 289] on strong "REVISÃO AJUSTES DOS CONTEÚDOS 05/09" at bounding box center [129, 285] width 157 height 10
copy strong "REVISÃO AJUSTES DOS CONTEÚDOS 05/09"
click at [88, 205] on p "dialog" at bounding box center [274, 210] width 446 height 11
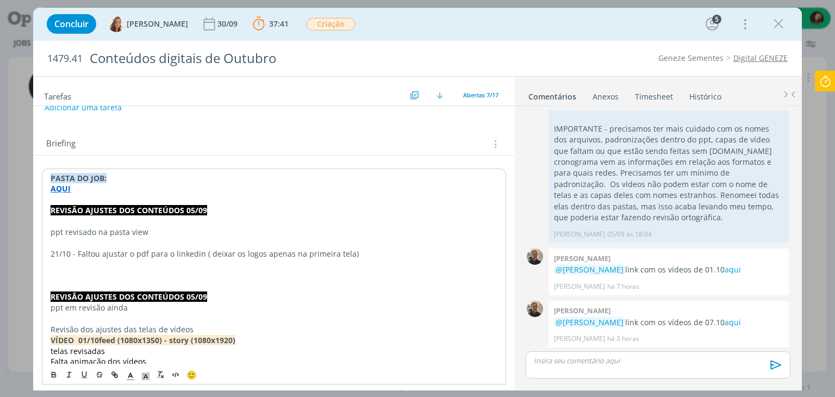
click at [181, 207] on strong "REVISÃO AJUSTES DOS CONTEÚDOS 05/09" at bounding box center [129, 210] width 157 height 10
click at [254, 209] on strong "REVISÃO AJUSTES DOS CONTEÚDOS CONTINUIDADE 05/09" at bounding box center [160, 210] width 218 height 10
click at [152, 234] on p "ppt revisado na pasta view" at bounding box center [274, 232] width 446 height 11
drag, startPoint x: 159, startPoint y: 261, endPoint x: 170, endPoint y: 261, distance: 11.4
click at [156, 262] on p "dialog" at bounding box center [273, 264] width 447 height 11
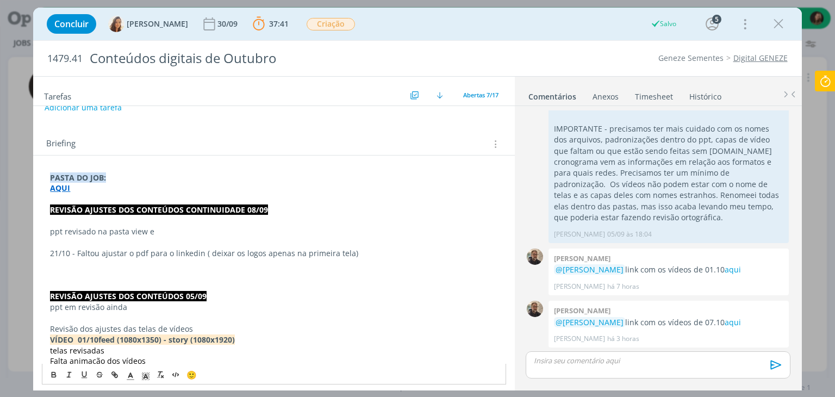
click at [212, 255] on p "21/10 - Faltou ajustar o pdf para o linkedin ( deixar os logos apenas na primei…" at bounding box center [273, 253] width 447 height 11
click at [208, 253] on p "21/10 - Faltou ajustar o pdf para o linkedin ( deixar os logos apenas na primei…" at bounding box center [273, 253] width 447 height 11
click at [139, 272] on p "dialog" at bounding box center [273, 274] width 447 height 11
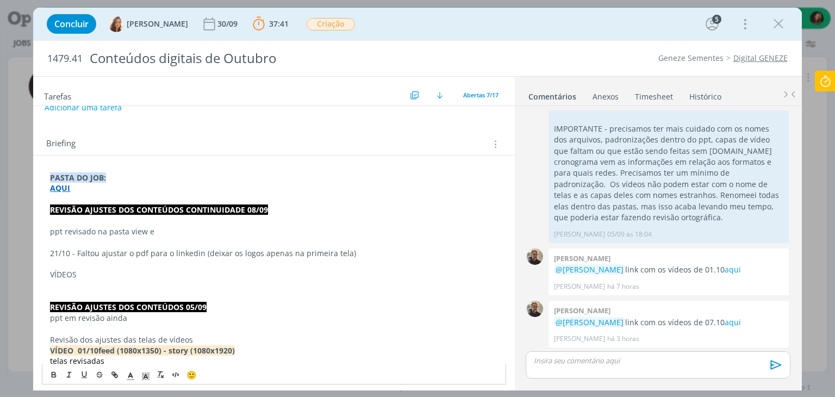
click at [67, 274] on p "VÍDEOS" at bounding box center [273, 274] width 447 height 11
click at [67, 273] on p "VÍDEOS" at bounding box center [273, 274] width 447 height 11
click at [55, 378] on icon "dialog" at bounding box center [53, 374] width 9 height 9
click at [69, 293] on p "dialog" at bounding box center [273, 296] width 447 height 11
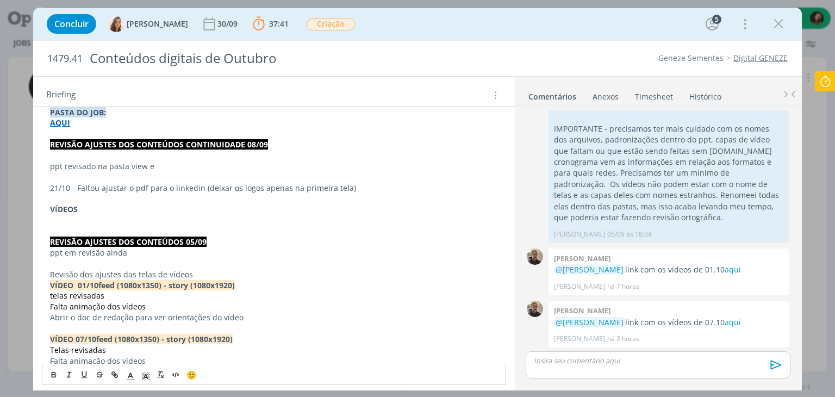
scroll to position [272, 0]
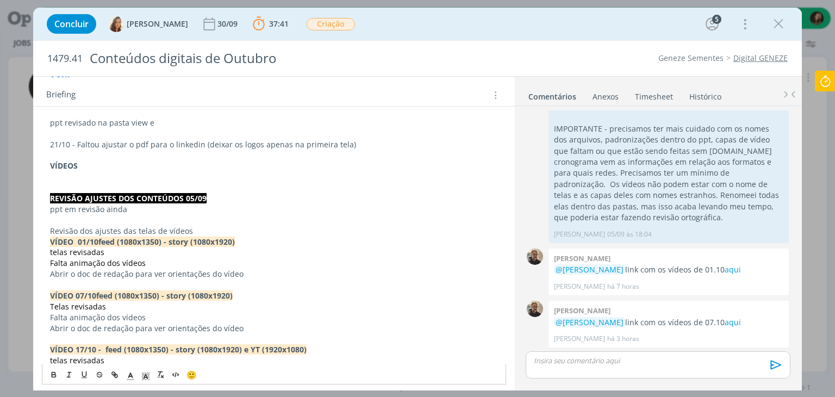
drag, startPoint x: 46, startPoint y: 243, endPoint x: 248, endPoint y: 237, distance: 202.2
copy p "VÍDEO 01/10 feed (1080x1350) - story (1080x1920)"
click at [56, 177] on p "dialog" at bounding box center [273, 176] width 447 height 11
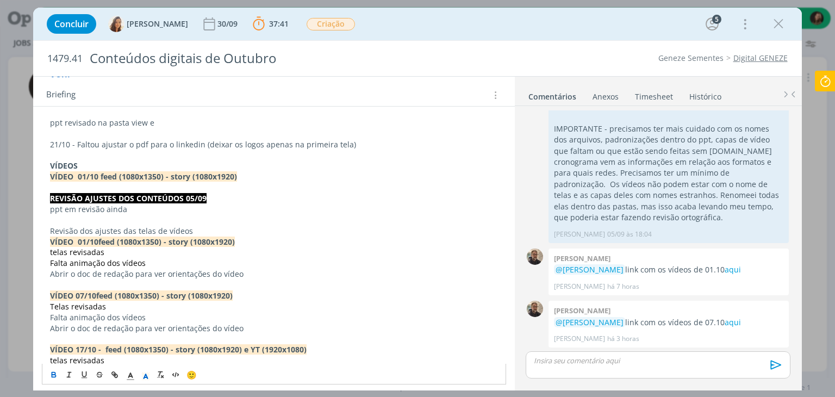
click at [64, 185] on p "dialog" at bounding box center [273, 187] width 447 height 11
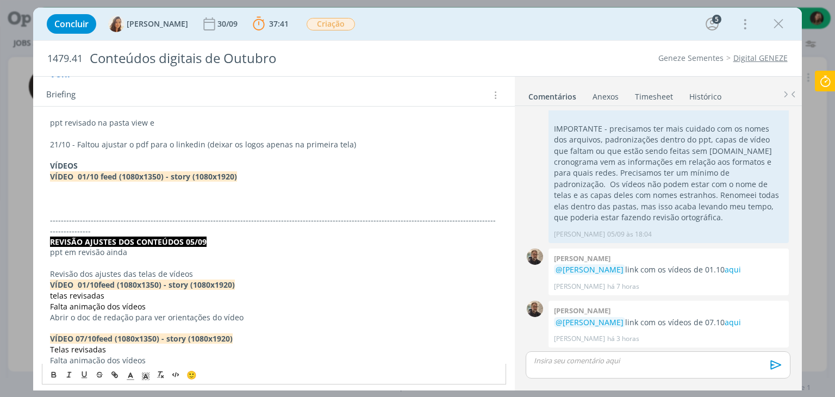
drag, startPoint x: 43, startPoint y: 192, endPoint x: 49, endPoint y: 192, distance: 6.0
click at [53, 188] on p "dialog" at bounding box center [273, 187] width 447 height 11
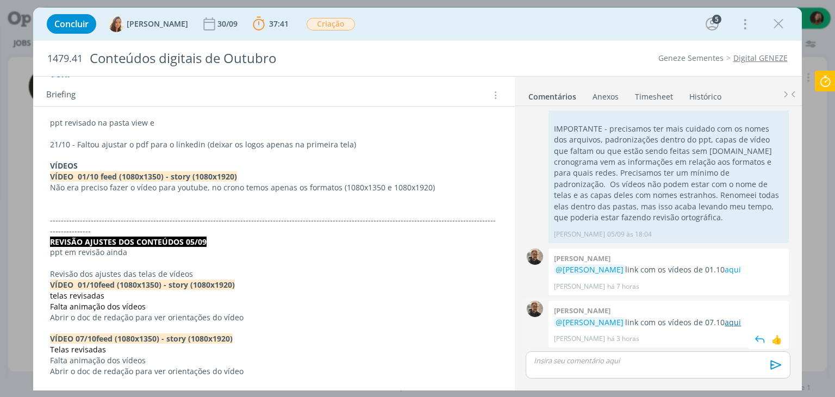
click at [724, 320] on link "aqui" at bounding box center [732, 322] width 16 height 10
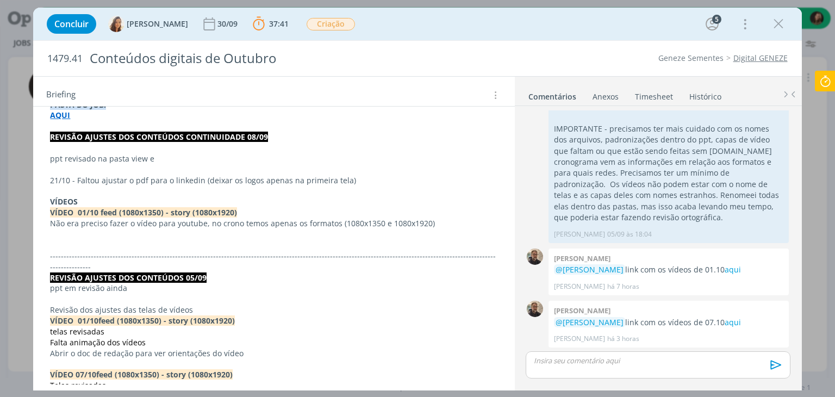
scroll to position [217, 0]
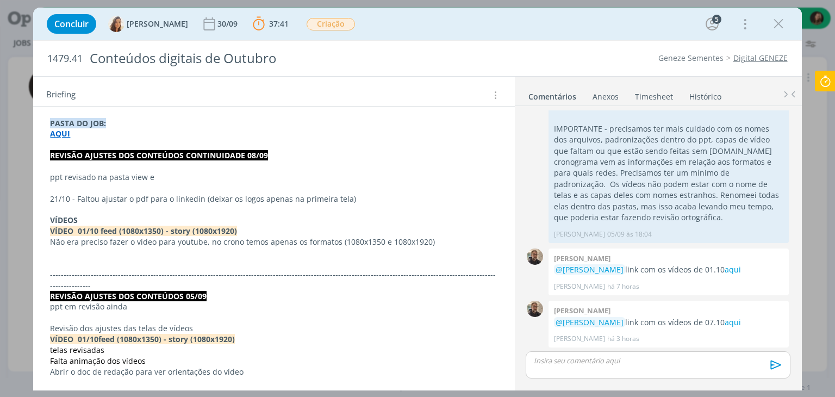
click at [160, 177] on p "ppt revisado na pasta view e" at bounding box center [273, 177] width 447 height 11
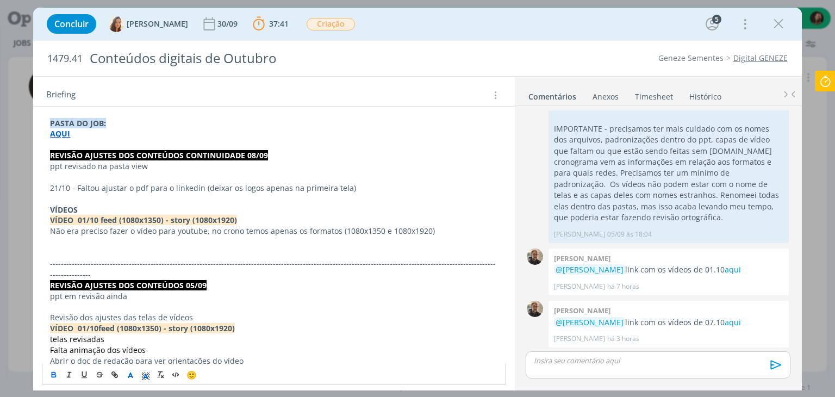
drag, startPoint x: 134, startPoint y: 164, endPoint x: 128, endPoint y: 162, distance: 5.7
click at [128, 162] on p "ppt revisado na pasta view" at bounding box center [273, 166] width 447 height 11
click at [113, 370] on icon "dialog" at bounding box center [114, 374] width 9 height 9
paste input "https://sobeae.sharepoint.com/sites/SOBEAE/Documentos%20Compartilhados/Forms/Al…"
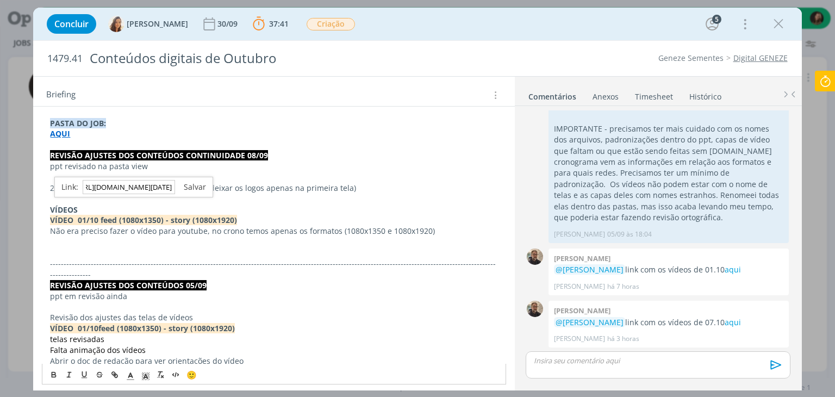
type input "https://sobeae.sharepoint.com/sites/SOBEAE/Documentos%20Compartilhados/Forms/Al…"
click at [200, 189] on link "dialog" at bounding box center [190, 187] width 31 height 10
click at [115, 199] on p "dialog" at bounding box center [273, 198] width 447 height 11
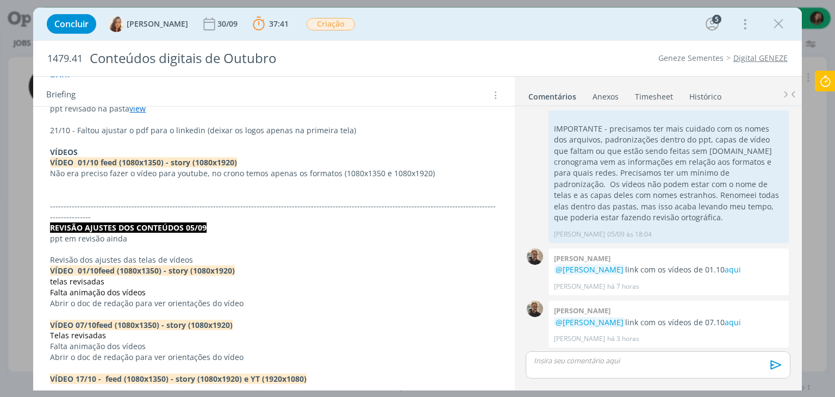
scroll to position [326, 0]
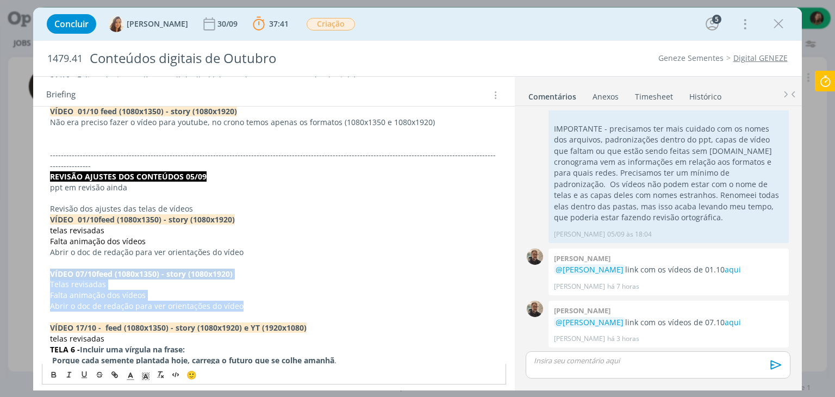
drag, startPoint x: 46, startPoint y: 258, endPoint x: 266, endPoint y: 296, distance: 223.4
copy div "VÍDEO 07/10 feed (1080x1350) - story (1080x1920) Telas revisadas Falta animação…"
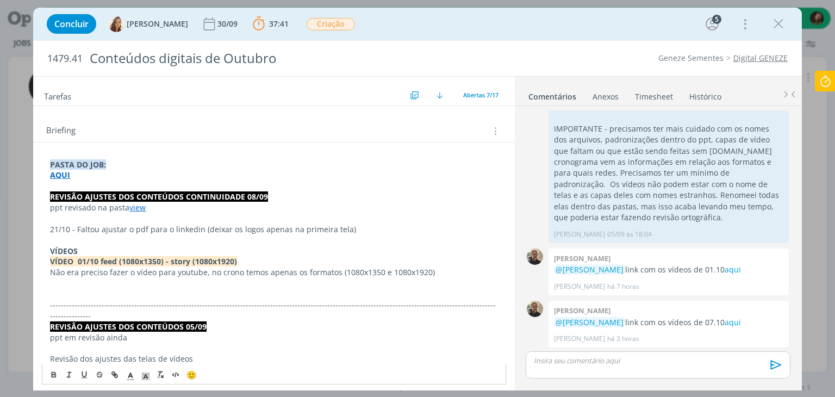
scroll to position [163, 0]
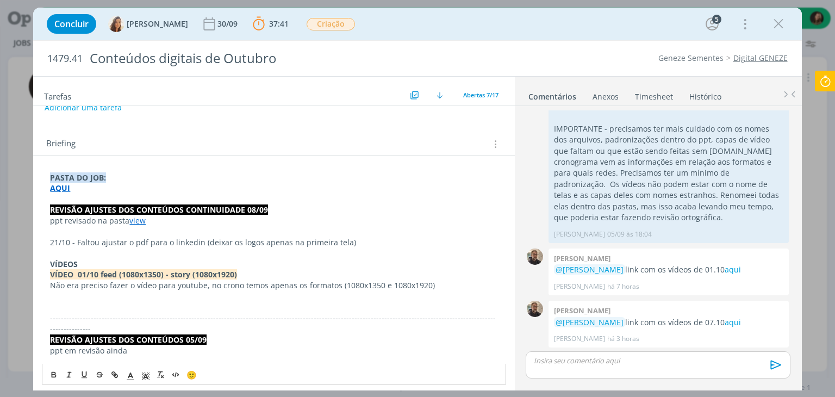
click at [73, 296] on p "dialog" at bounding box center [273, 296] width 447 height 11
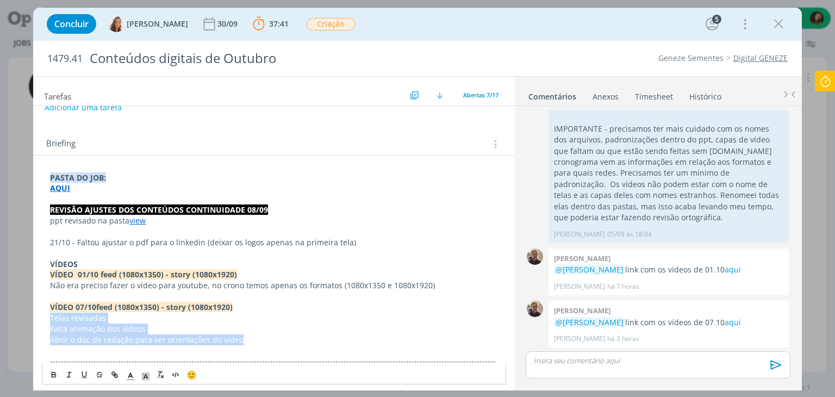
drag, startPoint x: 240, startPoint y: 340, endPoint x: 26, endPoint y: 320, distance: 214.5
click at [26, 320] on div "Concluir Vanessa Feron 30/09 37:41 Parar Apontar Data * 08/09/2025 Horas * 00:0…" at bounding box center [417, 198] width 835 height 397
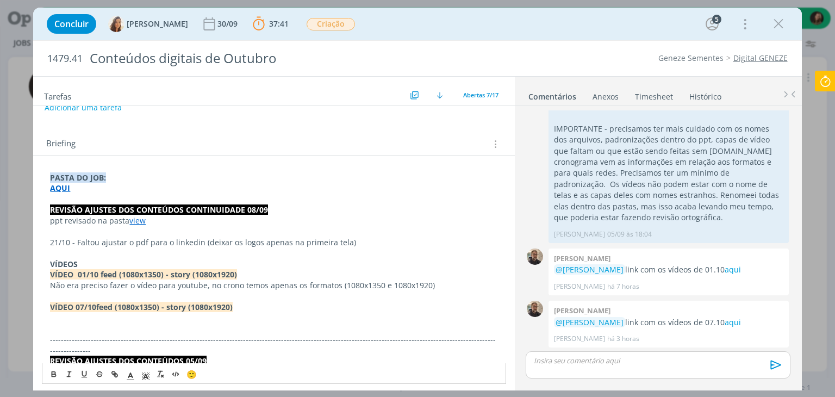
click at [117, 284] on p "Não era preciso fazer o vídeo para youtube, no crono temos apenas os formatos (…" at bounding box center [273, 285] width 447 height 11
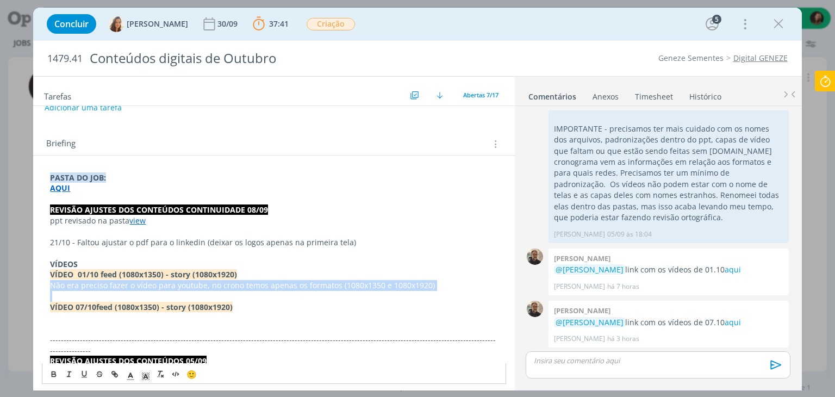
click at [117, 284] on p "Não era preciso fazer o vídeo para youtube, no crono temos apenas os formatos (…" at bounding box center [273, 285] width 447 height 11
copy p "Não era preciso fazer o vídeo para youtube, no crono temos apenas os formatos (…"
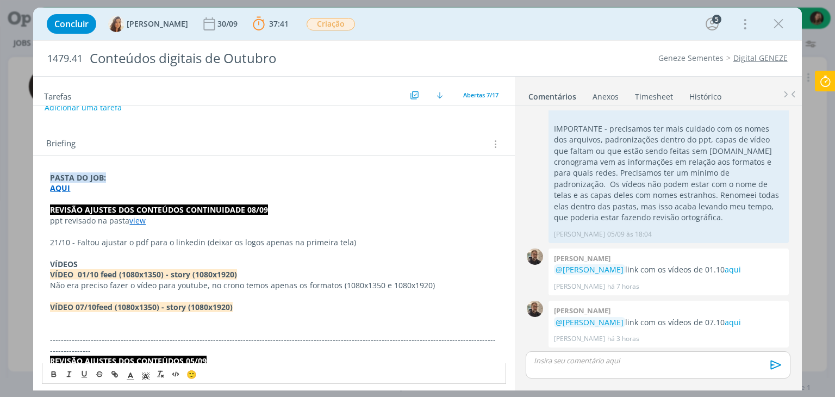
click at [95, 315] on p "dialog" at bounding box center [273, 317] width 447 height 11
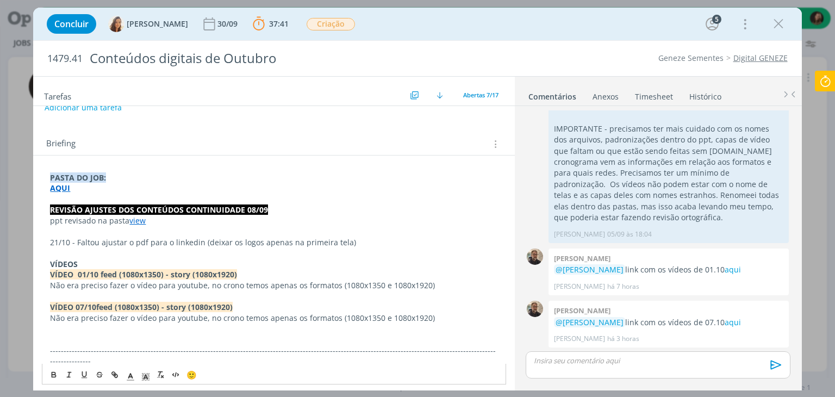
click at [72, 298] on p "dialog" at bounding box center [273, 296] width 447 height 11
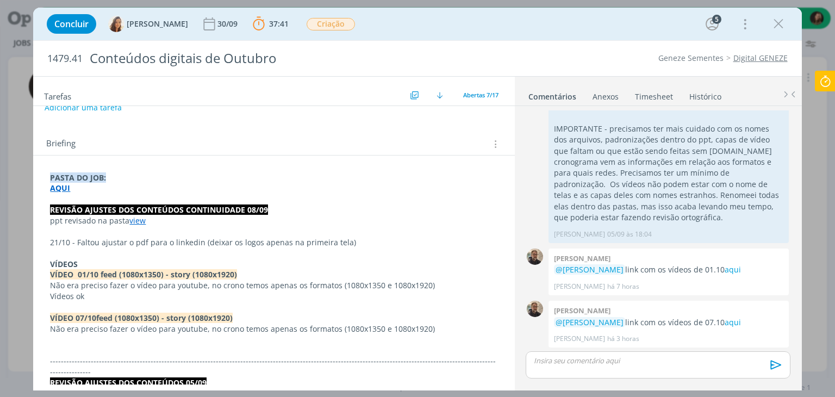
click at [63, 243] on p "21/10 - Faltou ajustar o pdf para o linkedin (deixar os logos apenas na primeir…" at bounding box center [273, 242] width 447 height 11
click at [59, 251] on p "dialog" at bounding box center [273, 253] width 447 height 11
click at [182, 253] on p "07/10 - Faltou as capas na pasta" at bounding box center [273, 253] width 447 height 11
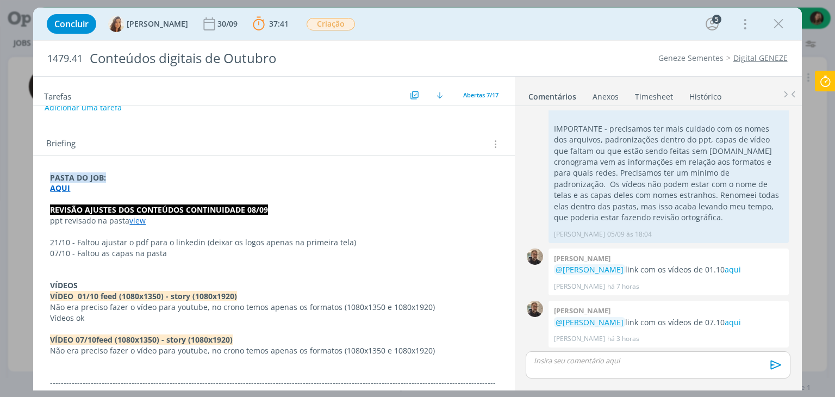
click at [643, 374] on div "dialog" at bounding box center [658, 364] width 264 height 27
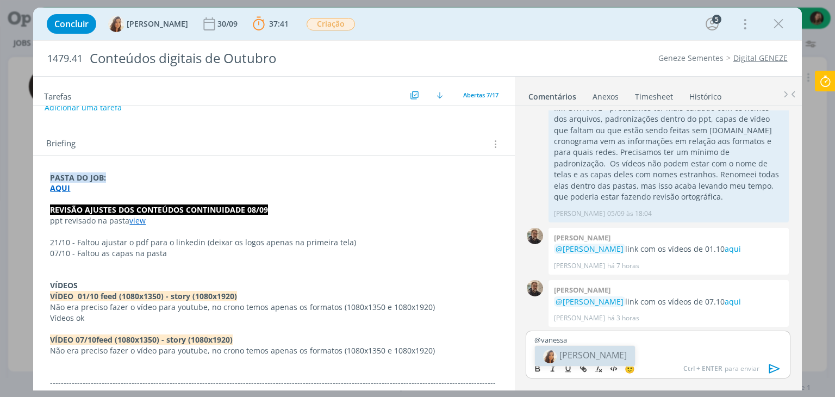
click at [581, 351] on span "Vanessa Feron" at bounding box center [592, 355] width 67 height 12
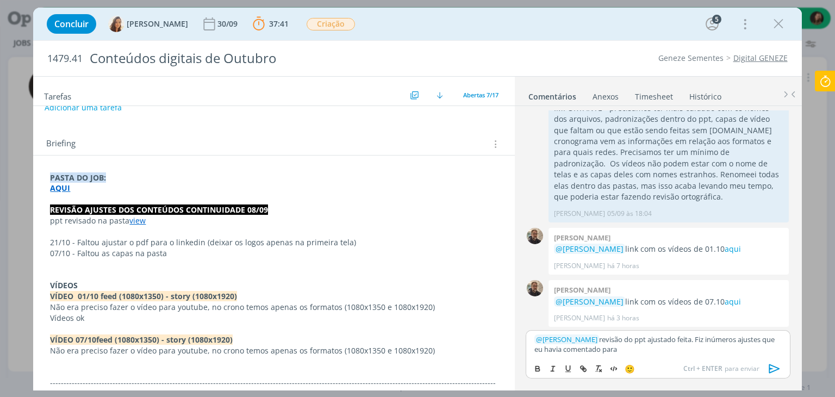
click at [728, 339] on p "﻿ @ Vanessa Feron ﻿ revisão do ppt ajustado feita. Fiz inúmeros ajustes que eu …" at bounding box center [657, 344] width 247 height 20
drag, startPoint x: 725, startPoint y: 339, endPoint x: 702, endPoint y: 341, distance: 23.5
click at [702, 341] on p "﻿ @ Vanessa Feron ﻿ revisão do ppt ajustado feita. Fiz inúmeros ajustes que eu …" at bounding box center [657, 344] width 247 height 20
click at [593, 343] on p "﻿ @ Vanessa Feron ﻿ revisão do ppt ajustado feita. Fiz os ajustes que eu havia …" at bounding box center [657, 344] width 247 height 20
click at [596, 347] on p "﻿ @ Vanessa Feron ﻿ revisão do ppt ajustado feita. Fiz os ajustes que eu havia …" at bounding box center [657, 344] width 247 height 20
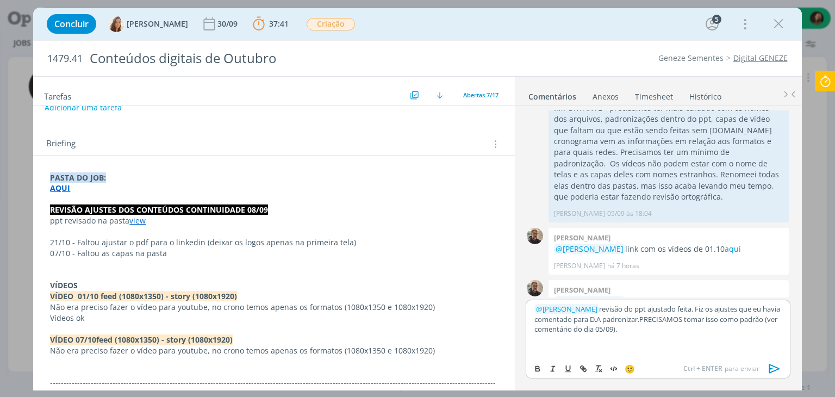
click at [640, 321] on p "﻿ @ Vanessa Feron ﻿ revisão do ppt ajustado feita. Fiz os ajustes que eu havia …" at bounding box center [657, 319] width 247 height 30
click at [644, 317] on p "﻿ @ Vanessa Feron ﻿ revisão do ppt ajustado feita. Fiz os ajustes que eu havia …" at bounding box center [657, 319] width 247 height 30
click at [642, 320] on p "﻿ @ Vanessa Feron ﻿ revisão do ppt ajustado feita. Fiz os ajustes que eu havia …" at bounding box center [657, 319] width 247 height 30
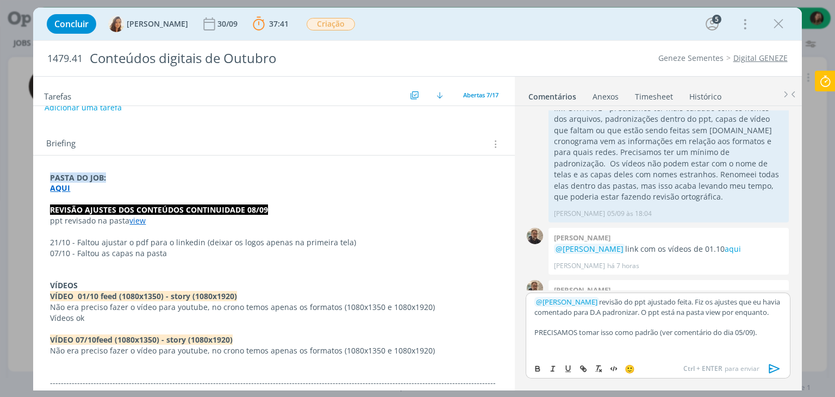
click at [549, 327] on p "dialog" at bounding box center [657, 322] width 247 height 10
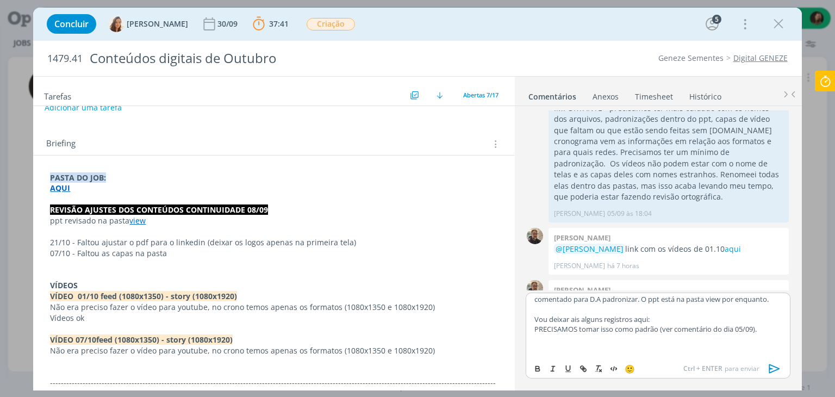
click at [524, 334] on div "﻿ @ Vanessa Feron ﻿ revisão do ppt ajustado feita. Fiz os ajustes que eu havia …" at bounding box center [657, 340] width 273 height 96
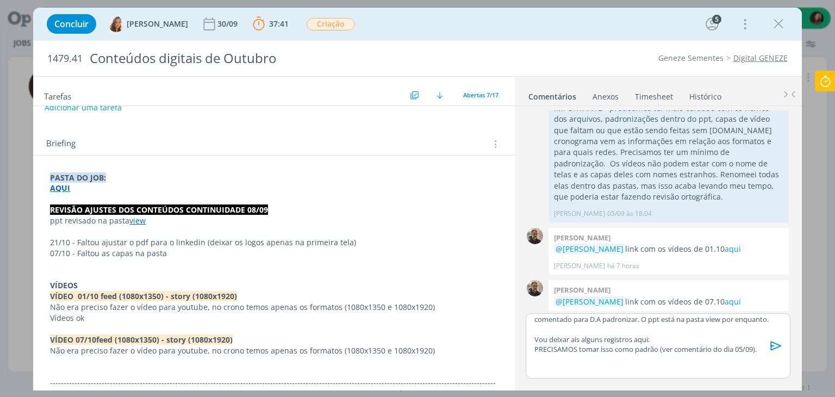
click at [531, 347] on div "﻿ @ Vanessa Feron ﻿ revisão do ppt ajustado feita. Fiz os ajustes que eu havia …" at bounding box center [658, 345] width 264 height 65
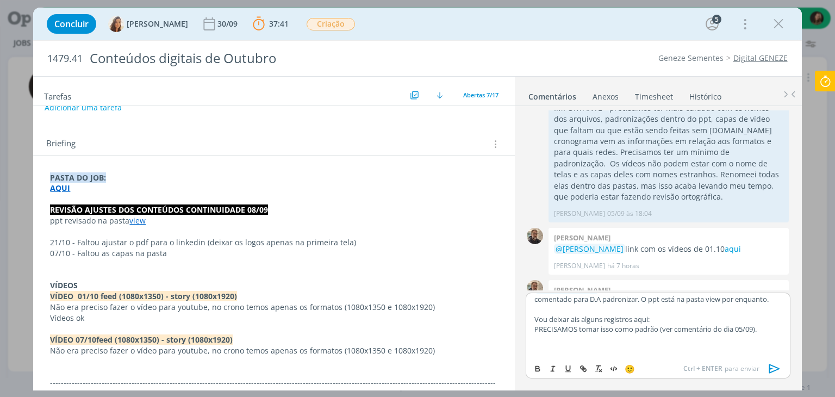
scroll to position [559, 0]
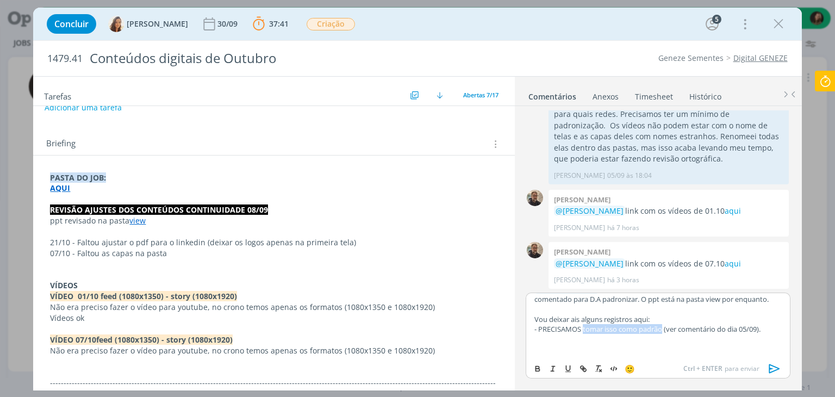
drag, startPoint x: 584, startPoint y: 328, endPoint x: 663, endPoint y: 328, distance: 79.3
click at [663, 328] on p "- PRECISAMOS tomar isso como padrão (ver comentário do dia 05/09)." at bounding box center [657, 329] width 247 height 10
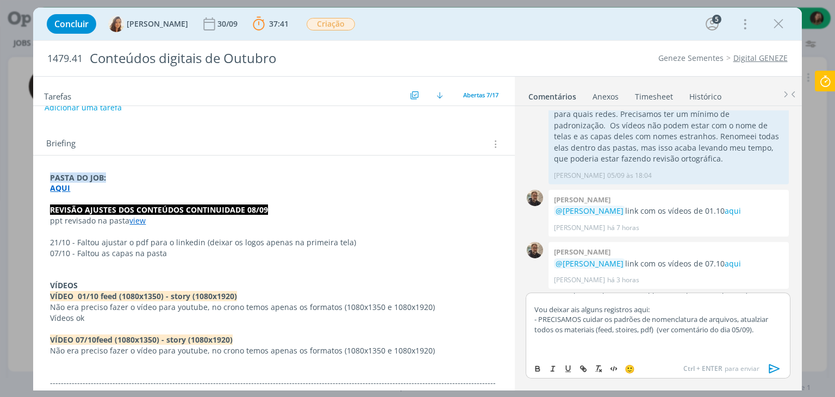
drag, startPoint x: 762, startPoint y: 336, endPoint x: 658, endPoint y: 341, distance: 104.5
click at [658, 334] on p "- PRECISAMOS cuidar os padrões de nomenclatura de arquivos, atualziar todos os …" at bounding box center [657, 324] width 247 height 20
click at [763, 328] on p "- PRECISAMOS cuidar os padrões de nomenclatura de arquivos, atualziar todos os …" at bounding box center [657, 324] width 247 height 20
click at [765, 327] on p "- PRECISAMOS cuidar os padrões de nomenclatura de arquivos, atualziar todos os …" at bounding box center [657, 324] width 247 height 20
click at [668, 334] on p "- PRECISAMOS cuidar os padrões de nomenclatura de arquivos, atualizar todos os …" at bounding box center [657, 324] width 247 height 20
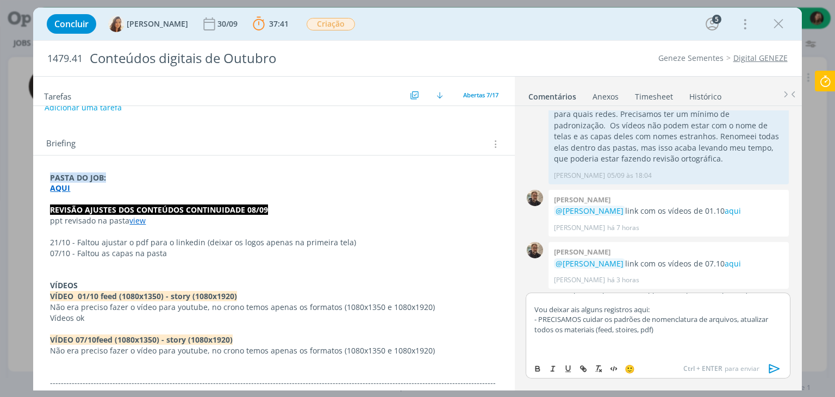
scroll to position [28, 0]
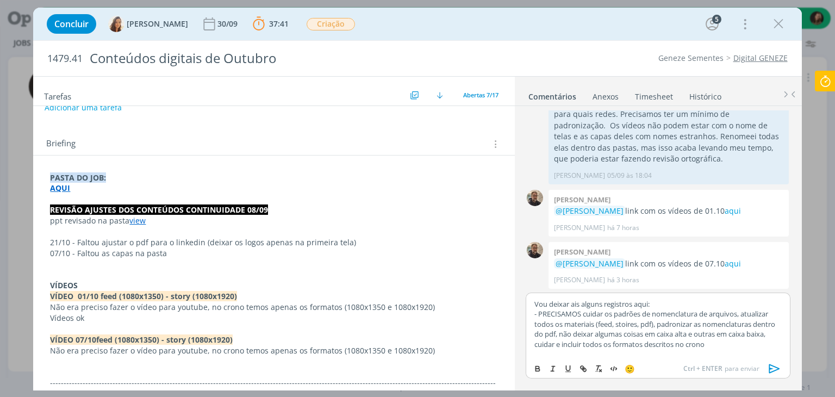
click at [623, 349] on p "- PRECISAMOS cuidar os padrões de nomenclatura de arquivos, atualizar todos os …" at bounding box center [657, 329] width 247 height 40
click at [624, 349] on p "- PRECISAMOS cuidar os padrões de nomenclatura de arquivos, atualizar todos os …" at bounding box center [657, 329] width 247 height 40
click at [765, 349] on p "- PRECISAMOS cuidar os padrões de nomenclatura de arquivos, atualizar todos os …" at bounding box center [657, 329] width 247 height 40
click at [539, 348] on p "- PRECISAMOS cuidar os padrões de nomenclatura de arquivos, atualizar todos os …" at bounding box center [657, 323] width 247 height 50
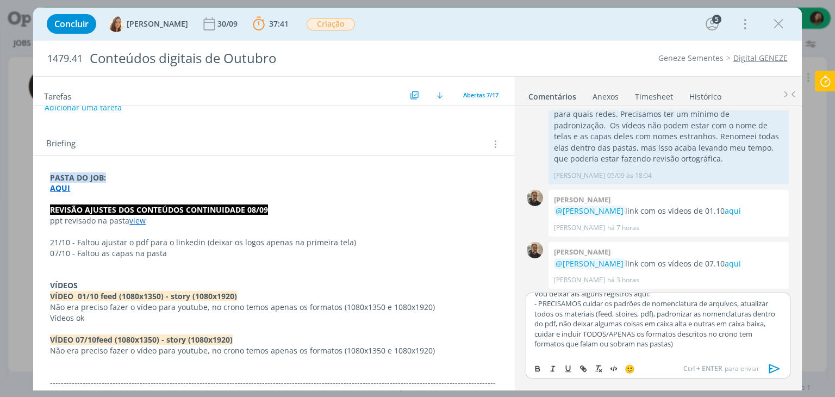
click at [696, 348] on p "- PRECISAMOS cuidar os padrões de nomenclatura de arquivos, atualizar todos os …" at bounding box center [657, 323] width 247 height 50
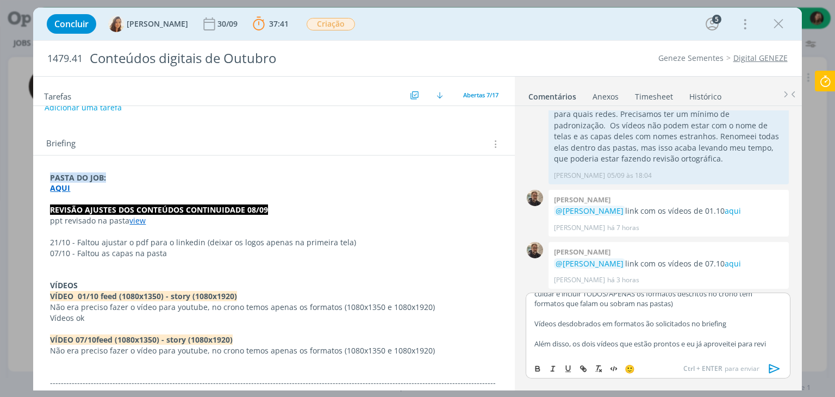
scroll to position [89, 0]
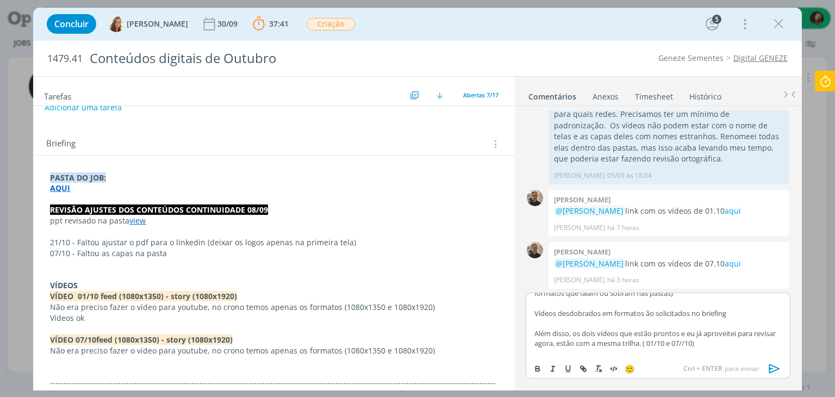
click at [704, 348] on p "Além disso, os dois vídeos que estão prontos e eu já aproveitei para revisar ag…" at bounding box center [657, 338] width 247 height 20
click at [699, 348] on p "Além disso, os dois vídeos que estão prontos e eu já aproveitei para revisar ag…" at bounding box center [657, 338] width 247 height 20
click at [774, 366] on icon "dialog" at bounding box center [773, 368] width 11 height 9
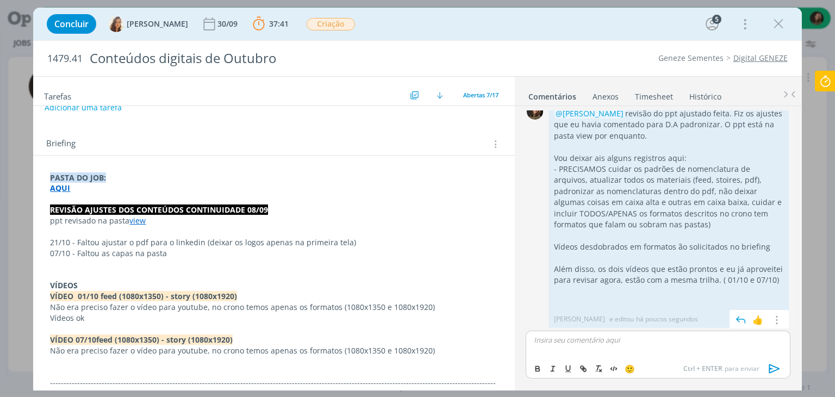
scroll to position [750, 0]
click at [98, 265] on p "dialog" at bounding box center [273, 264] width 447 height 11
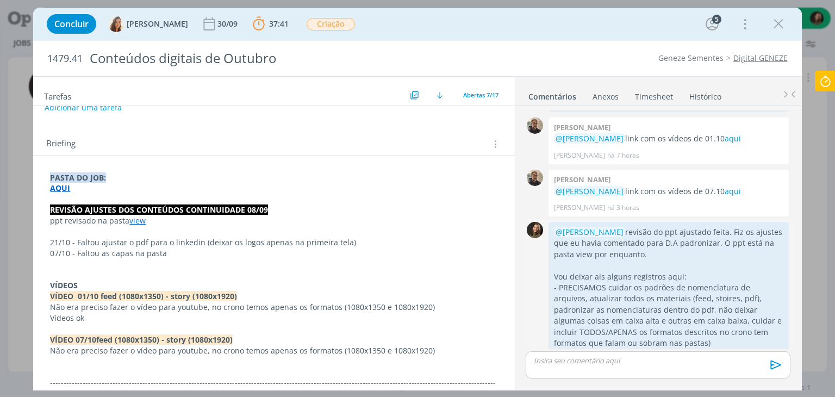
scroll to position [621, 0]
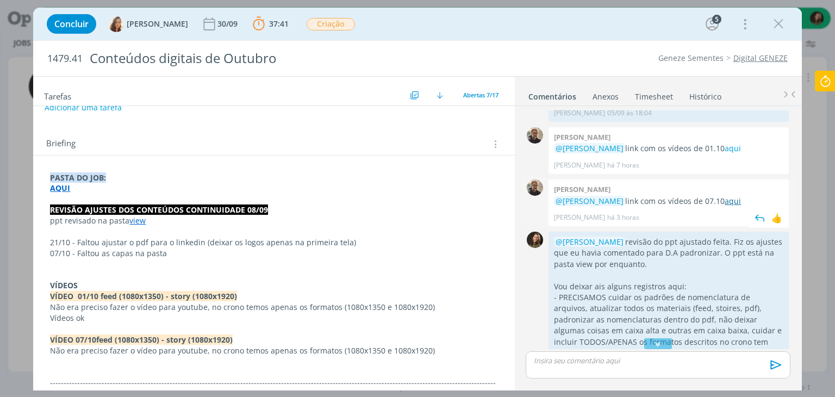
click at [724, 197] on link "aqui" at bounding box center [732, 201] width 16 height 10
click at [142, 256] on p "07/10 - Faltou as capas na pasta" at bounding box center [273, 253] width 447 height 11
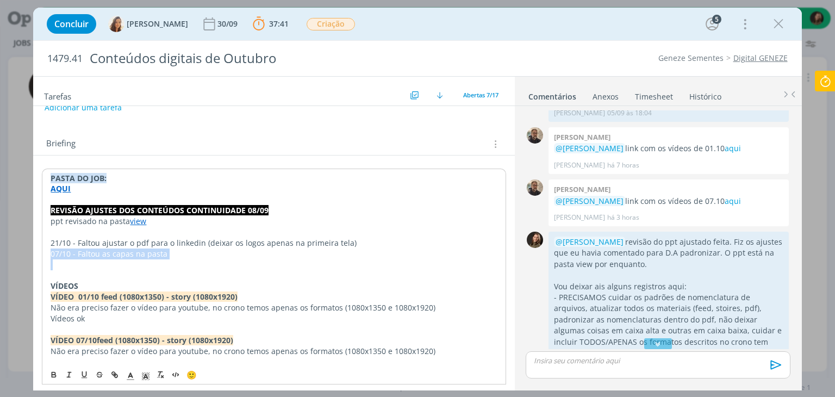
click at [142, 256] on p "07/10 - Faltou as capas na pasta" at bounding box center [274, 253] width 446 height 11
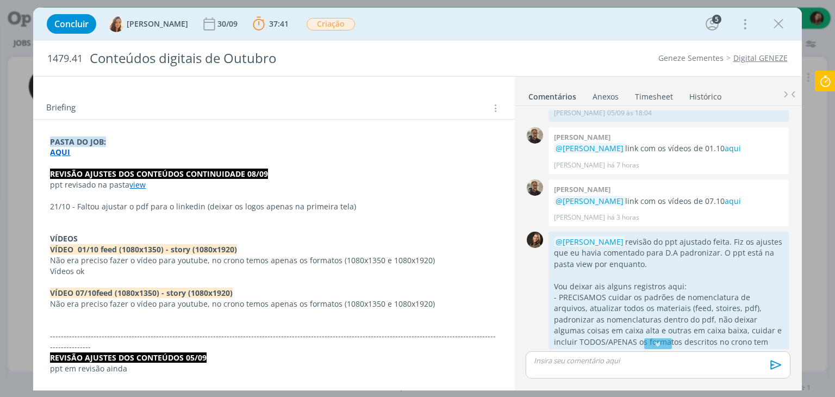
scroll to position [217, 0]
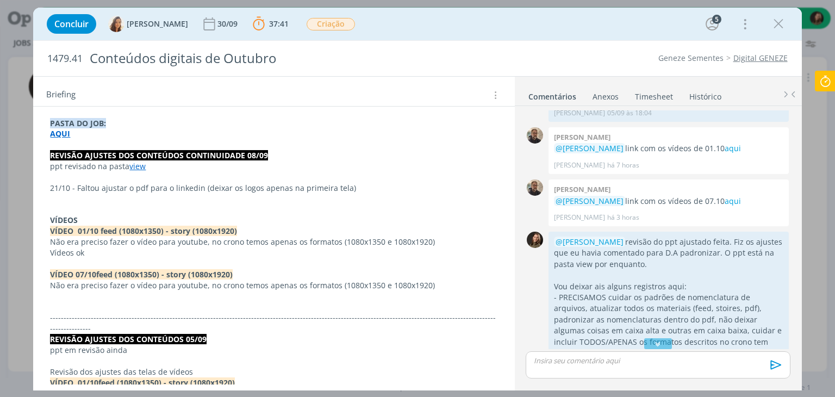
click at [67, 307] on p "dialog" at bounding box center [273, 306] width 447 height 11
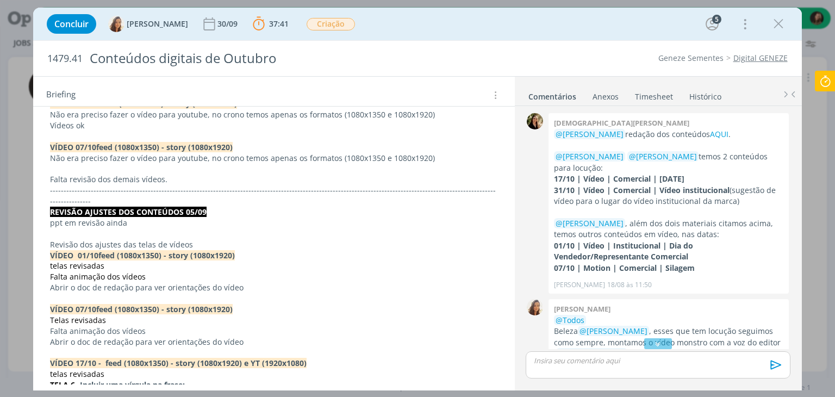
scroll to position [326, 0]
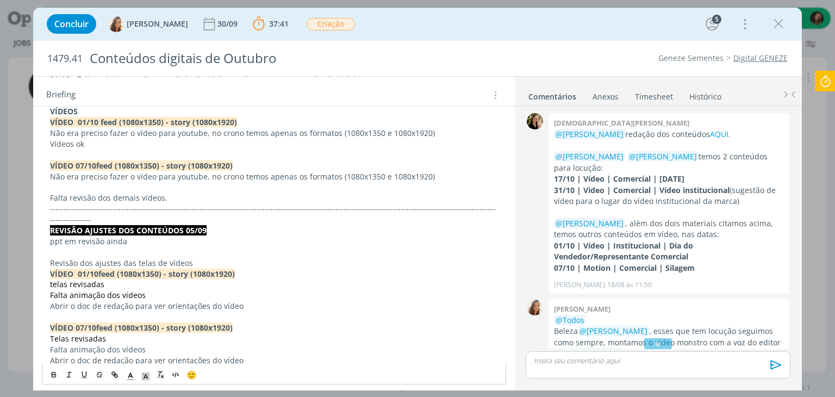
click at [180, 203] on p "-------------------------------------------------------------------------------…" at bounding box center [273, 214] width 447 height 22
click at [190, 193] on p "Falta revisão dos demais vídeos." at bounding box center [273, 197] width 447 height 11
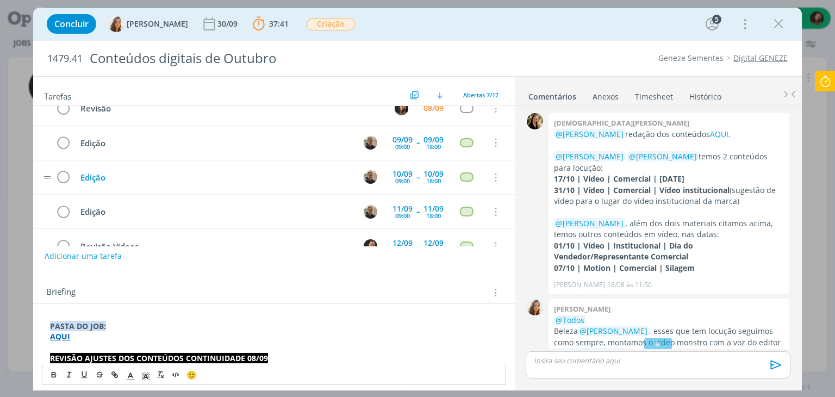
scroll to position [0, 0]
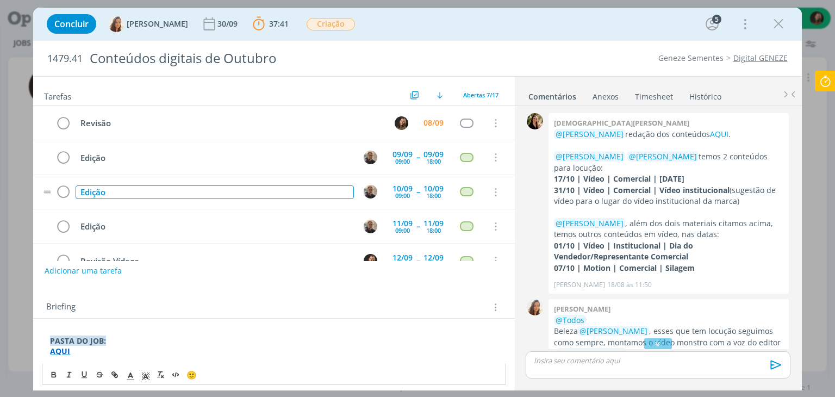
click at [126, 189] on div "Edição" at bounding box center [215, 192] width 278 height 14
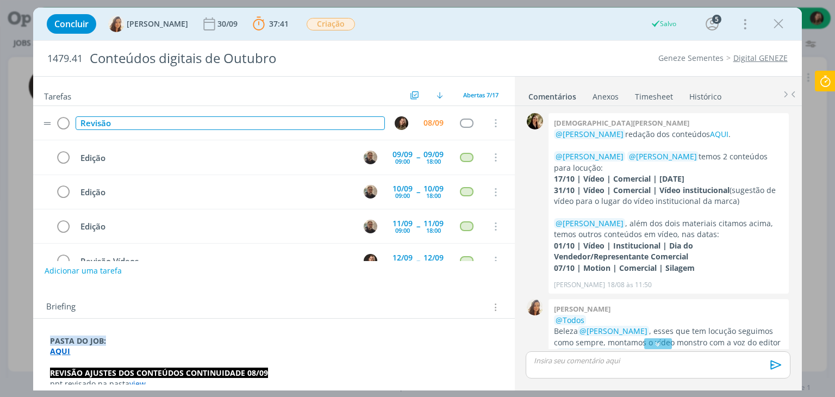
click at [127, 124] on div "Revisão" at bounding box center [230, 123] width 309 height 14
click at [118, 122] on div "Revisão - considerar ajuste de tela rev 05/08" at bounding box center [230, 123] width 309 height 14
click at [304, 122] on div "Revisão - Vídeo 17/10 (considerar ajuste de tela rev 05/08" at bounding box center [230, 123] width 309 height 14
click at [305, 123] on div "Revisão - Vídeo 17/10 (considerar ajuste de tela rev 05/08)" at bounding box center [230, 123] width 309 height 14
click at [301, 123] on div "Revisão - Vídeo 17/10 (considerar ajuste de tela rev 05/08)" at bounding box center [230, 123] width 309 height 14
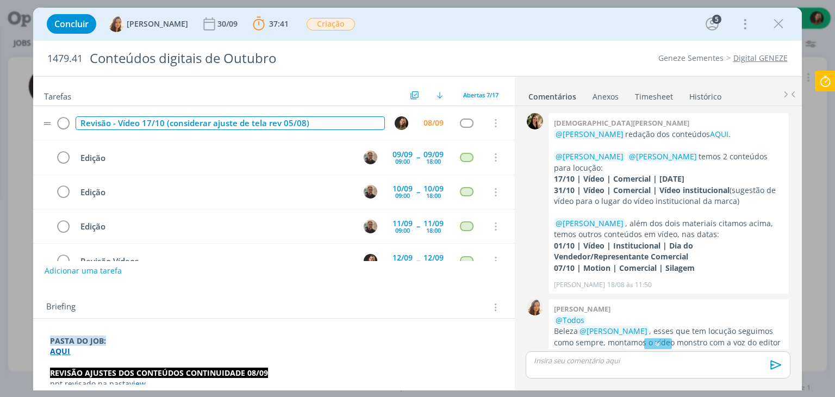
click at [303, 122] on div "Revisão - Vídeo 17/10 (considerar ajuste de tela rev 05/08)" at bounding box center [230, 123] width 309 height 14
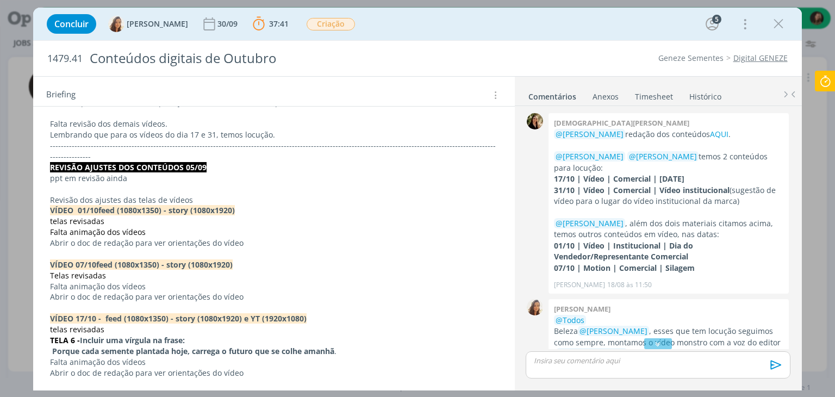
scroll to position [380, 0]
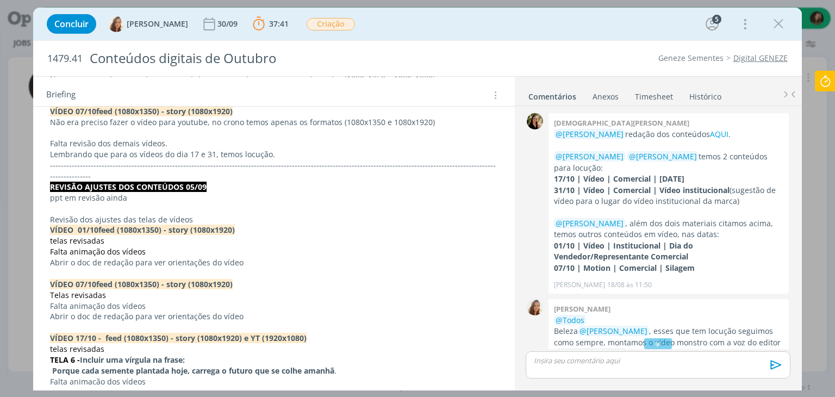
click at [277, 151] on p "Lembrando que para os vídeos do dia 17 e 31, temos locução." at bounding box center [273, 154] width 447 height 11
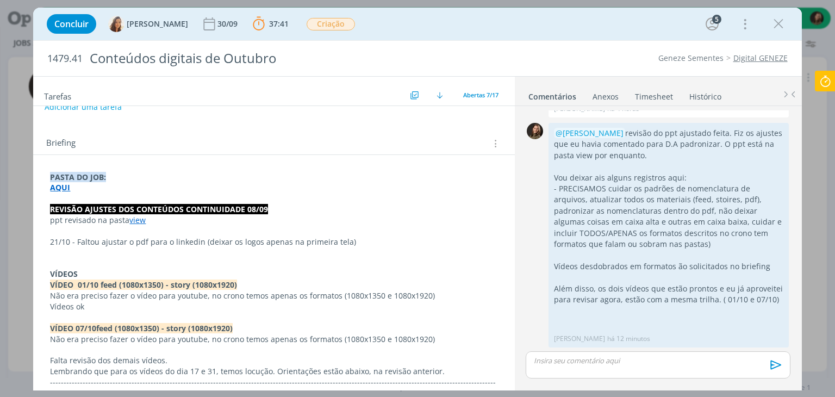
scroll to position [163, 0]
click at [66, 248] on p "dialog" at bounding box center [273, 253] width 447 height 11
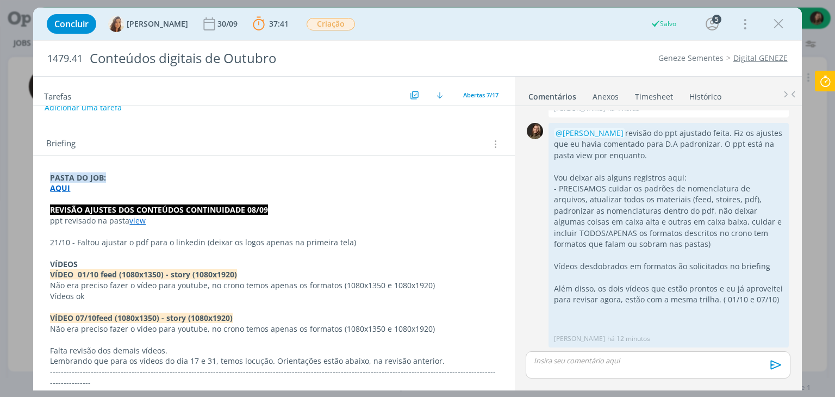
click at [540, 367] on div "dialog" at bounding box center [658, 364] width 264 height 27
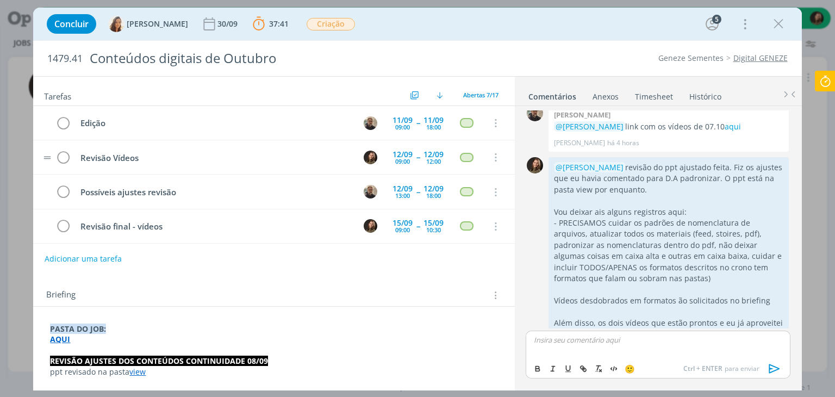
scroll to position [0, 0]
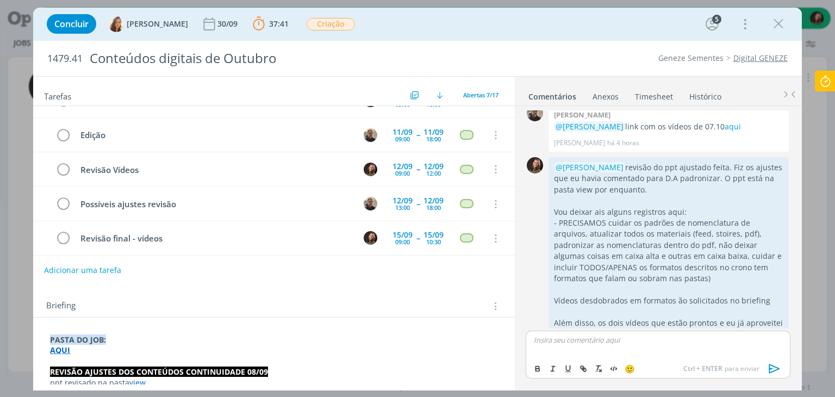
click at [65, 267] on button "Adicionar uma tarefa" at bounding box center [82, 270] width 77 height 18
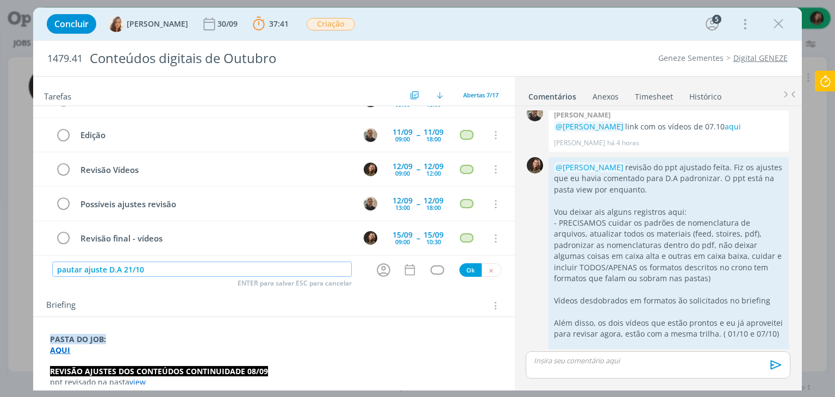
click at [122, 270] on input "pautar ajuste D.A 21/10" at bounding box center [201, 268] width 299 height 15
click at [382, 273] on icon "dialog" at bounding box center [384, 270] width 14 height 14
type input "pautar ajuste D.A (Cont. 21/10)"
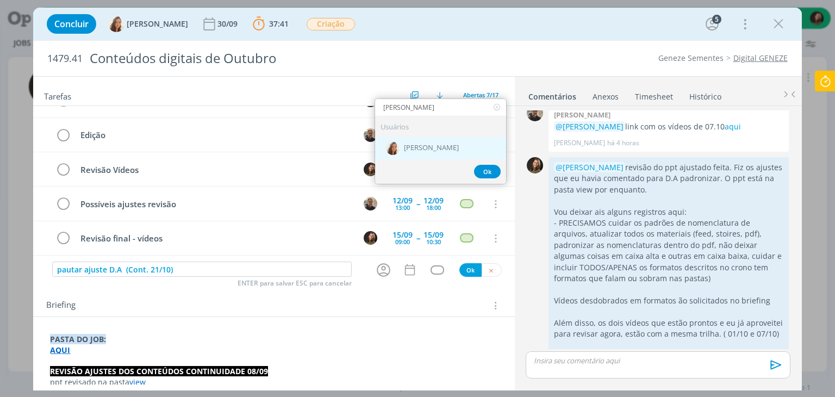
type input "vanessa"
click at [412, 150] on span "Vanessa Feron" at bounding box center [431, 147] width 55 height 9
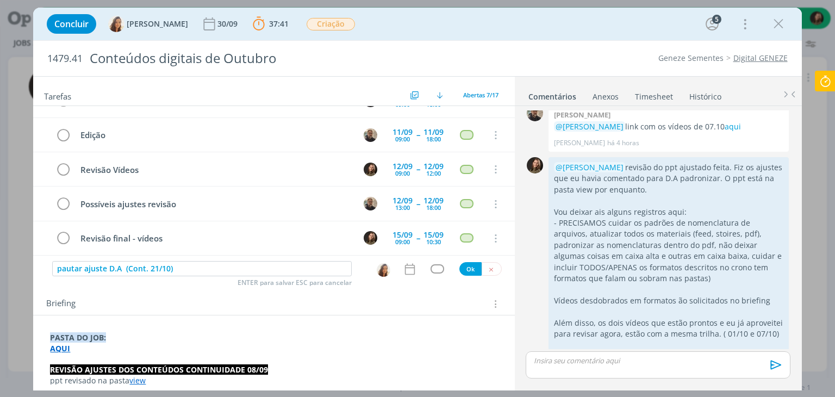
click at [407, 272] on icon "dialog" at bounding box center [410, 269] width 14 height 14
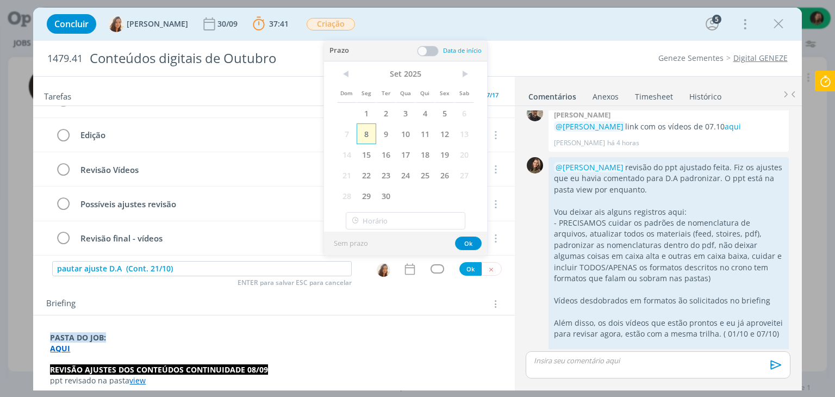
click at [373, 139] on span "8" at bounding box center [367, 133] width 20 height 21
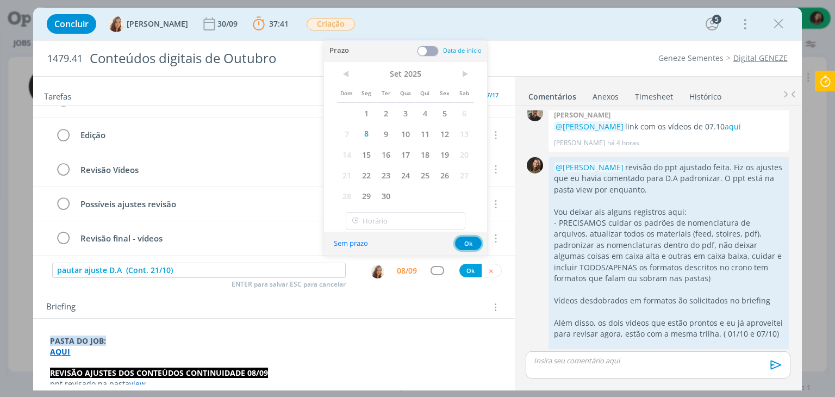
click at [461, 241] on button "Ok" at bounding box center [468, 243] width 27 height 14
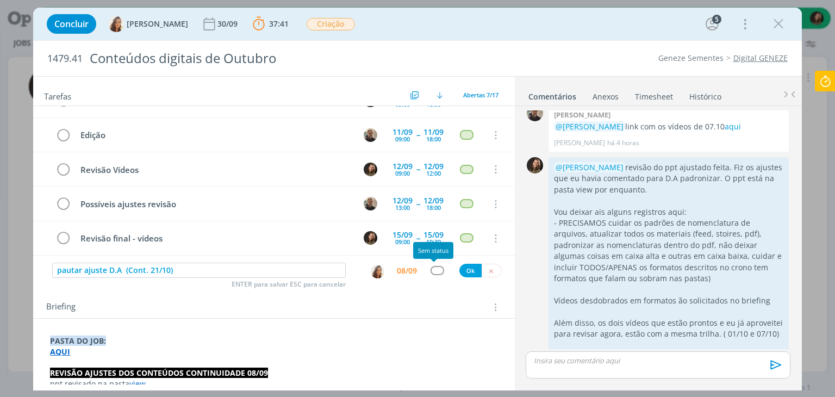
click at [434, 269] on div "dialog" at bounding box center [437, 270] width 14 height 9
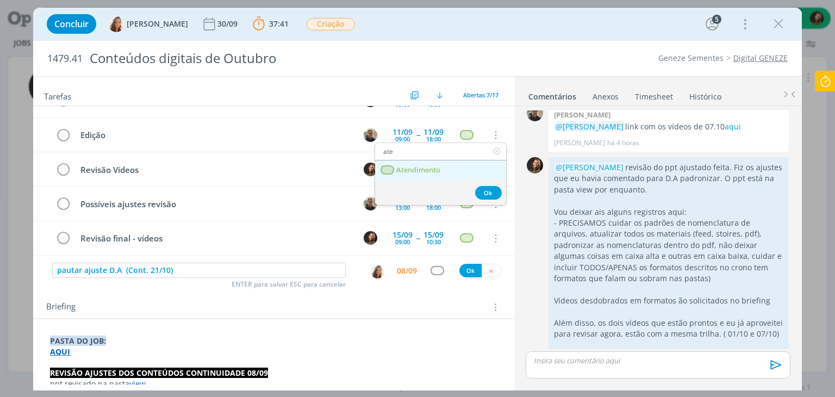
type input "ate"
drag, startPoint x: 433, startPoint y: 172, endPoint x: 509, endPoint y: 182, distance: 76.6
click at [433, 172] on span "Atendimento" at bounding box center [419, 170] width 44 height 9
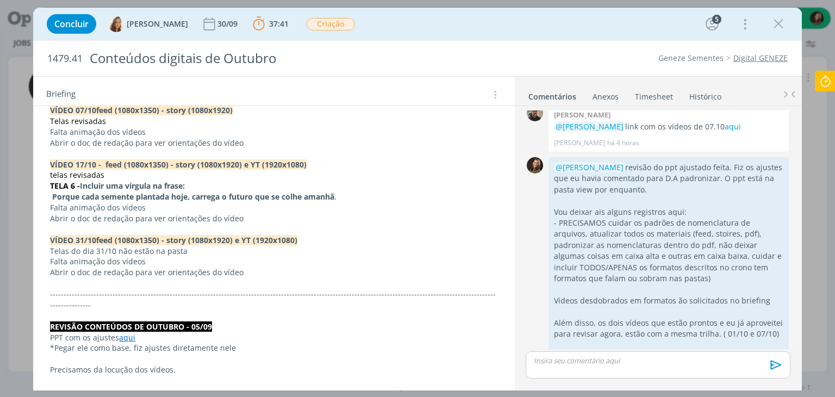
scroll to position [730, 0]
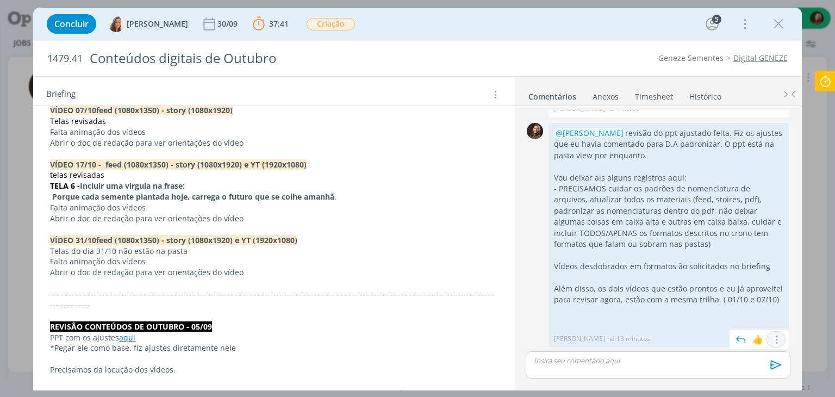
click at [772, 337] on icon "dialog" at bounding box center [776, 339] width 12 height 10
click at [750, 305] on link "Editar" at bounding box center [739, 306] width 86 height 17
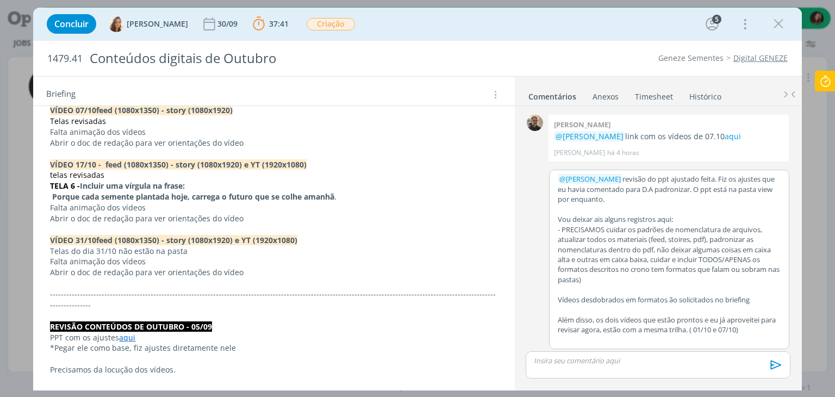
scroll to position [685, 0]
click at [671, 301] on p "Vídeos desdobrados em formatos ão solicitados no briefing" at bounding box center [669, 301] width 223 height 10
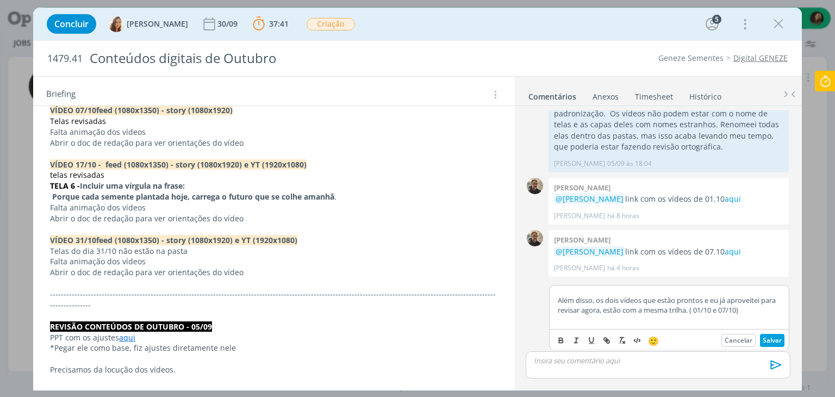
scroll to position [80, 0]
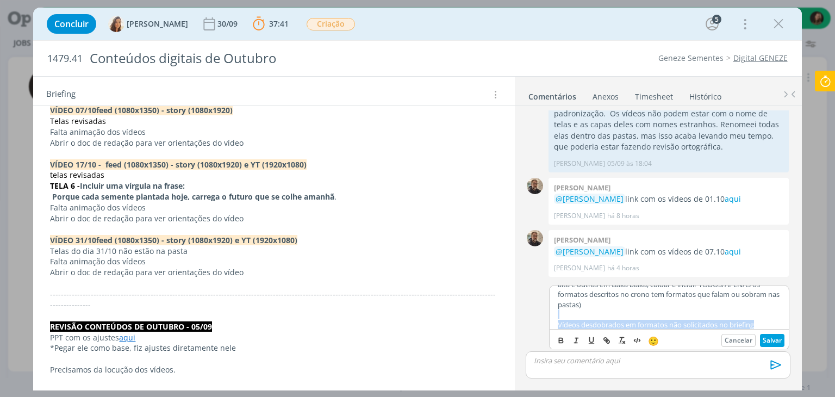
drag, startPoint x: 754, startPoint y: 323, endPoint x: 738, endPoint y: 292, distance: 35.5
click at [743, 287] on div "﻿ @ Vanessa Feron ﻿ revisão do ppt ajustado feita. Fiz os ajustes que eu havia …" at bounding box center [668, 306] width 239 height 43
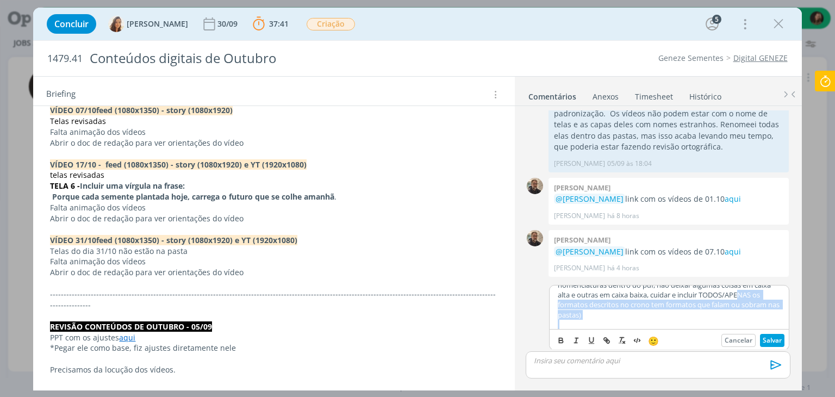
click at [743, 317] on p "- PRECISAMOS cuidar os padrões de nomenclatura de arquivos, atualizar todos os …" at bounding box center [669, 290] width 223 height 60
click at [746, 314] on p "- PRECISAMOS cuidar os padrões de nomenclatura de arquivos, atualizar todos os …" at bounding box center [669, 290] width 223 height 60
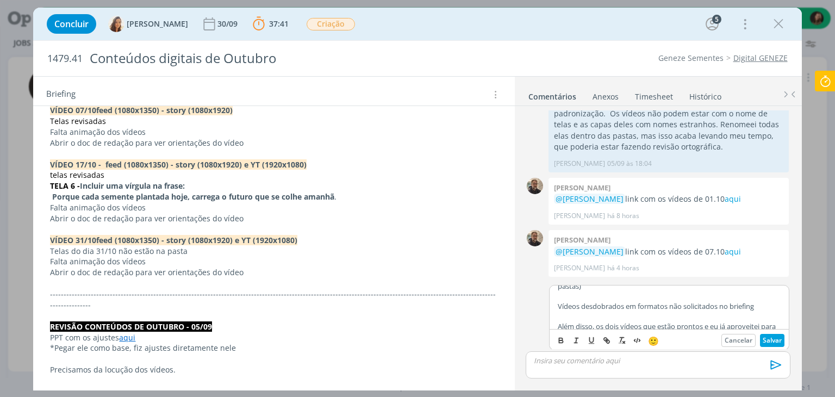
scroll to position [134, 0]
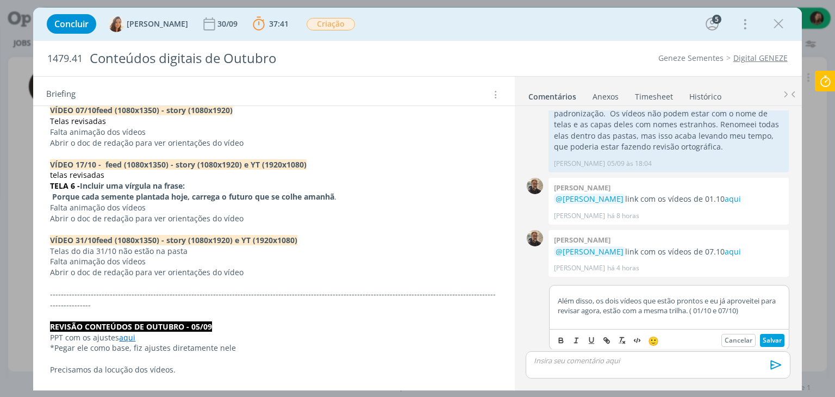
click at [738, 299] on p "Além disso, os dois vídeos que estão prontos e eu já aproveitei para revisar ag…" at bounding box center [669, 306] width 223 height 20
click at [652, 296] on p "Além disso, os dois vídeos que estão prontos e eu já aproveitei para revisar ag…" at bounding box center [669, 306] width 223 height 20
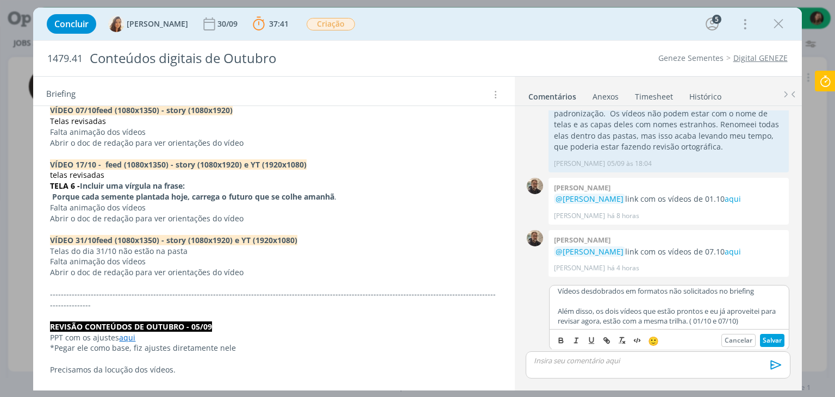
click at [759, 289] on p "Vídeos desdobrados em formatos não solicitados no briefing" at bounding box center [669, 291] width 223 height 10
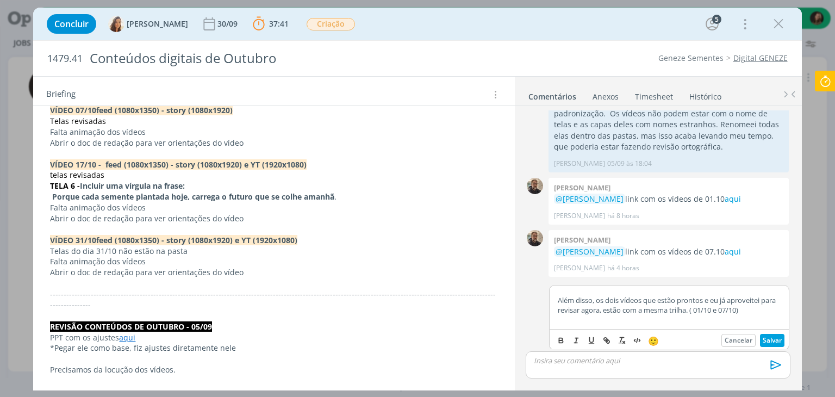
scroll to position [145, 0]
drag, startPoint x: 620, startPoint y: 310, endPoint x: 704, endPoint y: 309, distance: 84.8
click at [704, 309] on p "Além disso, os dois vídeos que estão prontos e eu já aproveitei para revisar ag…" at bounding box center [669, 305] width 223 height 20
click at [563, 336] on icon "dialog" at bounding box center [561, 340] width 9 height 9
click at [778, 311] on div "﻿ @ Vanessa Feron ﻿ revisão do ppt ajustado feita. Fiz os ajustes que eu havia …" at bounding box center [668, 306] width 239 height 43
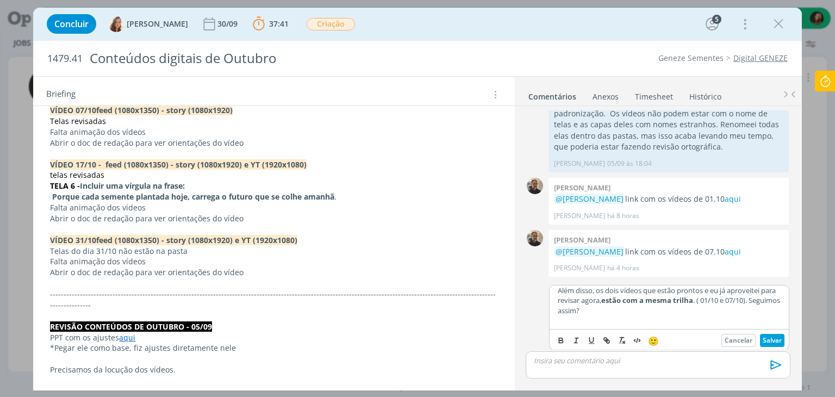
drag, startPoint x: 617, startPoint y: 317, endPoint x: 544, endPoint y: 320, distance: 73.4
click at [544, 320] on div "﻿ @ Vanessa Feron ﻿ revisão do ppt ajustado feita. Fiz os ajustes que eu havia …" at bounding box center [657, 314] width 273 height 71
drag, startPoint x: 558, startPoint y: 310, endPoint x: 628, endPoint y: 310, distance: 69.6
click at [628, 310] on div "﻿ @ Vanessa Feron ﻿ revisão do ppt ajustado feita. Fiz os ajustes que eu havia …" at bounding box center [668, 306] width 239 height 43
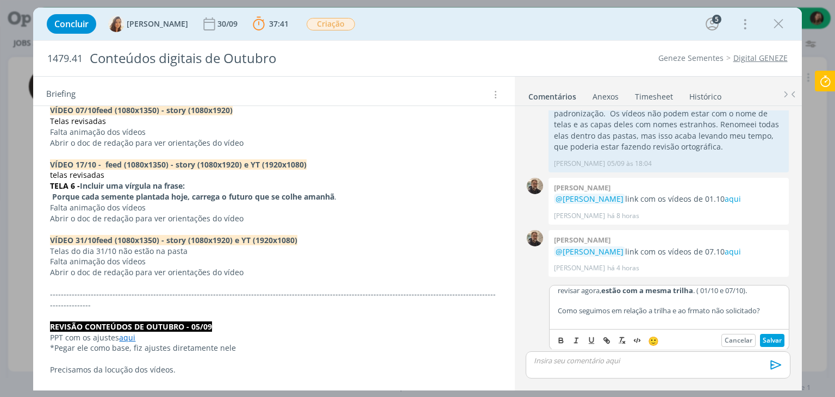
click at [693, 315] on p "Como seguimos em relação a trilha e ao frmato não solicitado?" at bounding box center [669, 310] width 223 height 10
click at [764, 338] on button "Salvar" at bounding box center [772, 340] width 24 height 13
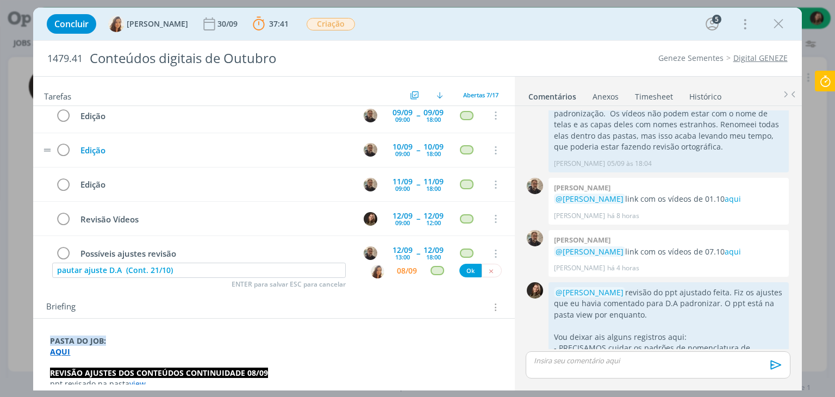
scroll to position [0, 0]
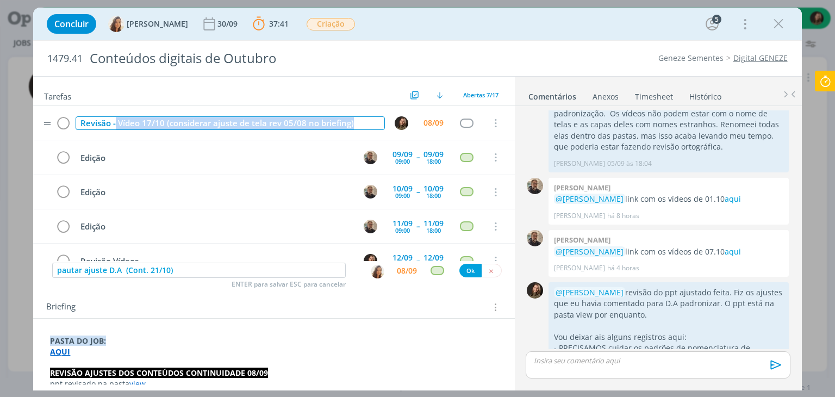
drag, startPoint x: 353, startPoint y: 121, endPoint x: 115, endPoint y: 118, distance: 238.6
click at [115, 118] on div "Revisão - Vídeo 17/10 (considerar ajuste de tela rev 05/08 no briefing)" at bounding box center [230, 123] width 309 height 14
copy div "Vídeo 17/10 (considerar ajuste de tela rev 05/08 no briefing)"
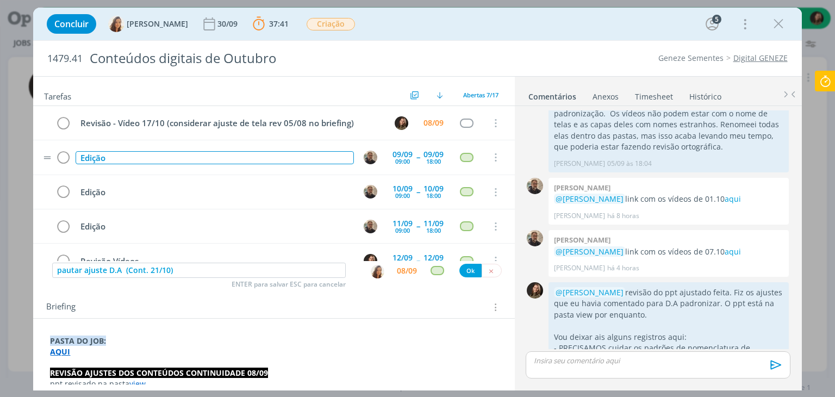
click at [124, 154] on div "Edição" at bounding box center [215, 158] width 278 height 14
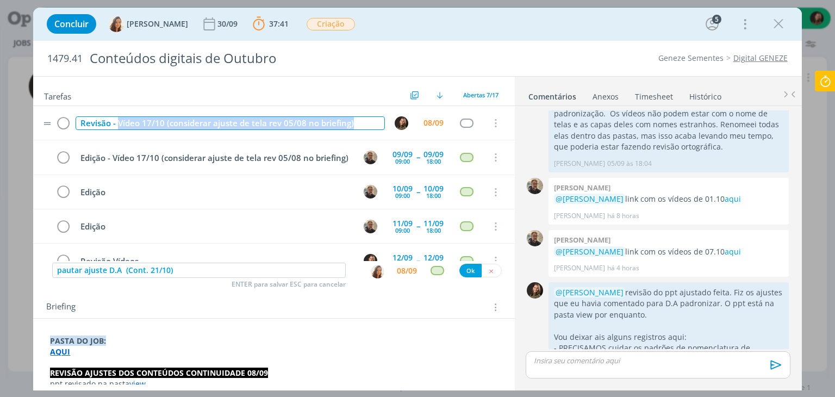
drag, startPoint x: 119, startPoint y: 124, endPoint x: 384, endPoint y: 136, distance: 265.5
click at [383, 138] on tr "Revisão - Vídeo 17/10 (considerar ajuste de tela rev 05/08 no briefing) 08/09 C…" at bounding box center [273, 123] width 481 height 34
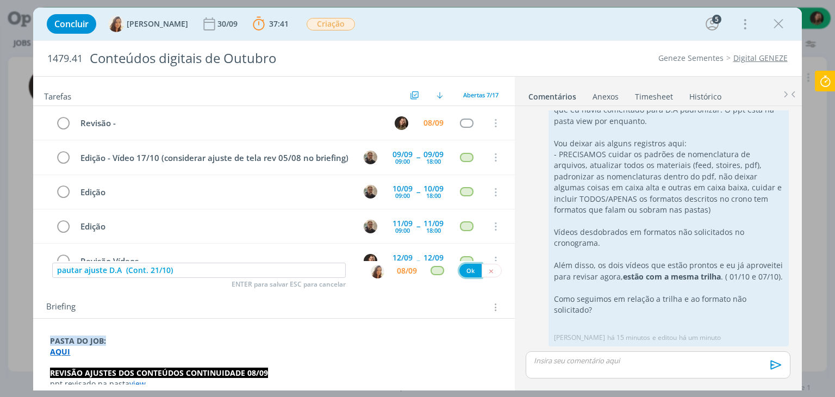
drag, startPoint x: 462, startPoint y: 266, endPoint x: 457, endPoint y: 270, distance: 6.3
click at [462, 266] on button "Ok" at bounding box center [470, 271] width 22 height 14
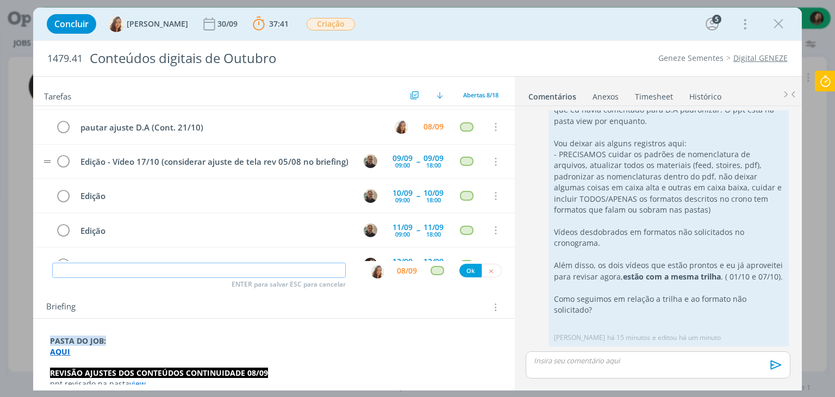
scroll to position [0, 0]
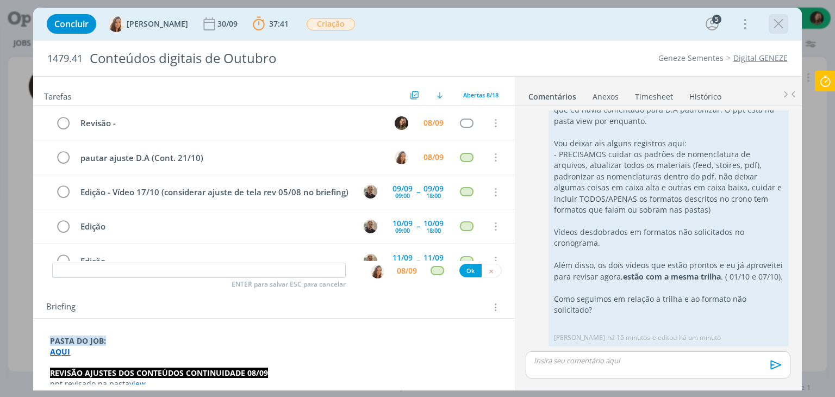
click at [770, 28] on button "dialog" at bounding box center [778, 24] width 16 height 16
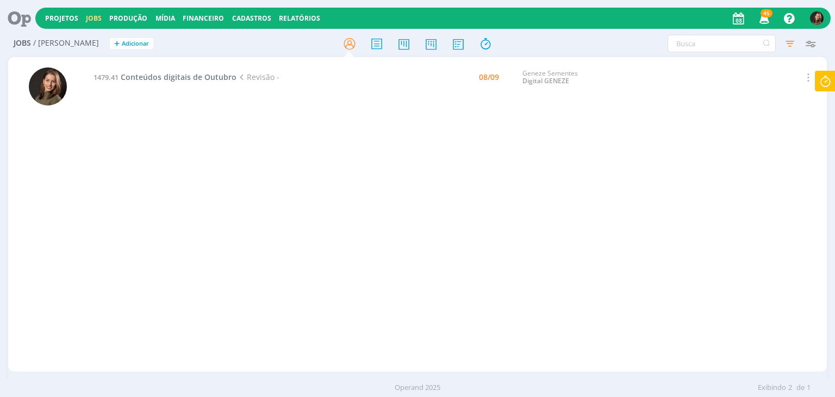
click at [823, 80] on icon at bounding box center [825, 81] width 20 height 21
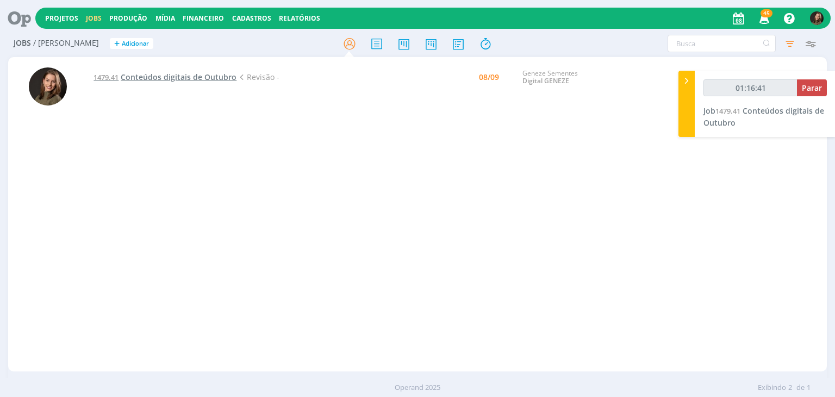
click at [193, 75] on span "Conteúdos digitais de Outubro" at bounding box center [179, 77] width 116 height 10
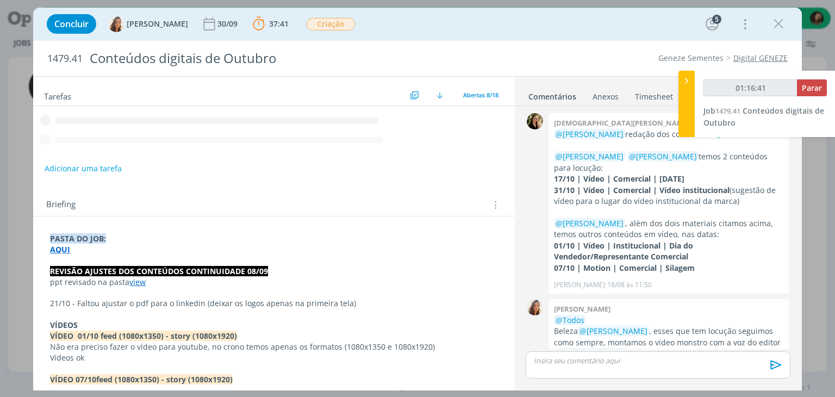
scroll to position [774, 0]
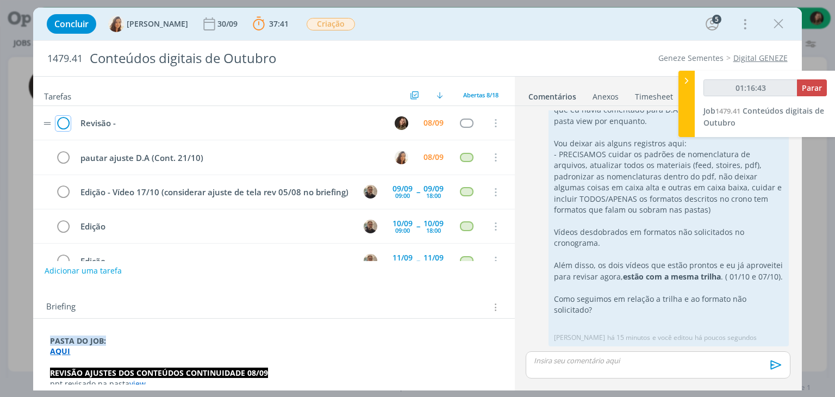
click at [65, 126] on icon "dialog" at bounding box center [62, 123] width 15 height 16
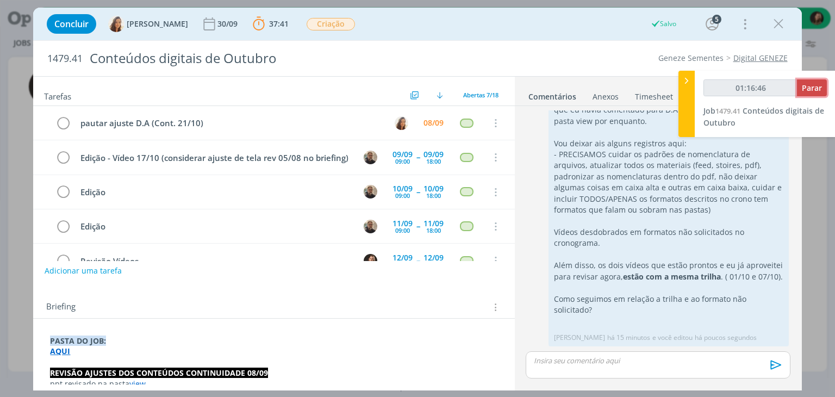
click at [798, 86] on button "Parar" at bounding box center [812, 87] width 30 height 17
click at [804, 89] on span "Parar" at bounding box center [812, 88] width 20 height 10
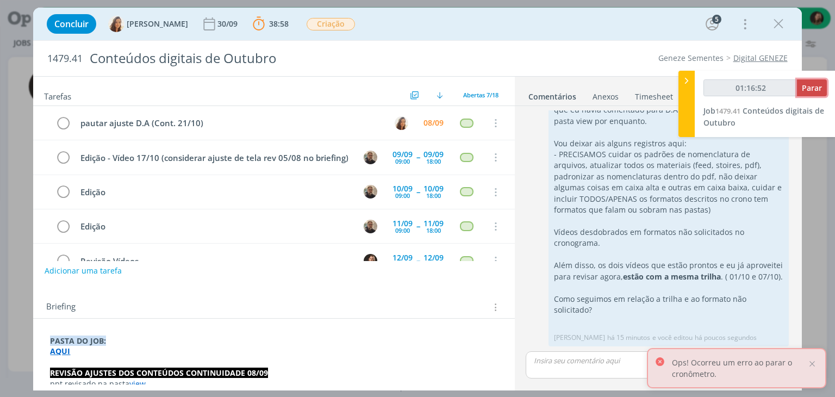
click at [804, 89] on span "Parar" at bounding box center [812, 88] width 20 height 10
type input "01:17:00"
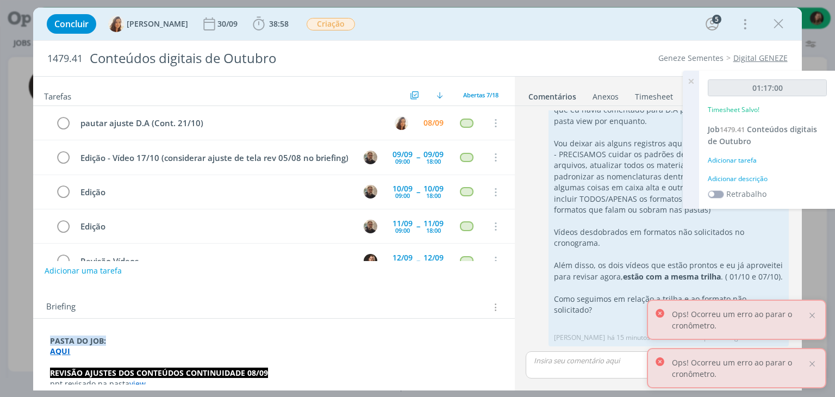
click at [747, 172] on div "01:17:00 Timesheet Salvo! Job 1479.41 Conteúdos digitais de Outubro Adicionar t…" at bounding box center [767, 140] width 136 height 138
click at [747, 178] on div "Adicionar descrição" at bounding box center [767, 179] width 119 height 10
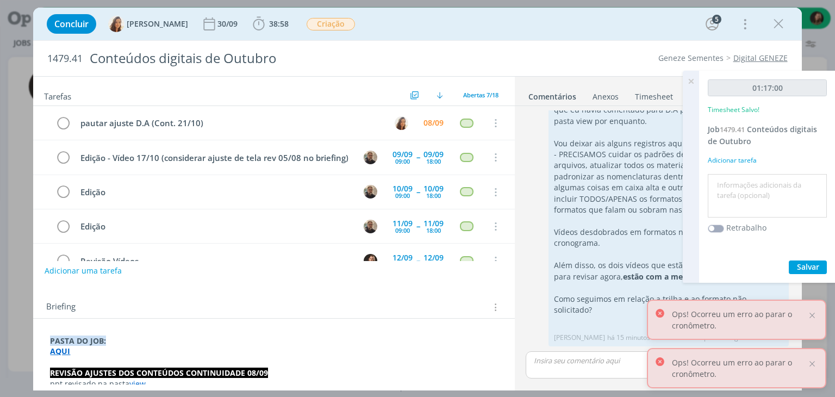
click at [745, 177] on textarea at bounding box center [767, 196] width 114 height 39
type textarea "revisão ajustes"
click at [807, 264] on span "Salvar" at bounding box center [808, 266] width 22 height 10
drag, startPoint x: 796, startPoint y: 266, endPoint x: 768, endPoint y: 220, distance: 53.7
click at [797, 266] on span "Salvar" at bounding box center [808, 266] width 22 height 10
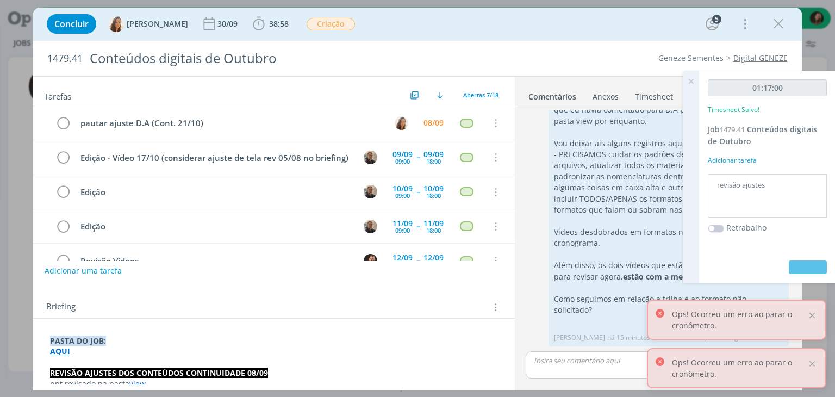
click at [689, 81] on icon at bounding box center [691, 81] width 20 height 21
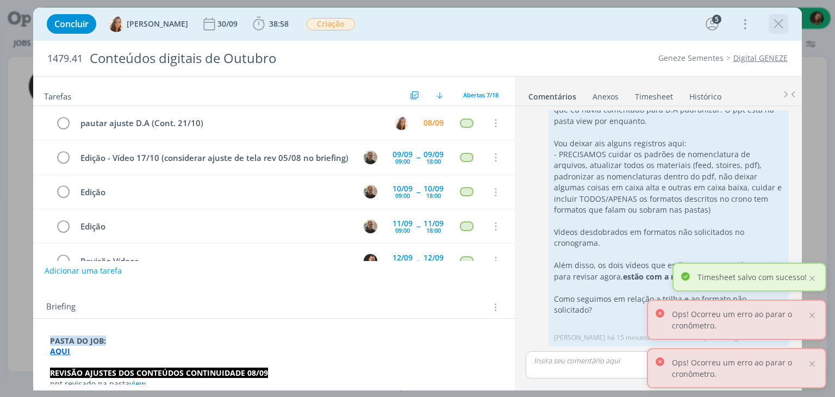
click at [771, 23] on icon "dialog" at bounding box center [778, 24] width 16 height 16
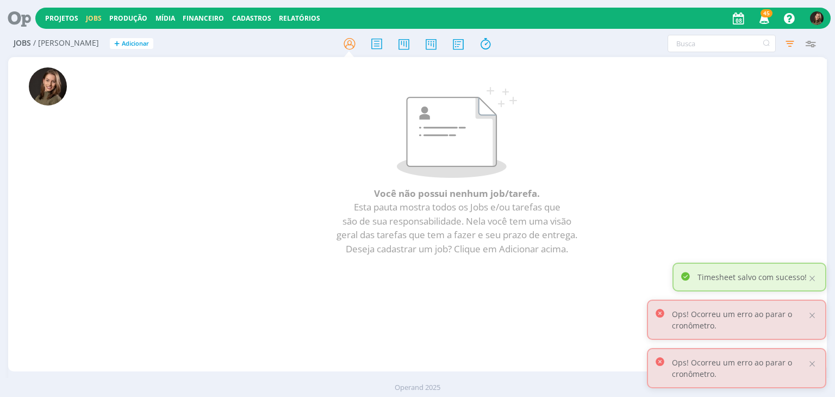
click at [23, 16] on icon at bounding box center [15, 18] width 22 height 21
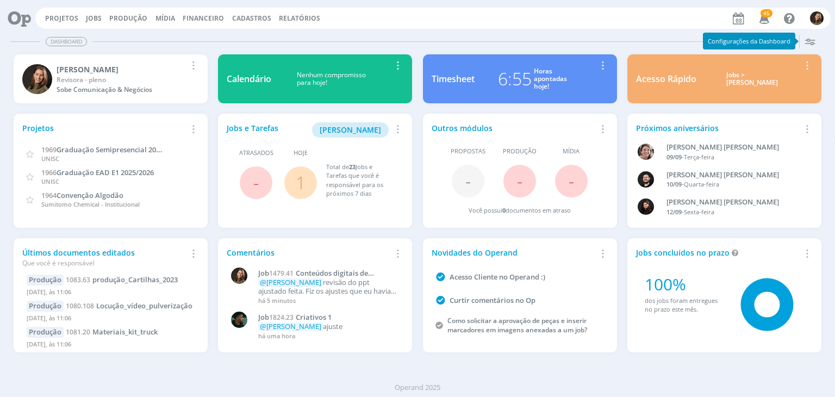
click at [300, 179] on link "1" at bounding box center [301, 182] width 10 height 23
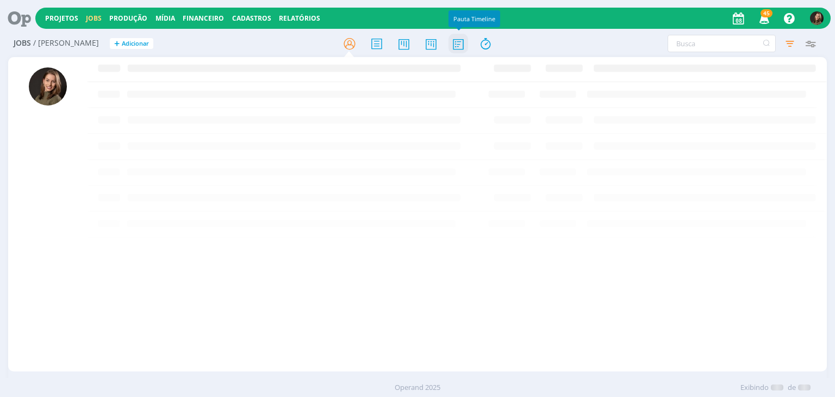
click at [454, 45] on icon at bounding box center [458, 43] width 20 height 21
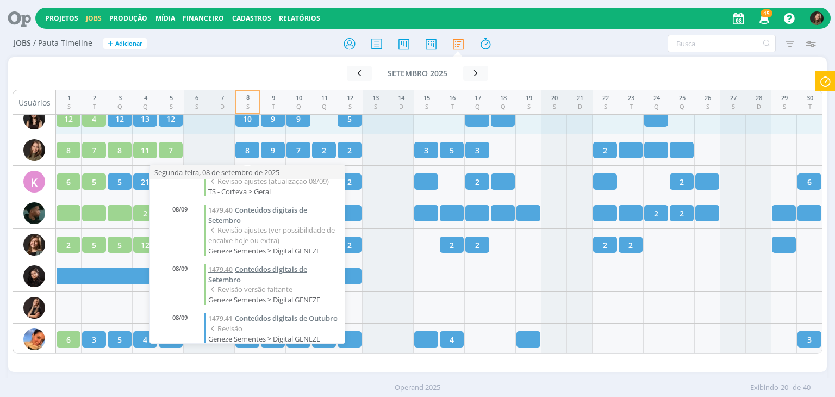
scroll to position [237, 0]
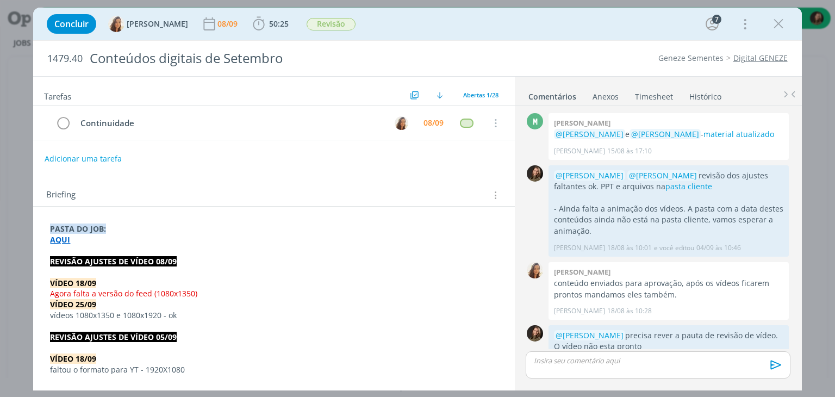
scroll to position [1115, 0]
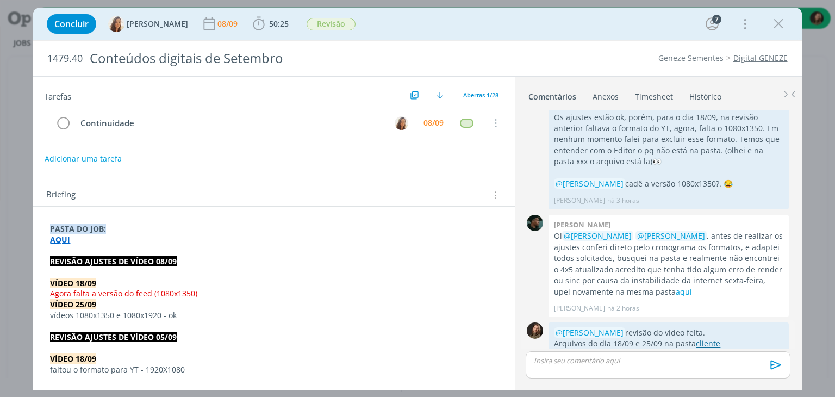
click at [702, 338] on link "cliente" at bounding box center [708, 343] width 24 height 10
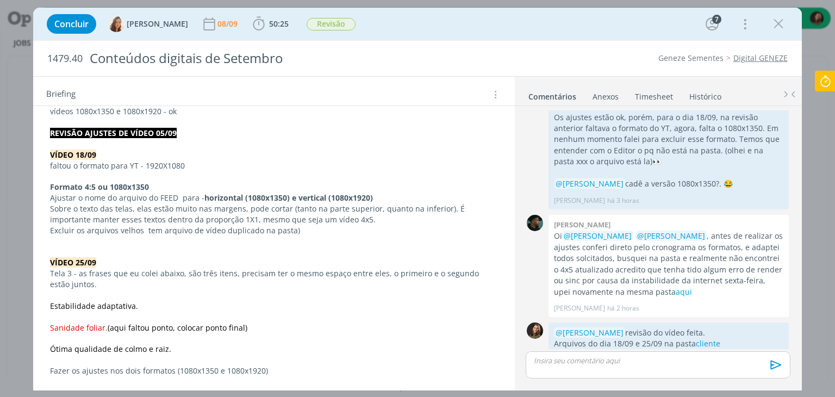
scroll to position [217, 0]
